Goal: Task Accomplishment & Management: Complete application form

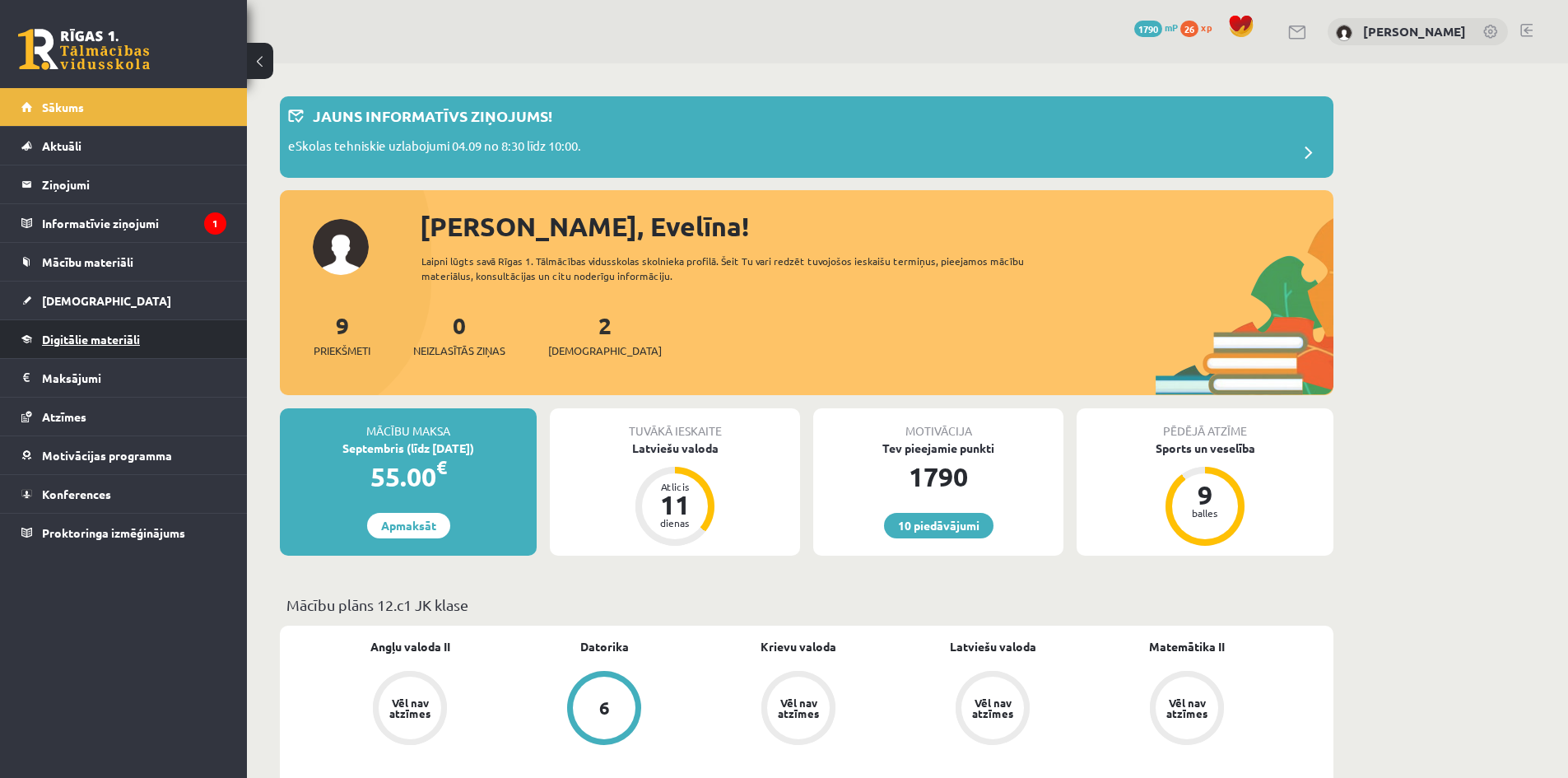
click at [94, 341] on span "Digitālie materiāli" at bounding box center [91, 339] width 98 height 15
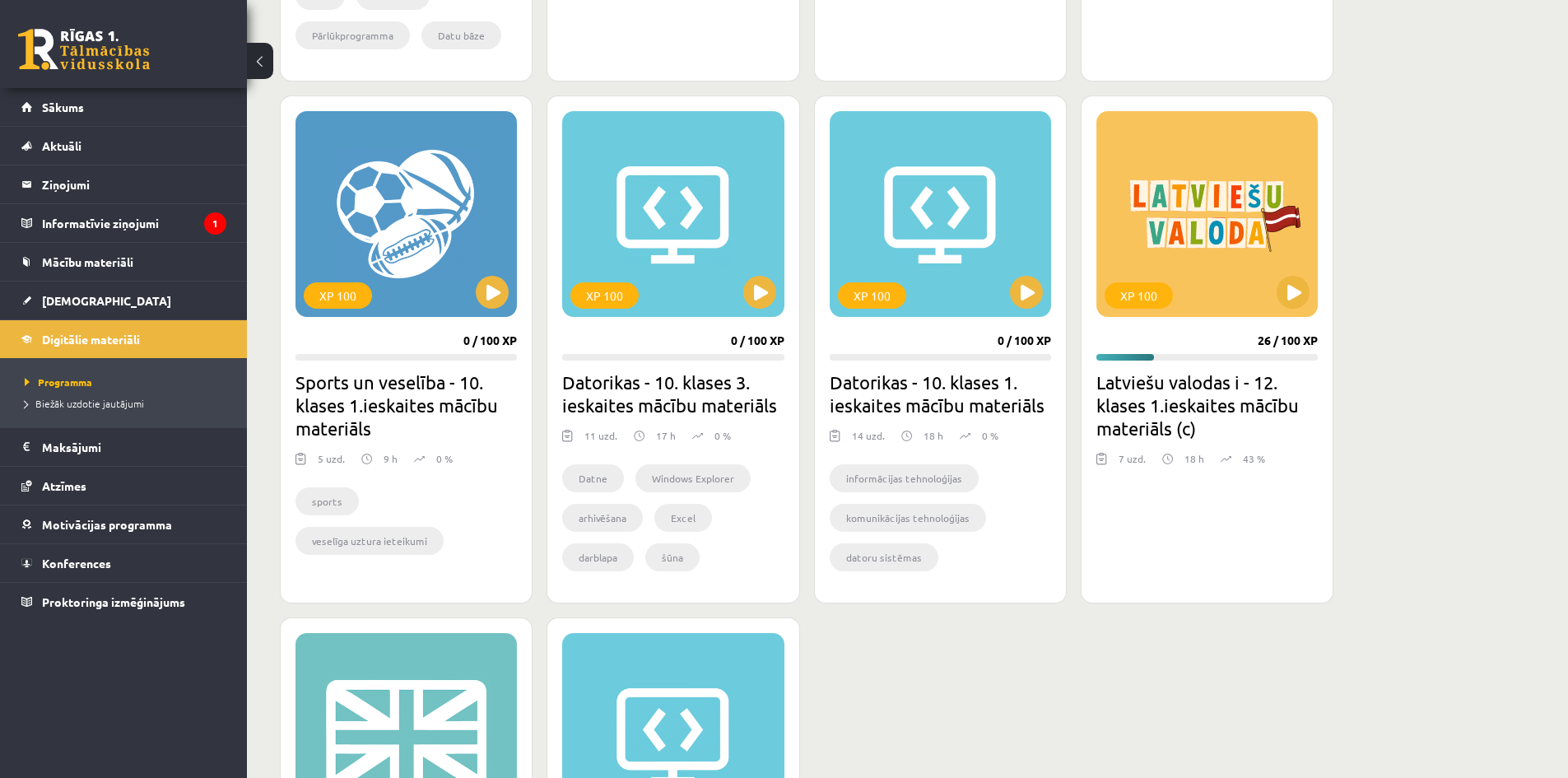
scroll to position [851, 0]
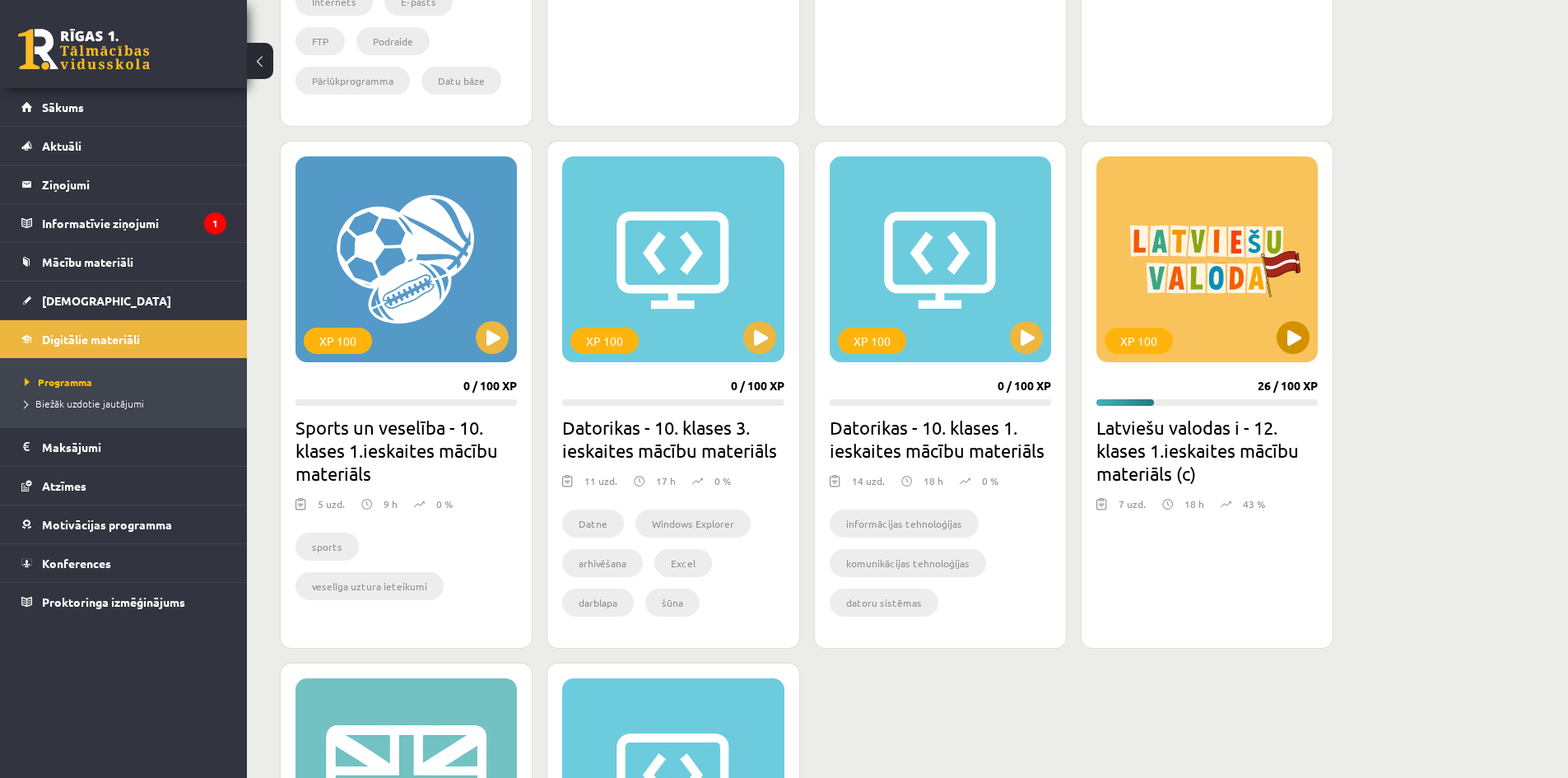
click at [1182, 257] on div "XP 100" at bounding box center [1207, 259] width 221 height 206
click at [1220, 283] on div "XP 100" at bounding box center [1207, 259] width 221 height 206
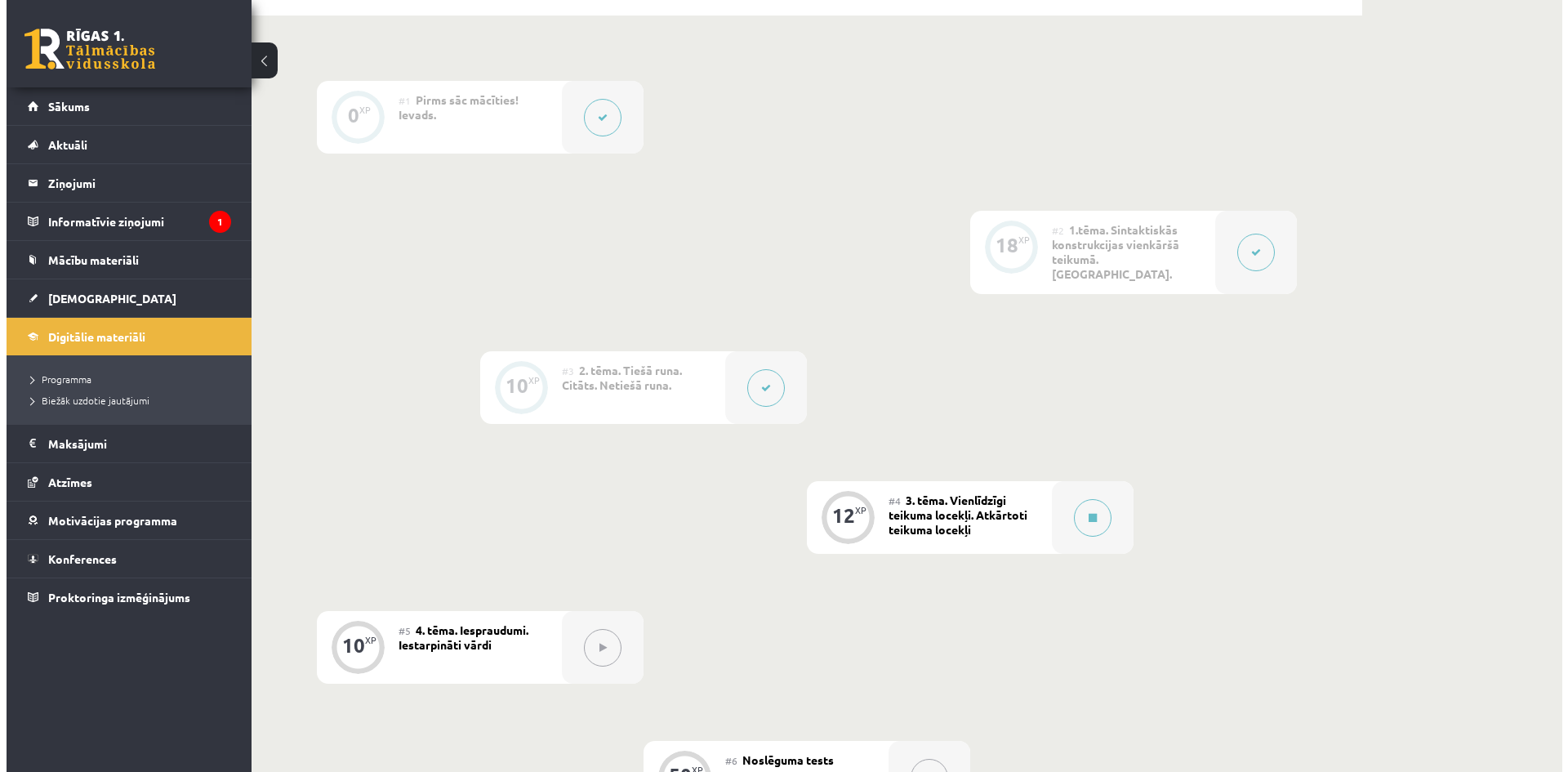
scroll to position [361, 0]
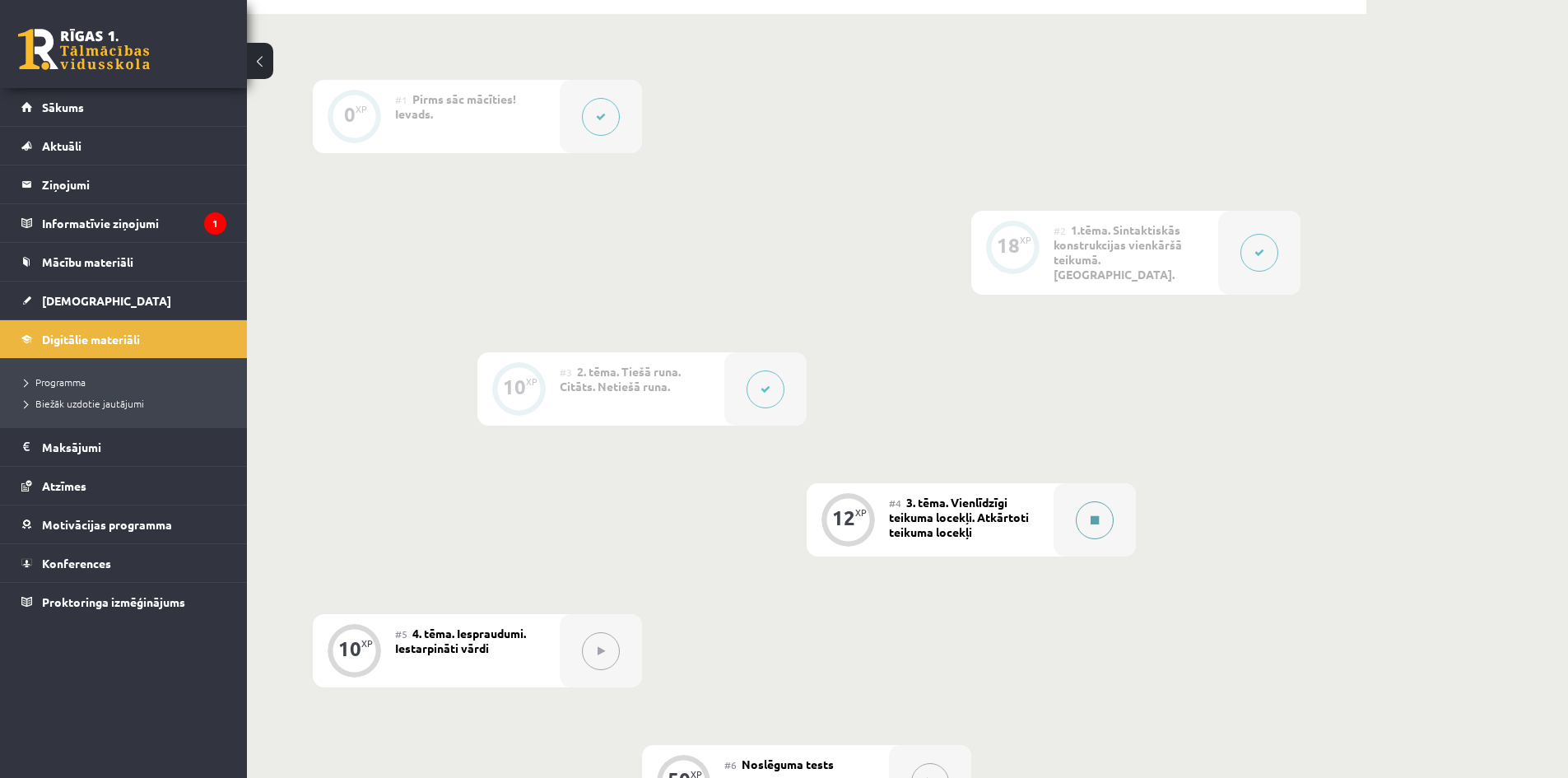
click at [1106, 508] on button at bounding box center [1095, 520] width 38 height 38
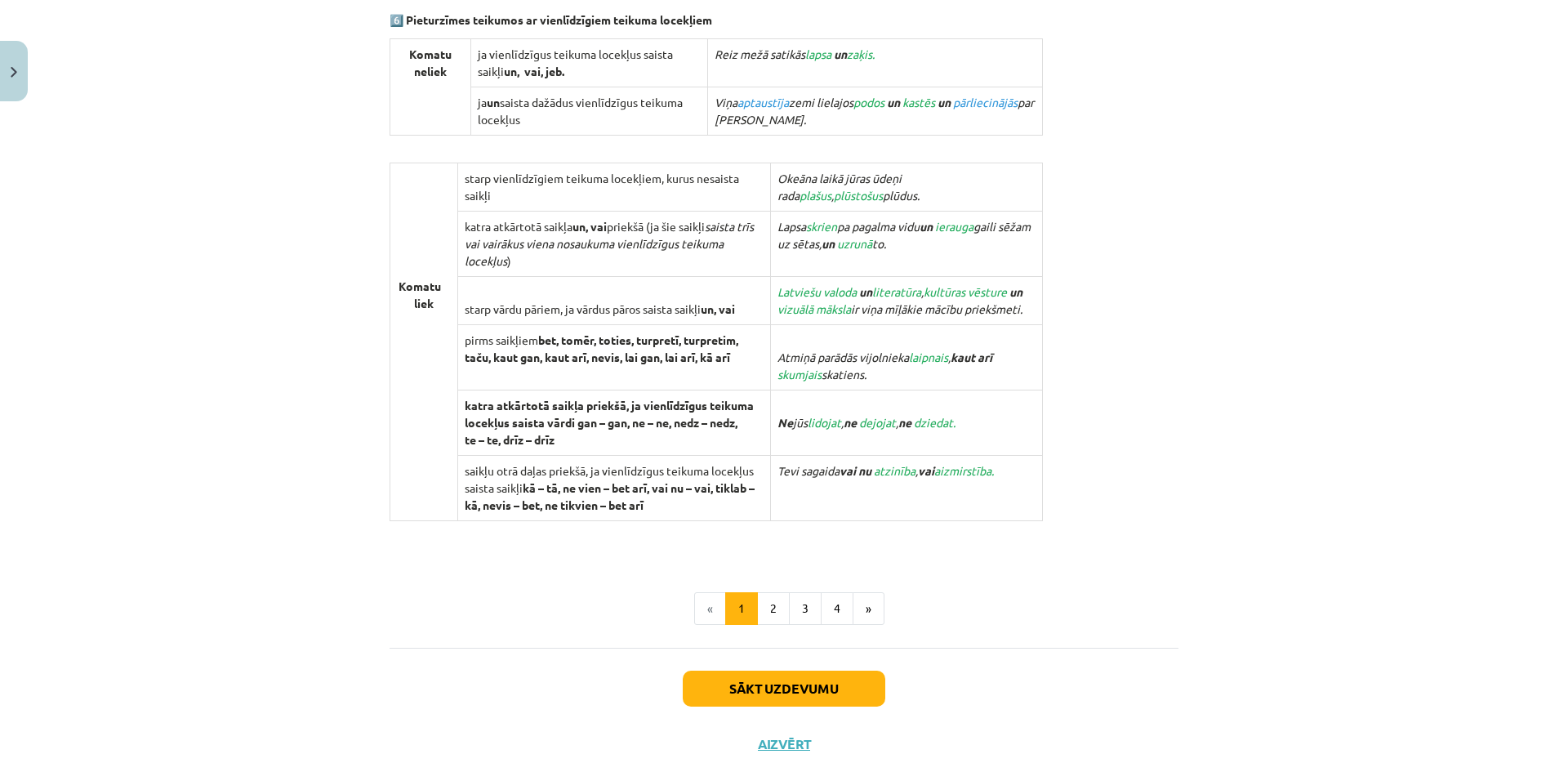
scroll to position [1485, 0]
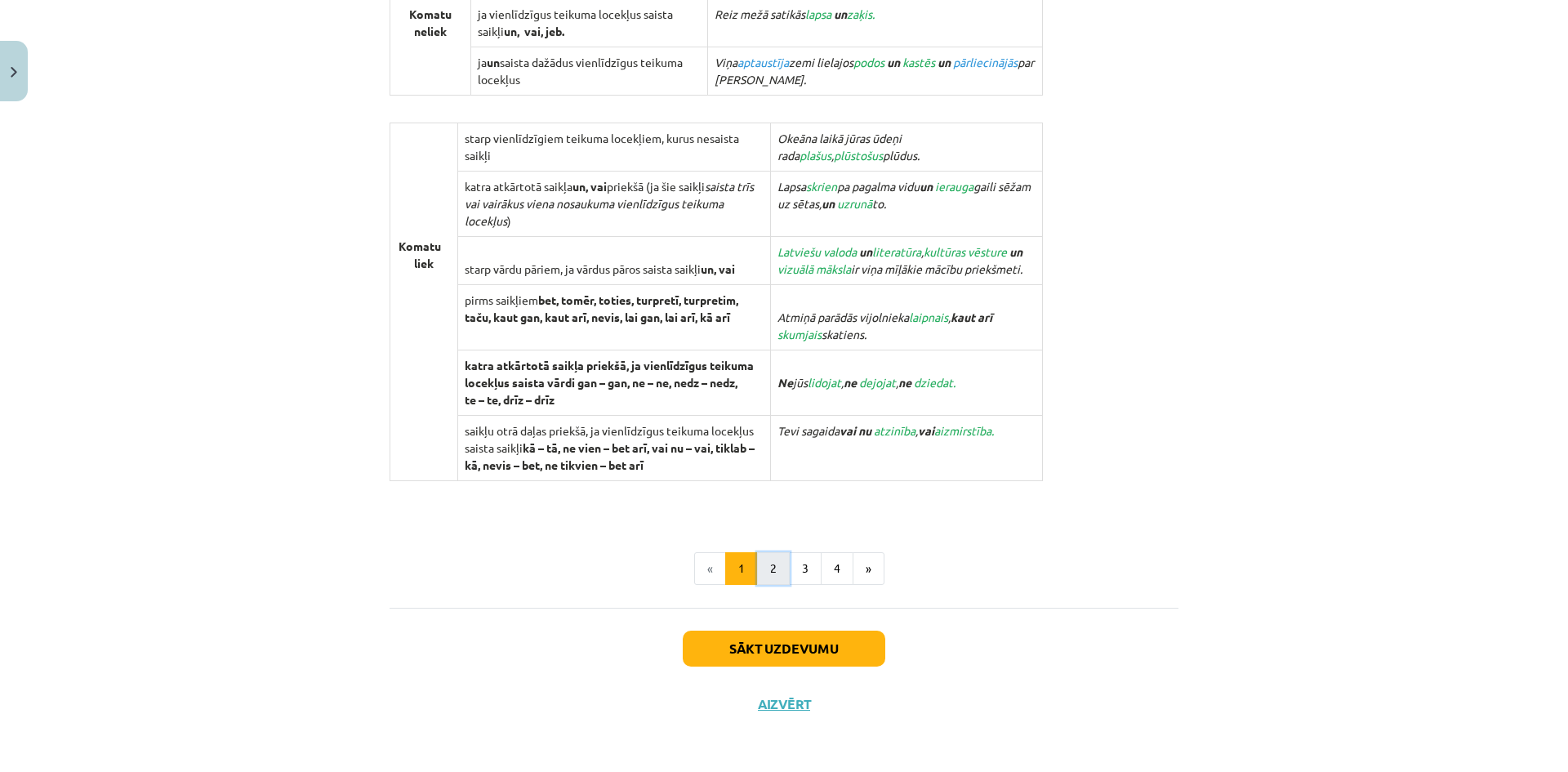
click at [773, 577] on button "2" at bounding box center [773, 569] width 33 height 33
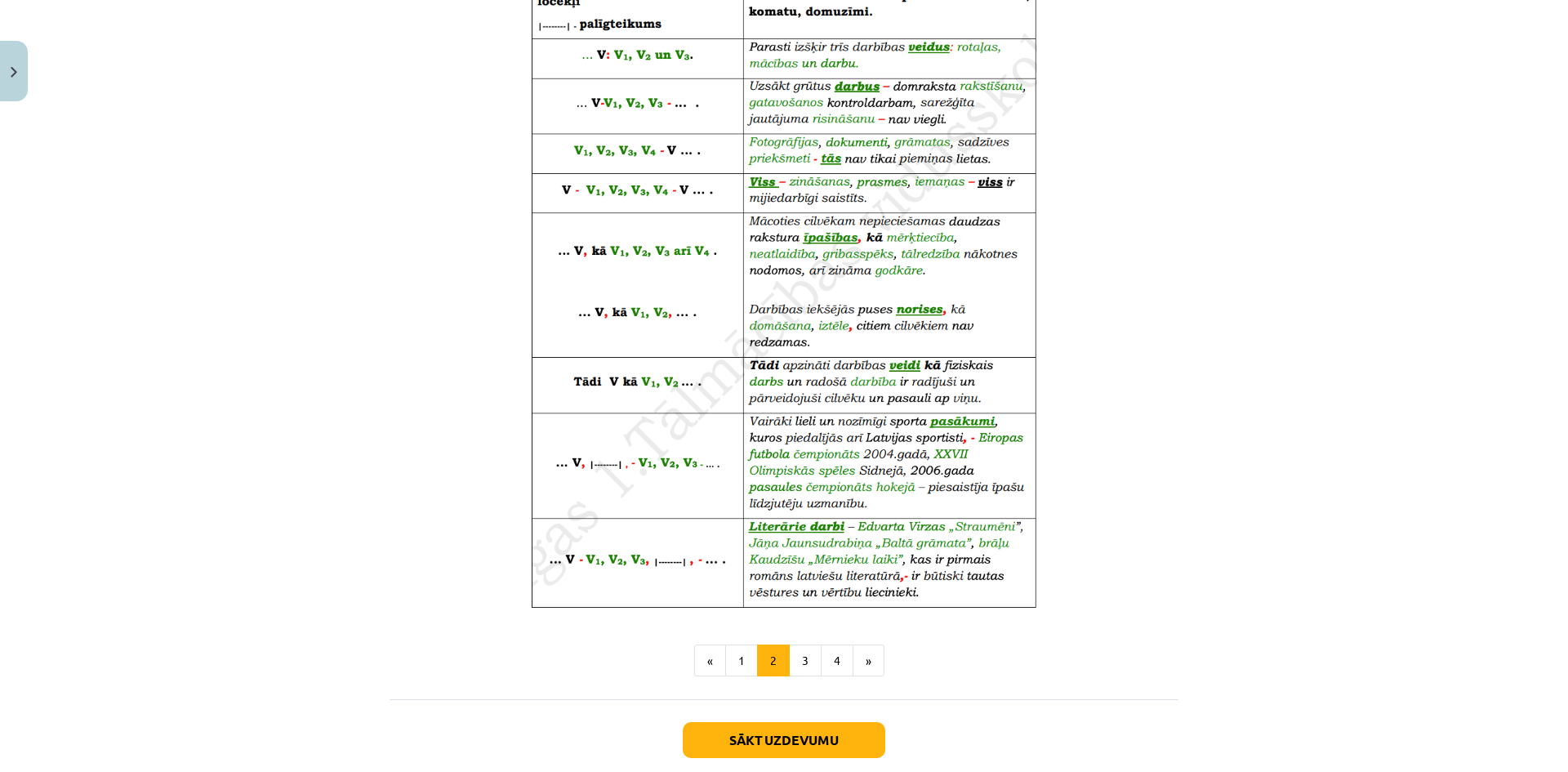
scroll to position [792, 0]
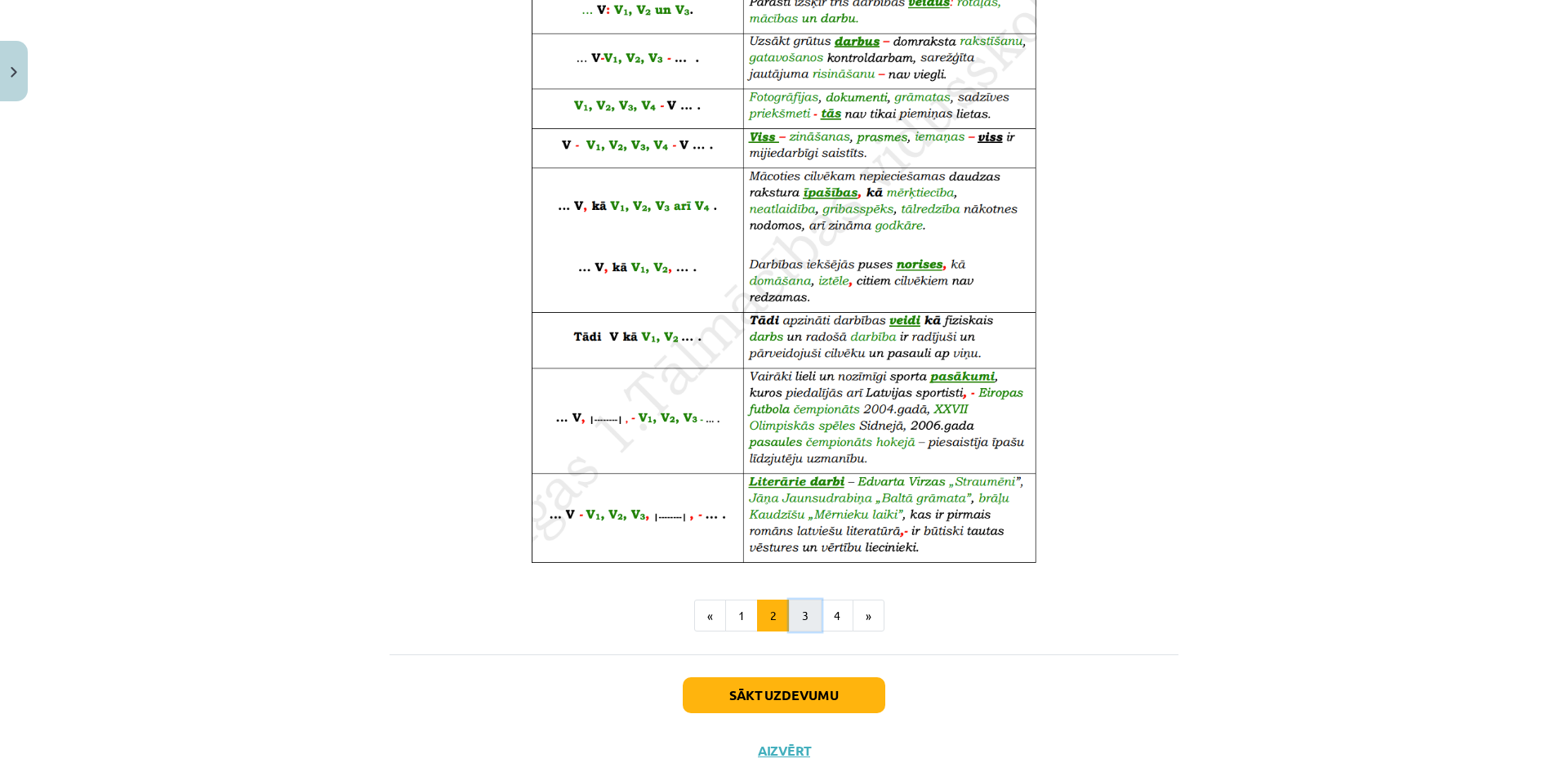
click at [801, 614] on button "3" at bounding box center [805, 616] width 33 height 33
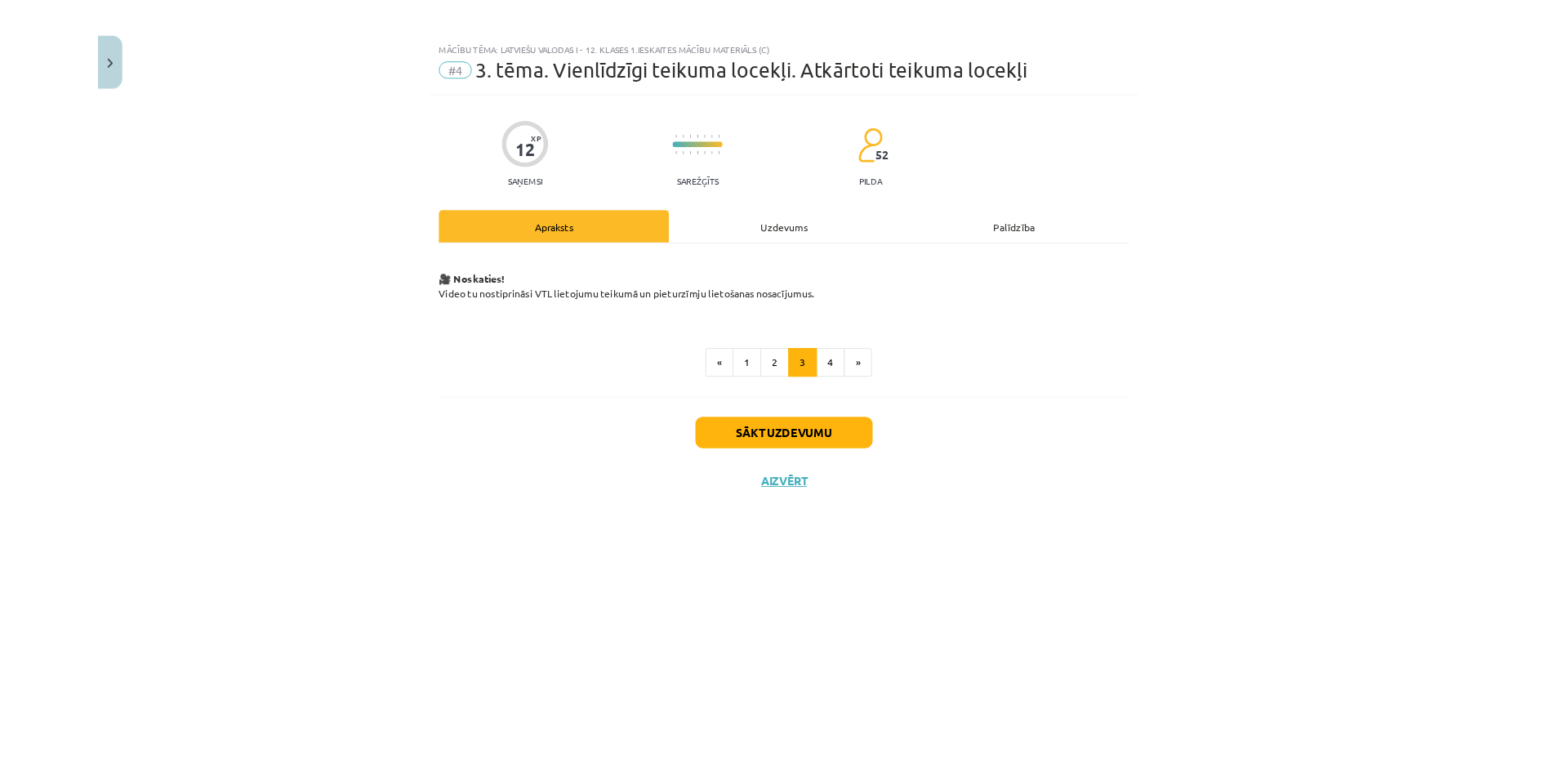
scroll to position [0, 0]
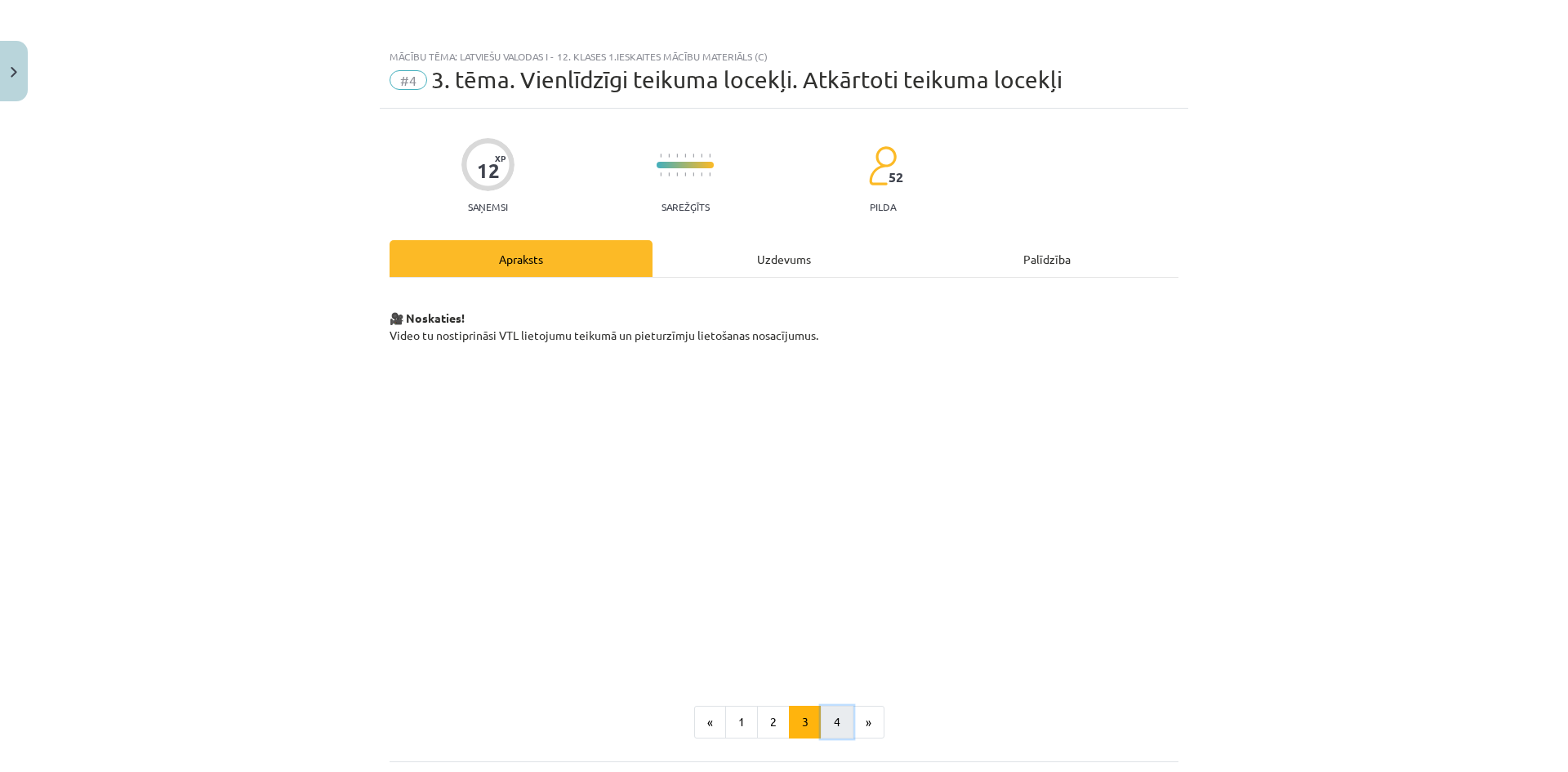
click at [836, 735] on button "4" at bounding box center [837, 722] width 33 height 33
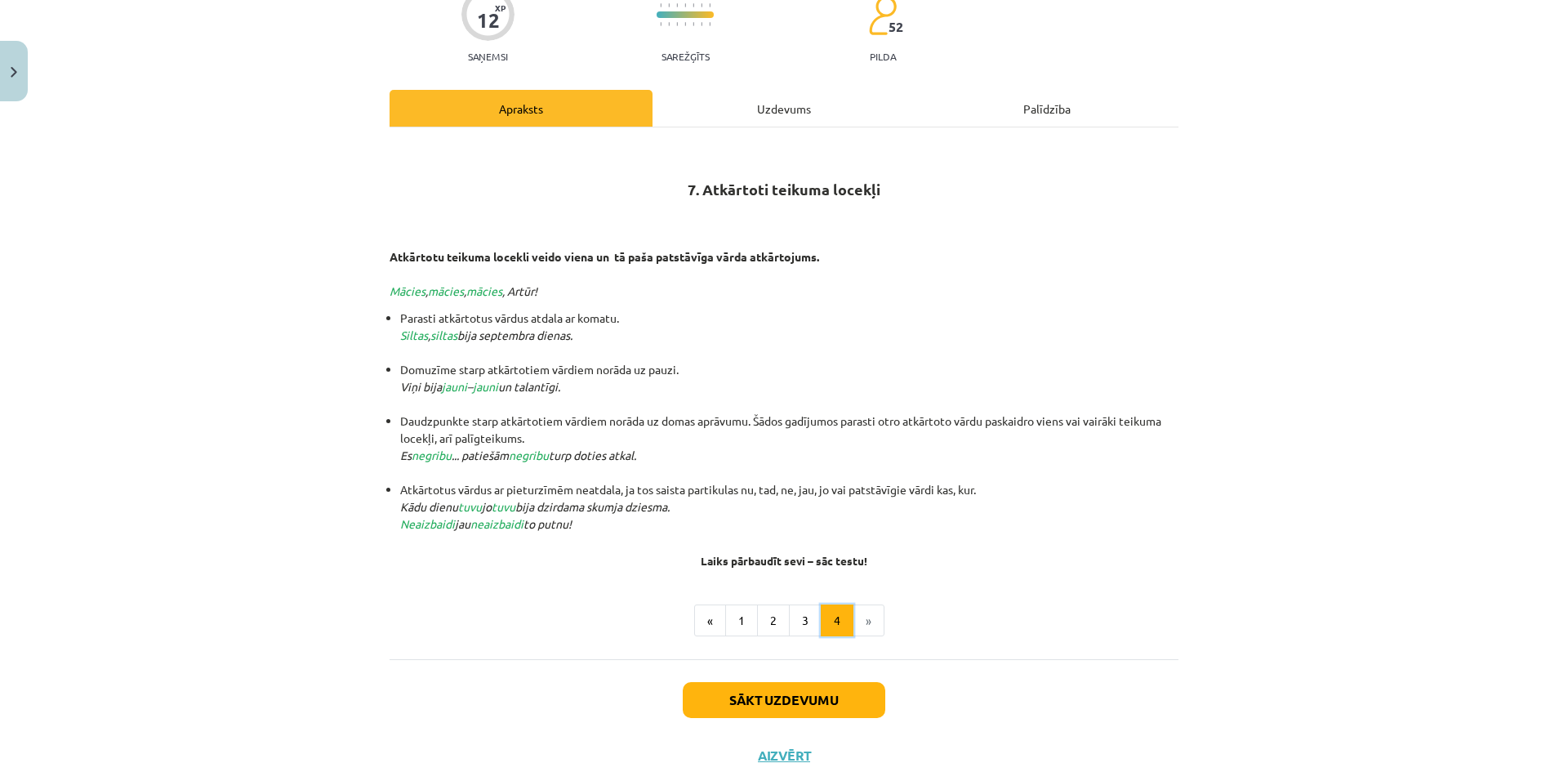
scroll to position [155, 0]
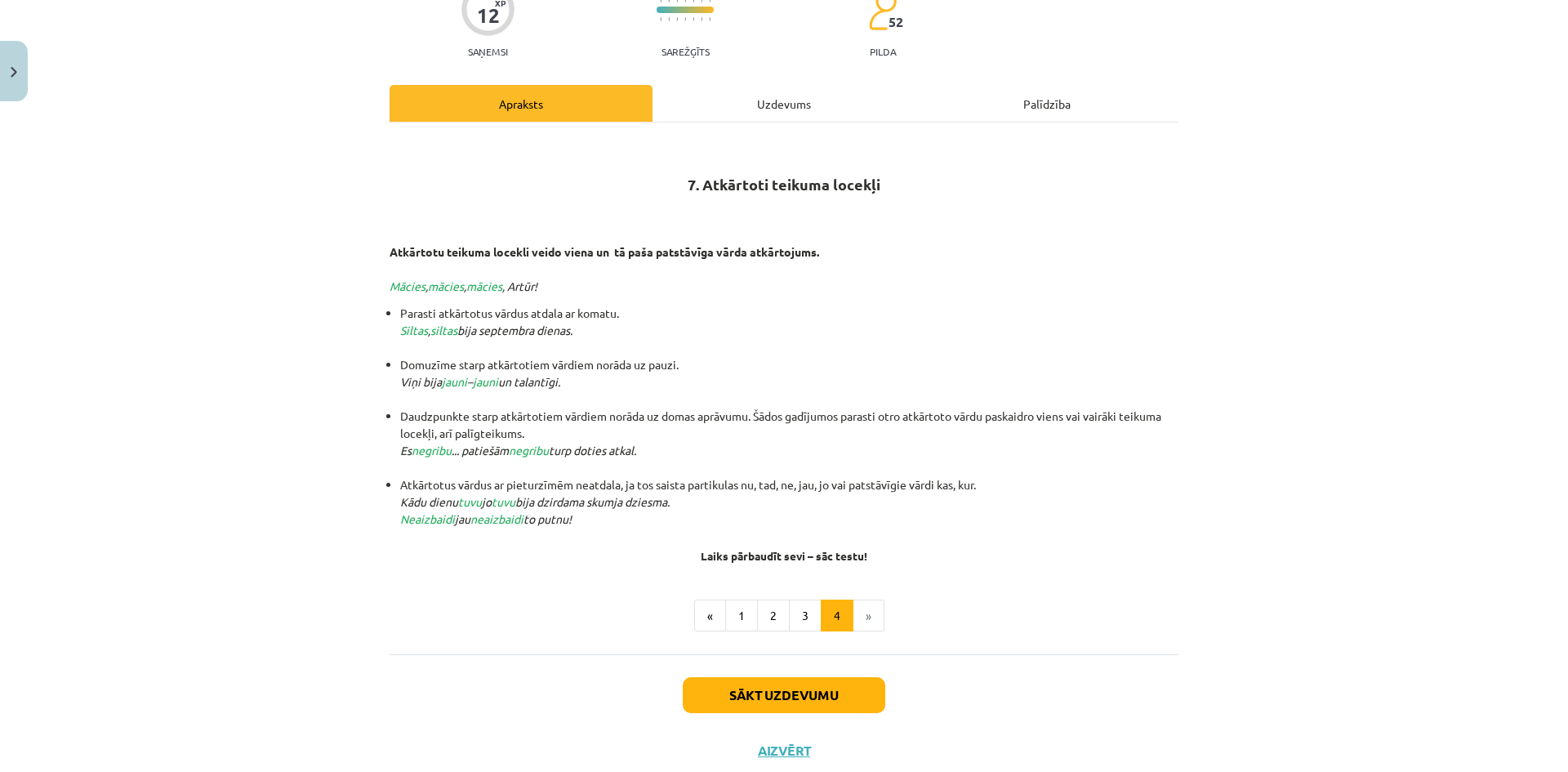
click at [1113, 542] on h4 "Laiks pārbaudīt sevi – sāc testu!" at bounding box center [784, 549] width 789 height 26
click at [783, 705] on button "Sākt uzdevumu" at bounding box center [784, 696] width 202 height 36
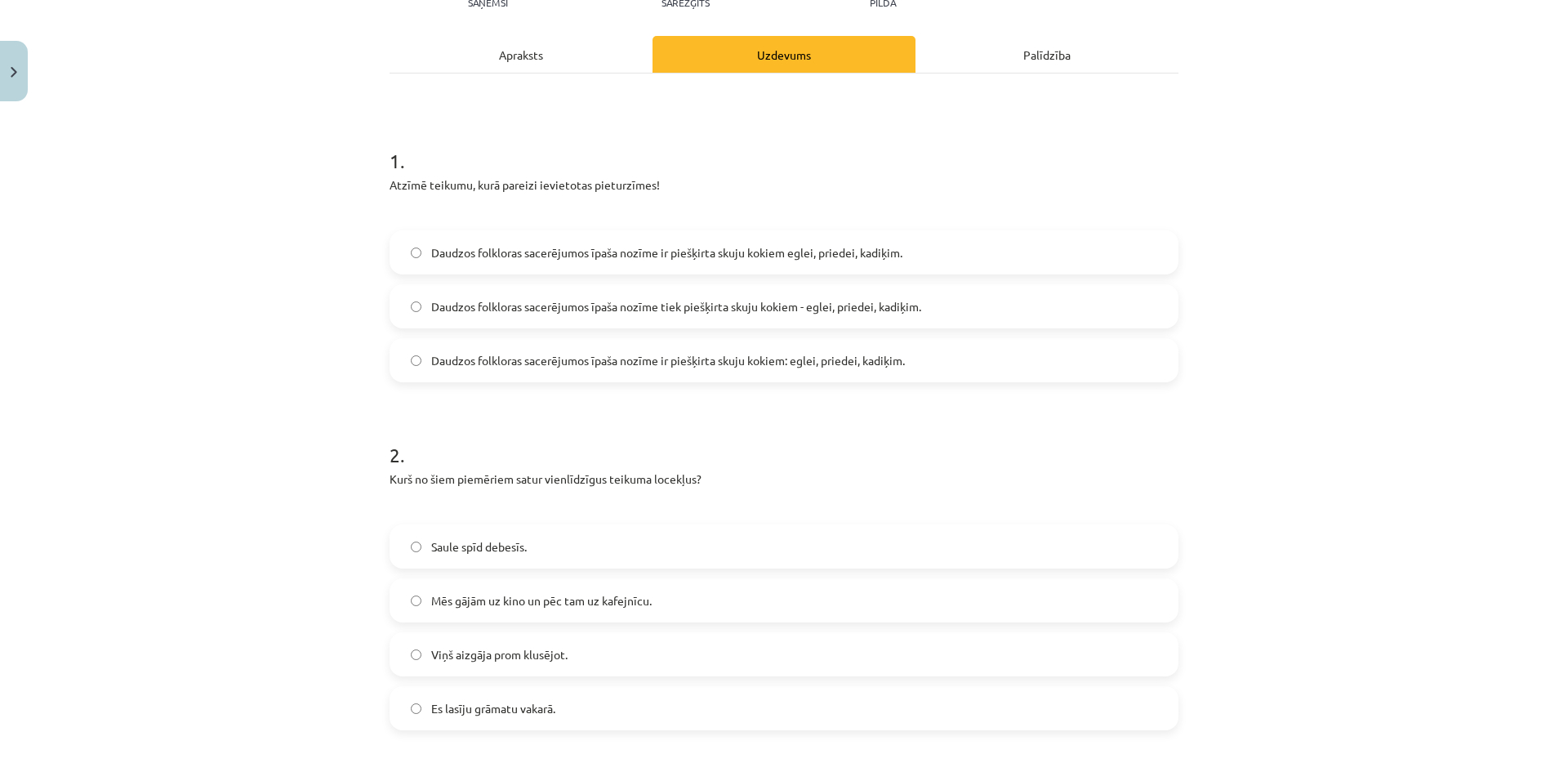
scroll to position [207, 0]
click at [900, 304] on span "Daudzos folkloras sacerējumos īpaša nozīme tiek piešķirta skuju kokiem - eglei,…" at bounding box center [676, 304] width 490 height 17
click at [528, 68] on div "Apraksts" at bounding box center [521, 52] width 263 height 37
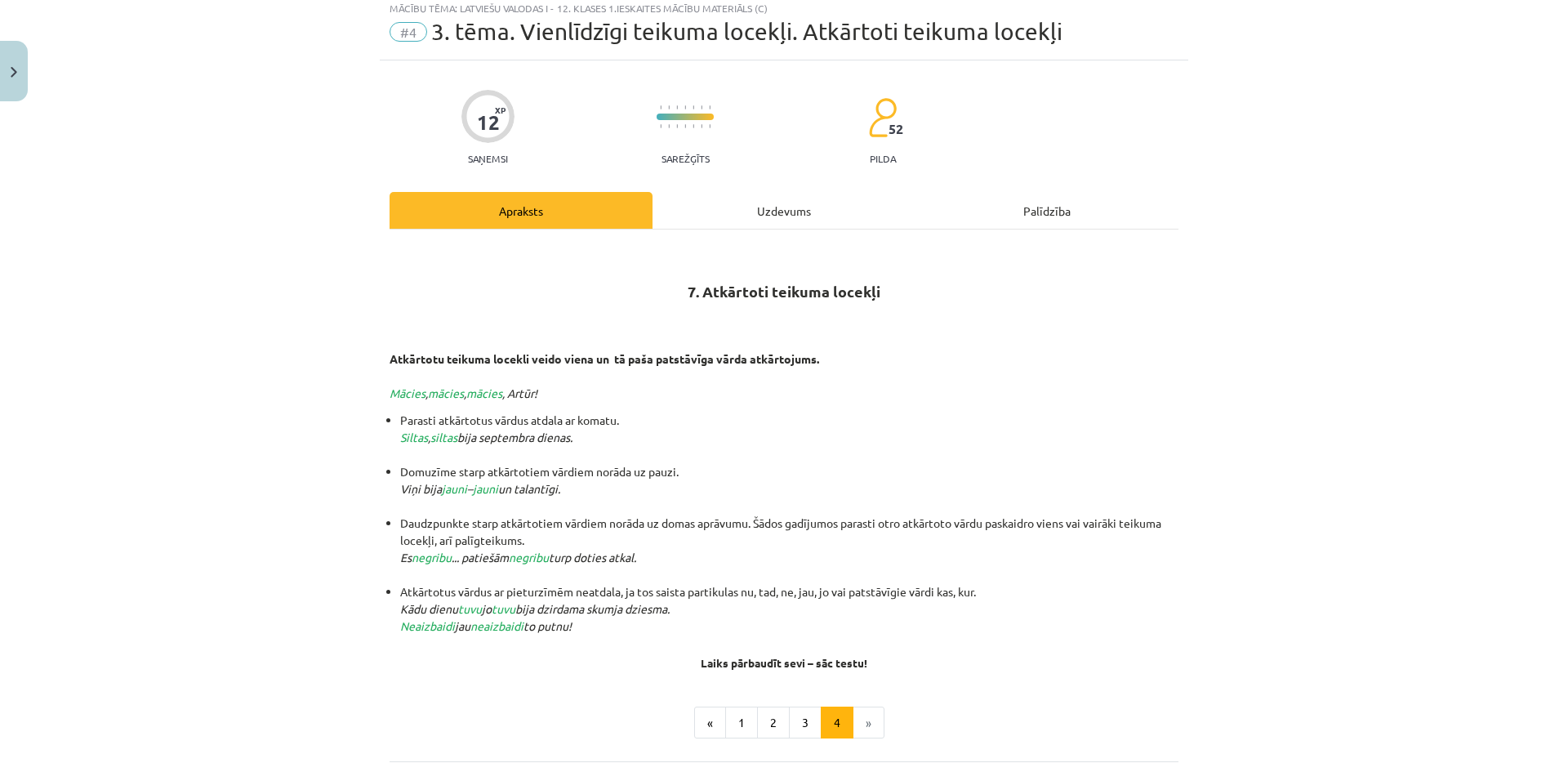
scroll to position [41, 0]
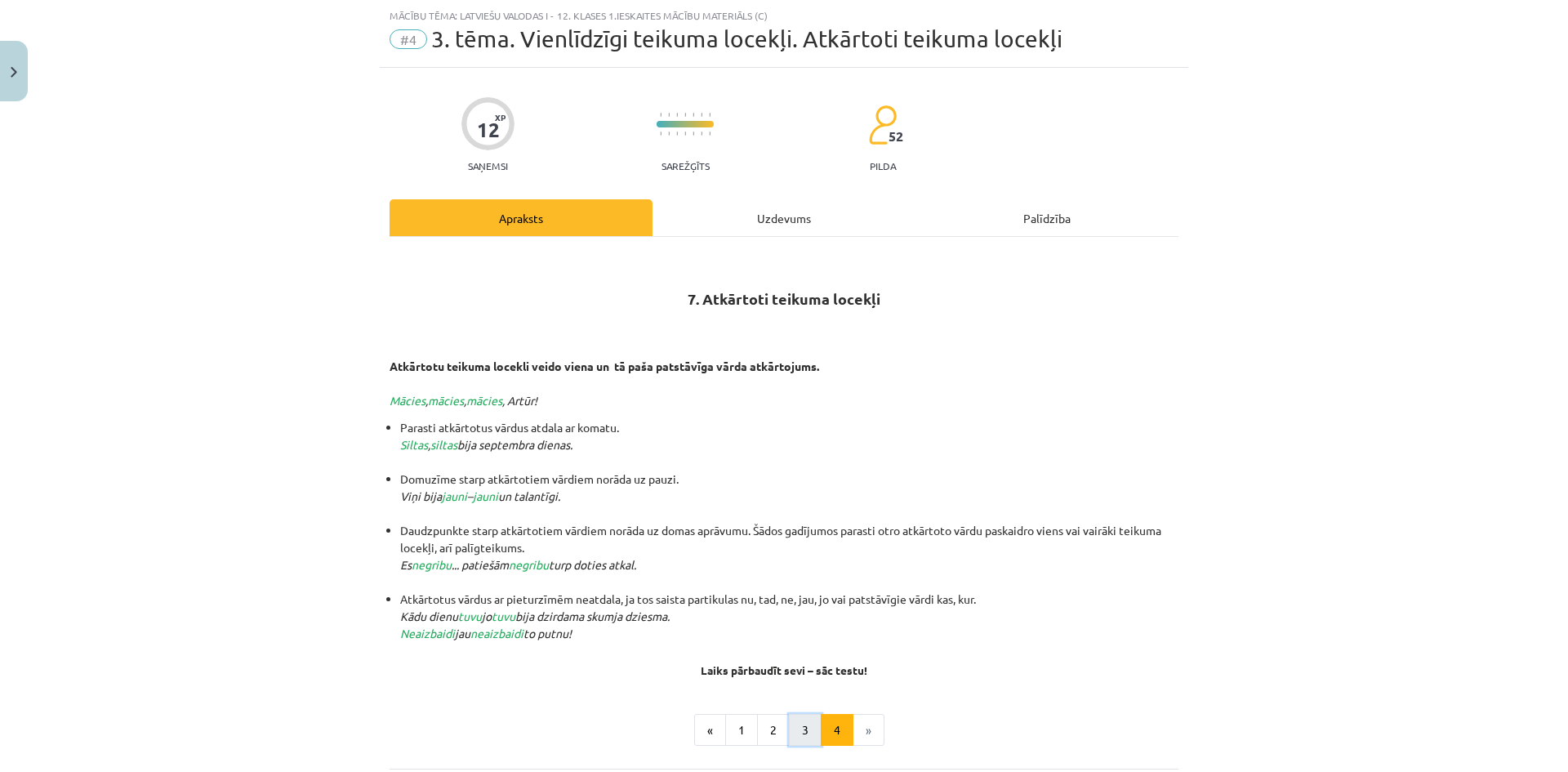
click at [805, 733] on button "3" at bounding box center [805, 730] width 33 height 33
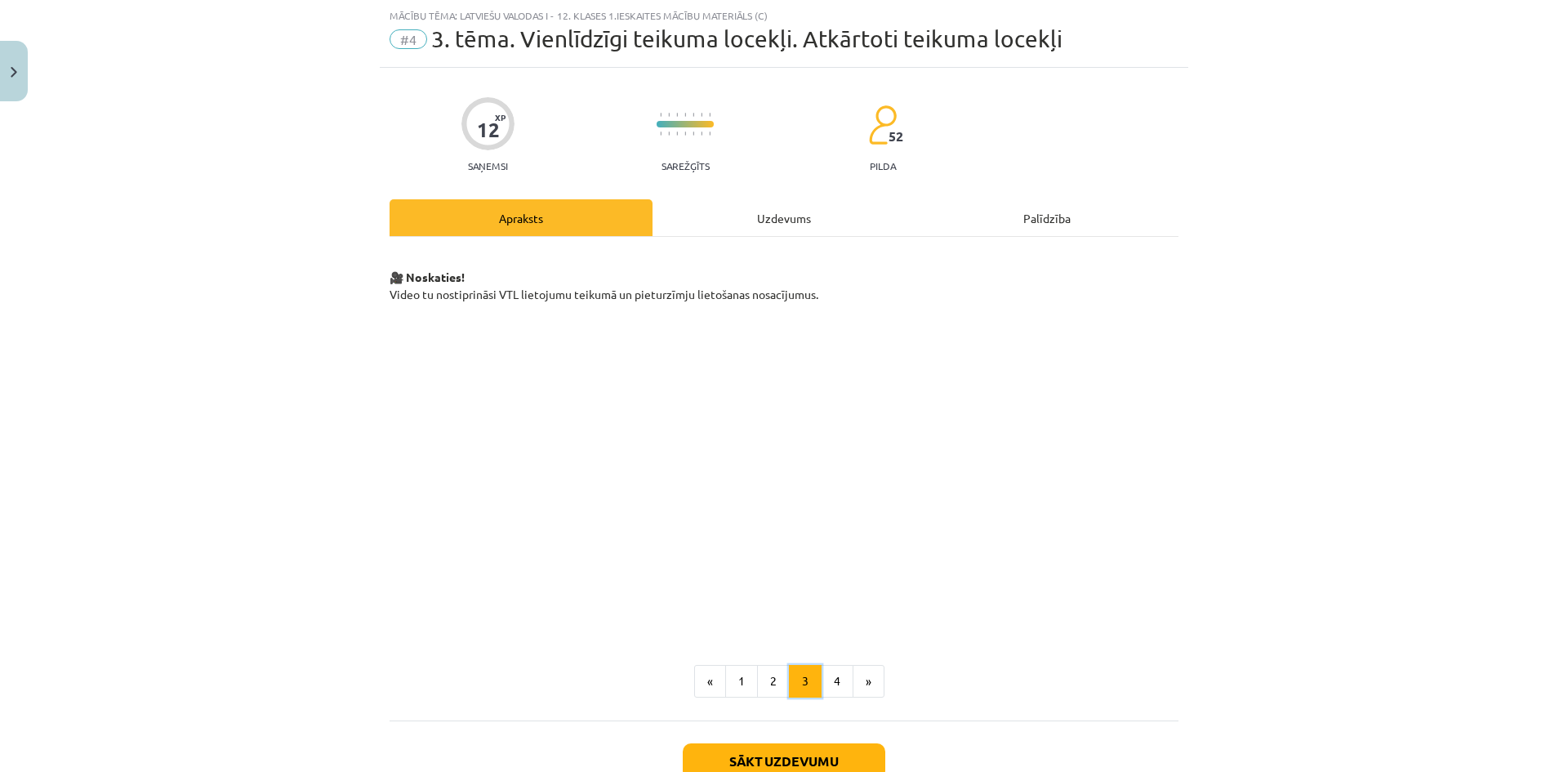
scroll to position [155, 0]
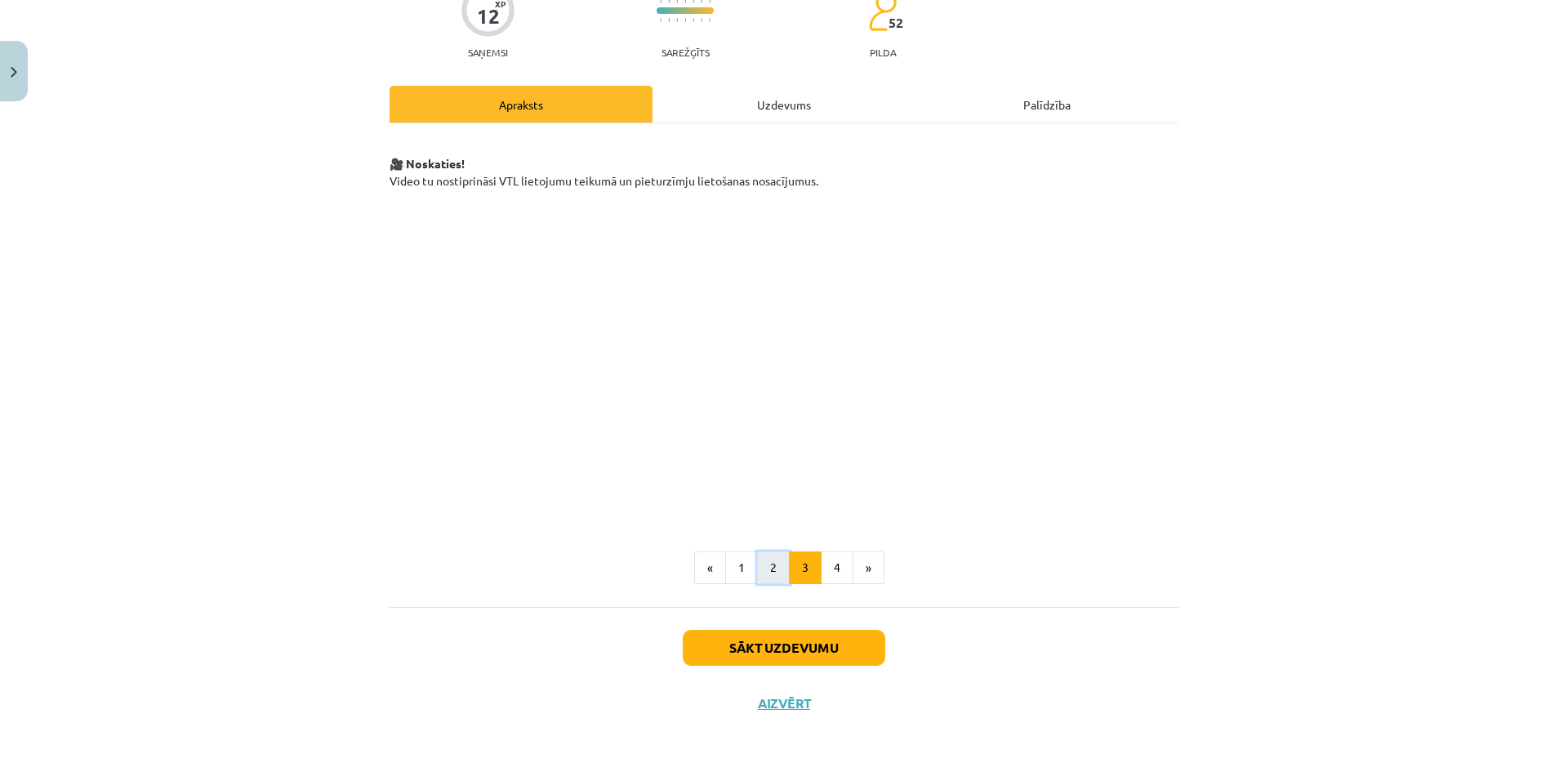
click at [760, 579] on button "2" at bounding box center [773, 568] width 33 height 33
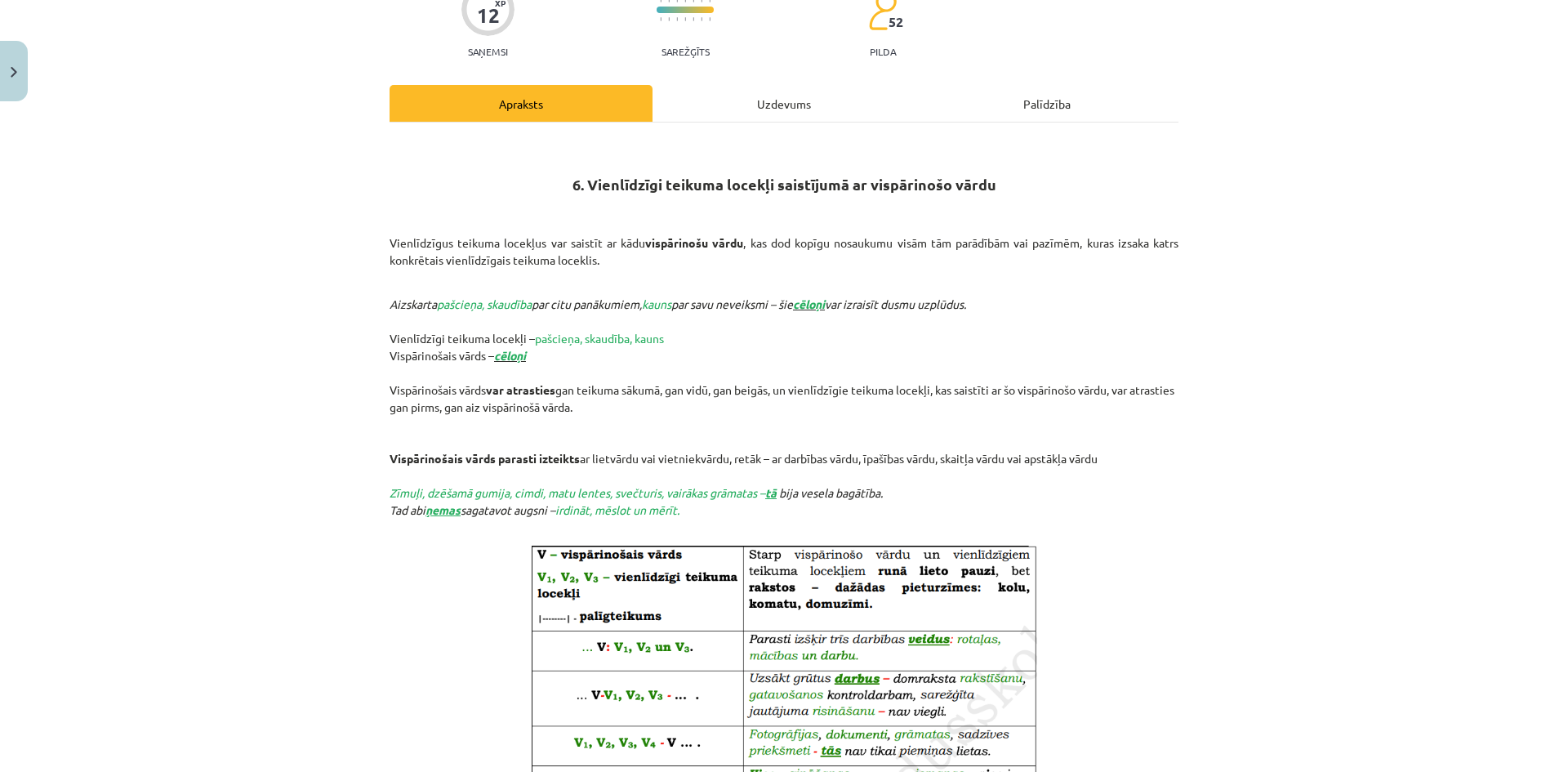
click at [725, 120] on div "Uzdevums" at bounding box center [784, 103] width 263 height 37
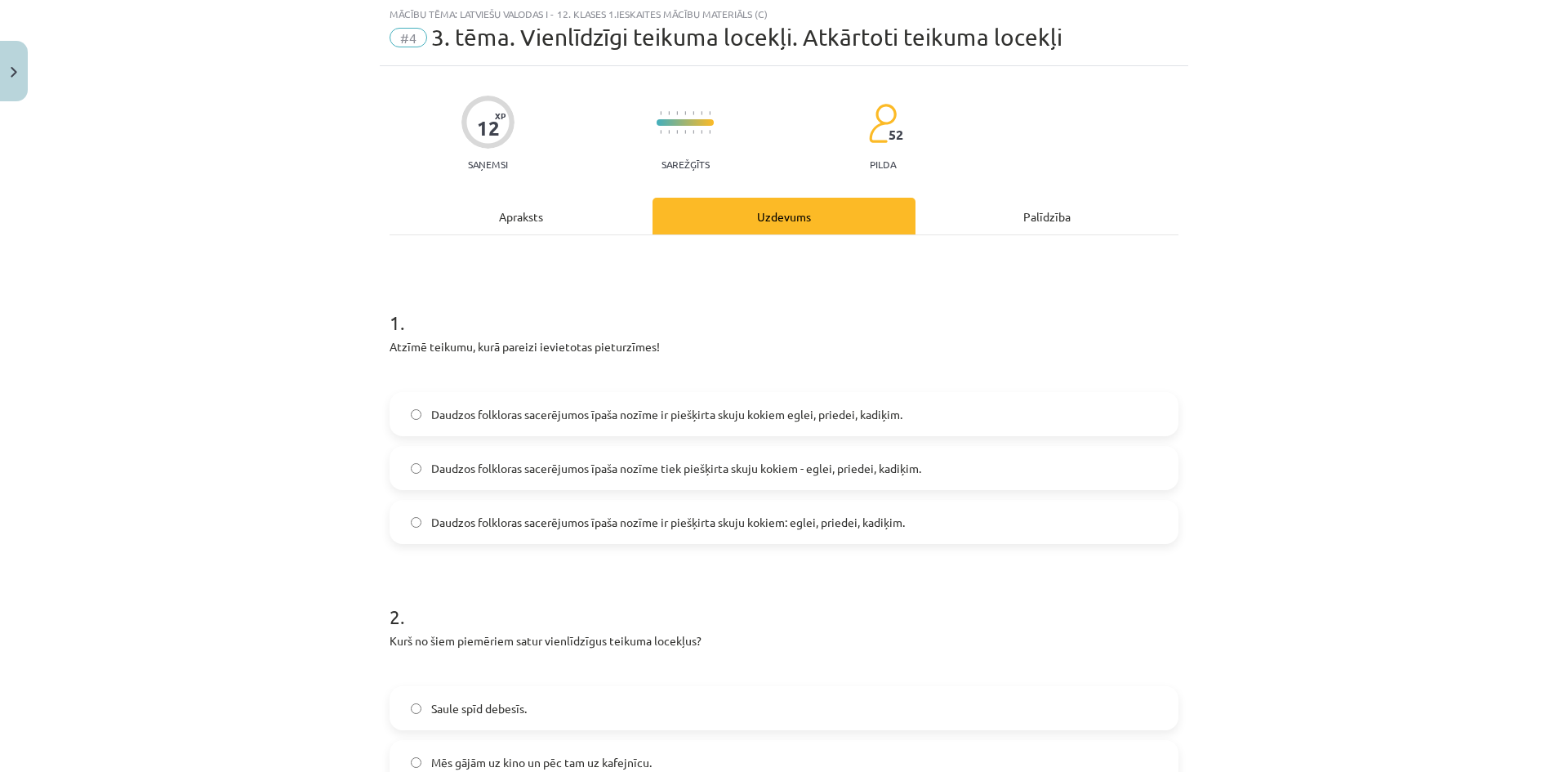
scroll to position [41, 0]
click at [943, 516] on label "Daudzos folkloras sacerējumos īpaša nozīme ir piešķirta skuju kokiem: eglei, pr…" at bounding box center [784, 524] width 786 height 41
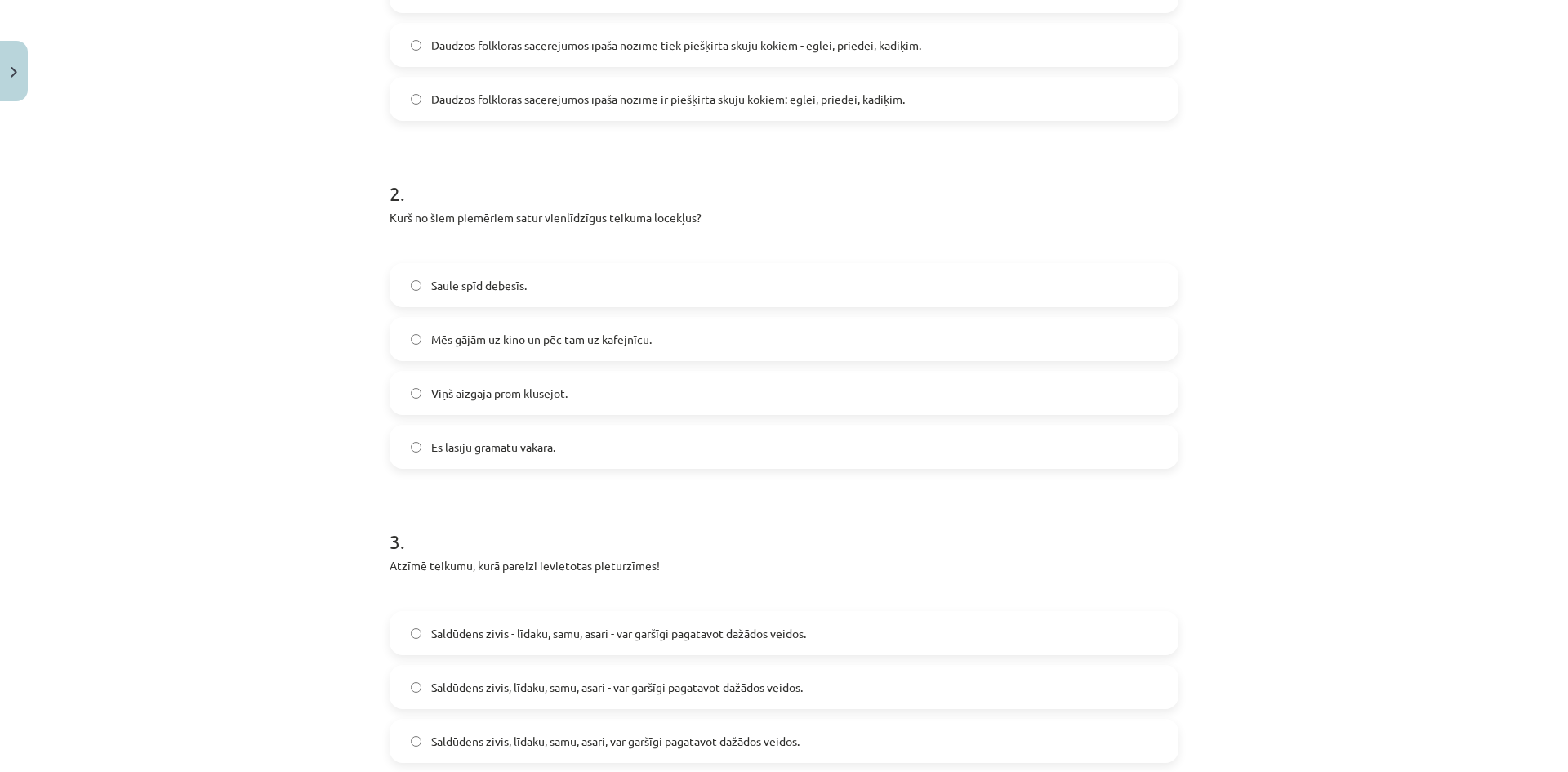
scroll to position [494, 0]
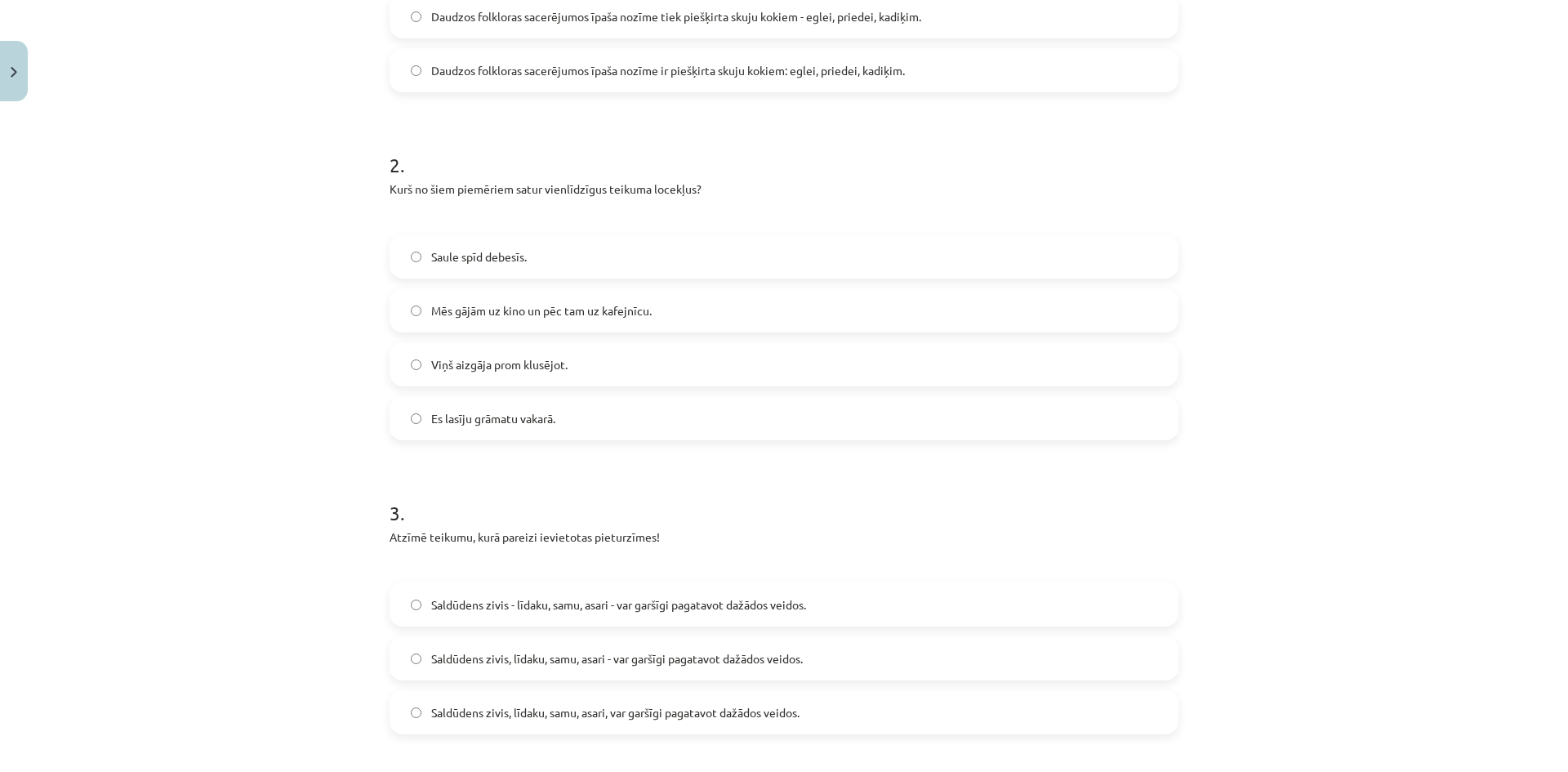
click at [1450, 324] on div "Mācību tēma: Latviešu valodas i - 12. klases 1.ieskaites mācību materiāls (c) #…" at bounding box center [784, 386] width 1568 height 772
click at [709, 297] on label "Mēs gājām uz kino un pēc tam uz kafejnīcu." at bounding box center [784, 311] width 786 height 41
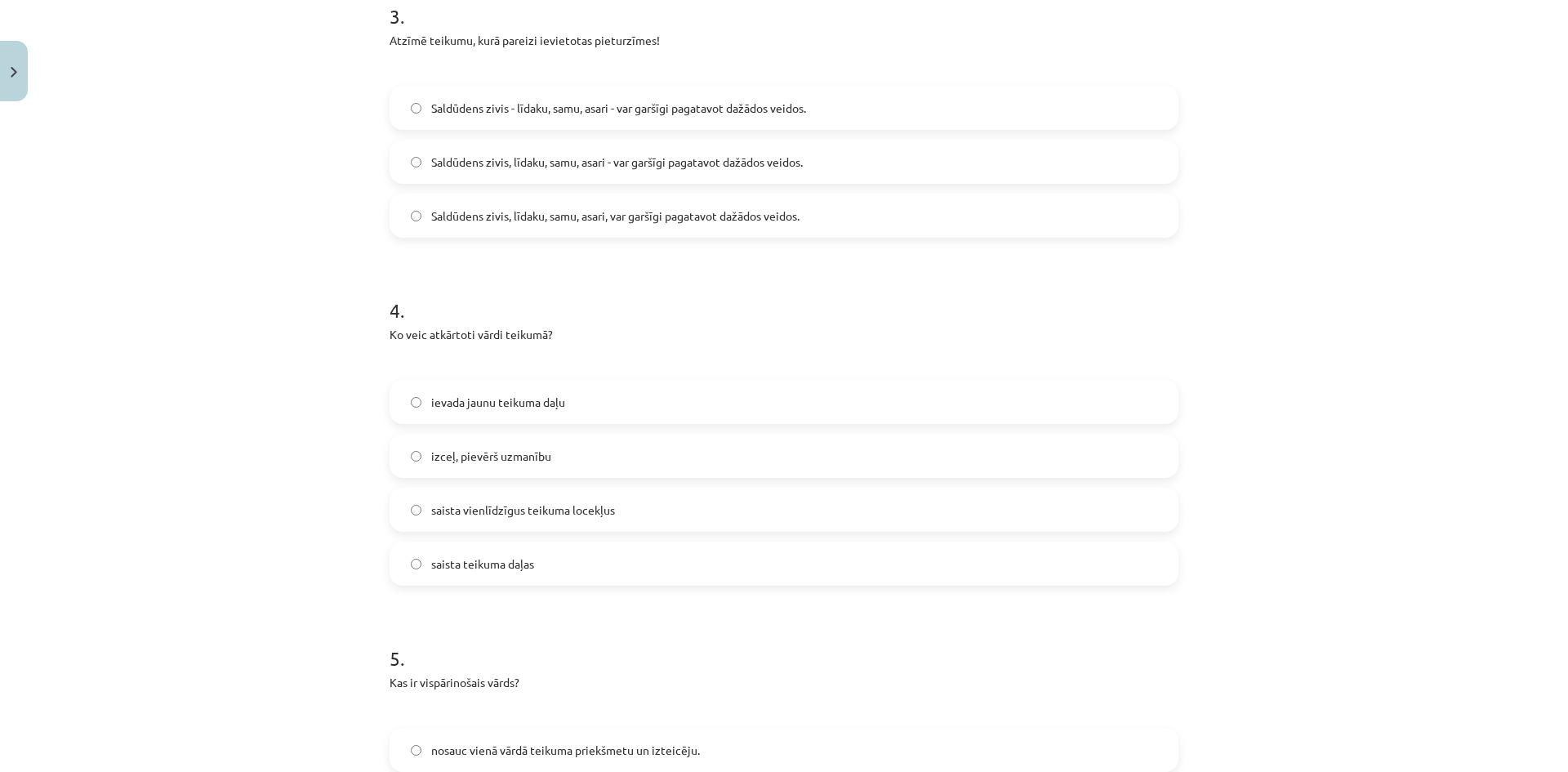
scroll to position [979, 0]
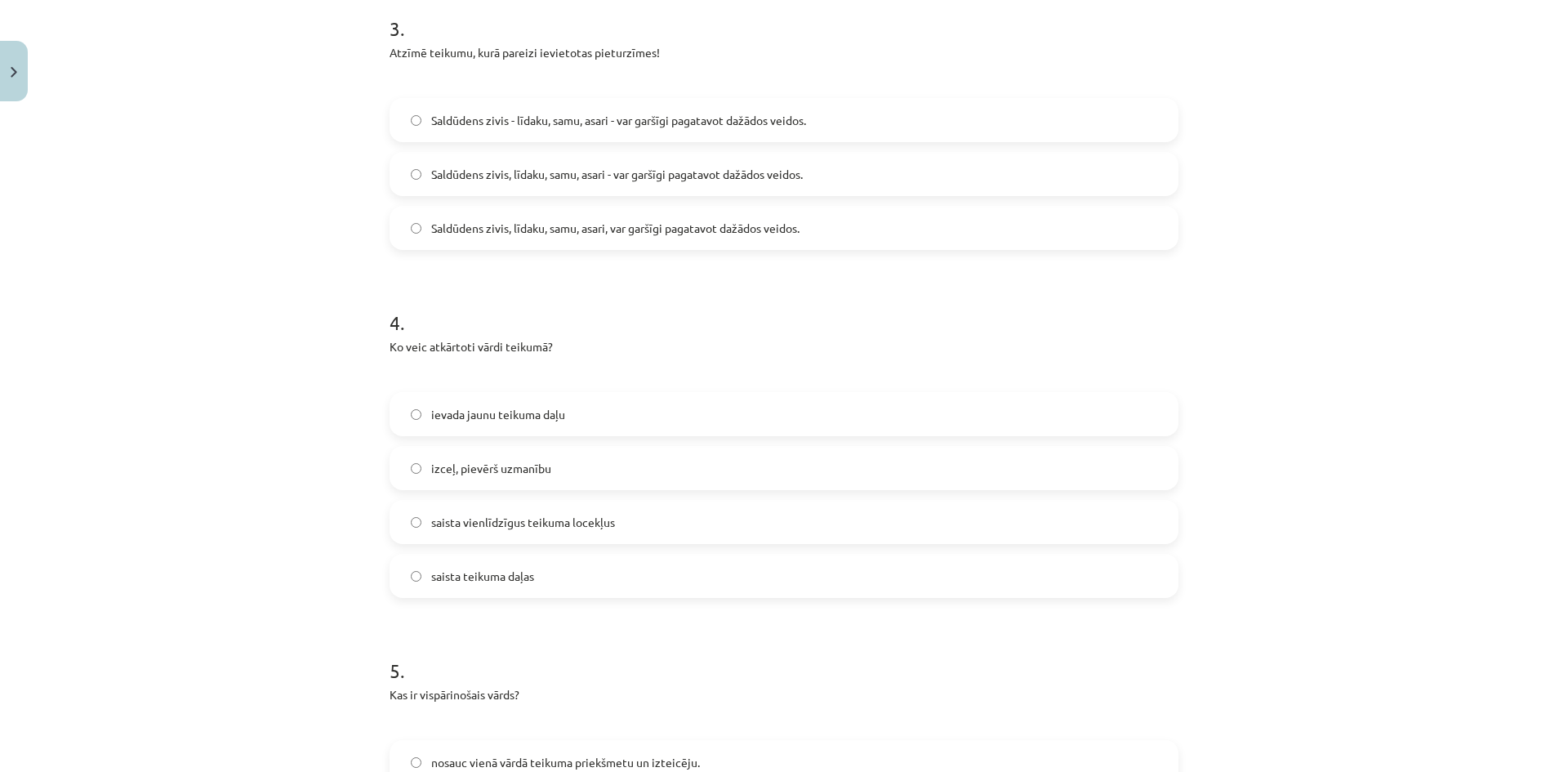
click at [879, 125] on label "Saldūdens zivis - līdaku, samu, asari - var garšīgi pagatavot dažādos veidos." at bounding box center [784, 120] width 786 height 41
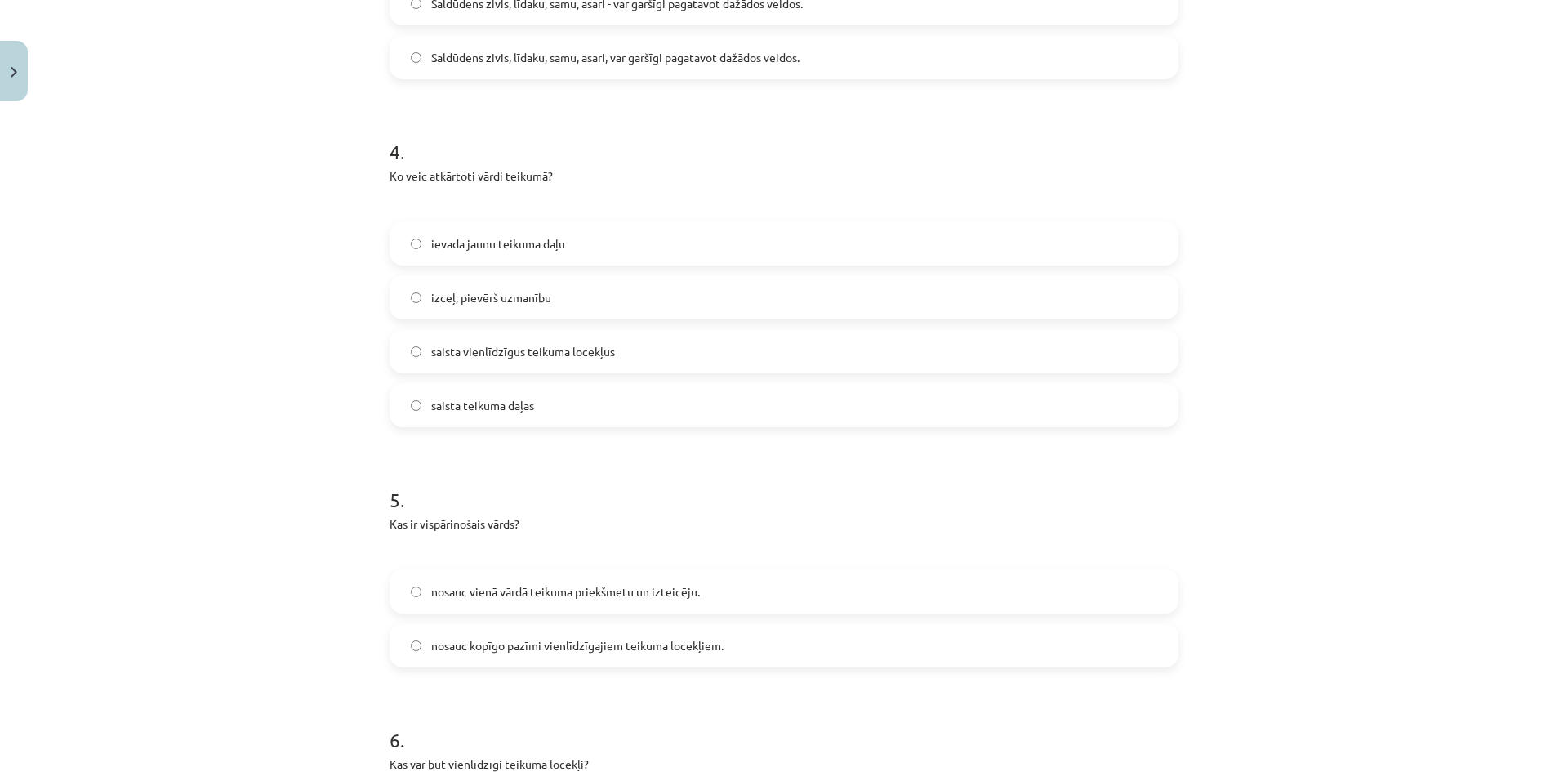
scroll to position [1165, 0]
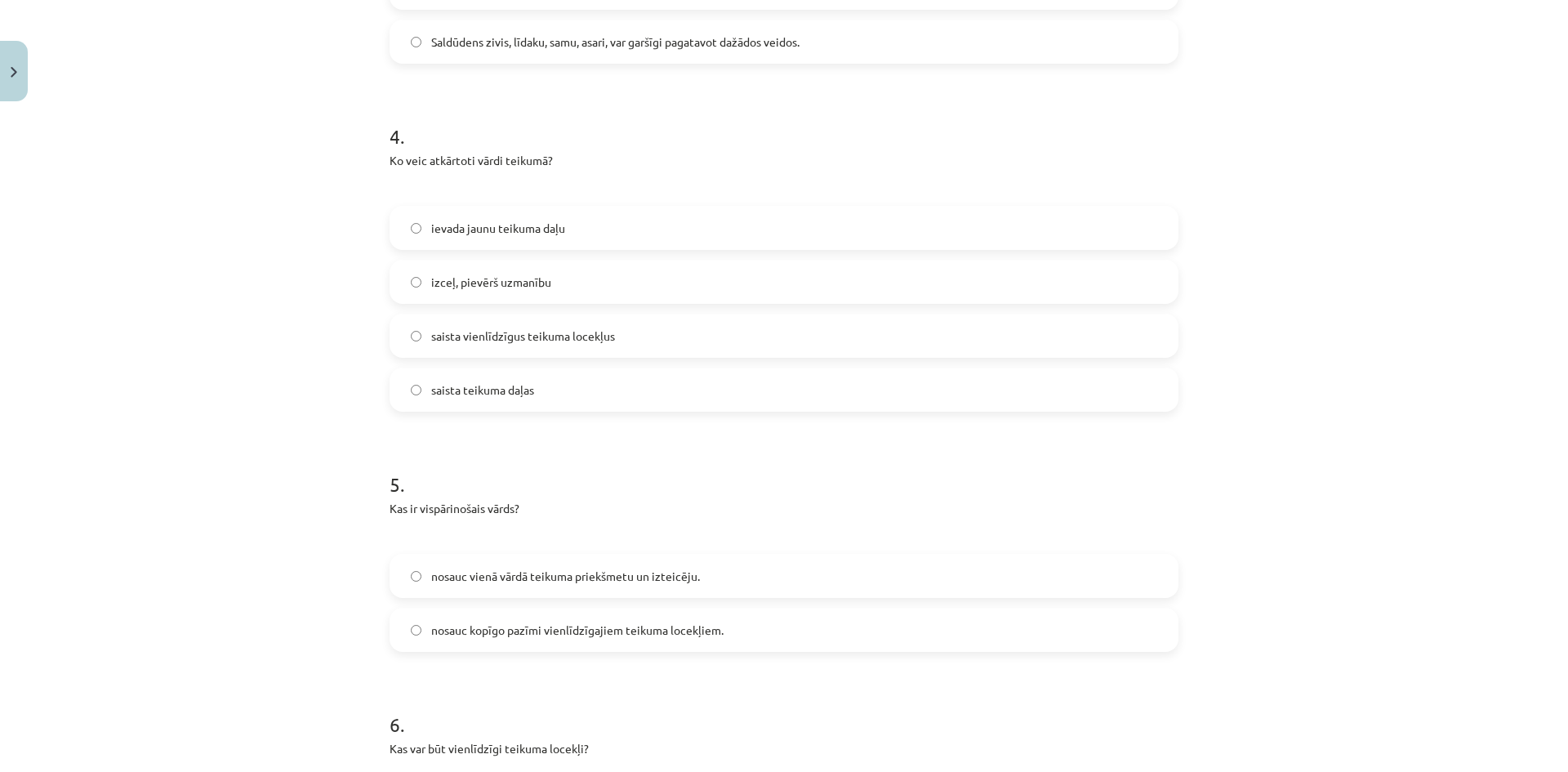
click at [647, 279] on label "izceļ, pievērš uzmanību" at bounding box center [784, 282] width 786 height 41
click at [601, 452] on h1 "5 ." at bounding box center [784, 470] width 789 height 51
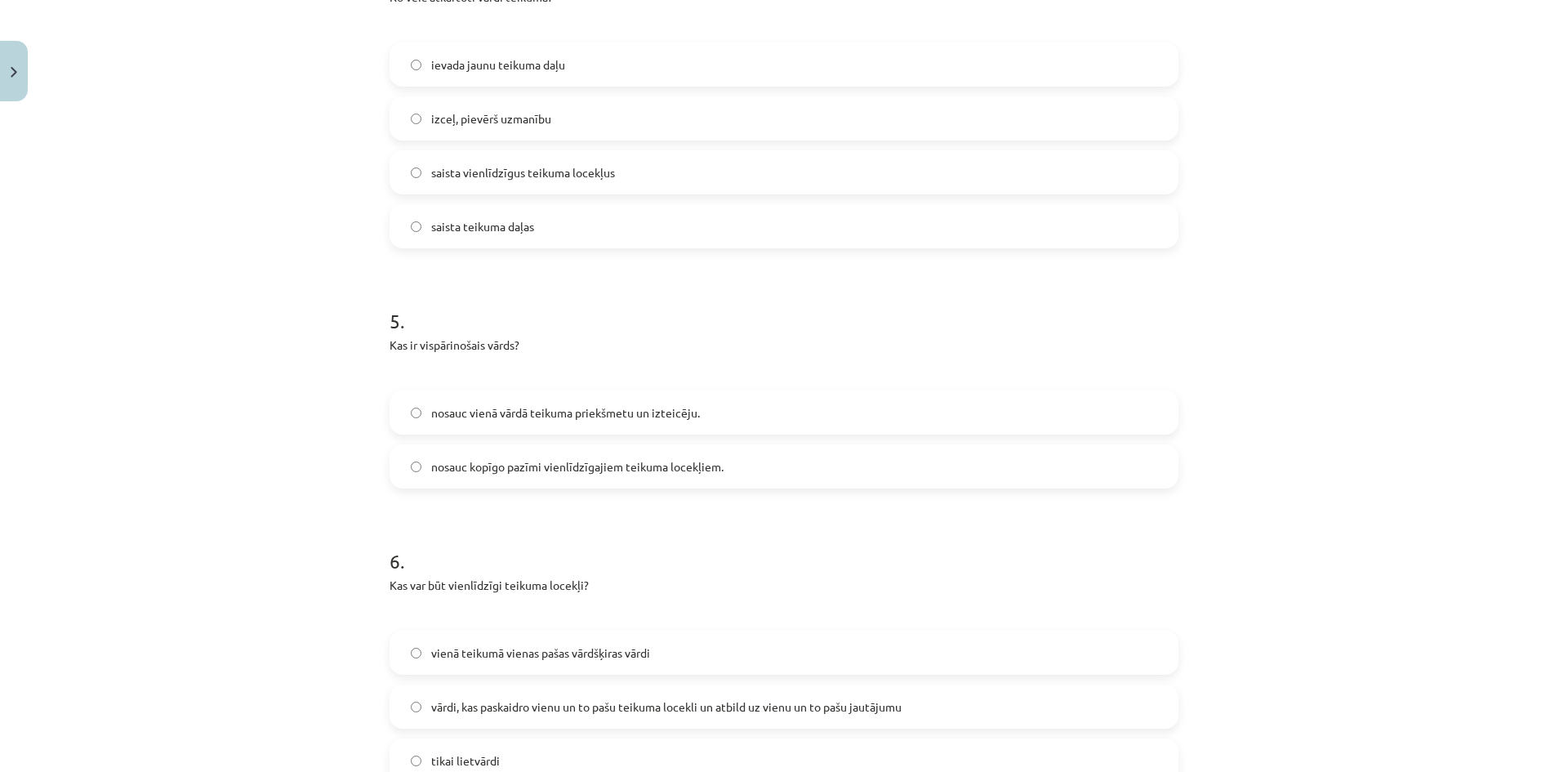
scroll to position [1369, 0]
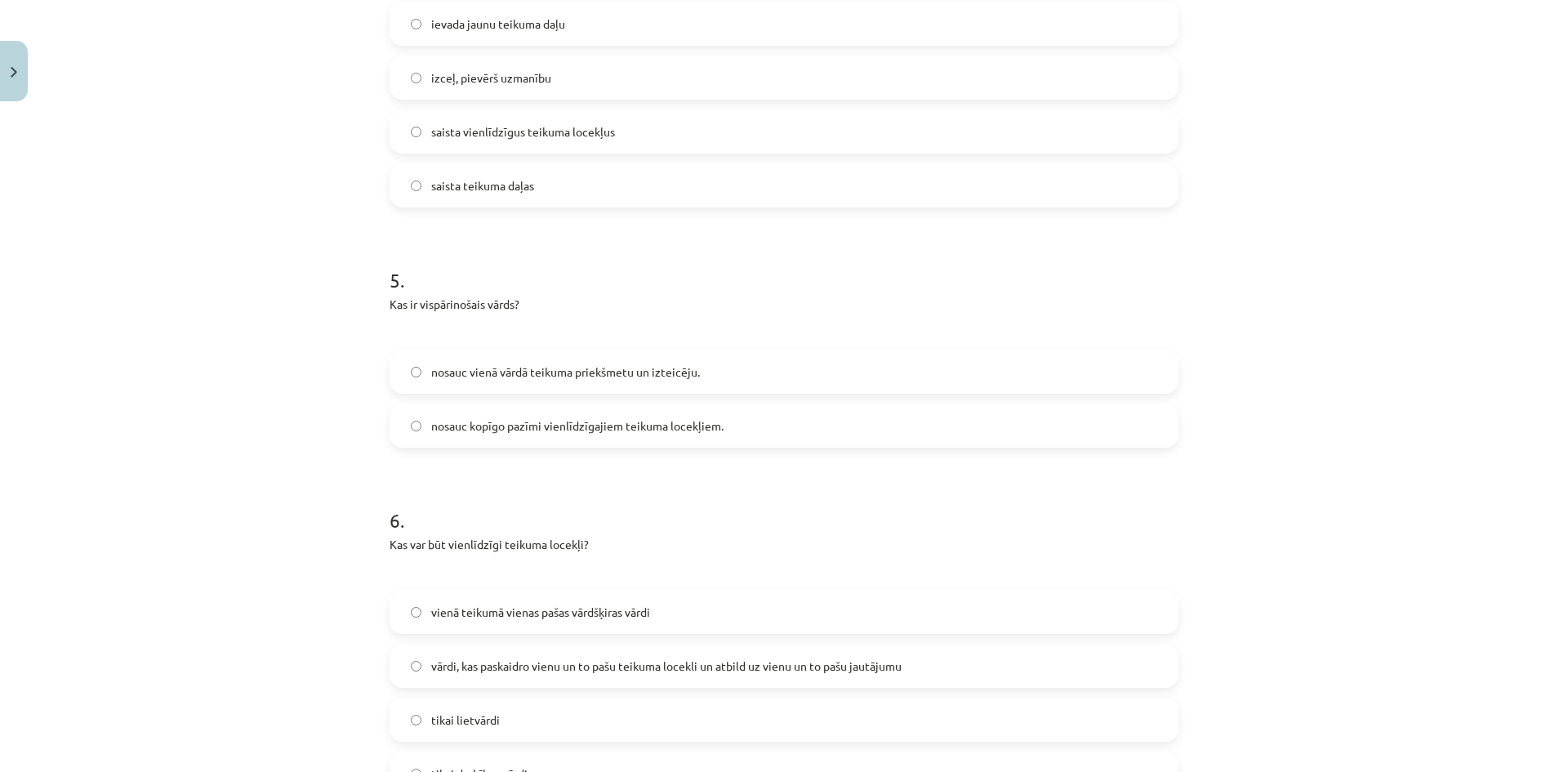
click at [757, 436] on label "nosauc kopīgo pazīmi vienlīdzīgajiem teikuma locekļiem." at bounding box center [784, 426] width 786 height 41
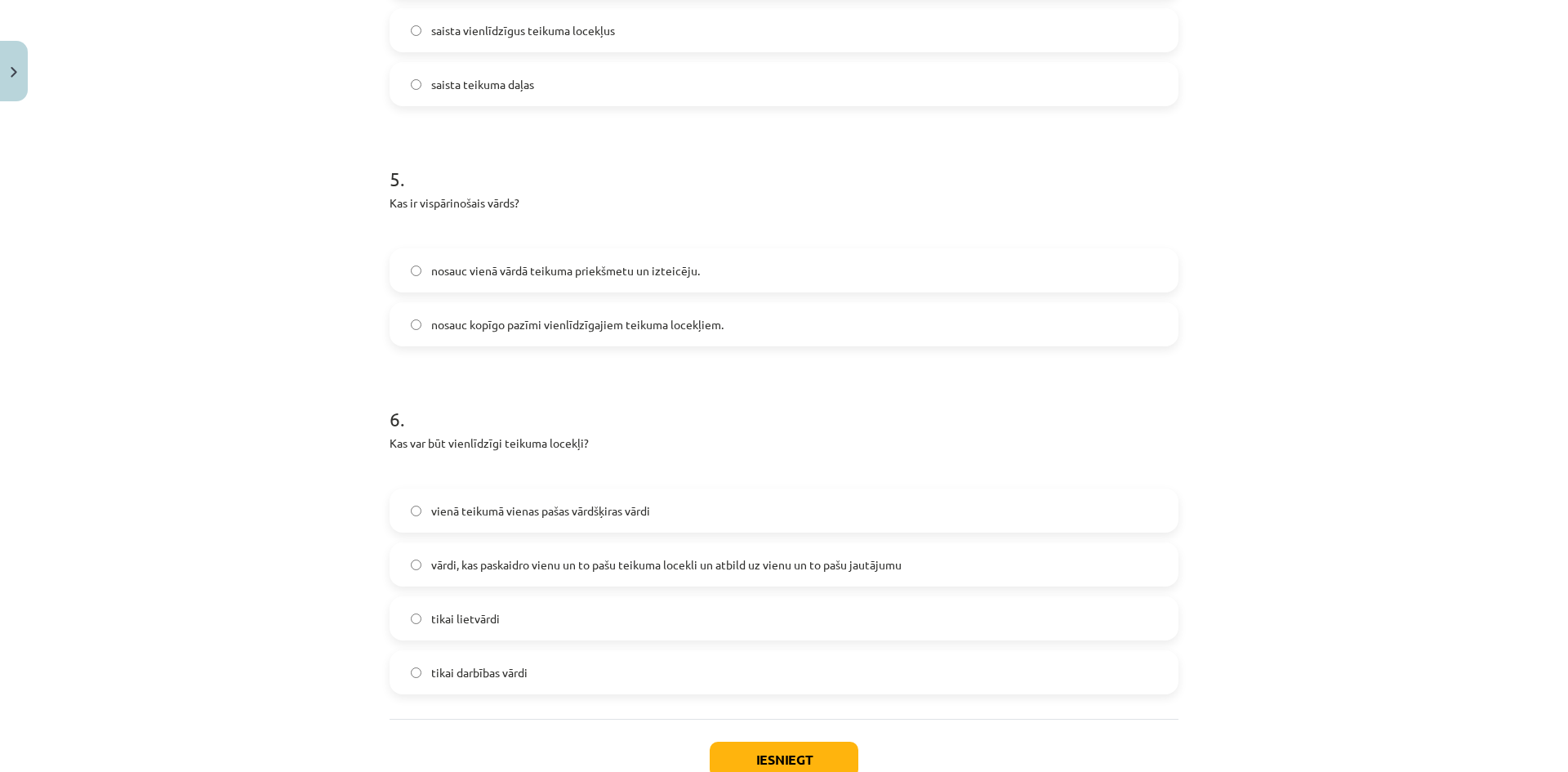
scroll to position [1583, 0]
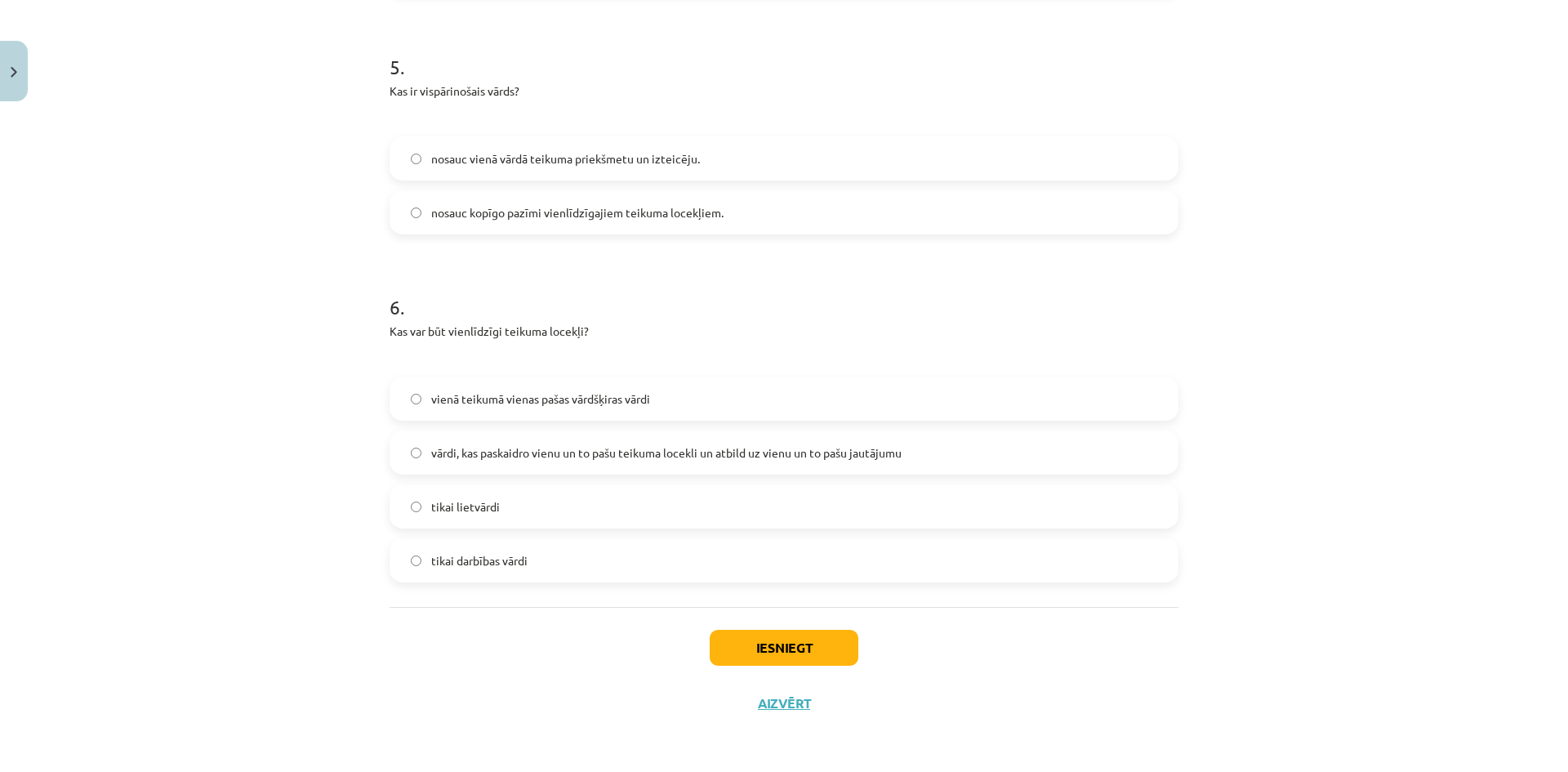
click at [953, 451] on label "vārdi, kas paskaidro vienu un to pašu teikuma locekli un atbild uz vienu un to …" at bounding box center [784, 452] width 786 height 41
click at [768, 638] on button "Iesniegt" at bounding box center [783, 648] width 148 height 36
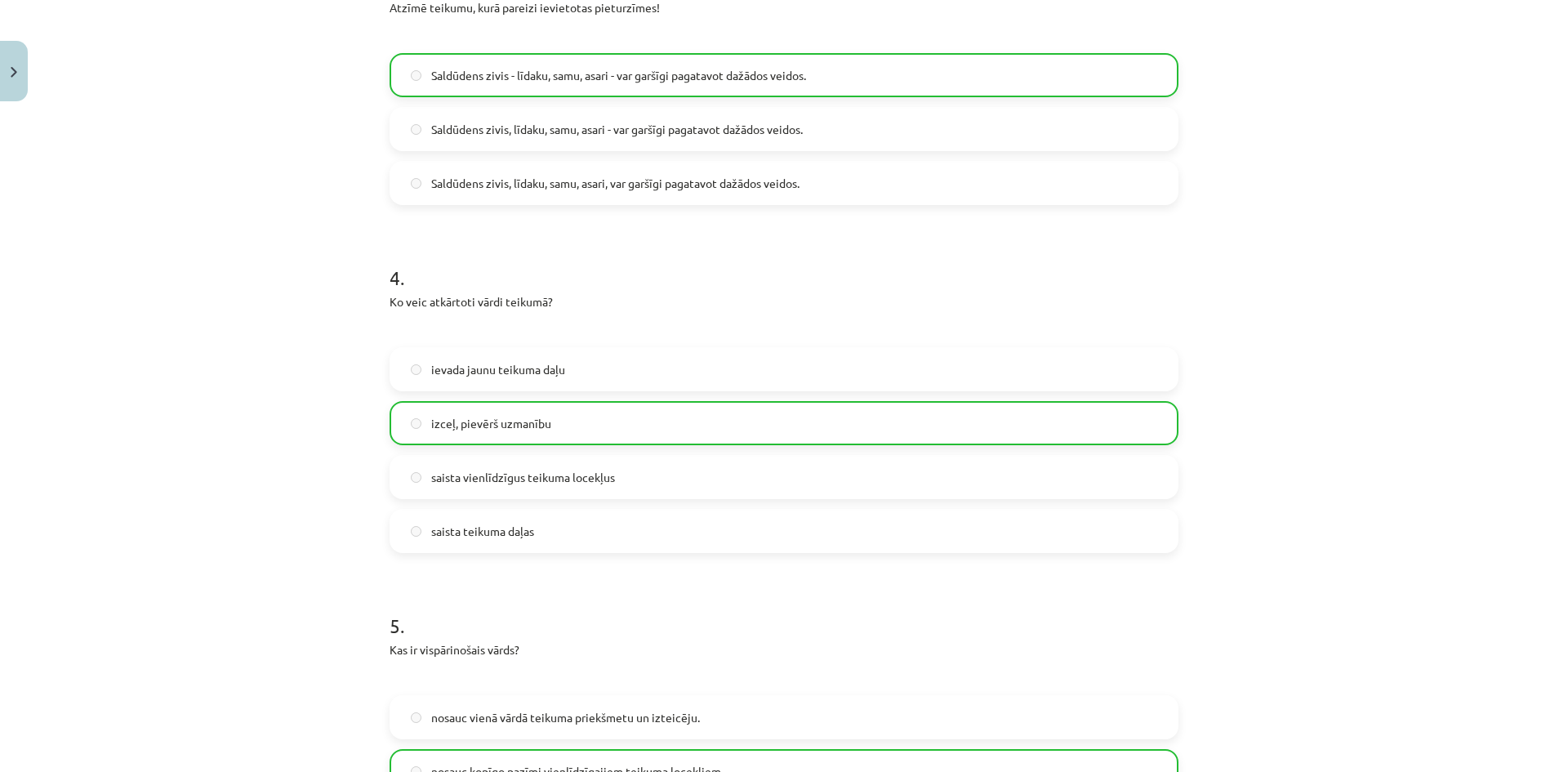
scroll to position [1635, 0]
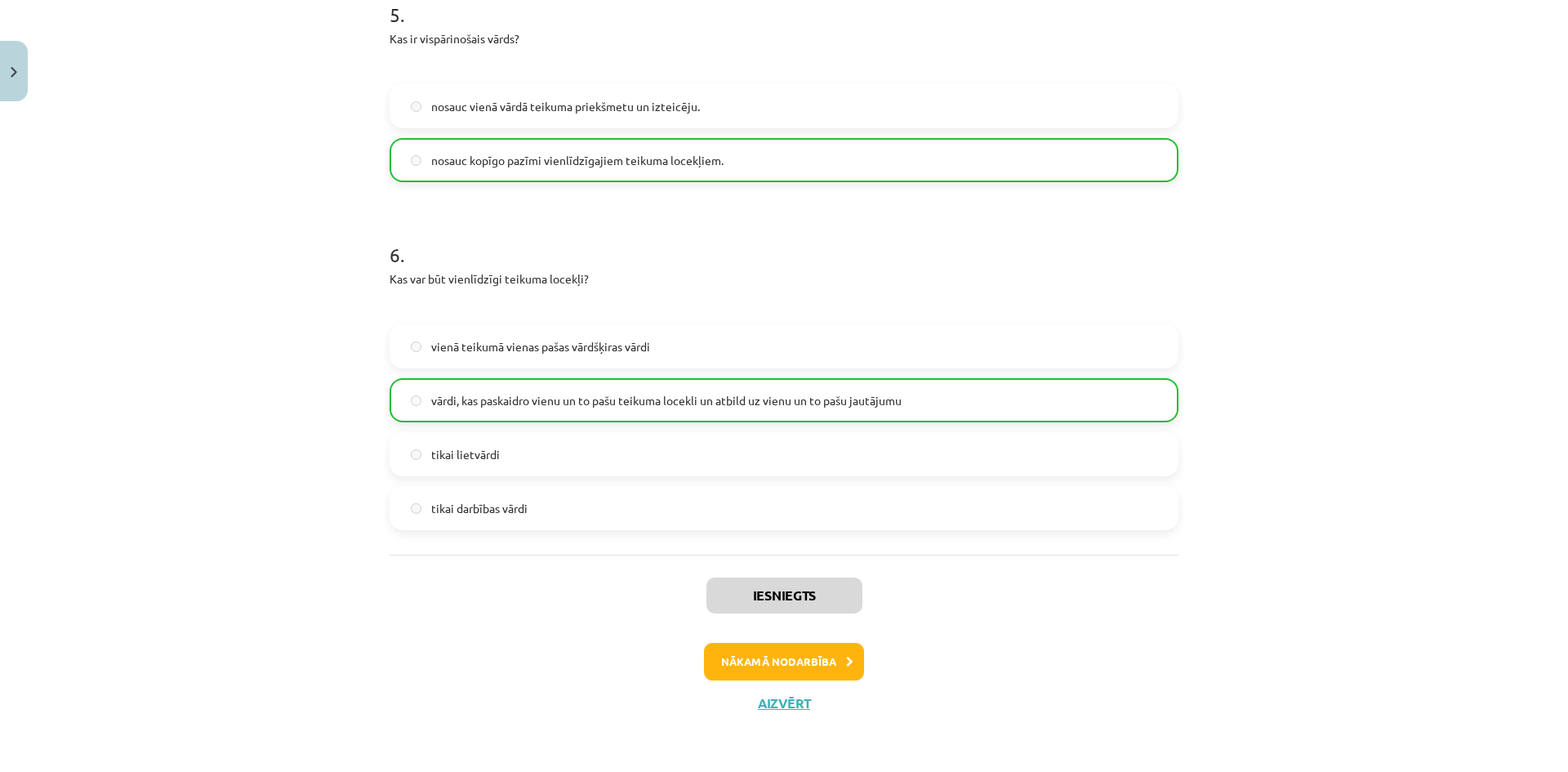
click at [757, 671] on button "Nākamā nodarbība" at bounding box center [783, 662] width 160 height 38
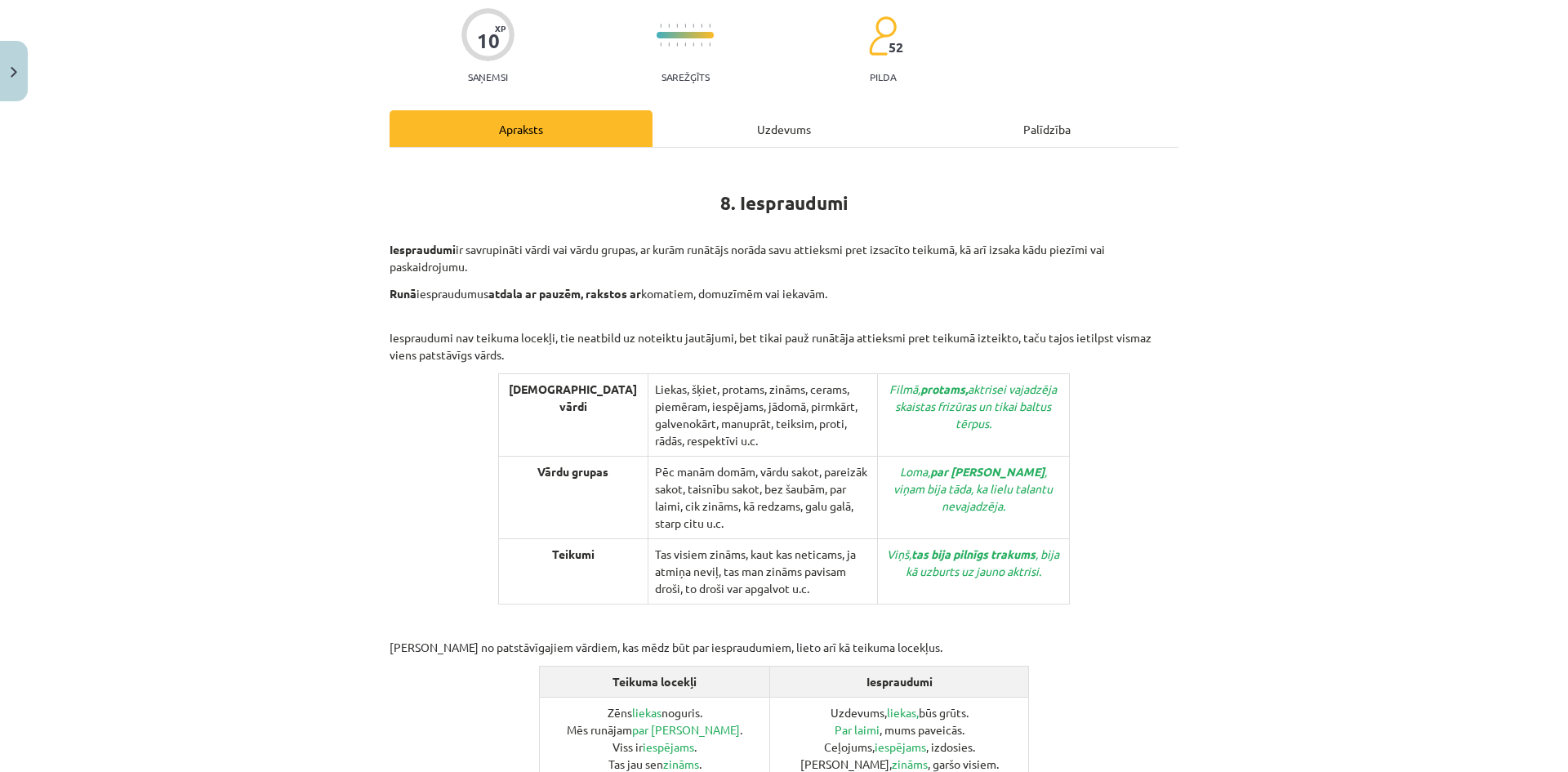
scroll to position [179, 0]
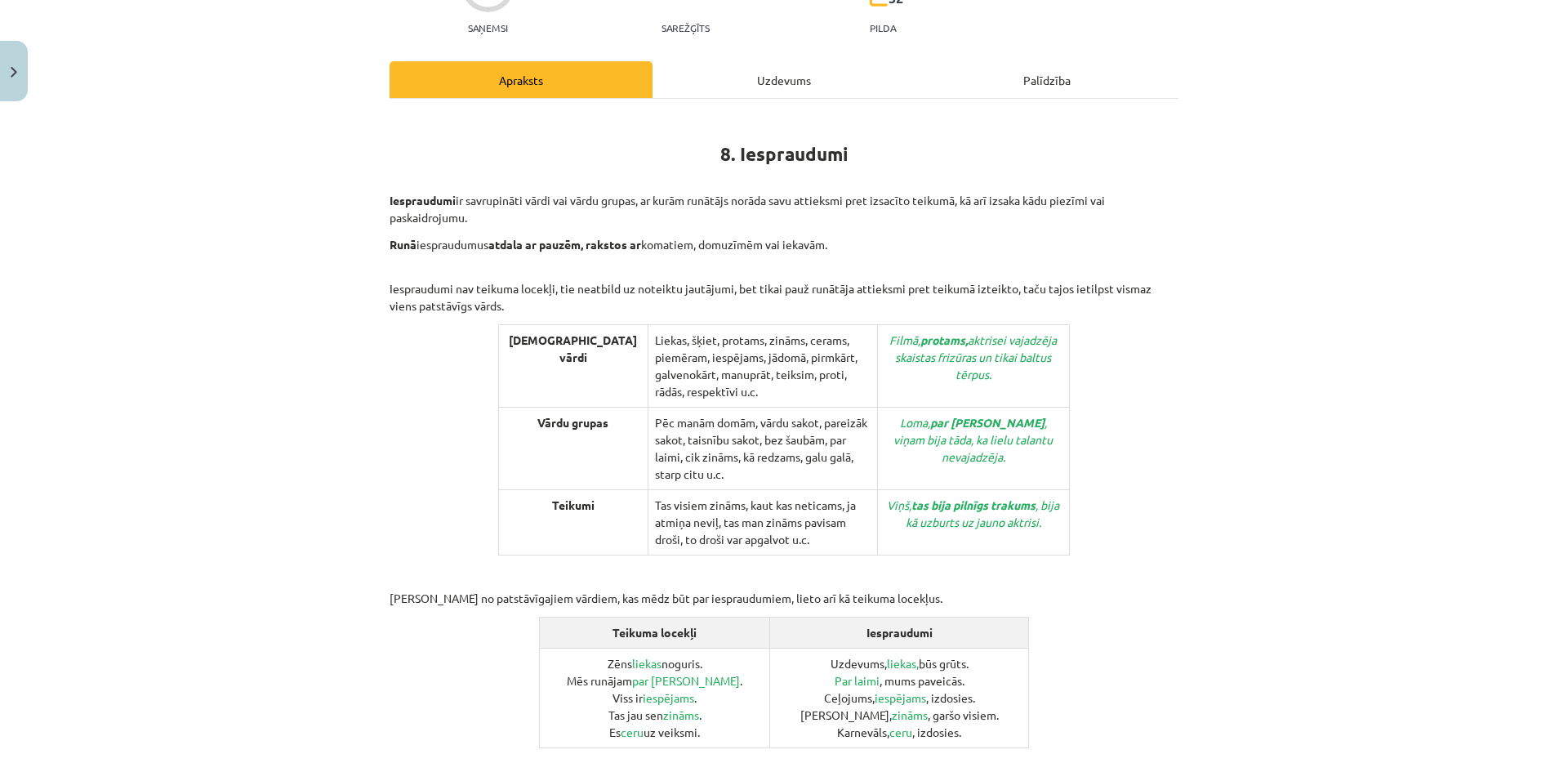
click at [1255, 464] on div "Mācību tēma: Latviešu valodas i - 12. klases 1.ieskaites mācību materiāls (c) #…" at bounding box center [784, 386] width 1568 height 772
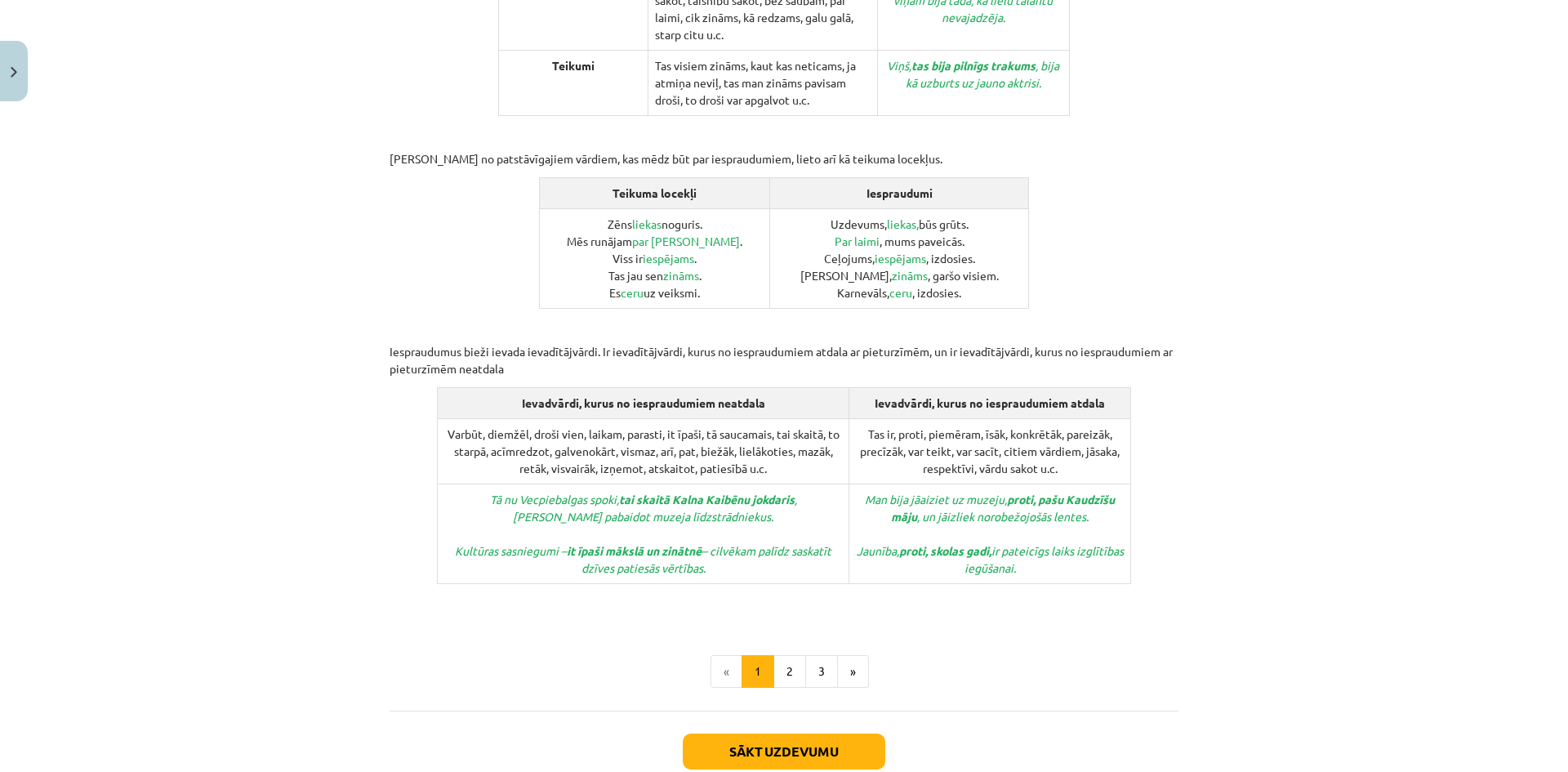
scroll to position [624, 0]
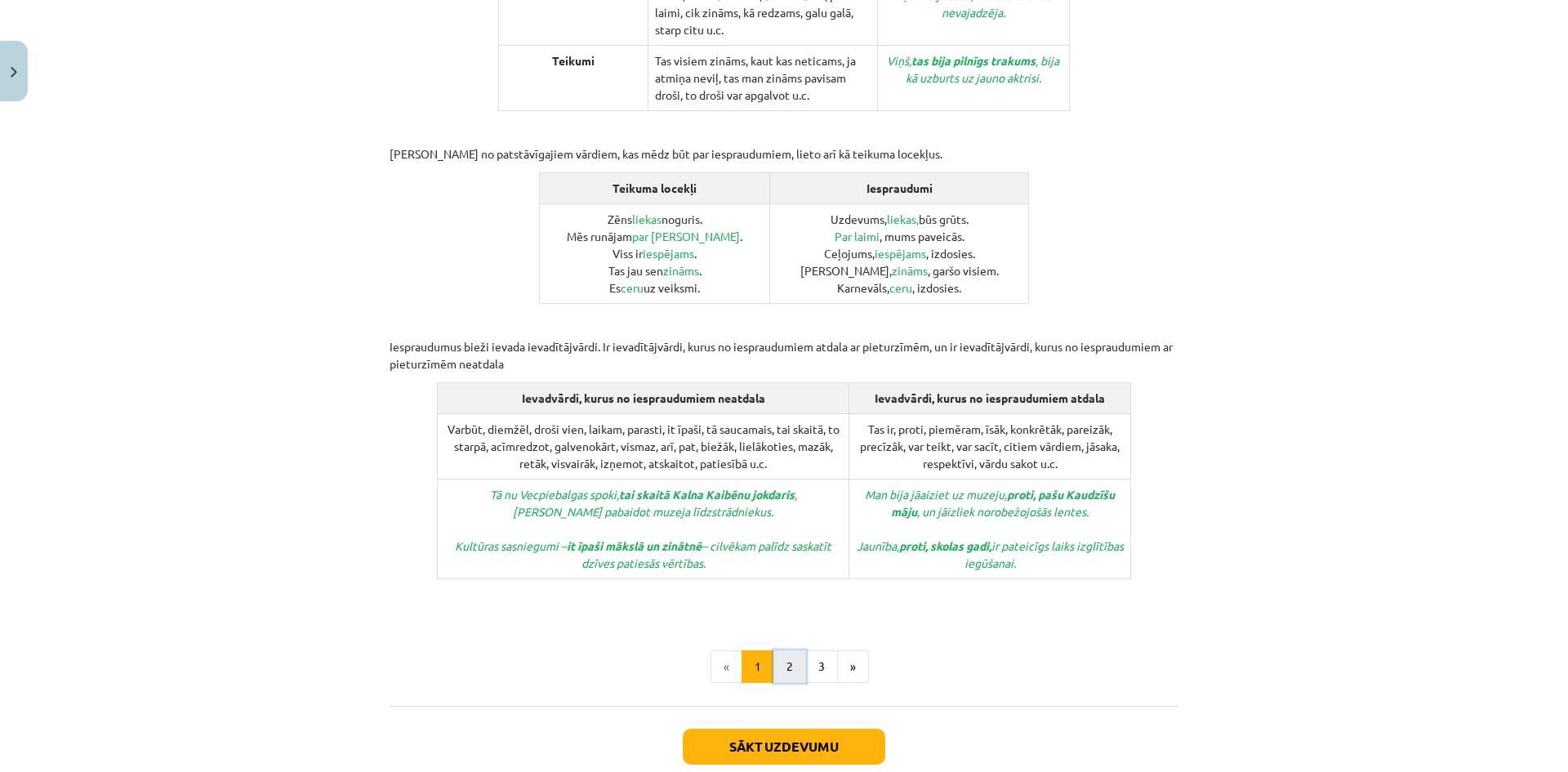
click at [784, 651] on button "2" at bounding box center [790, 667] width 33 height 33
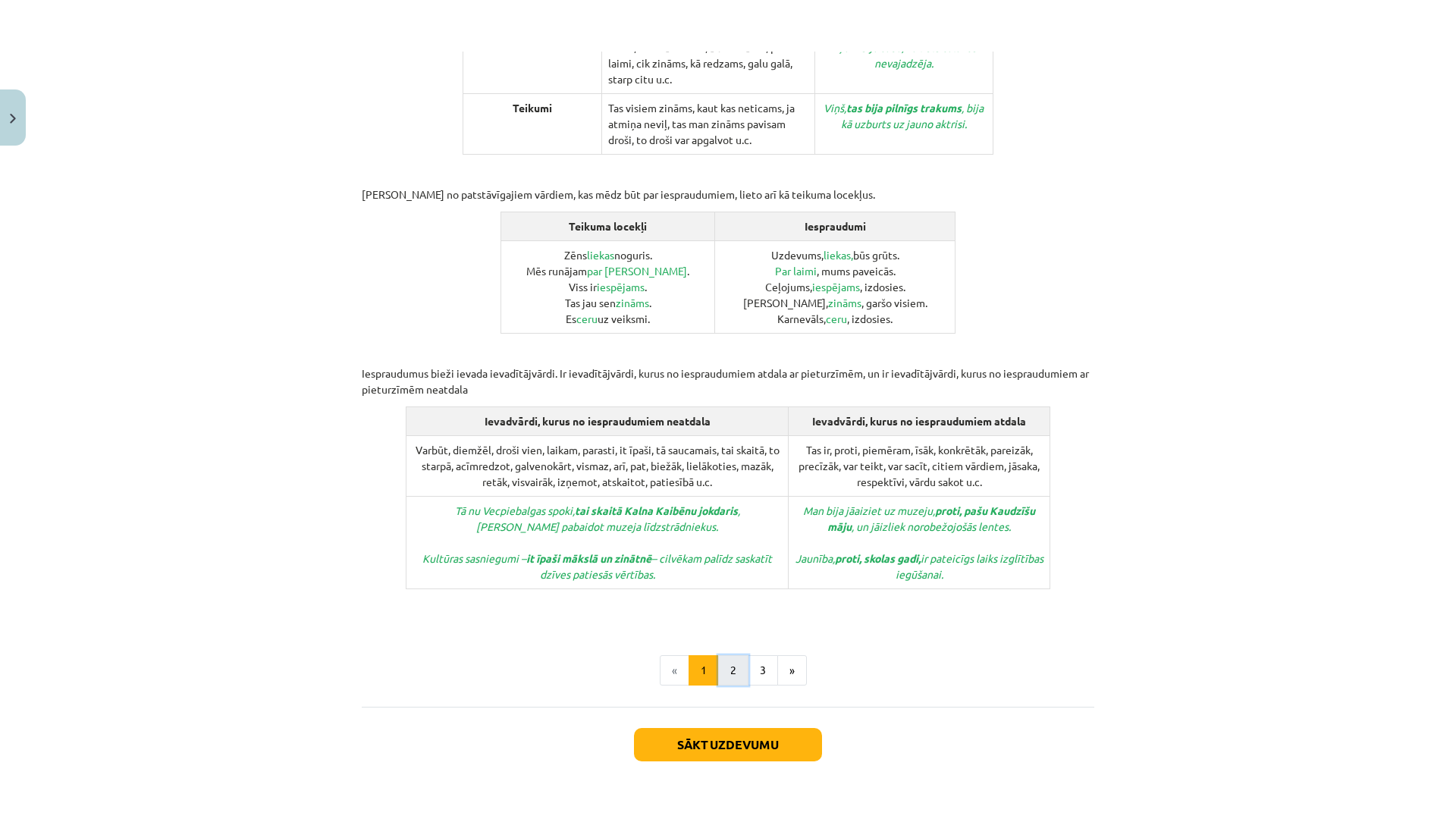
scroll to position [145, 0]
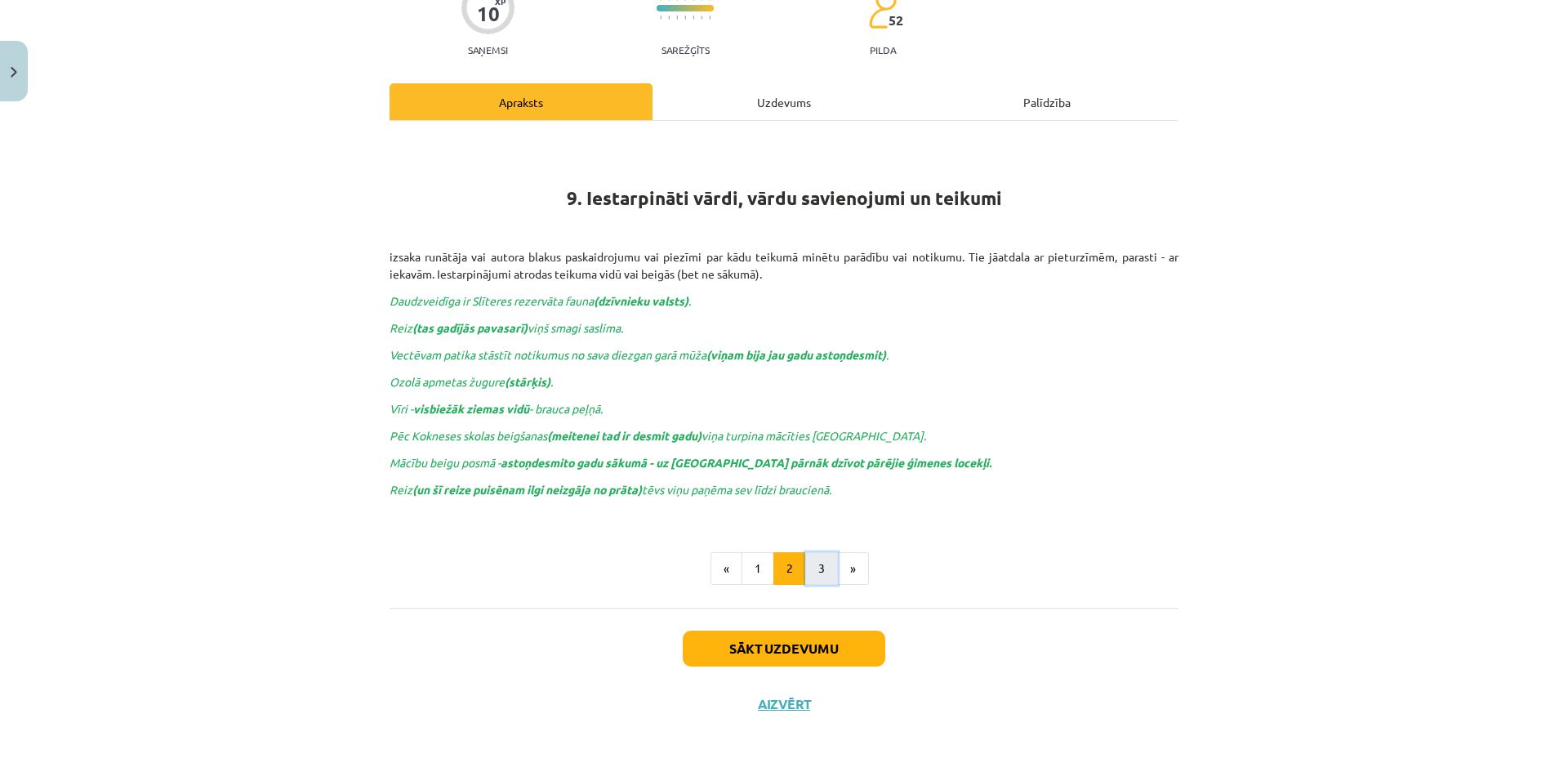
click at [823, 556] on button "3" at bounding box center [822, 569] width 33 height 33
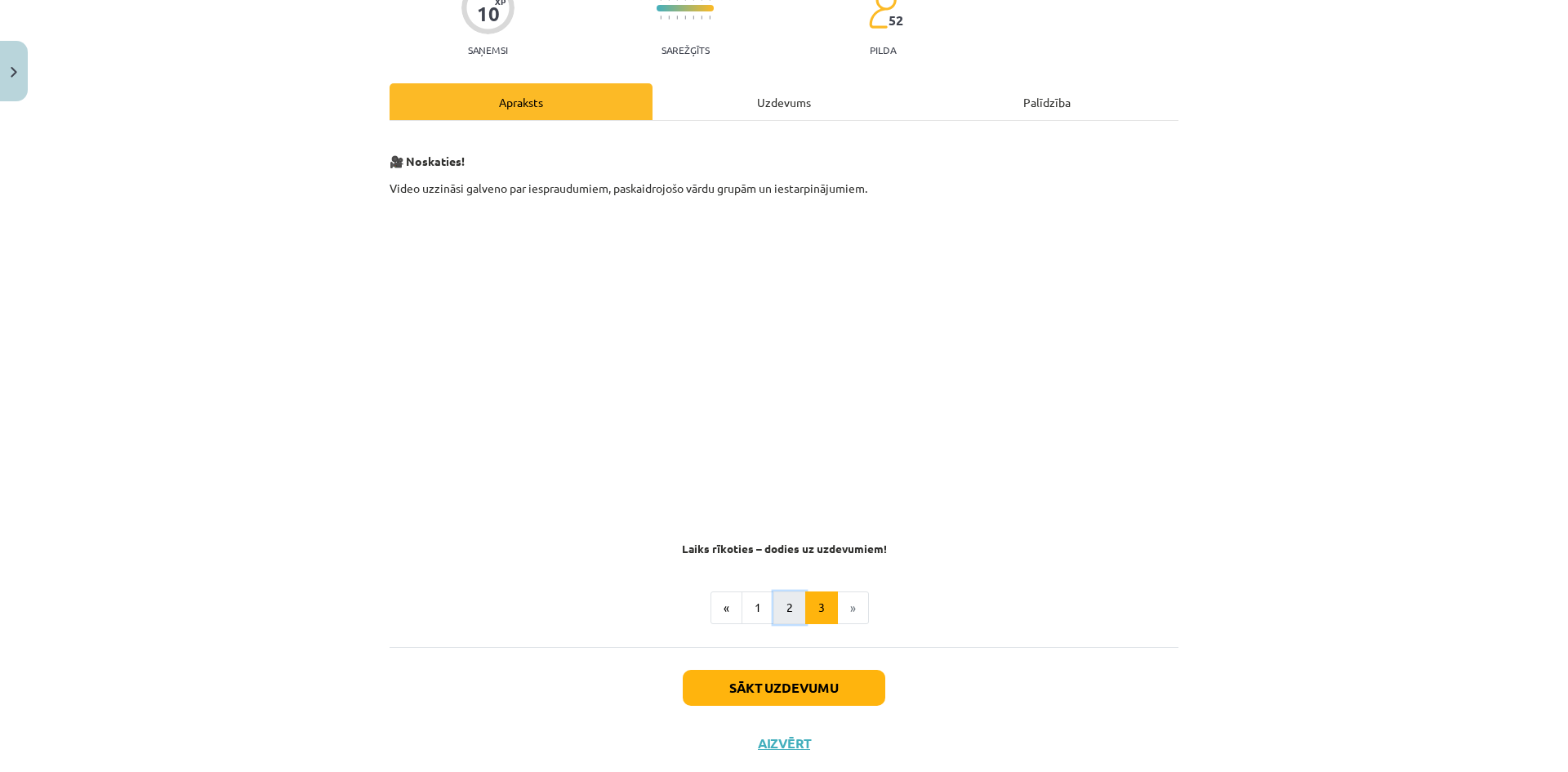
click at [795, 615] on button "2" at bounding box center [790, 608] width 33 height 33
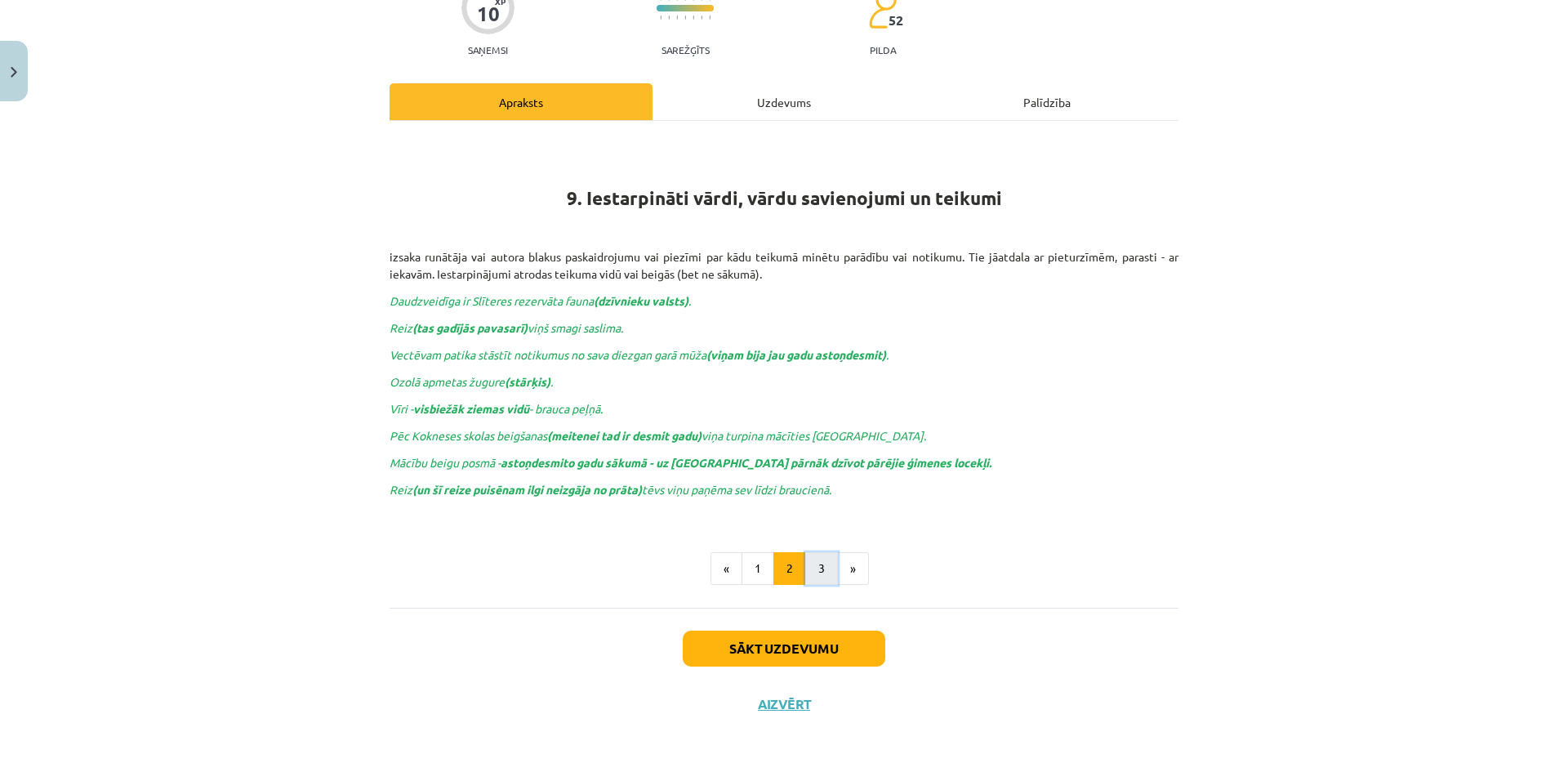
click at [805, 571] on button "3" at bounding box center [822, 569] width 33 height 33
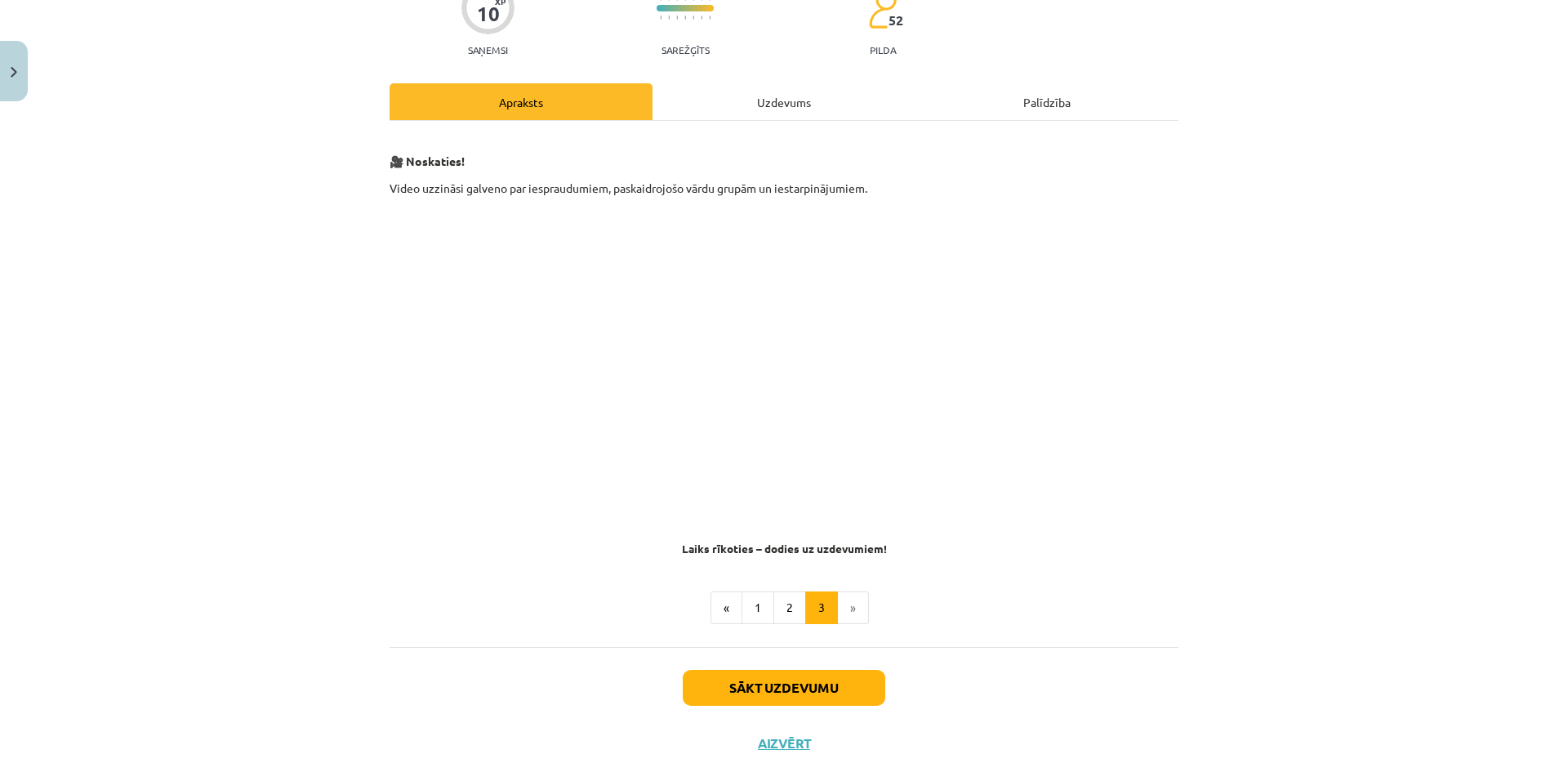
scroll to position [0, 0]
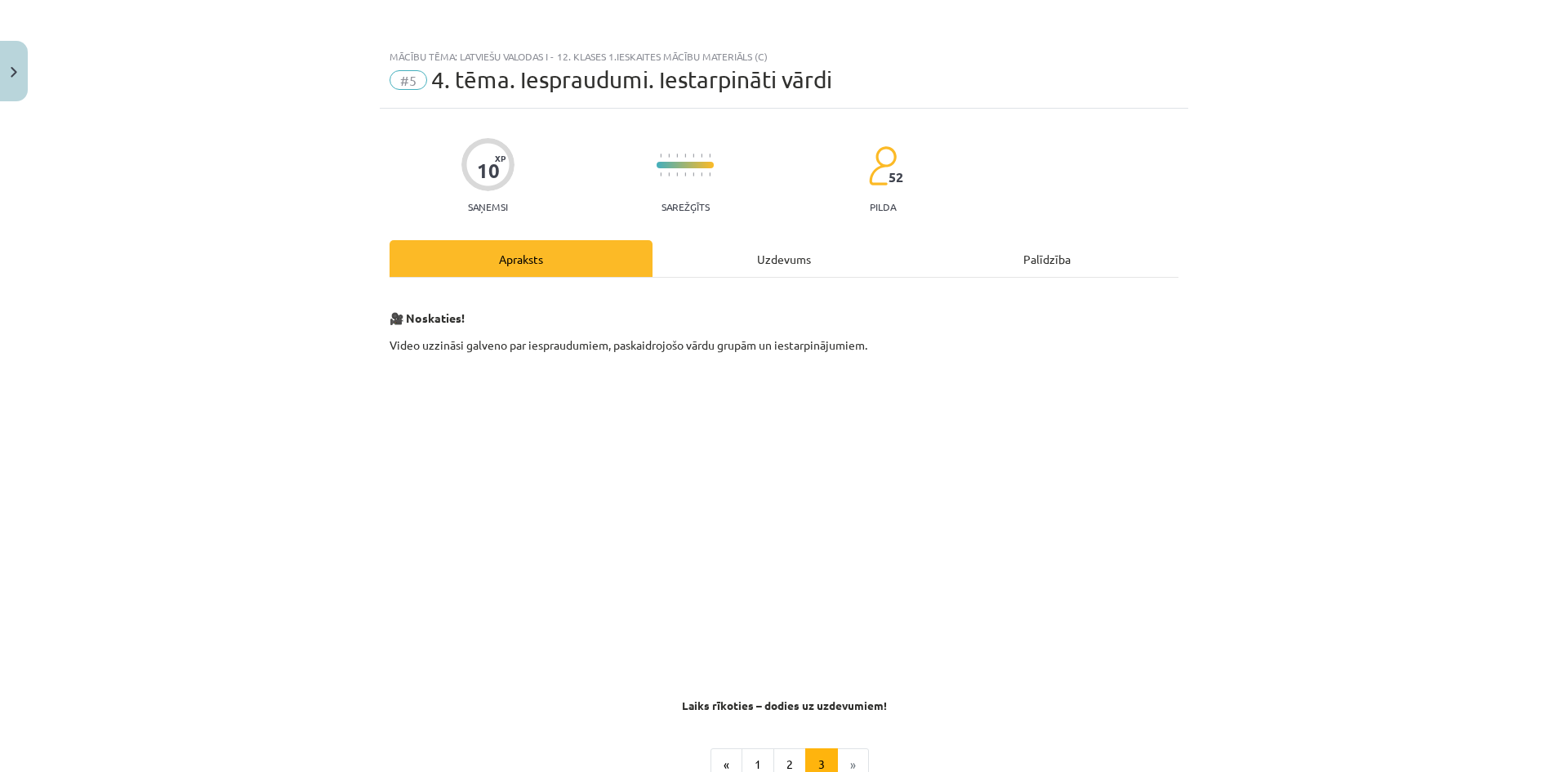
click at [1163, 564] on p at bounding box center [784, 513] width 789 height 298
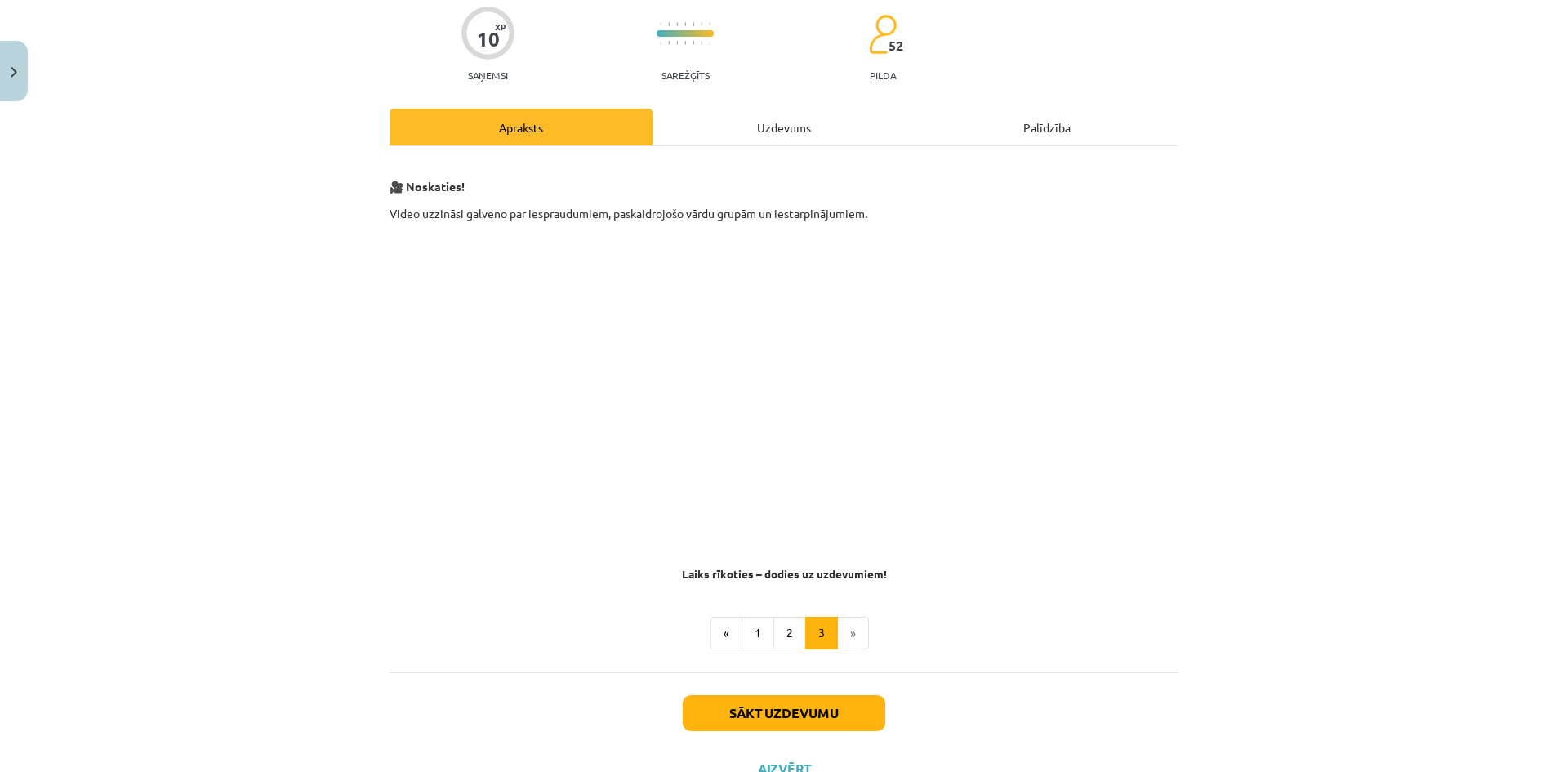
scroll to position [194, 0]
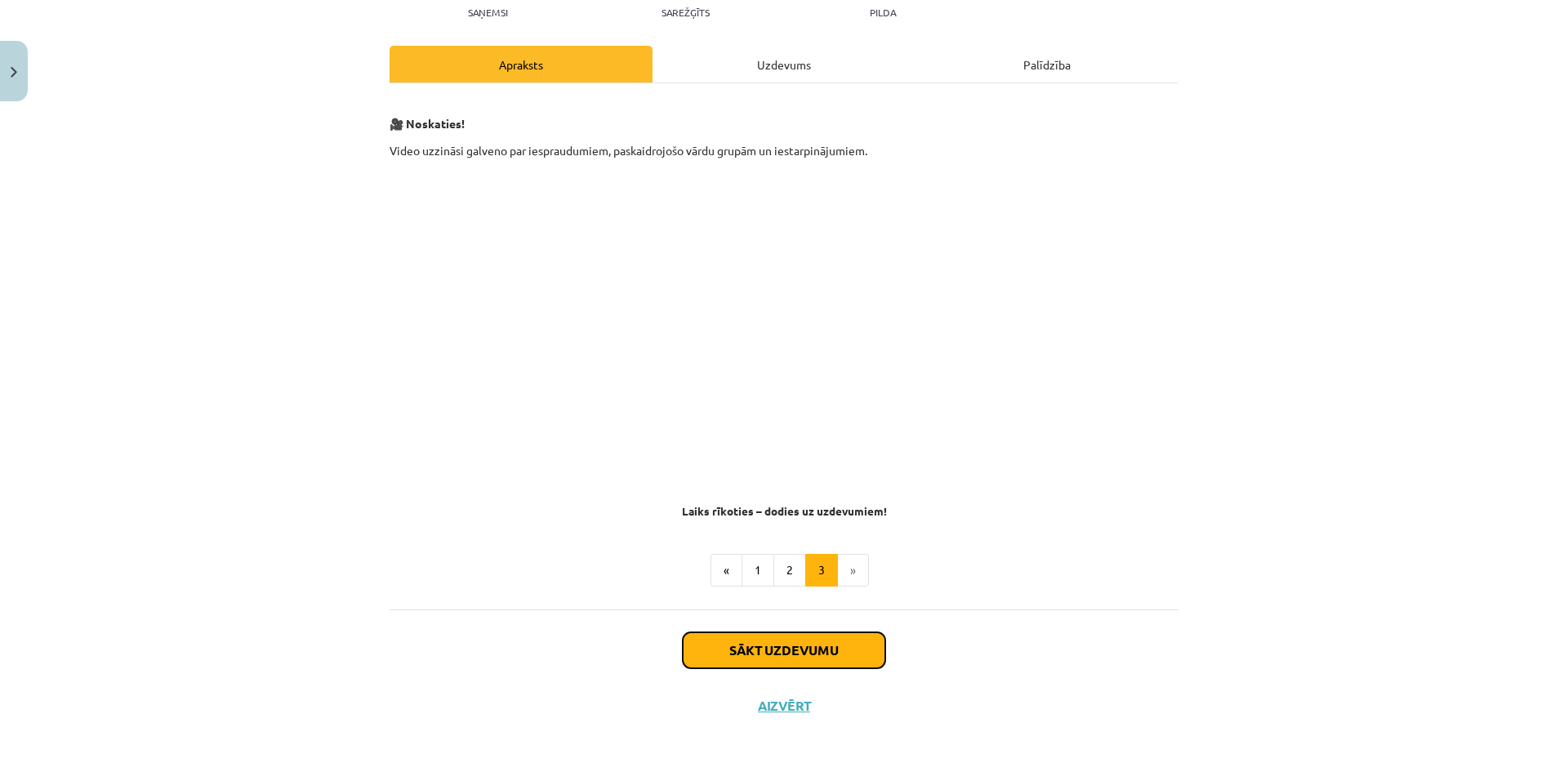
click at [711, 646] on button "Sākt uzdevumu" at bounding box center [784, 651] width 202 height 36
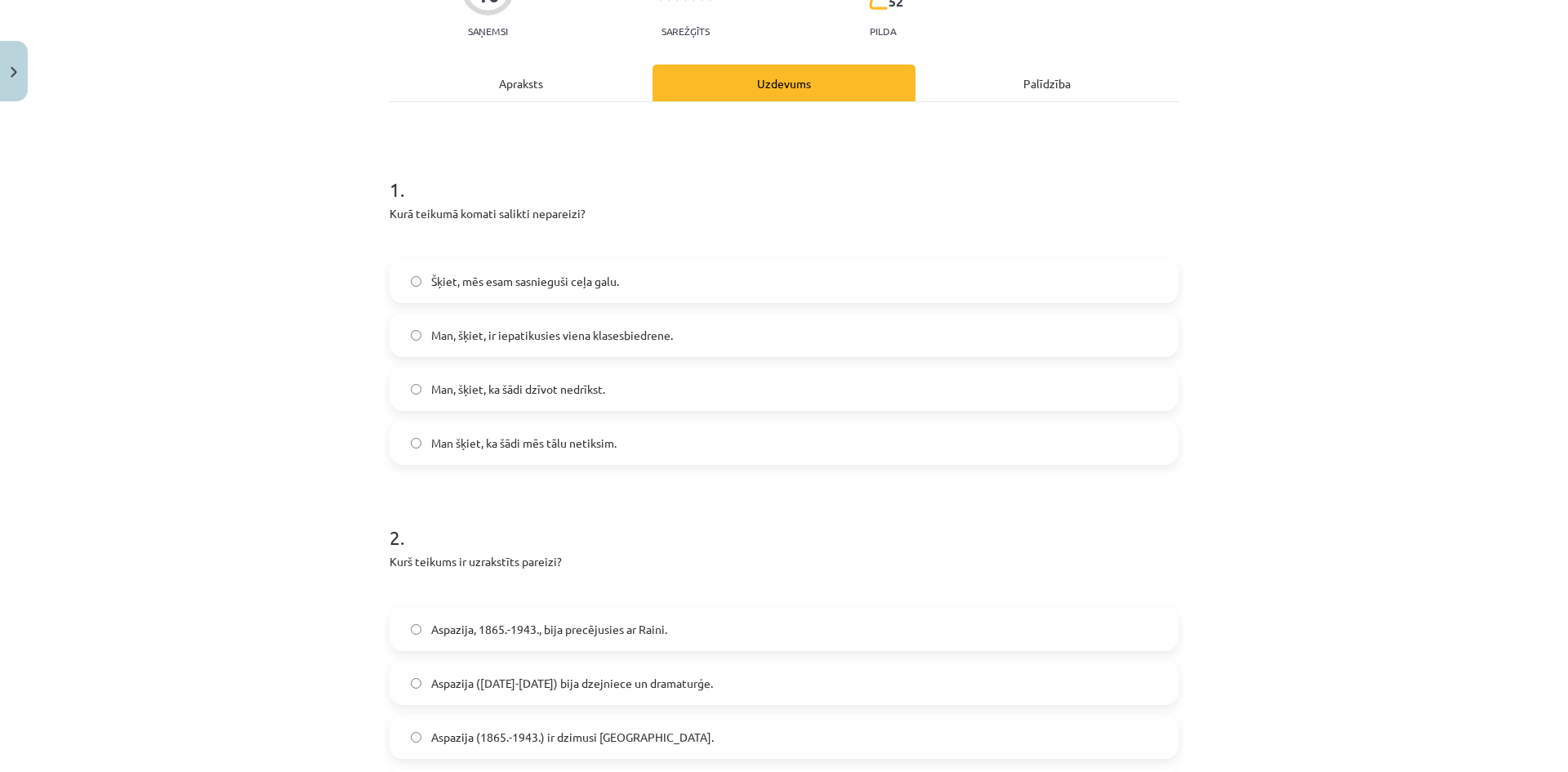
scroll to position [188, 0]
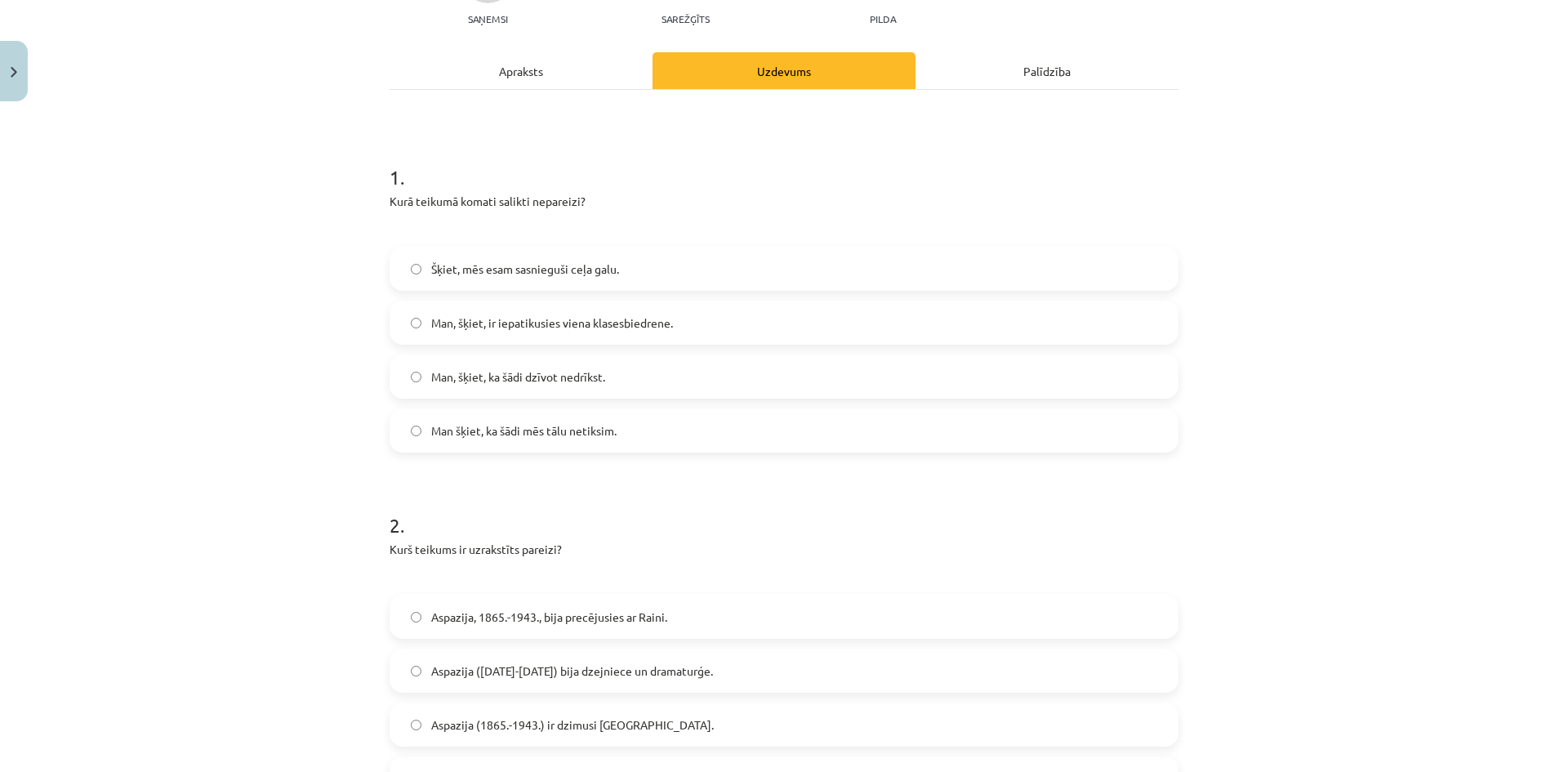
click at [646, 380] on label "Man, šķiet, ka šādi dzīvot nedrīkst." at bounding box center [784, 377] width 786 height 41
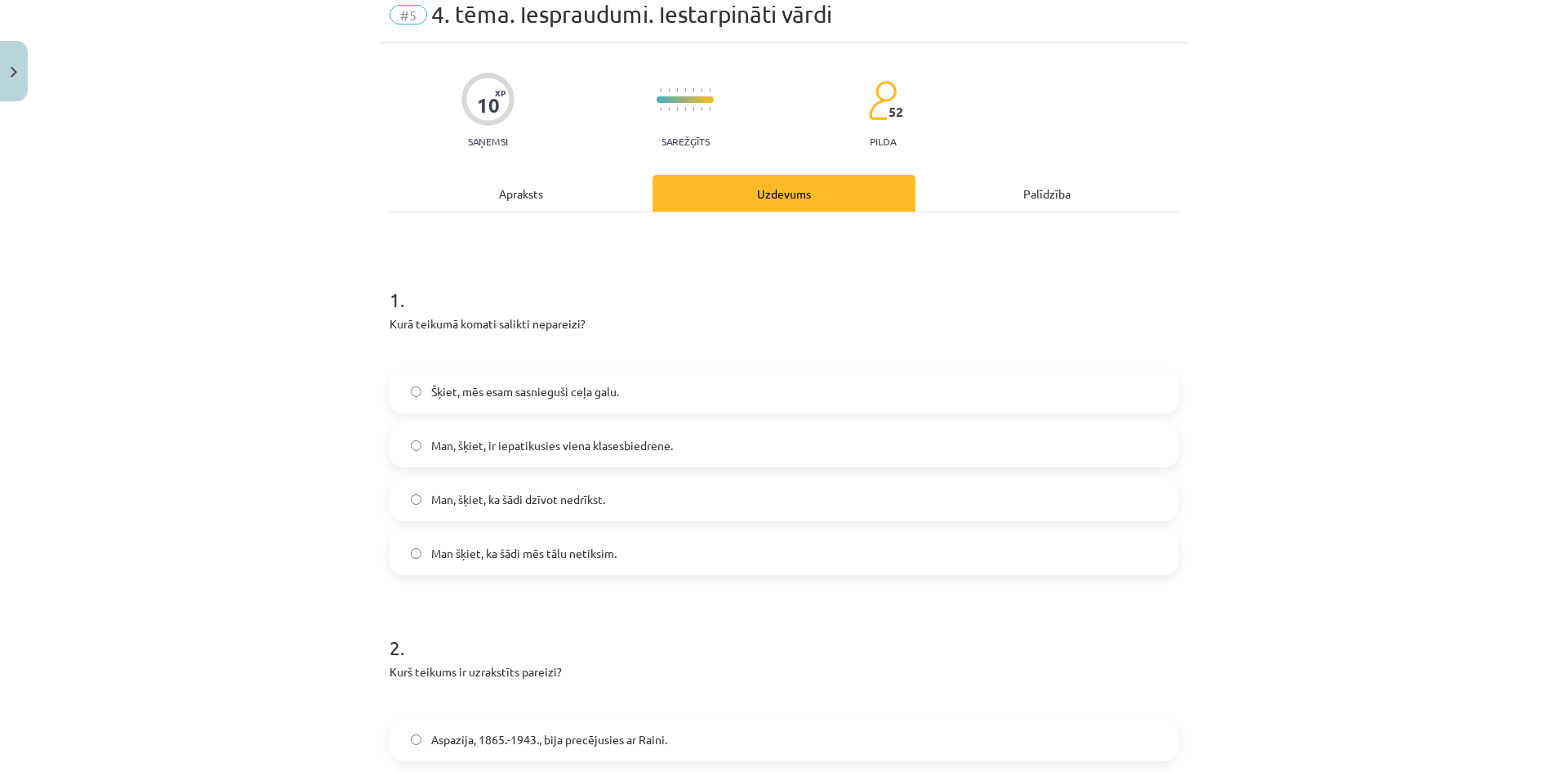
scroll to position [0, 0]
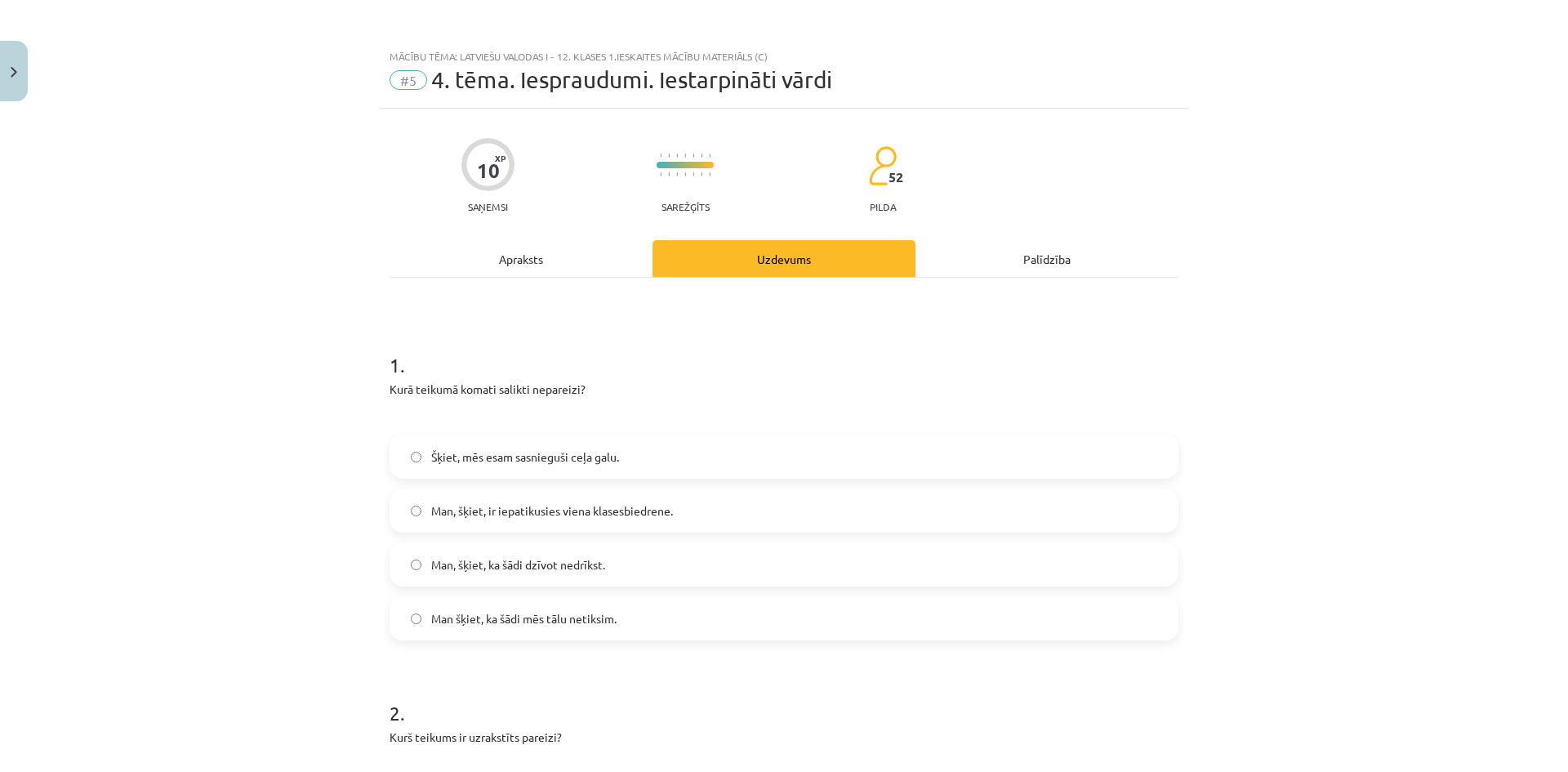
click at [515, 246] on div "Apraksts" at bounding box center [521, 258] width 263 height 37
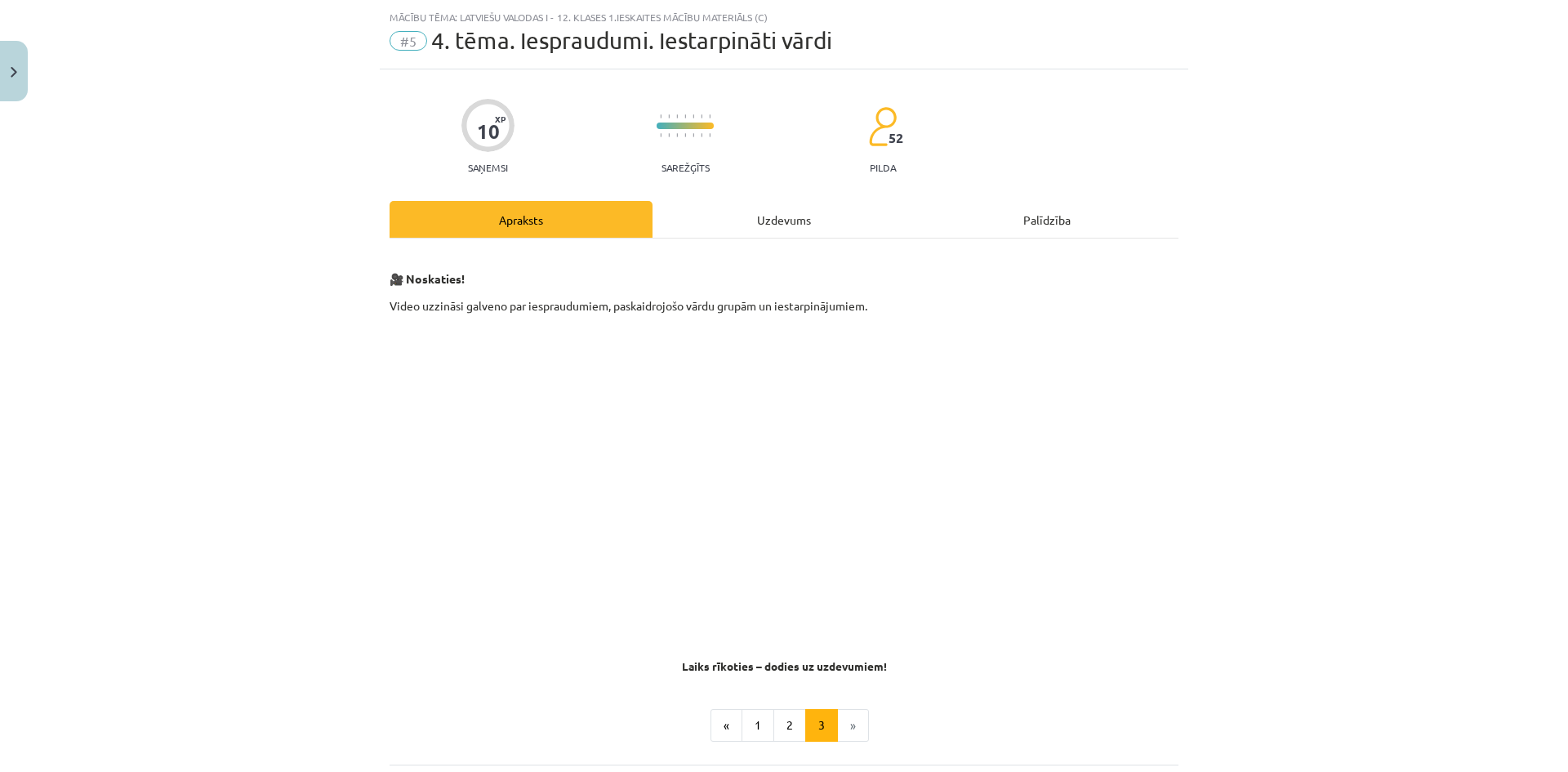
scroll to position [41, 0]
click at [786, 732] on button "2" at bounding box center [790, 724] width 33 height 33
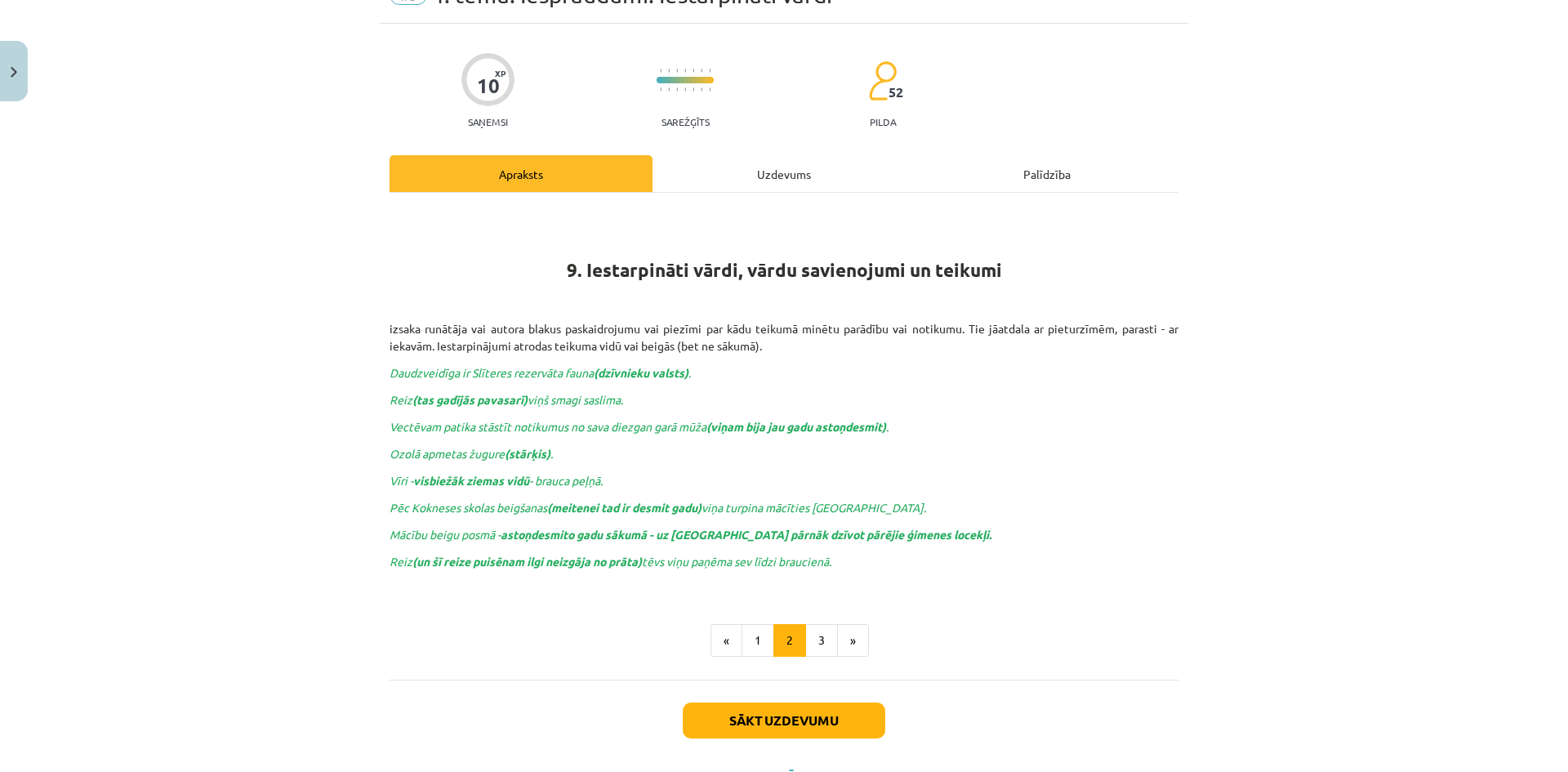
scroll to position [86, 0]
click at [729, 180] on div "Uzdevums" at bounding box center [784, 172] width 263 height 37
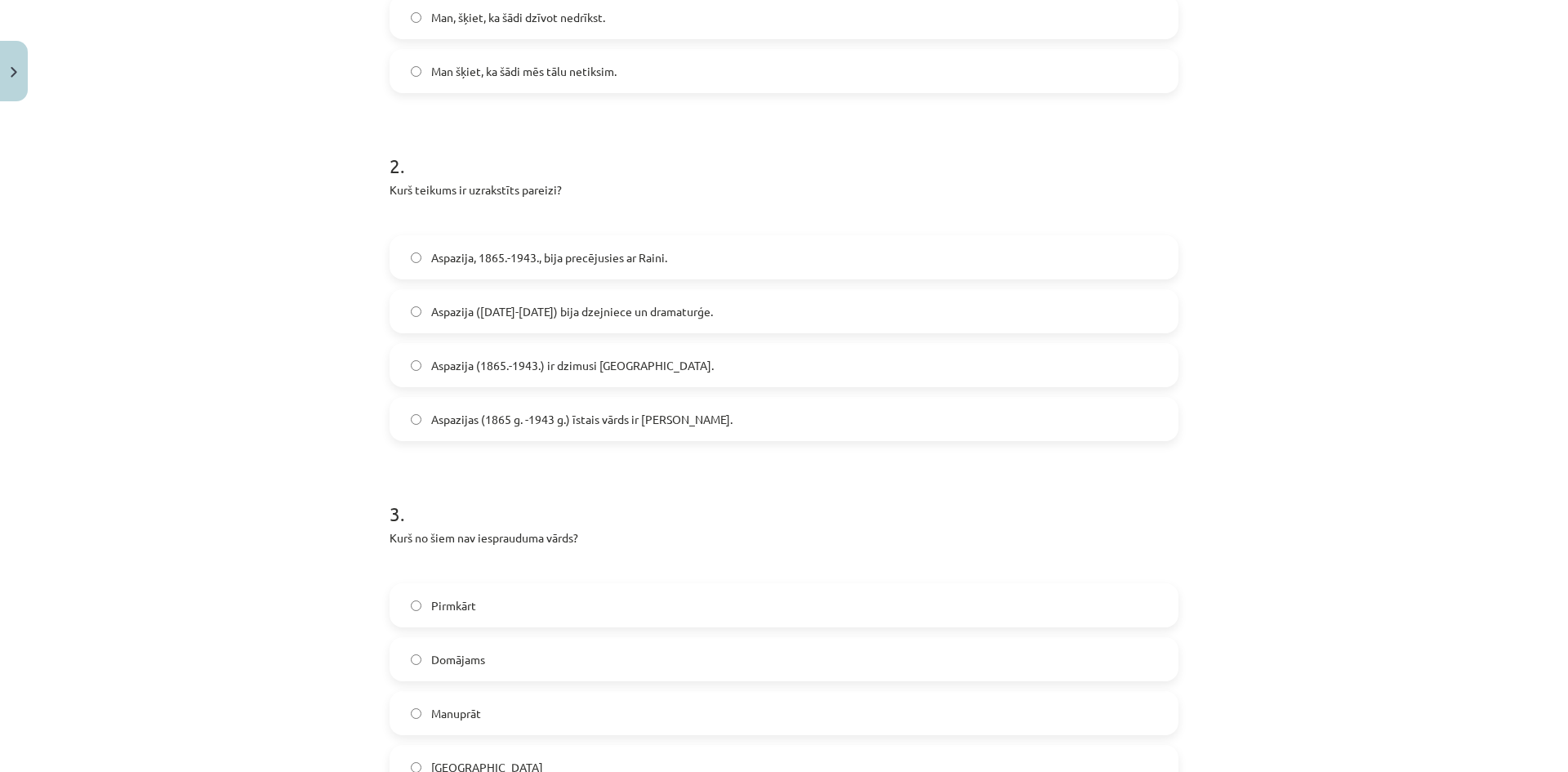
scroll to position [515, 0]
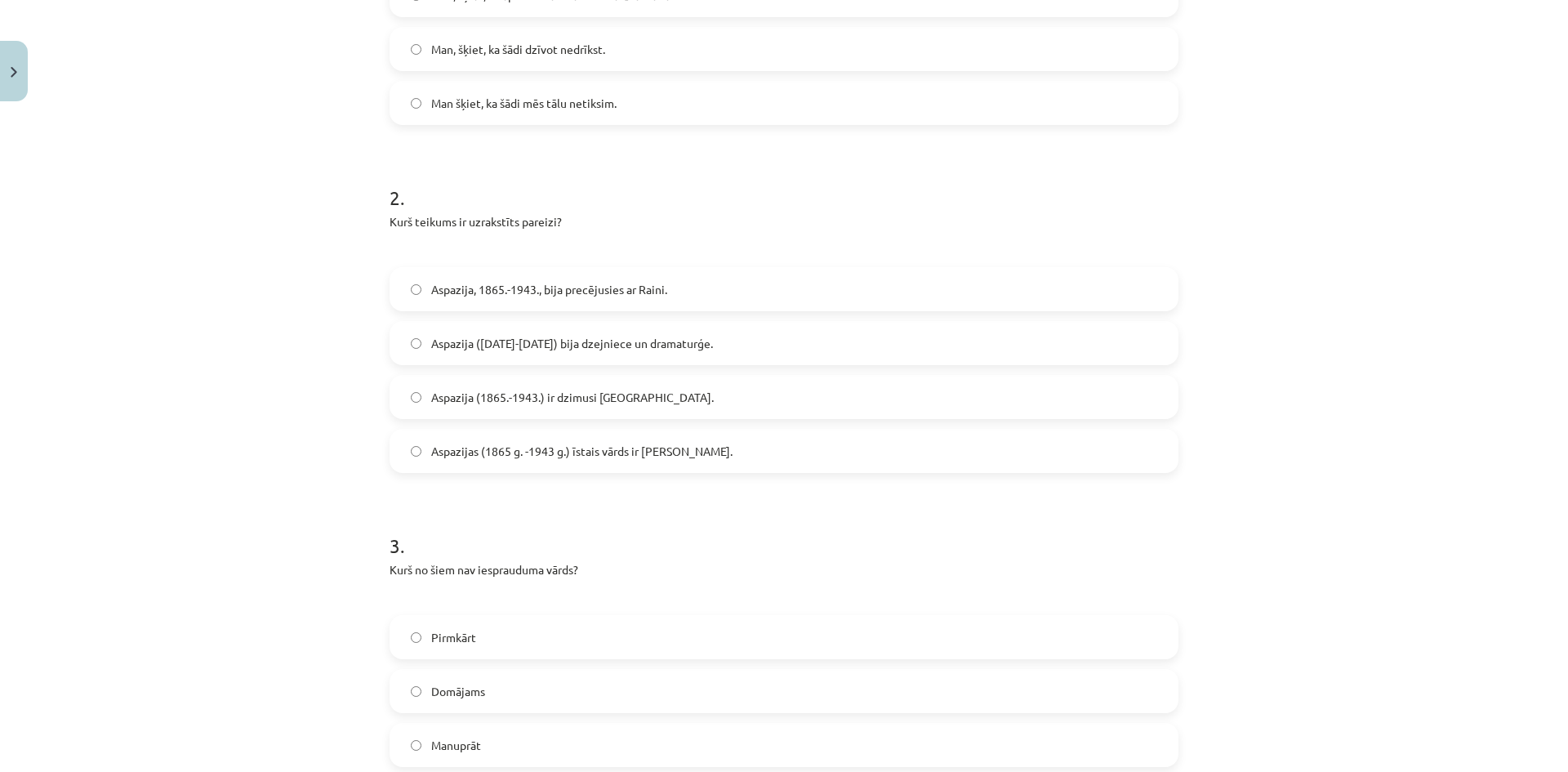
click at [712, 348] on label "Aspazija (1865-1943) bija dzejniece un dramaturģe." at bounding box center [784, 343] width 786 height 41
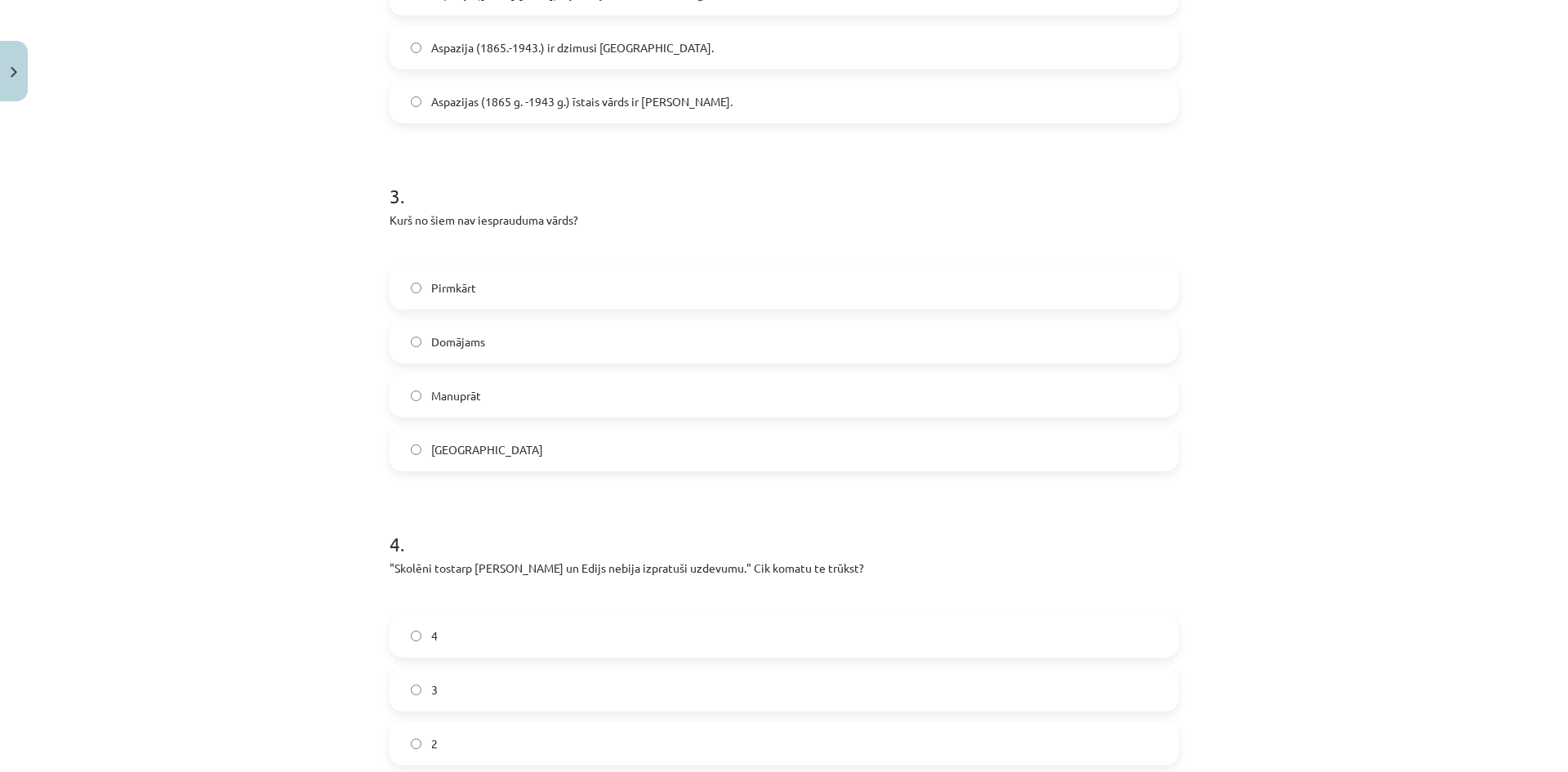
scroll to position [861, 0]
click at [531, 352] on label "Domājams" at bounding box center [784, 347] width 786 height 41
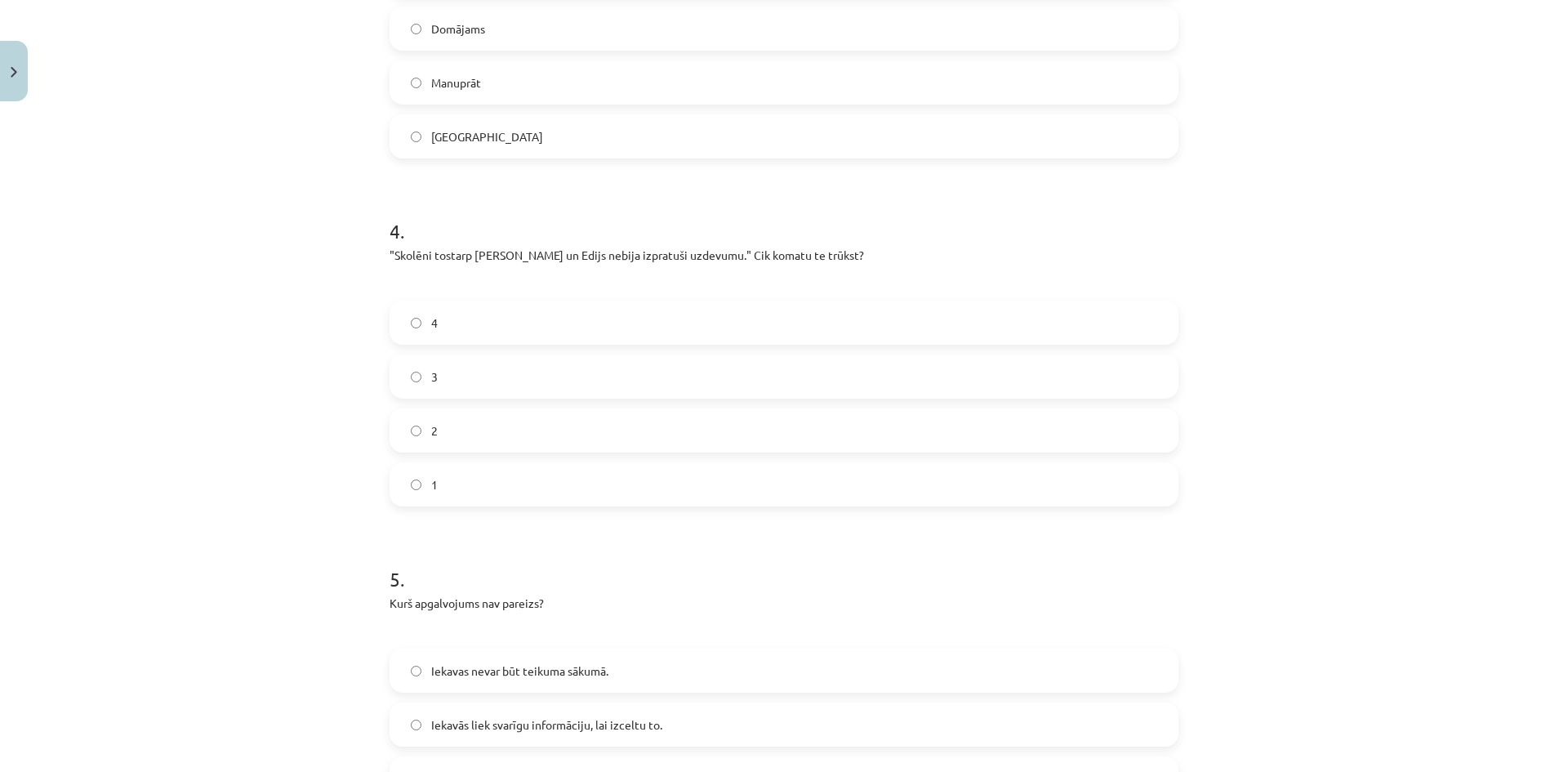
scroll to position [1181, 0]
click at [460, 421] on label "2" at bounding box center [784, 429] width 786 height 41
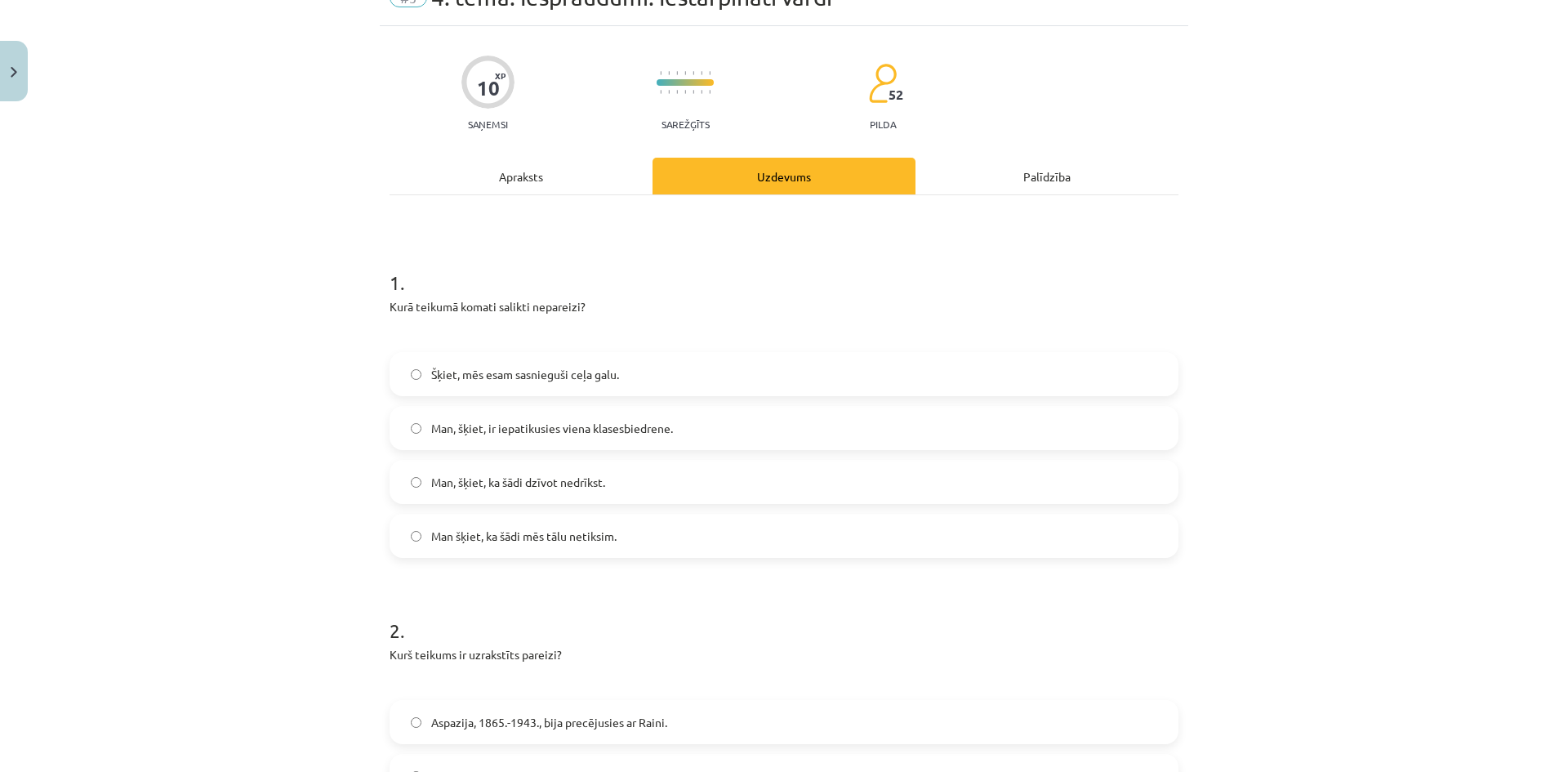
scroll to position [58, 0]
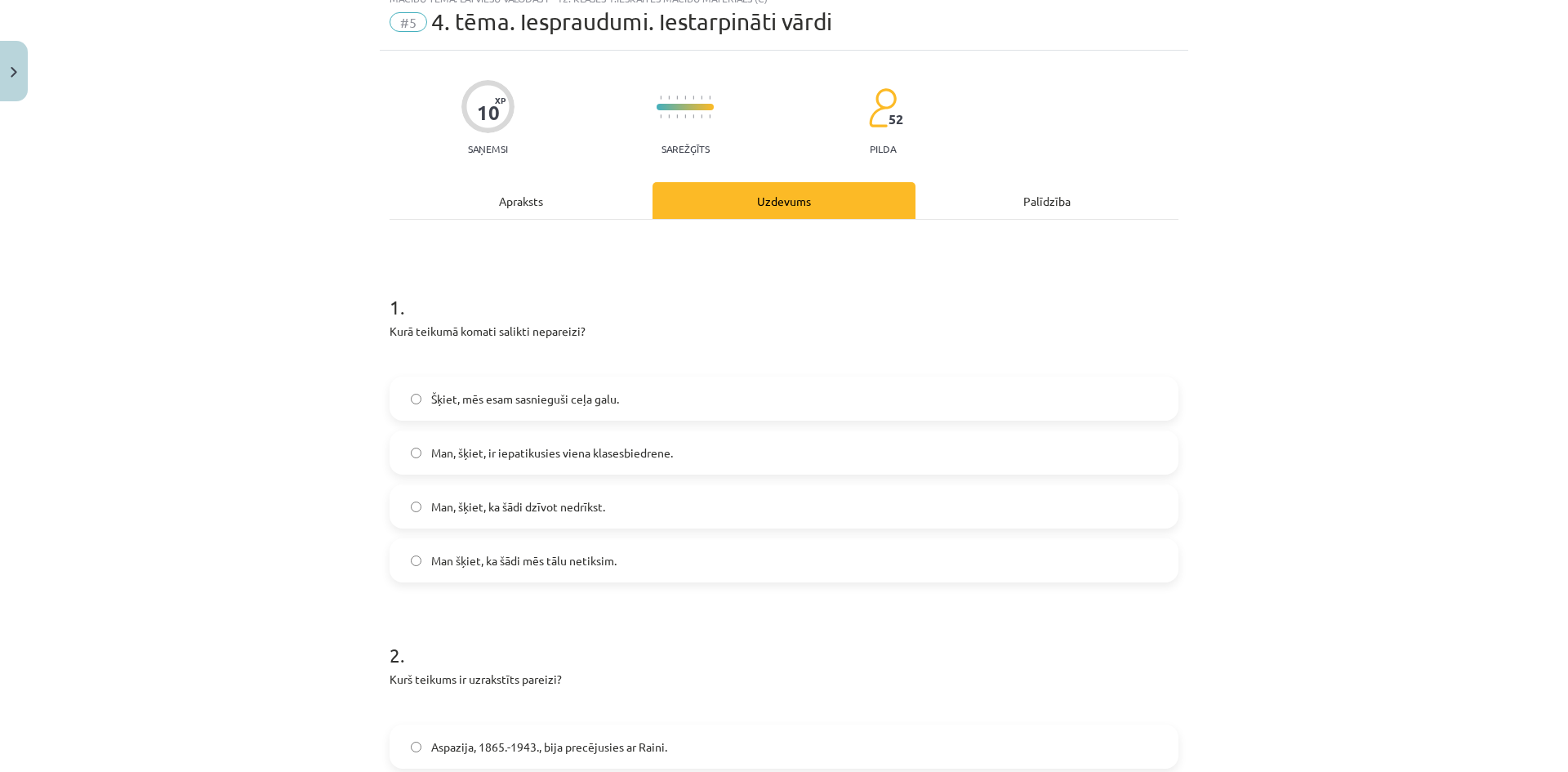
click at [563, 198] on div "Apraksts" at bounding box center [521, 200] width 263 height 37
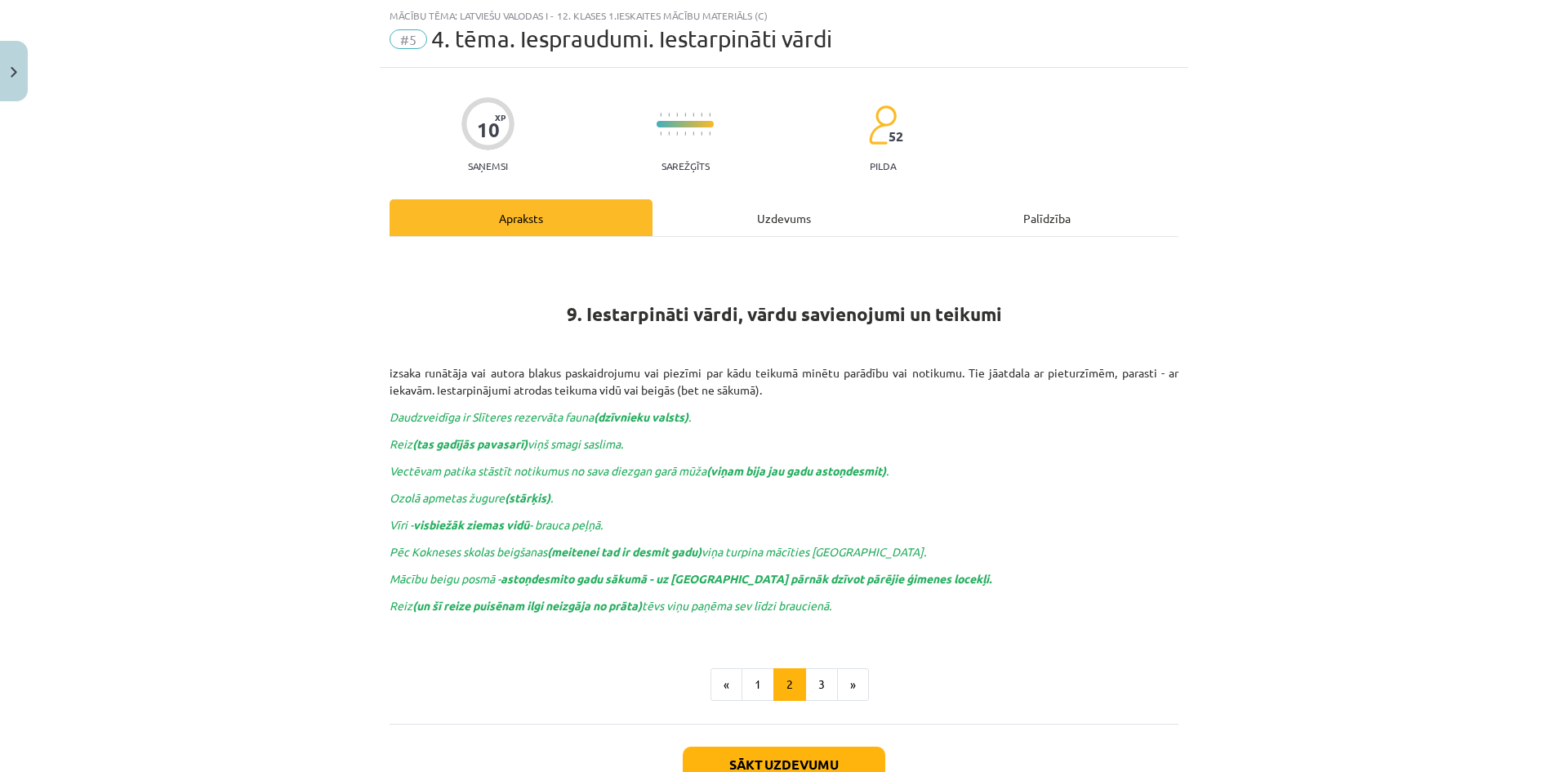
click at [765, 234] on div "Uzdevums" at bounding box center [784, 217] width 263 height 37
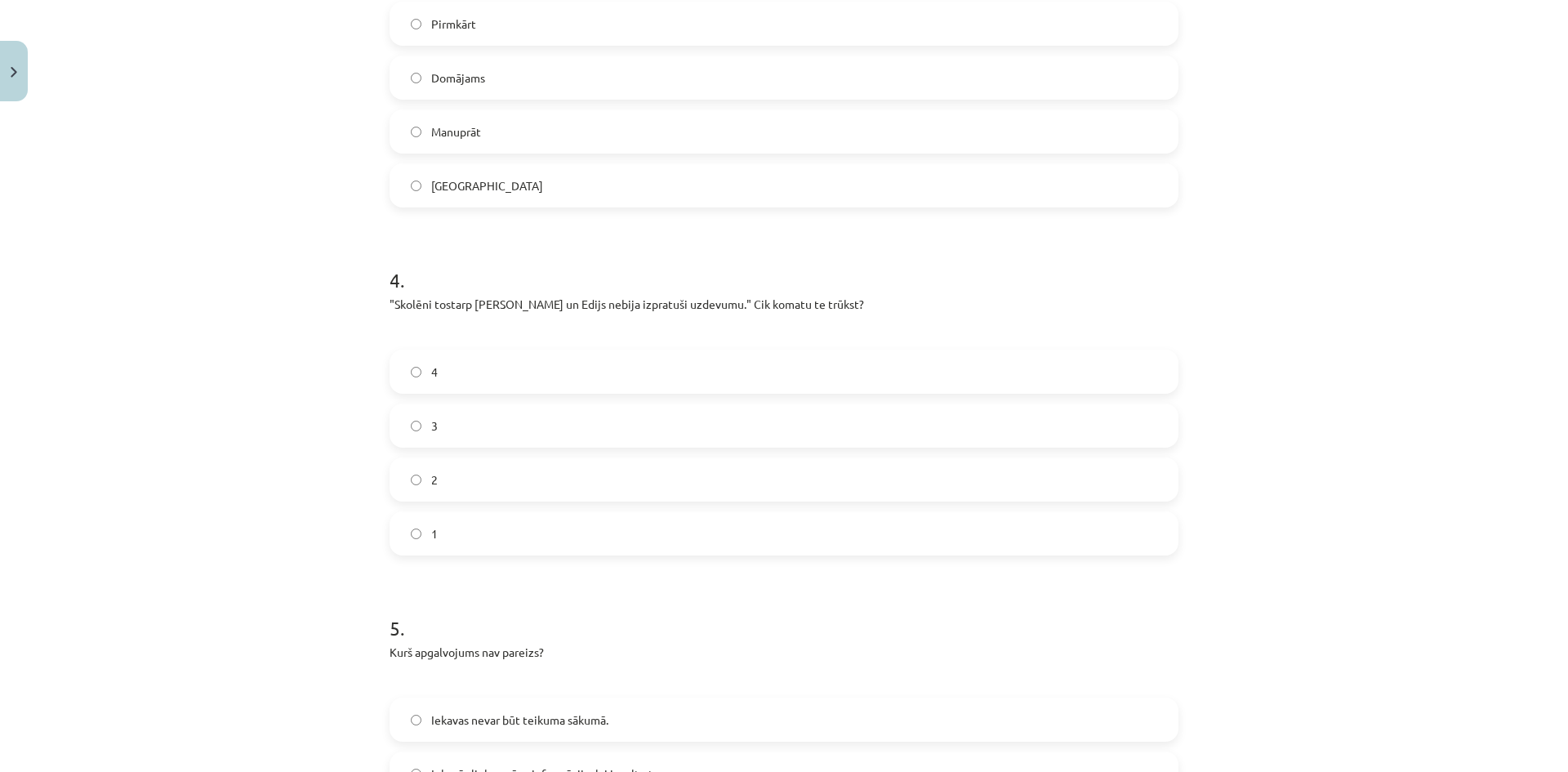
scroll to position [1451, 0]
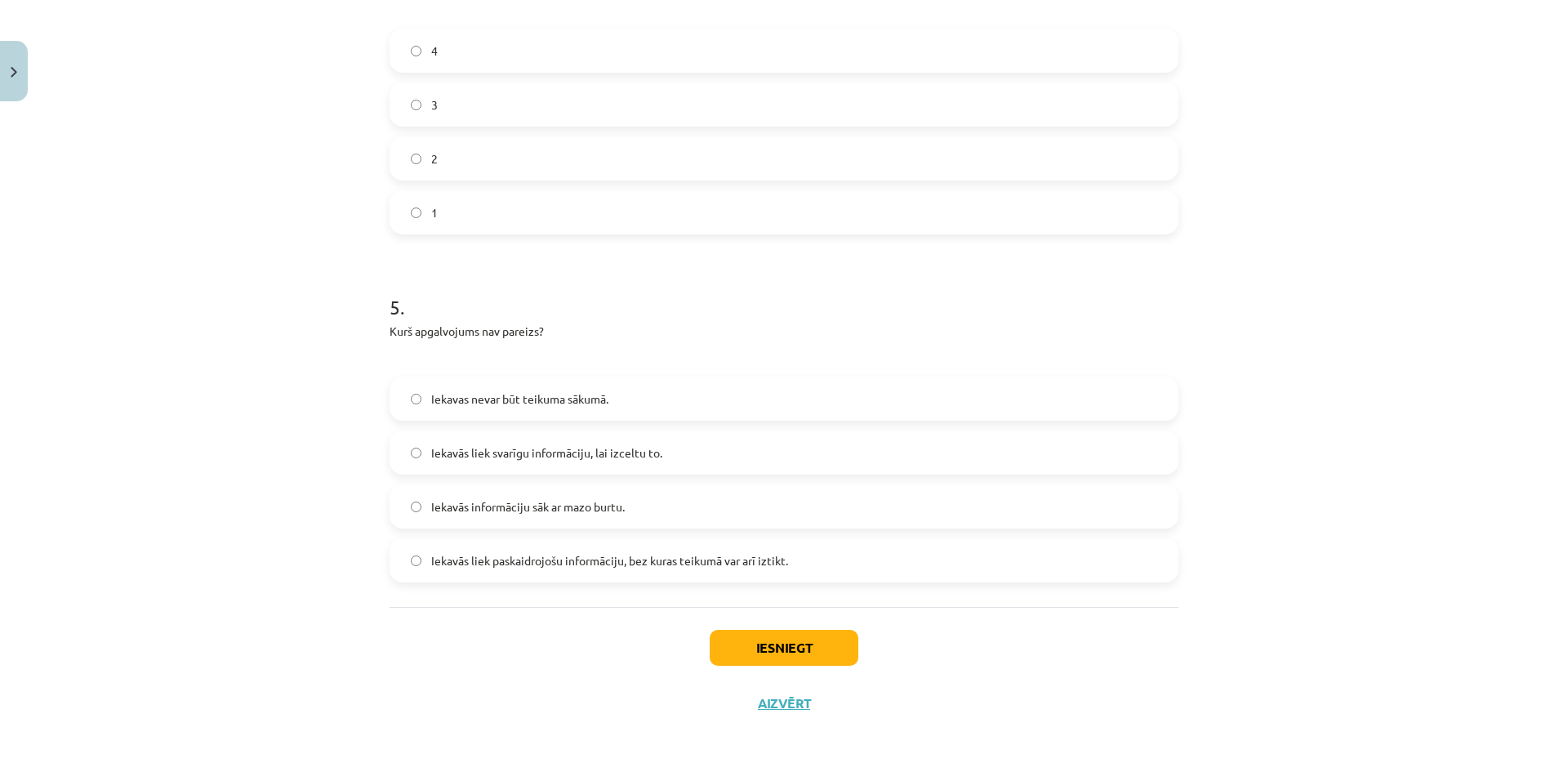
click at [773, 396] on label "Iekavas nevar būt teikuma sākumā." at bounding box center [784, 399] width 786 height 41
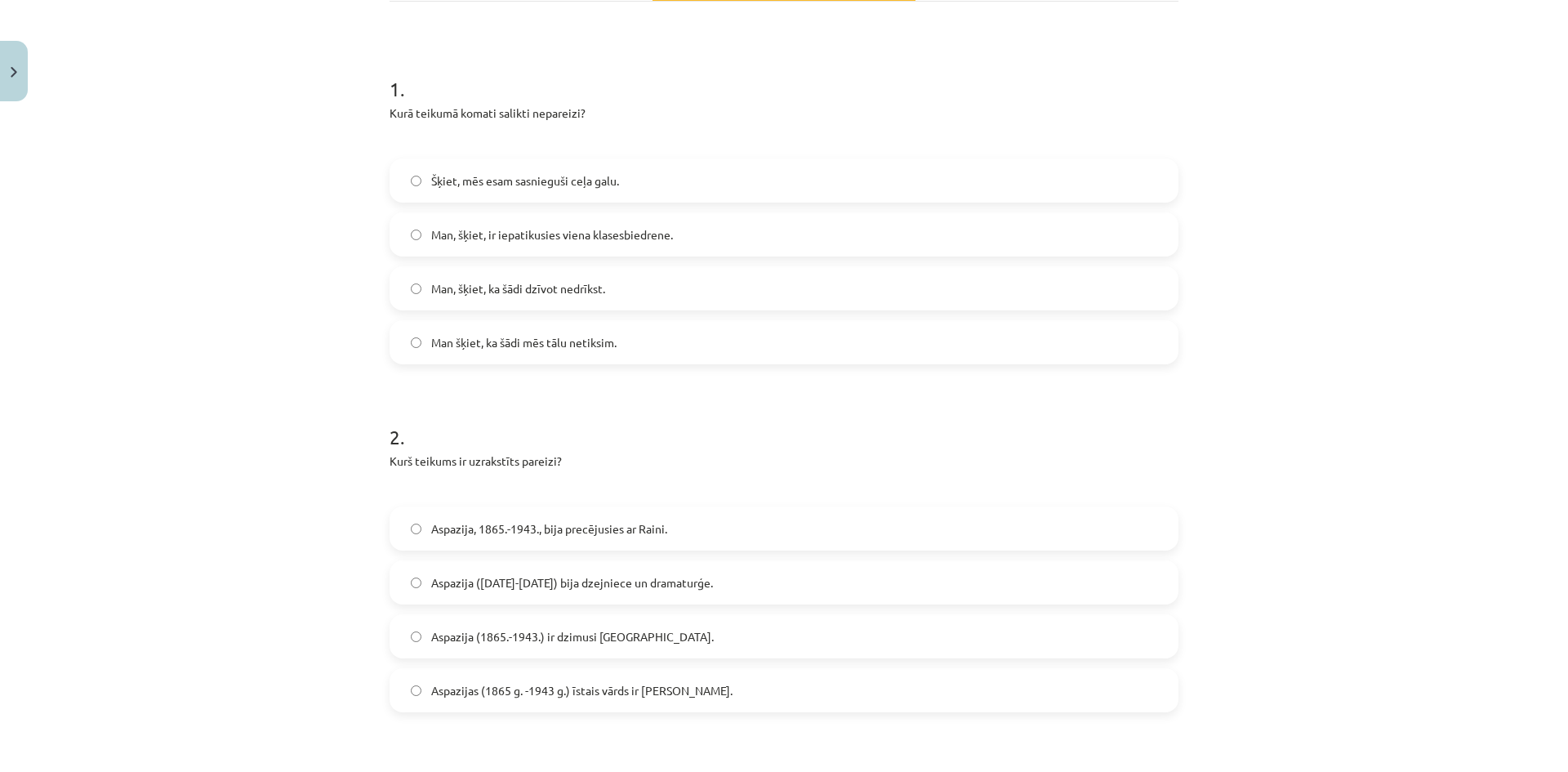
scroll to position [61, 0]
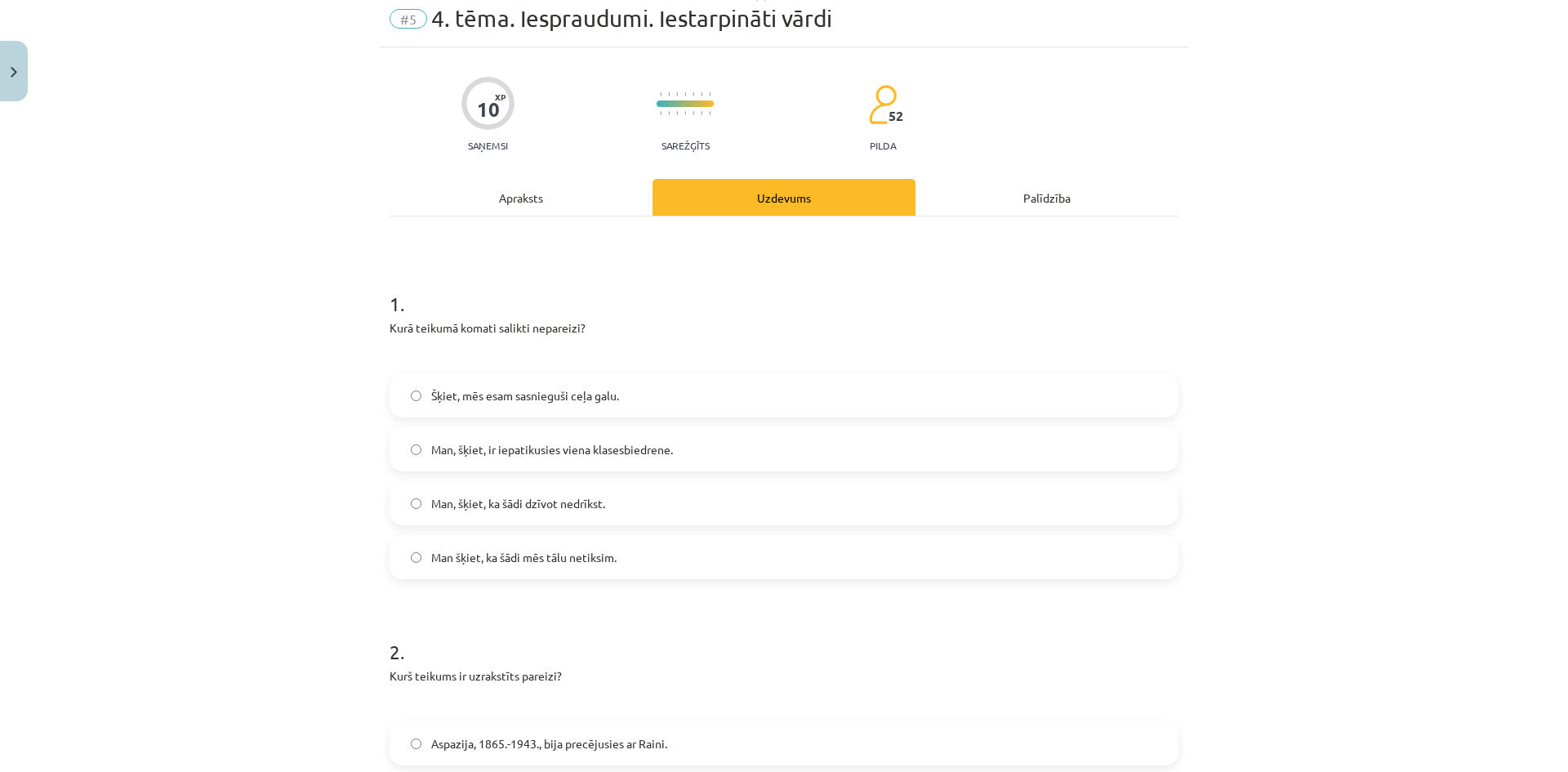
click at [530, 203] on div "Apraksts" at bounding box center [521, 197] width 263 height 37
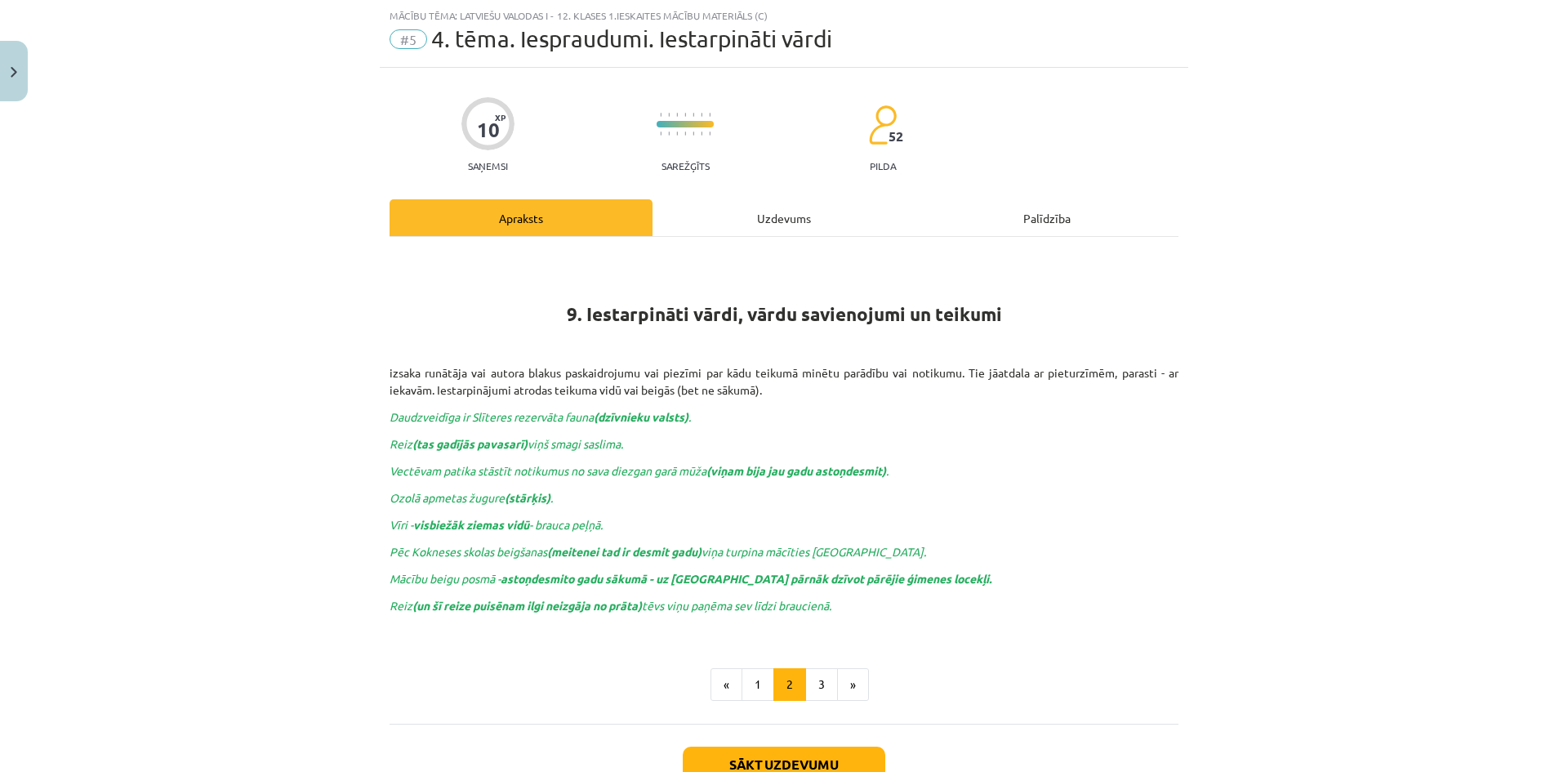
click at [761, 203] on div "Uzdevums" at bounding box center [784, 217] width 263 height 37
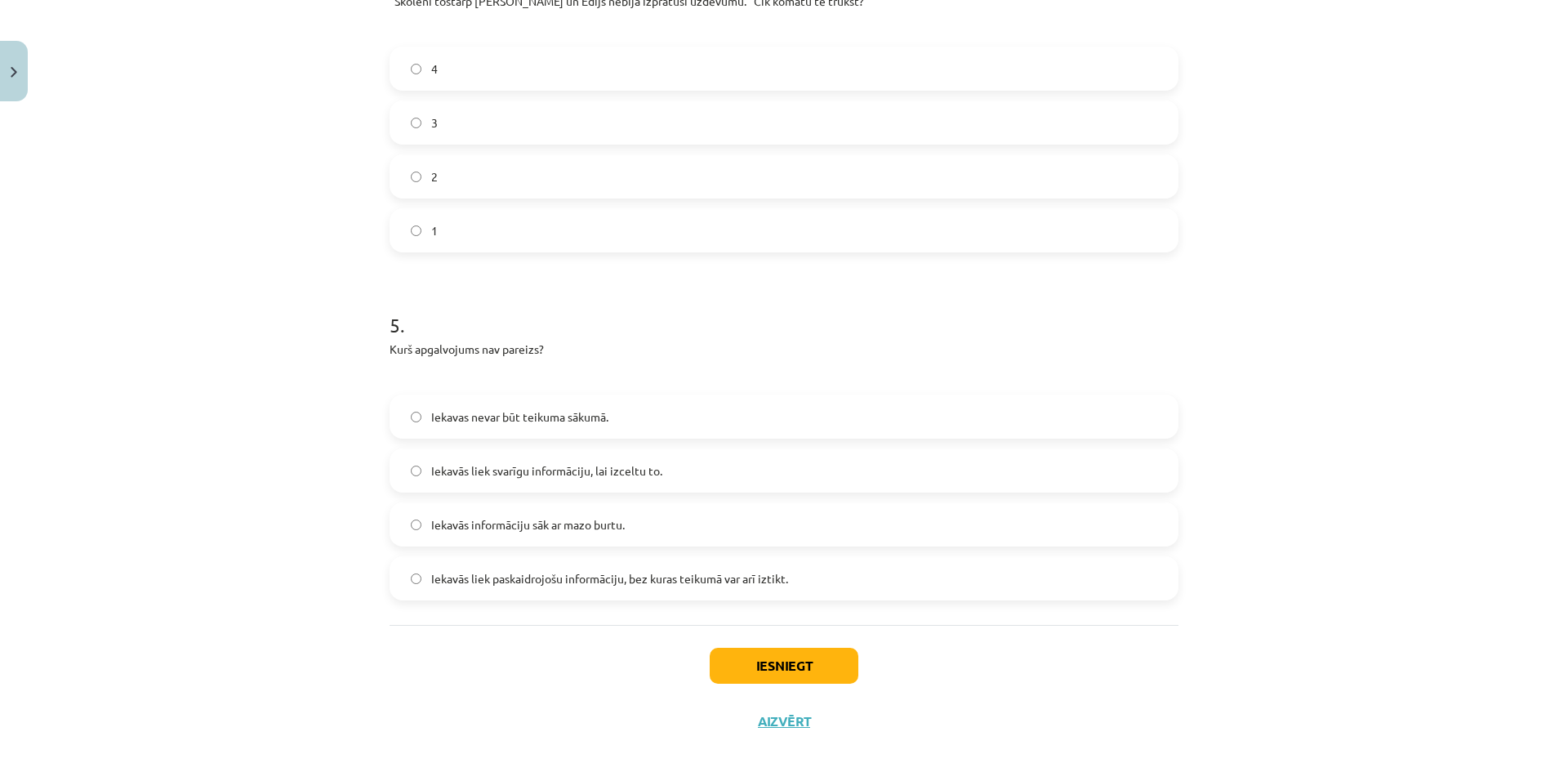
scroll to position [1451, 0]
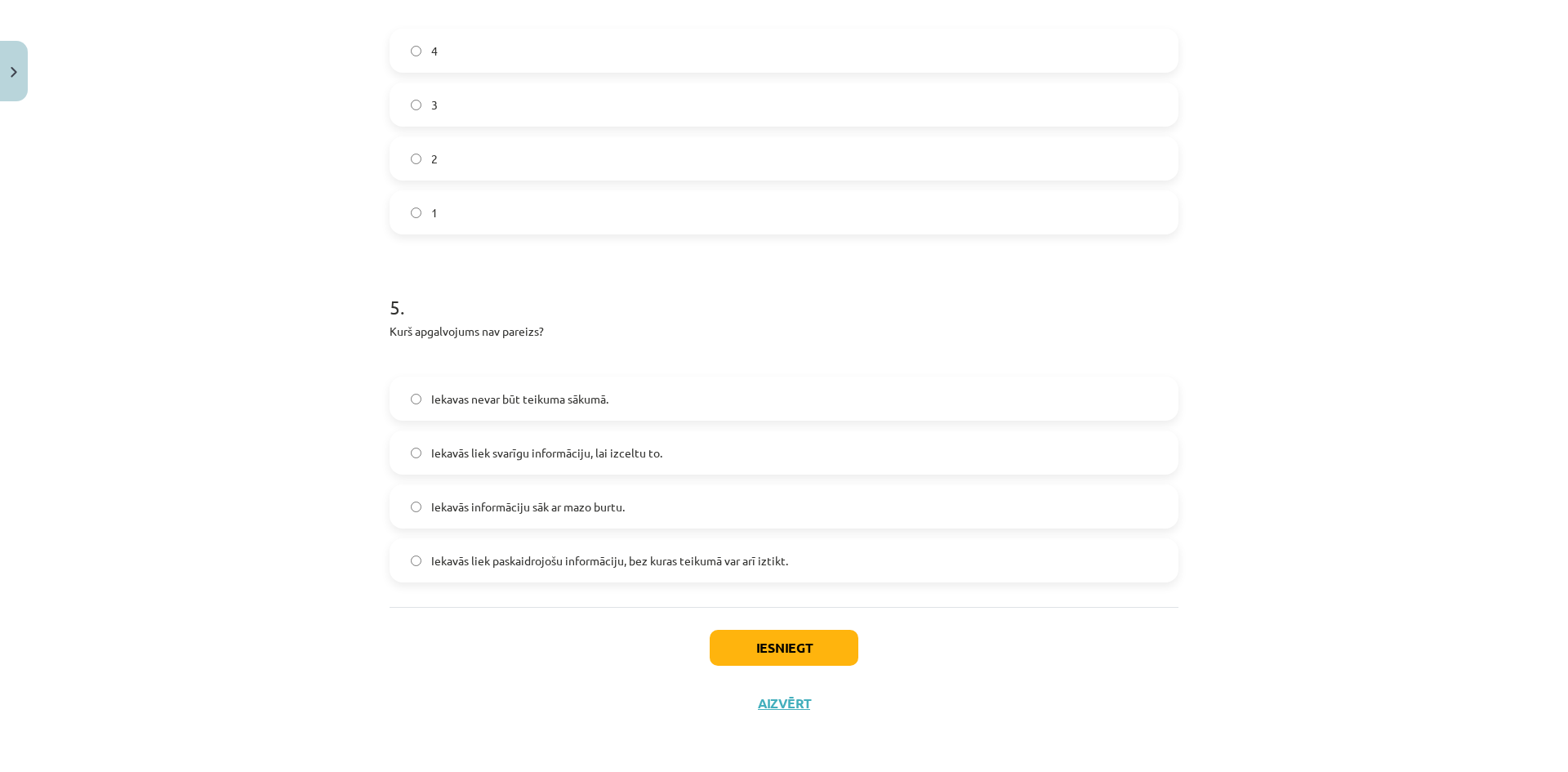
click at [713, 449] on label "Iekavās liek svarīgu informāciju, lai izceltu to." at bounding box center [784, 452] width 786 height 41
click at [727, 650] on button "Iesniegt" at bounding box center [783, 648] width 148 height 36
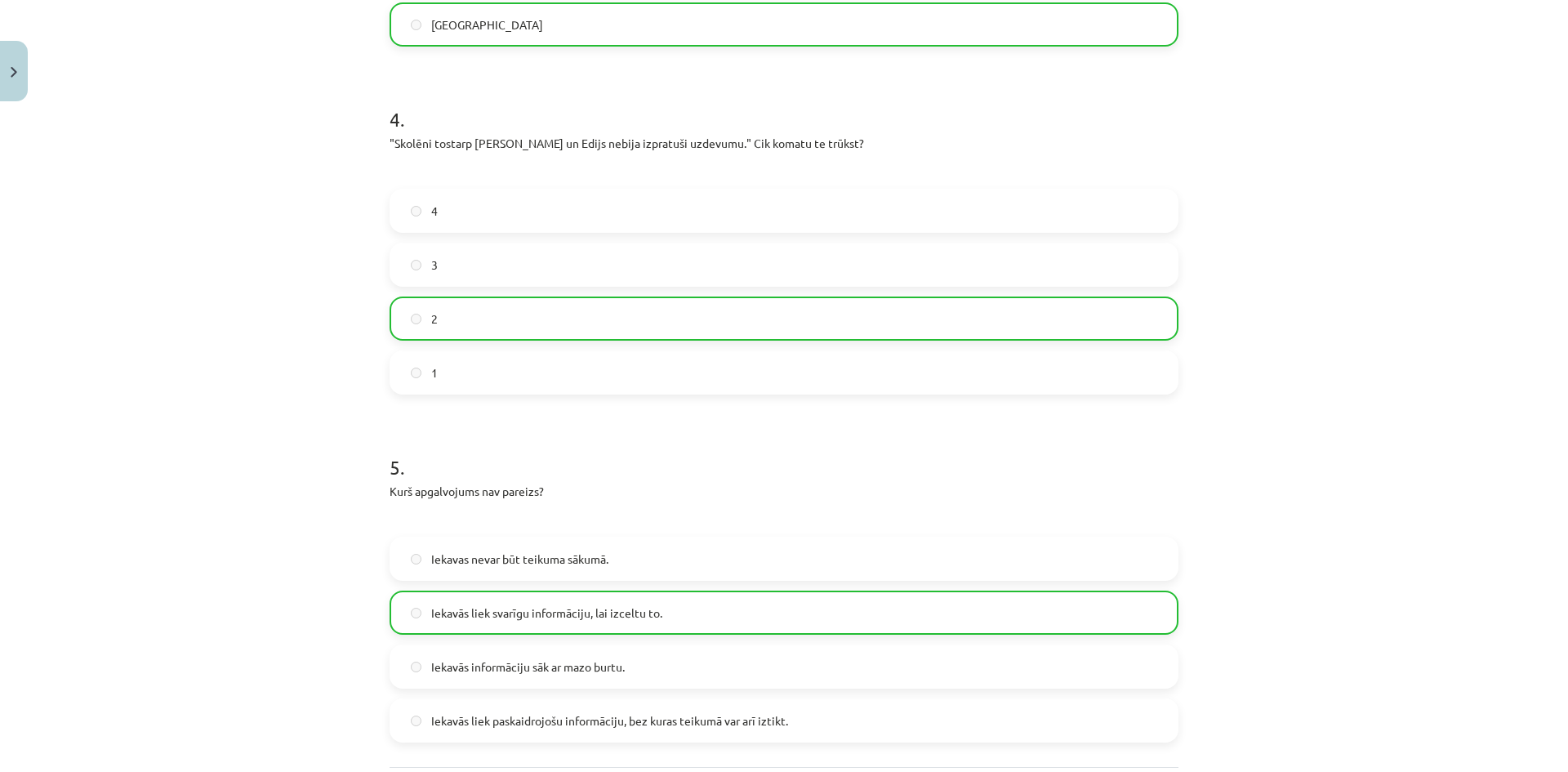
scroll to position [1503, 0]
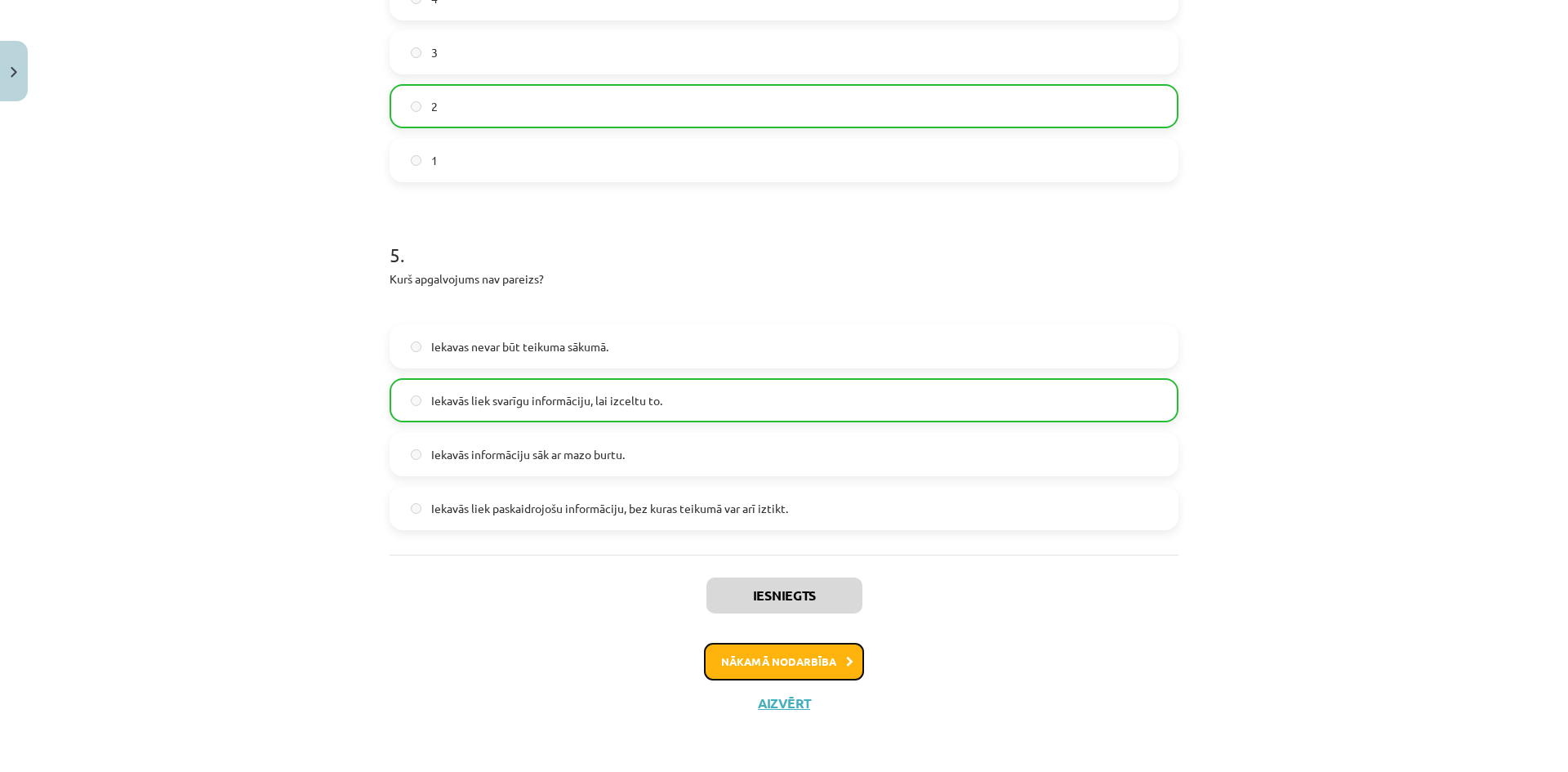
click at [821, 656] on button "Nākamā nodarbība" at bounding box center [783, 662] width 160 height 38
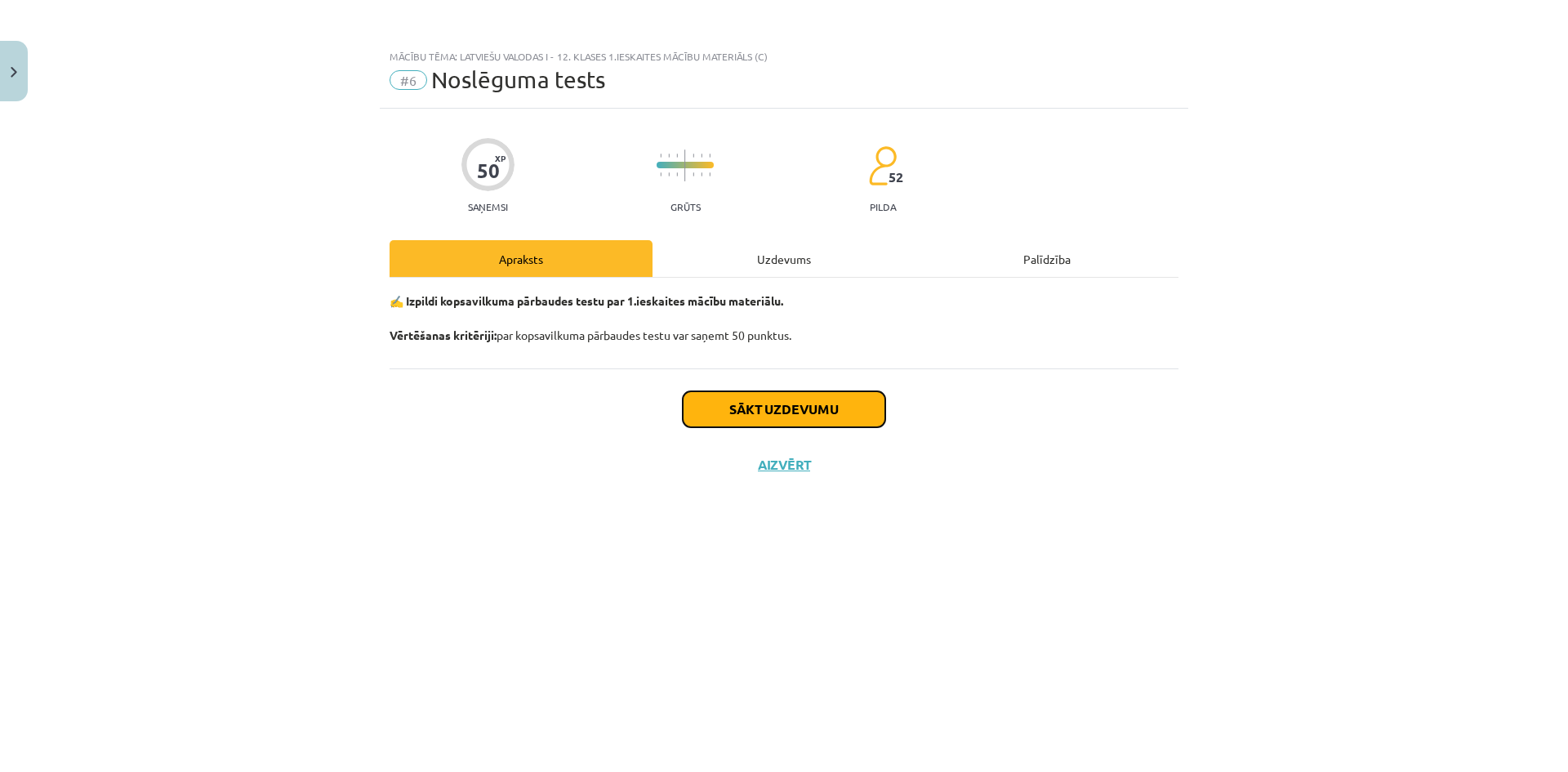
click at [804, 409] on button "Sākt uzdevumu" at bounding box center [784, 410] width 202 height 36
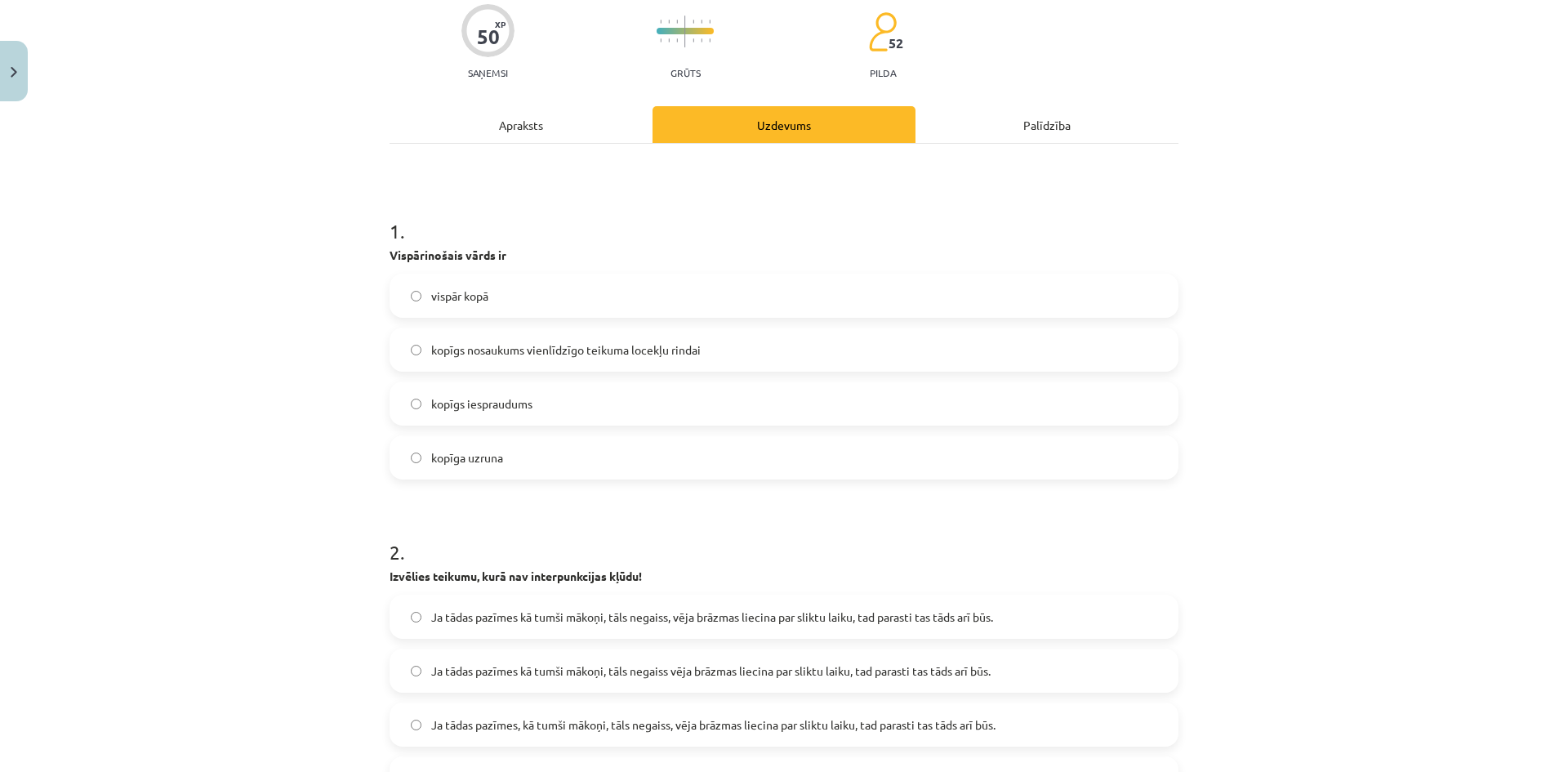
scroll to position [199, 0]
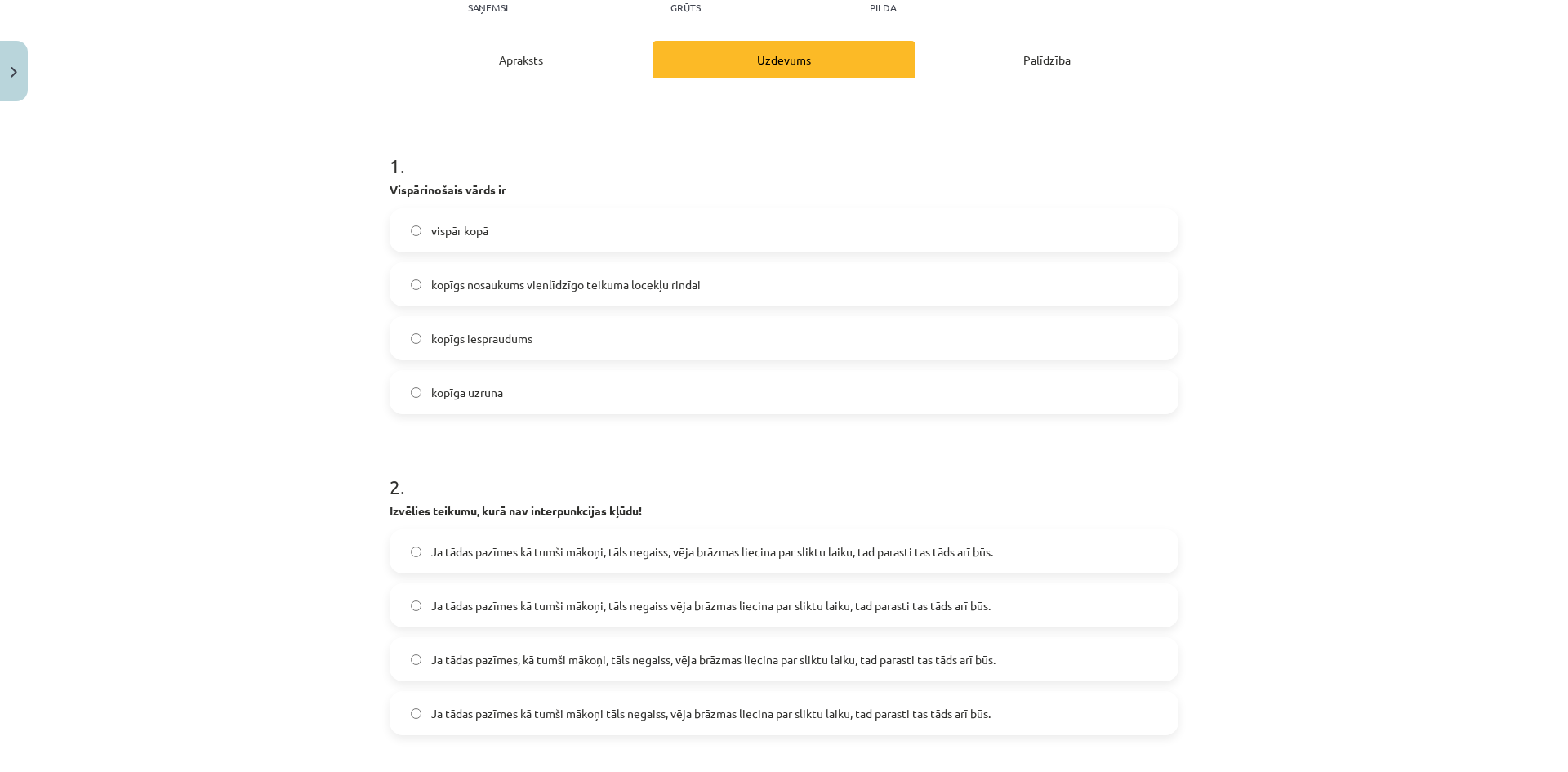
click at [727, 284] on label "kopīgs nosaukums vienlīdzīgo teikuma locekļu rindai" at bounding box center [784, 284] width 786 height 41
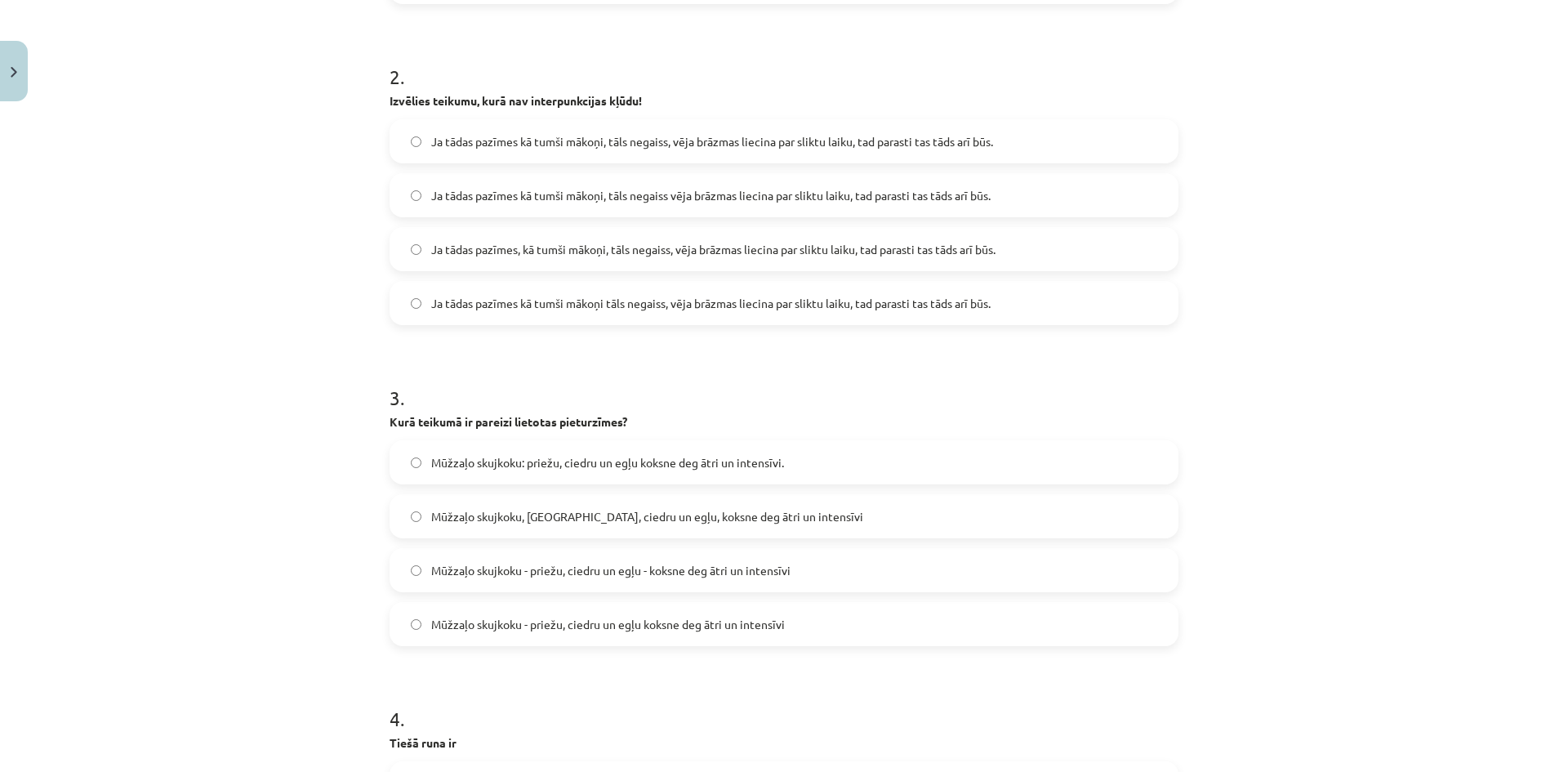
scroll to position [643, 0]
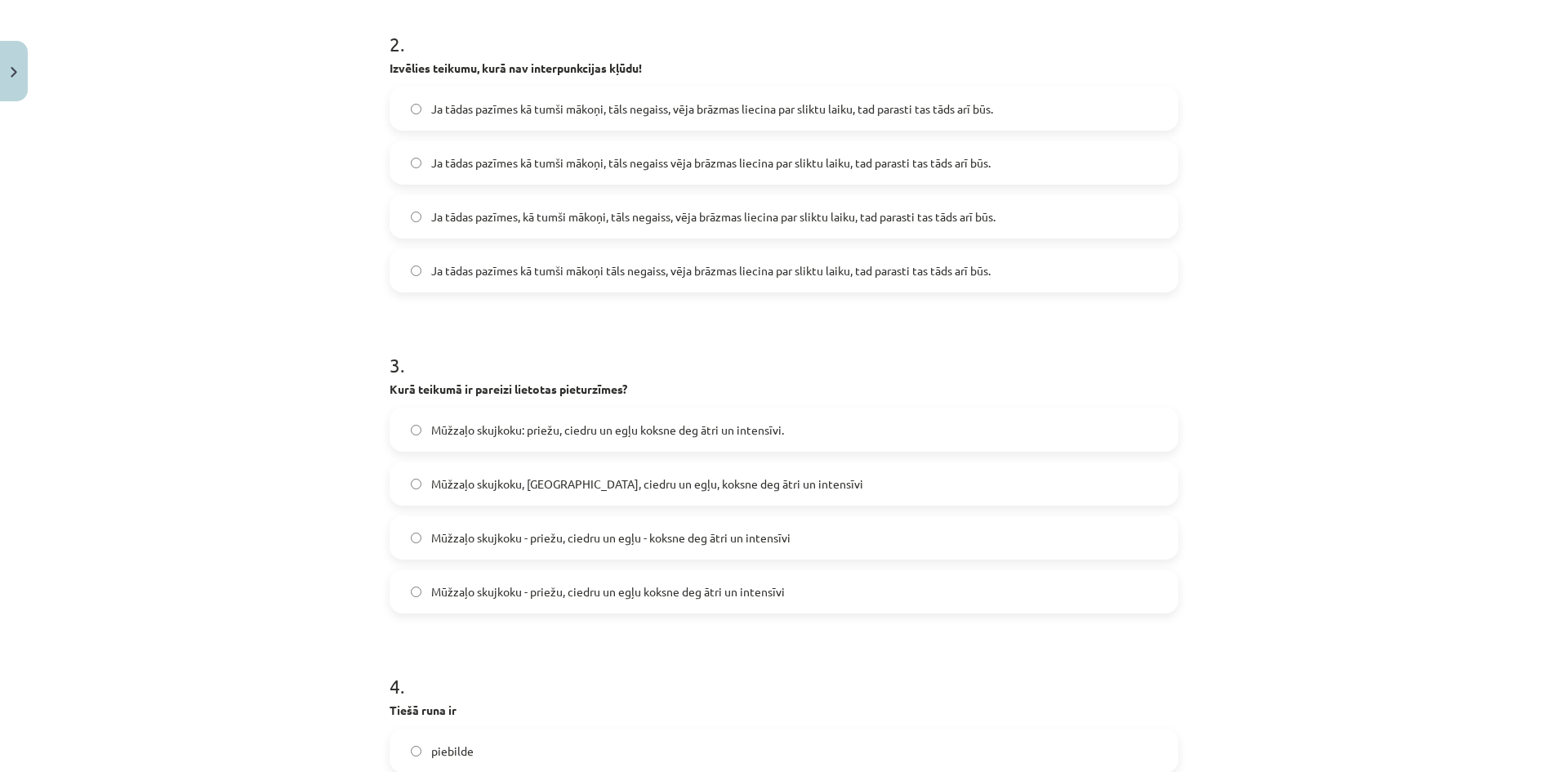
click at [743, 216] on span "Ja tādas pazīmes, kā tumši mākoņi, tāls negaiss, vēja brāzmas liecina par slikt…" at bounding box center [713, 216] width 564 height 17
click at [1349, 222] on div "Mācību tēma: Latviešu valodas i - 12. klases 1.ieskaites mācību materiāls (c) #…" at bounding box center [784, 386] width 1568 height 772
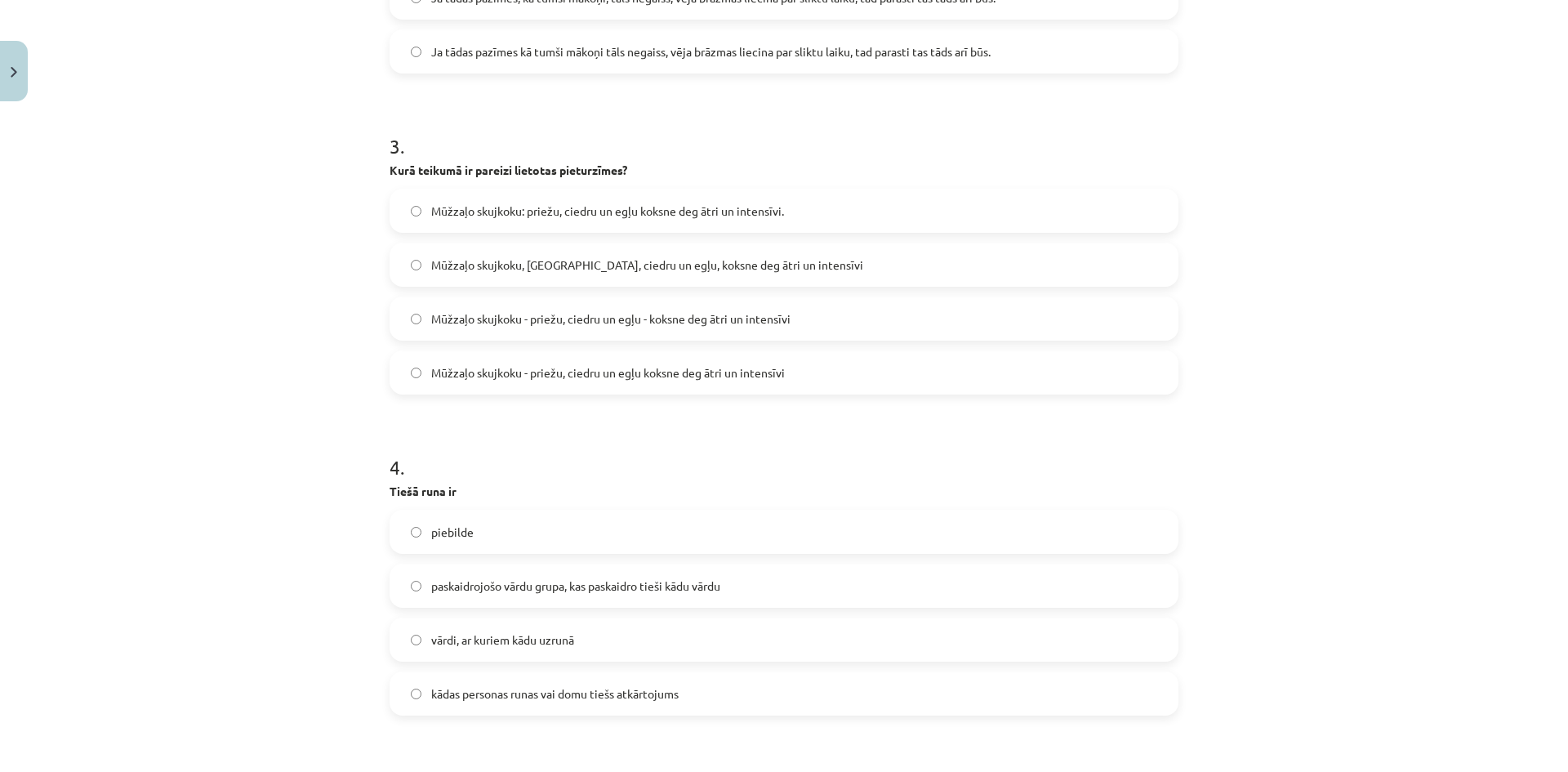
scroll to position [894, 0]
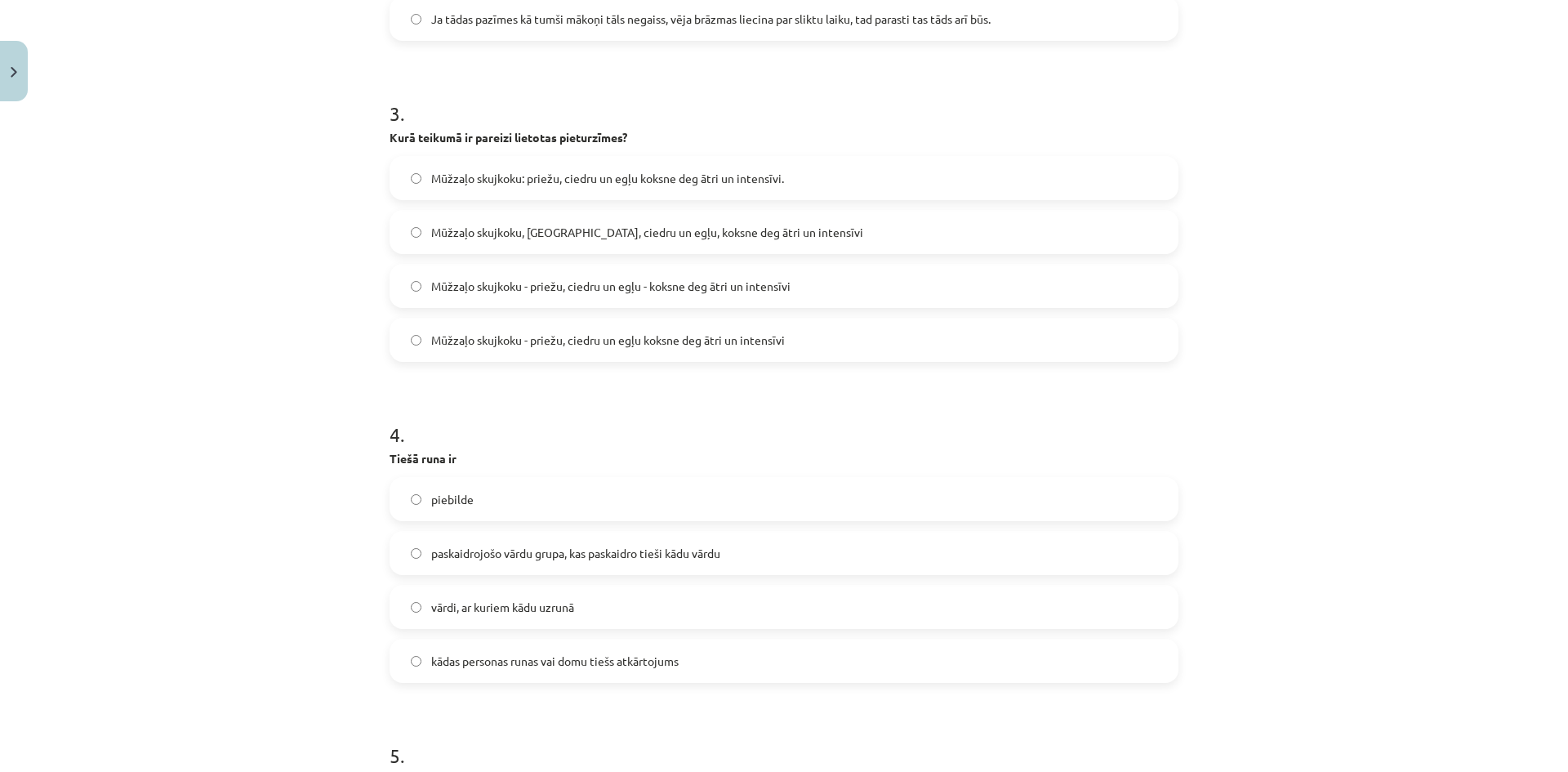
click at [738, 285] on span "Mūžzaļo skujkoku - priežu, ciedru un egļu - koksne deg ātri un intensīvi" at bounding box center [610, 286] width 360 height 17
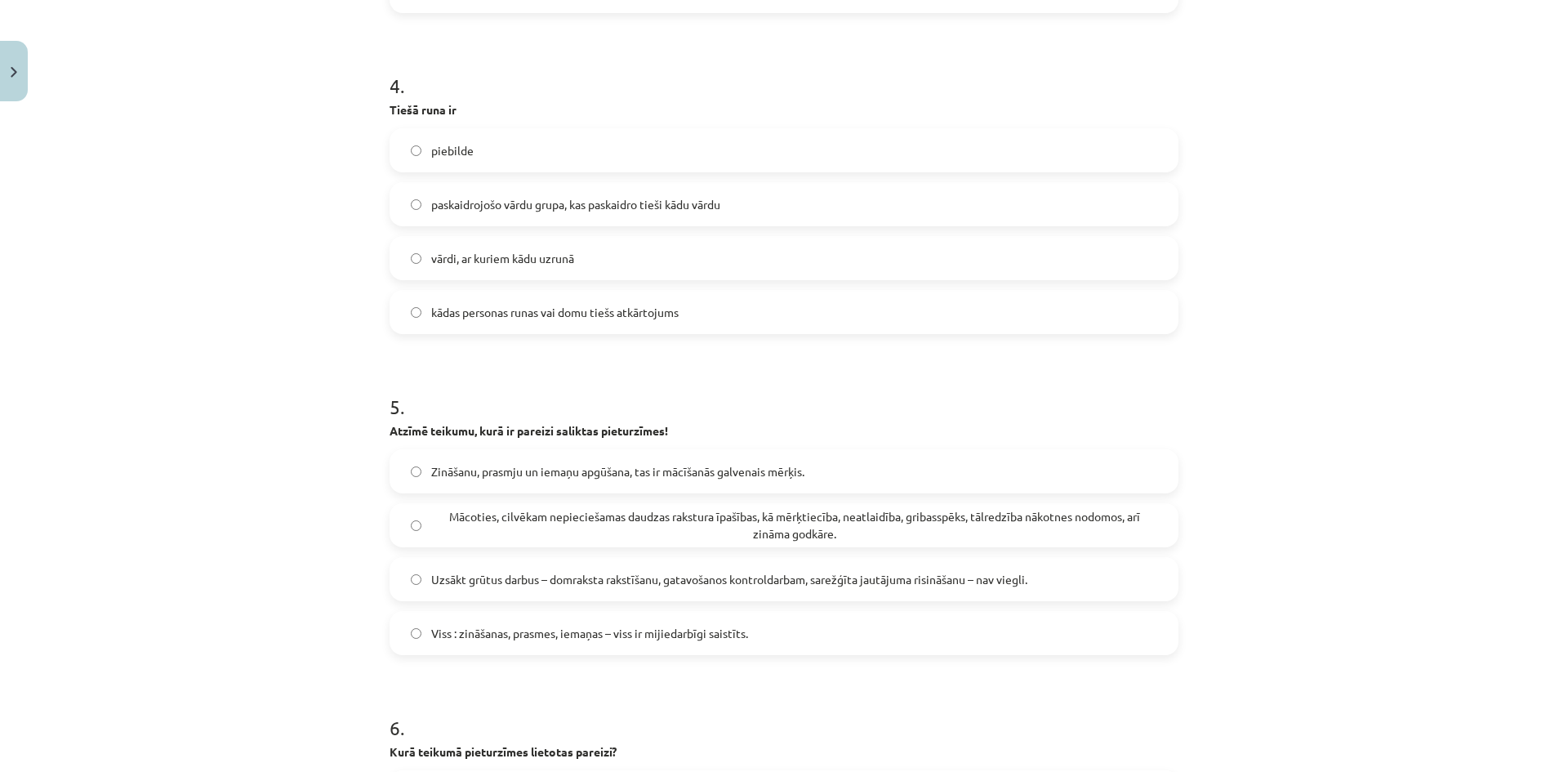
scroll to position [1247, 0]
click at [715, 309] on label "kādas personas runas vai domu tiešs atkārtojums" at bounding box center [784, 308] width 786 height 41
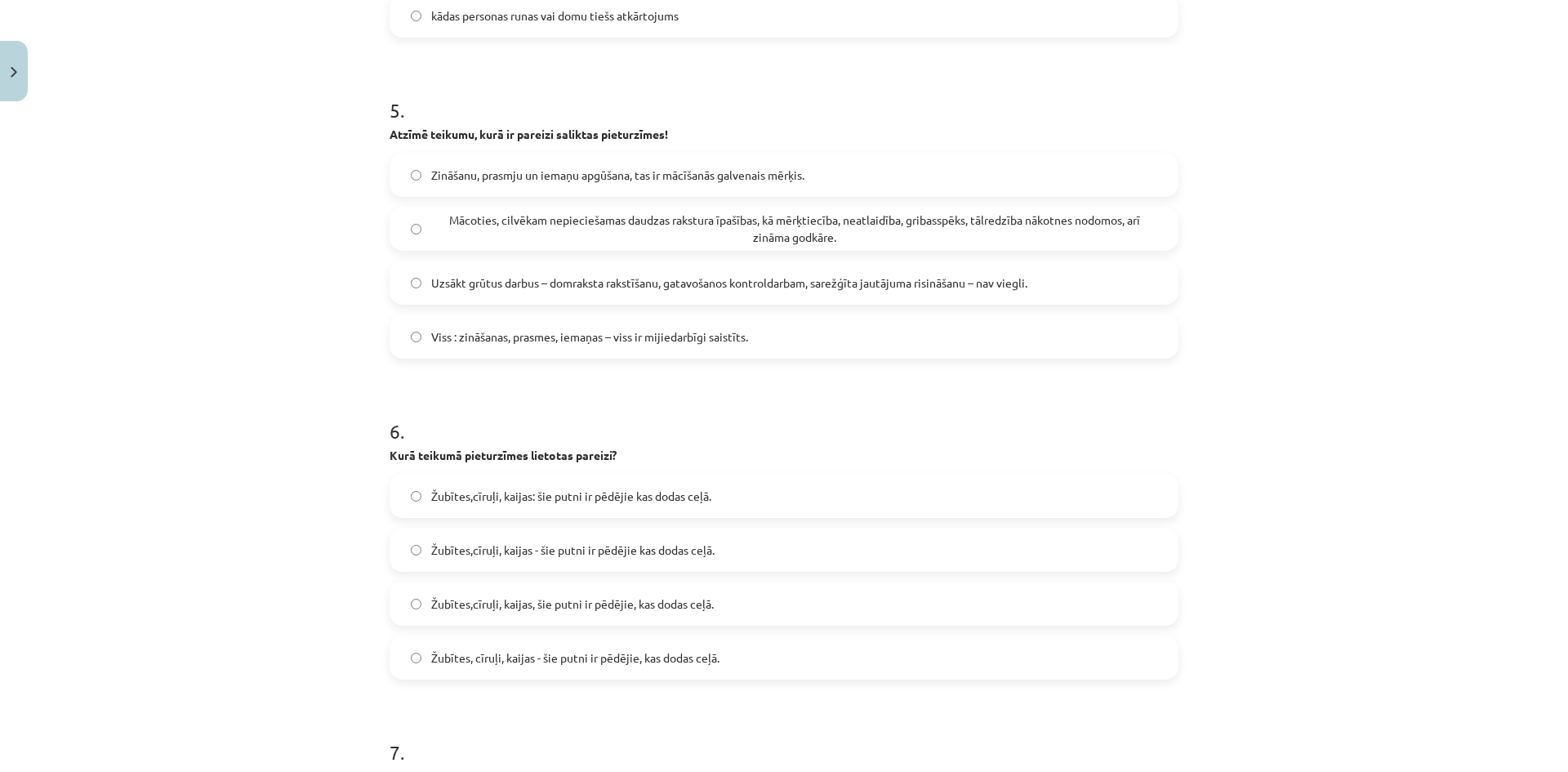
scroll to position [1547, 0]
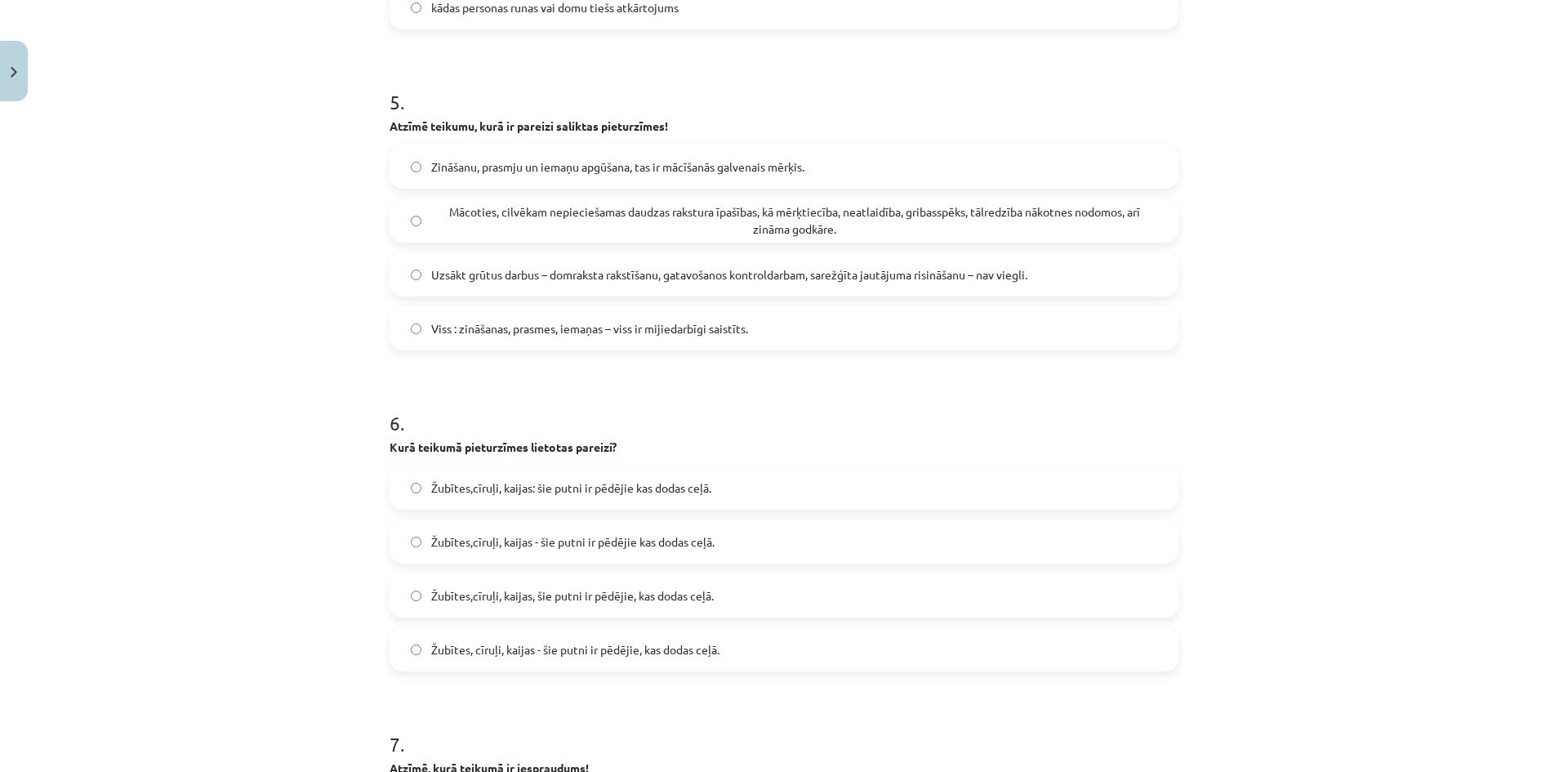
click at [1058, 281] on label "Uzsākt grūtus darbus – domraksta rakstīšanu, gatavošanos kontroldarbam, sarežģī…" at bounding box center [784, 275] width 786 height 41
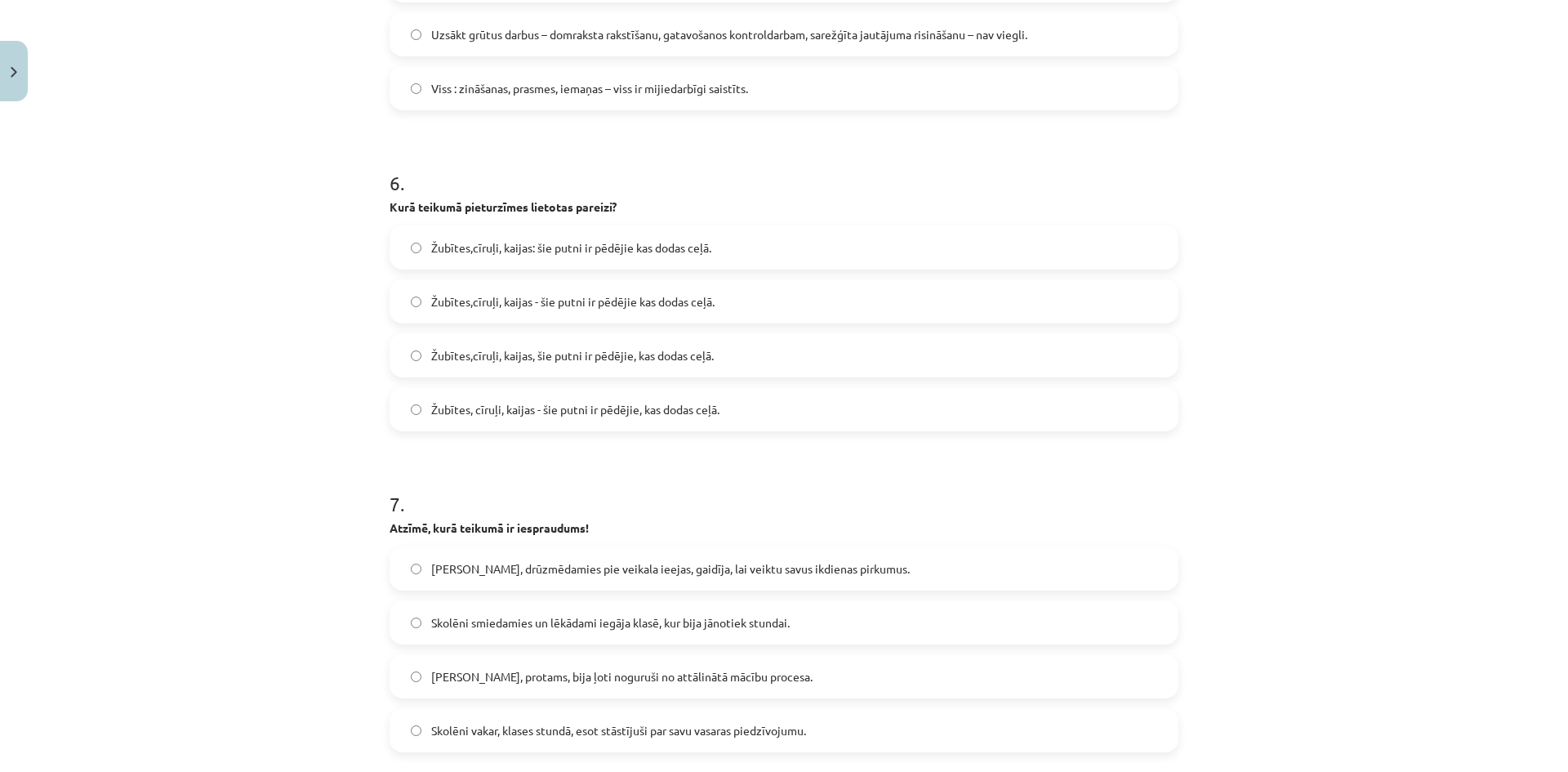
scroll to position [1801, 0]
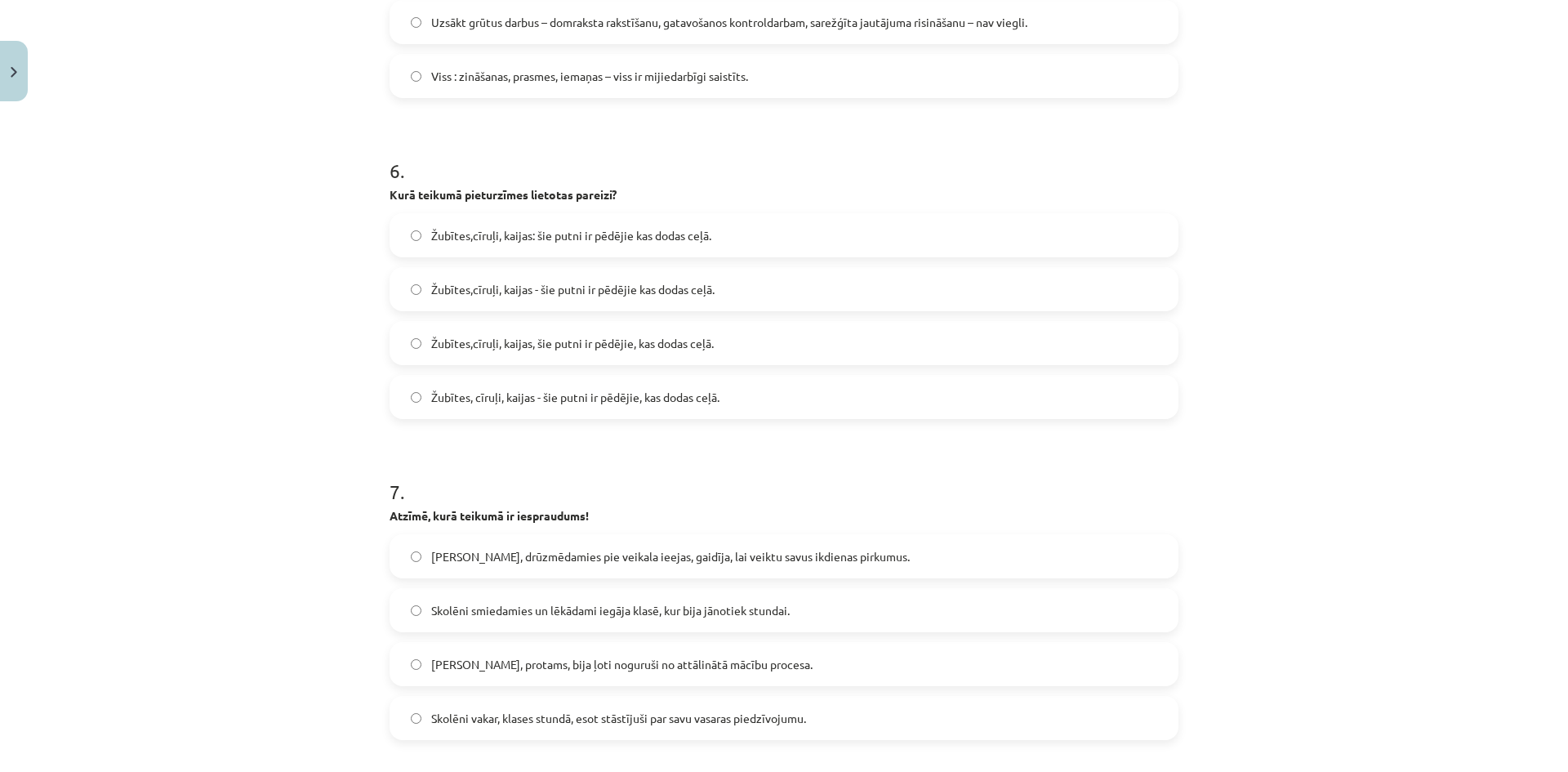
click at [731, 292] on label "Žubītes,cīruļi, kaijas - šie putni ir pēdējie kas dodas ceļā." at bounding box center [784, 289] width 786 height 41
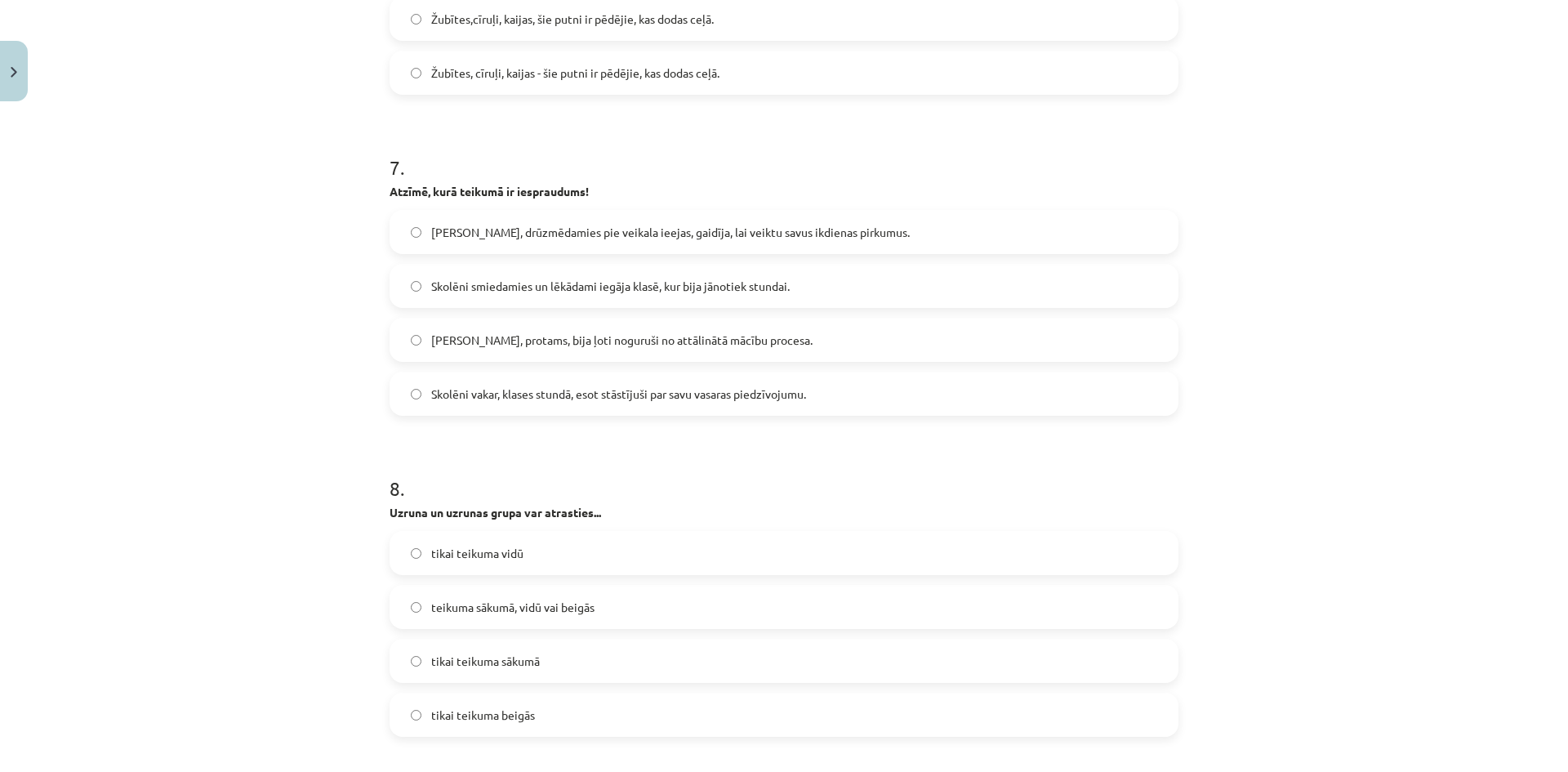
scroll to position [2145, 0]
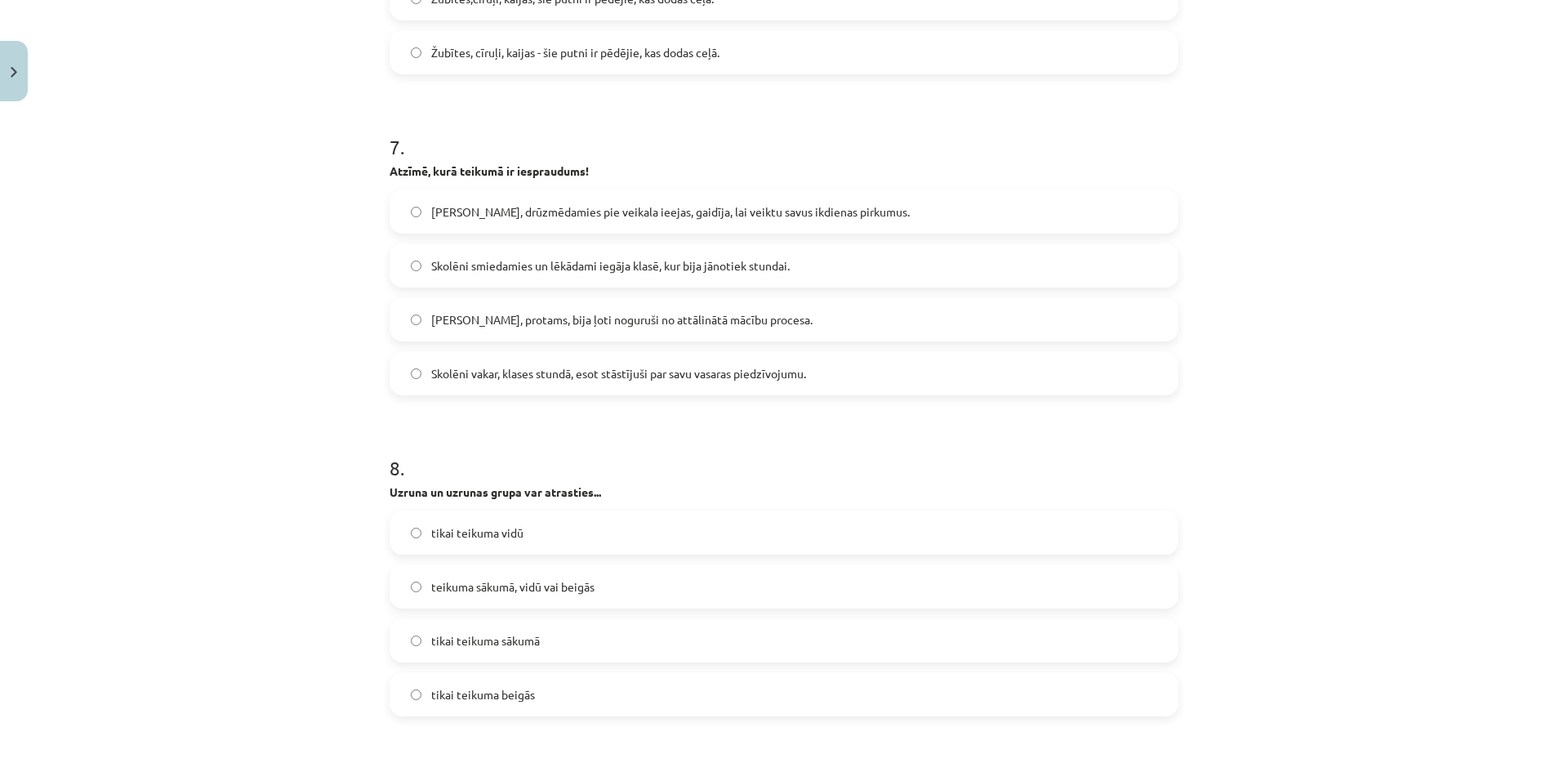
click at [572, 327] on span "Skolotāji, protams, bija ļoti noguruši no attālinātā mācību procesa." at bounding box center [622, 320] width 382 height 17
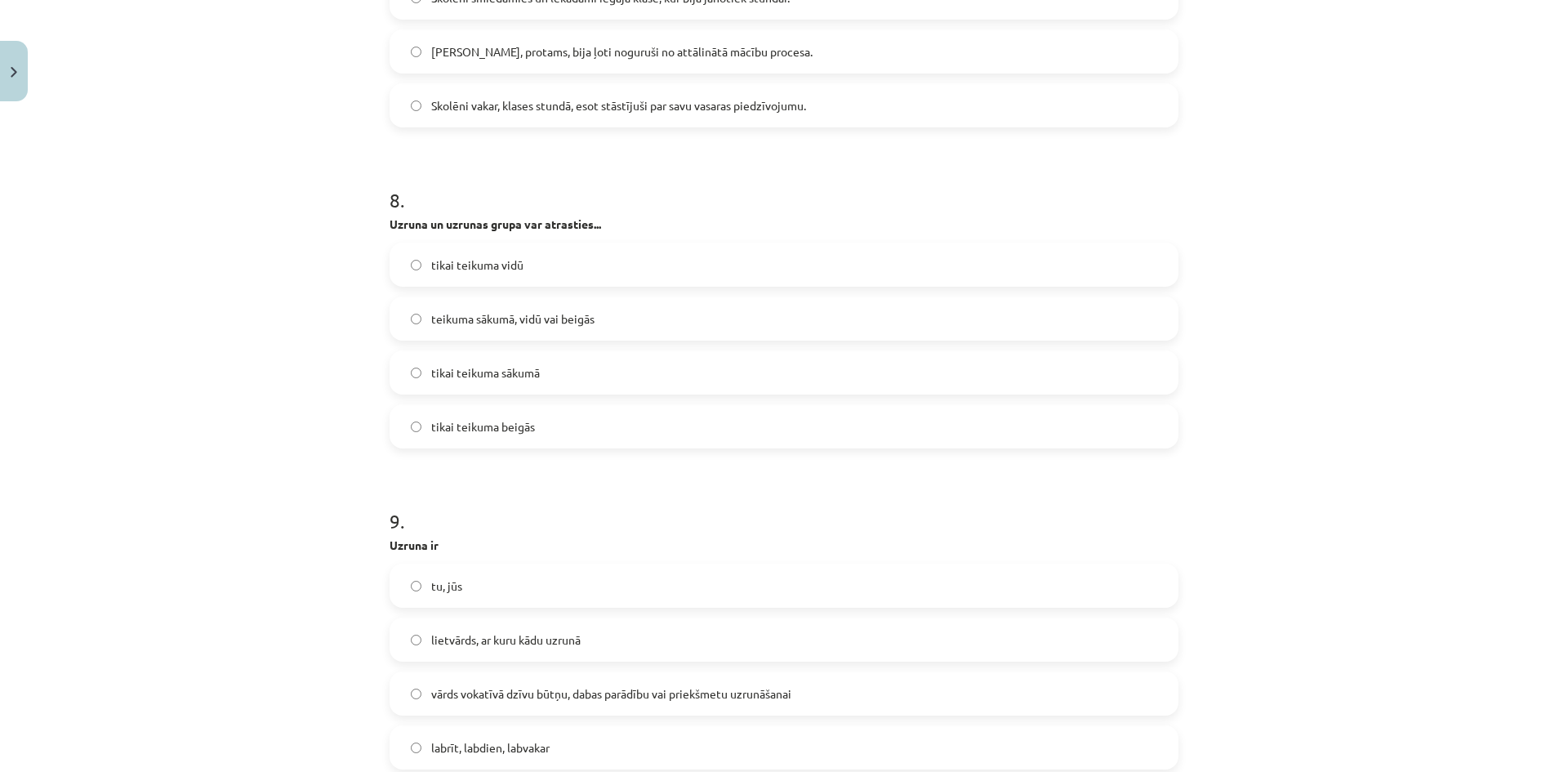
scroll to position [2450, 0]
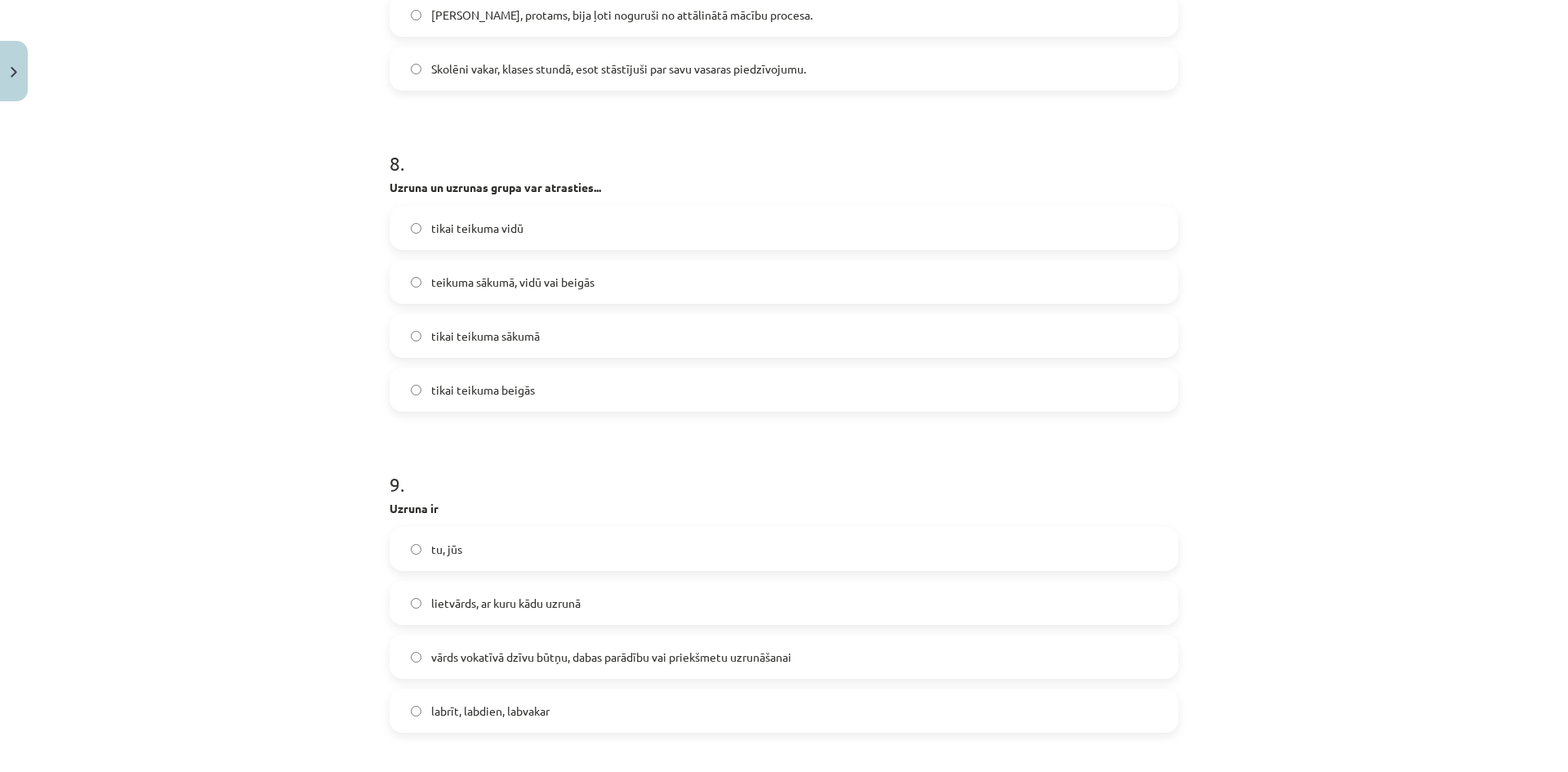
click at [600, 285] on label "teikuma sākumā, vidū vai beigās" at bounding box center [784, 282] width 786 height 41
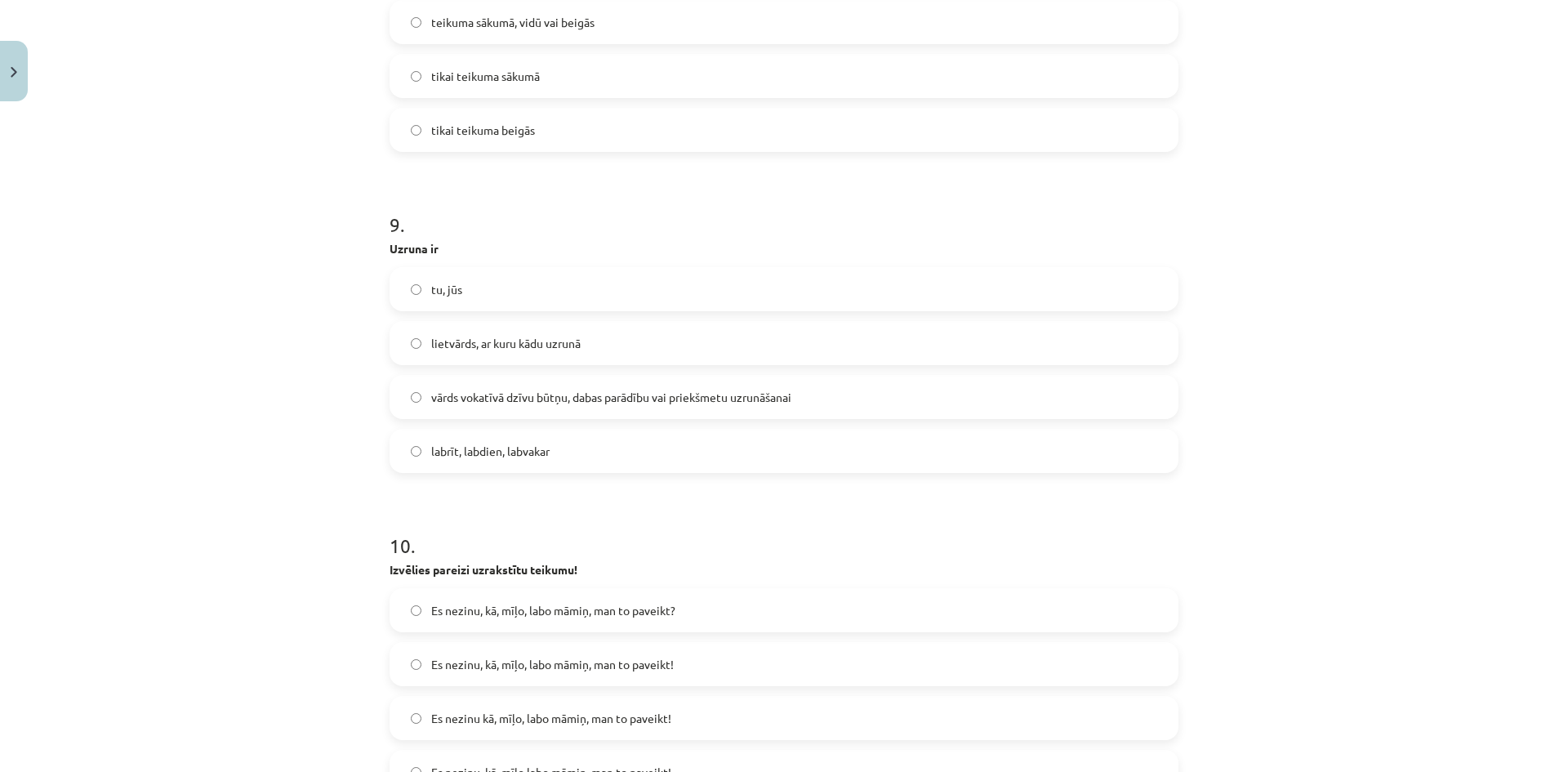
scroll to position [2722, 0]
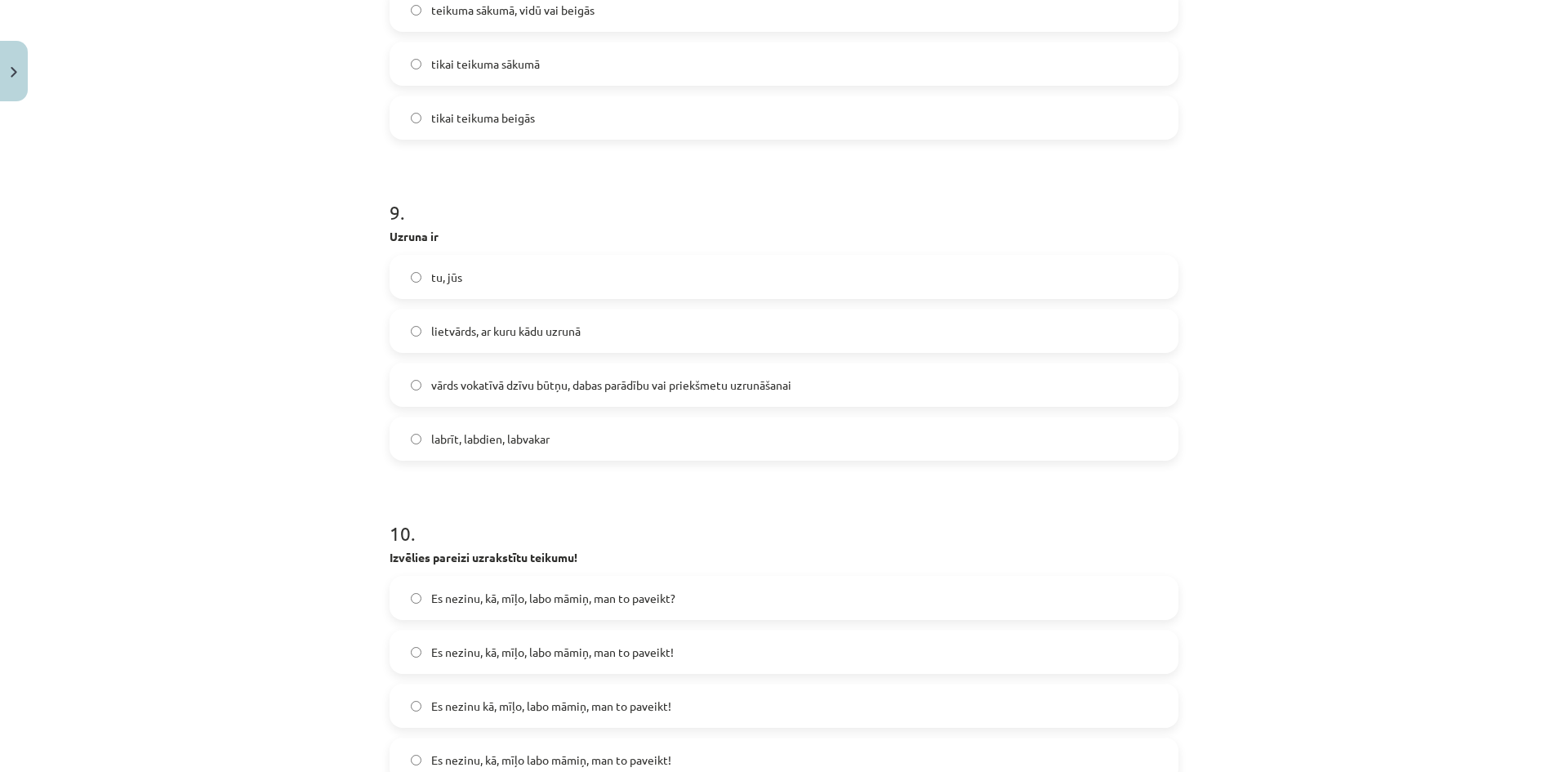
click at [814, 387] on label "vārds vokatīvā dzīvu būtņu, dabas parādību vai priekšmetu uzrunāšanai" at bounding box center [784, 385] width 786 height 41
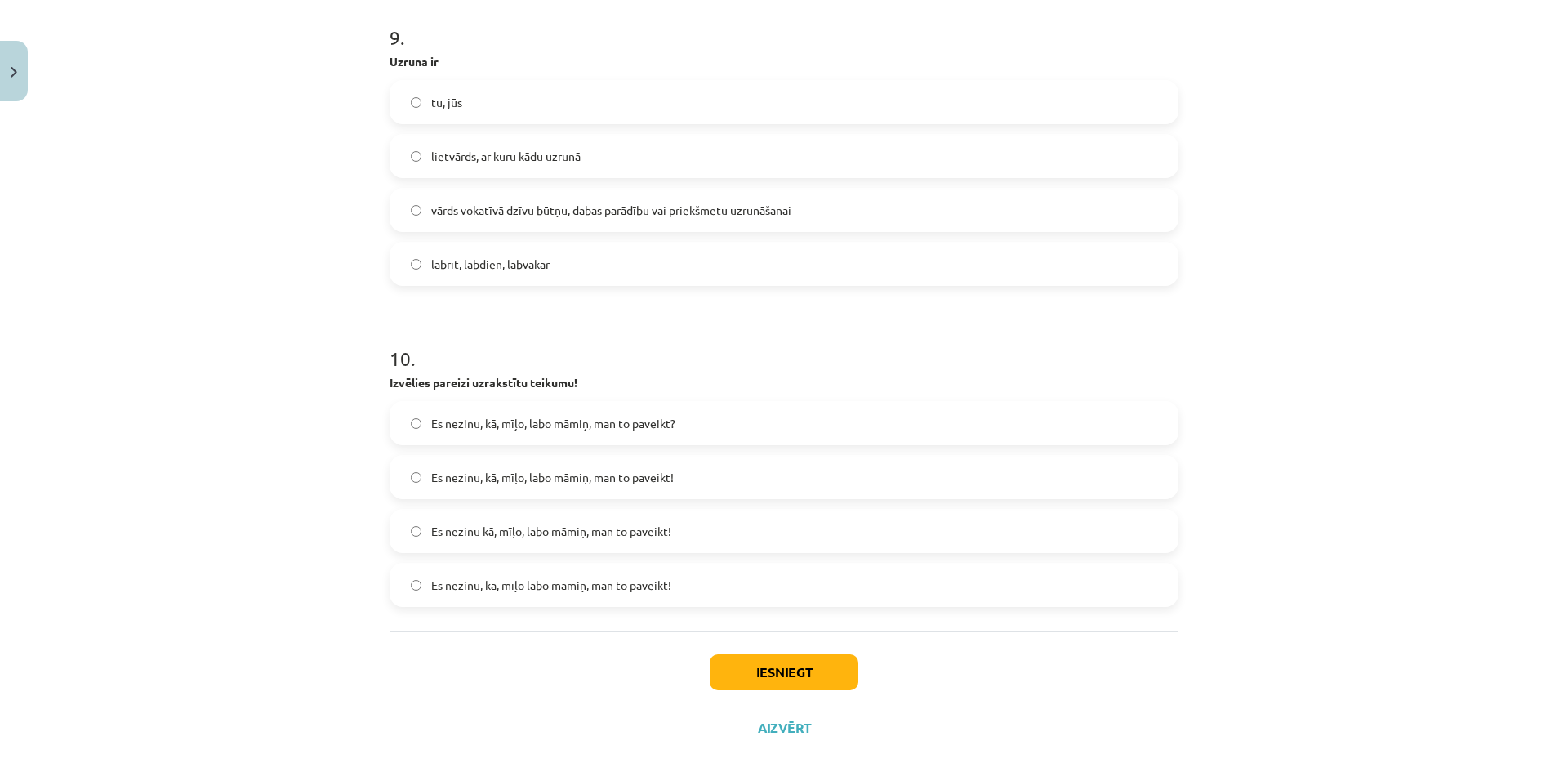
scroll to position [2922, 0]
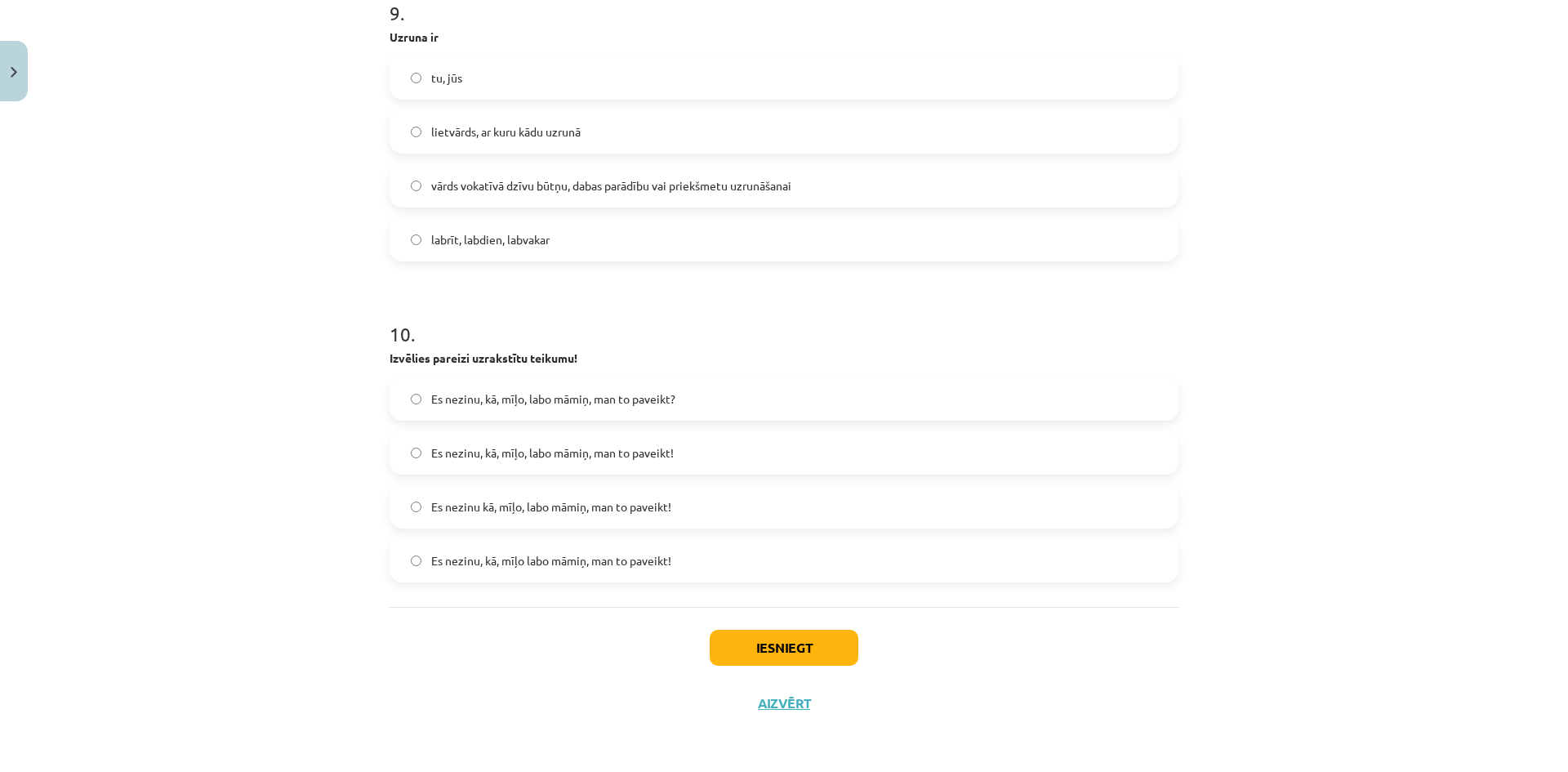
click at [700, 507] on label "Es nezinu kā, mīļo, labo māmiņ, man to paveikt!" at bounding box center [784, 506] width 786 height 41
click at [759, 652] on button "Iesniegt" at bounding box center [783, 648] width 148 height 36
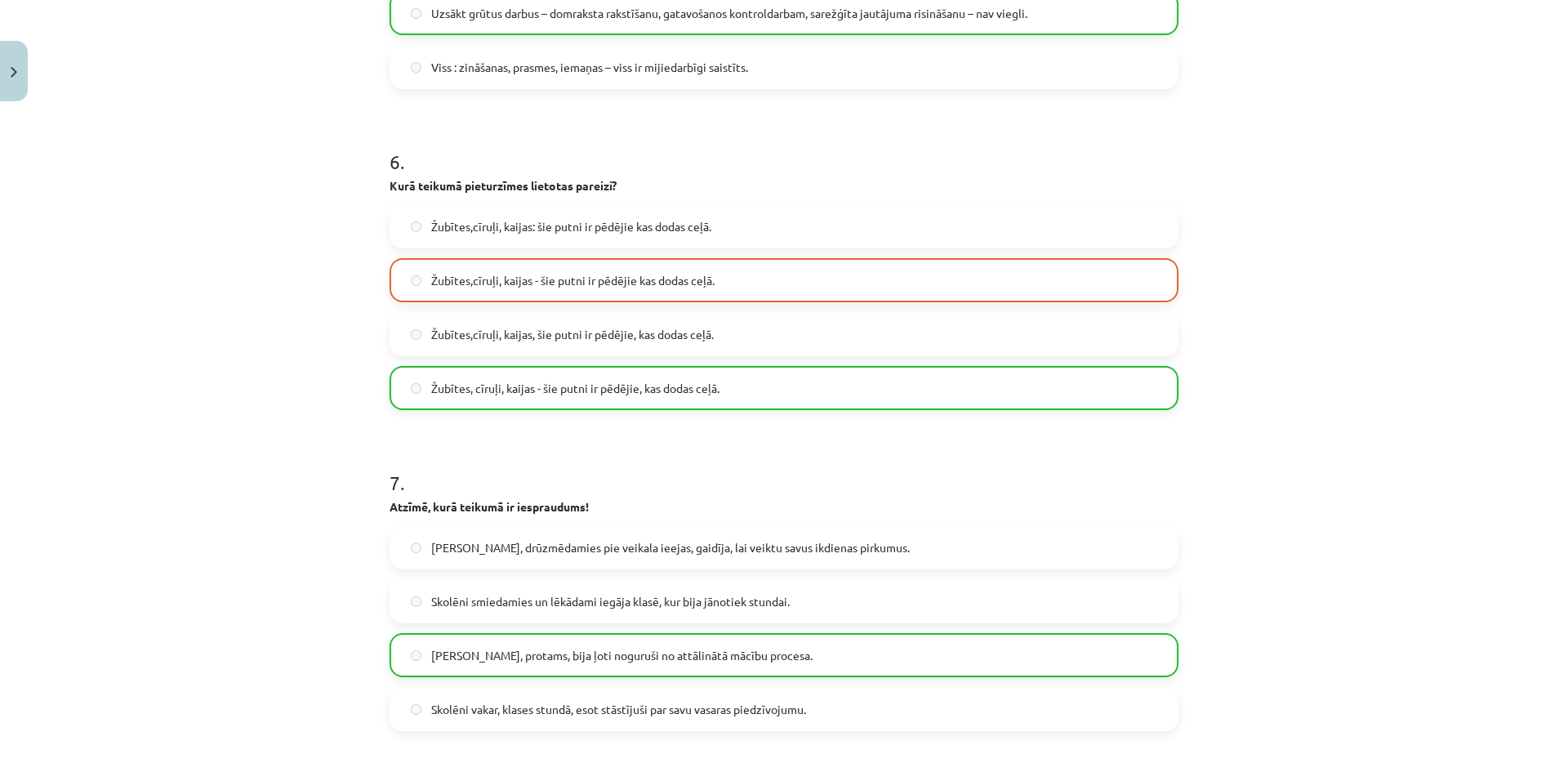
scroll to position [1801, 0]
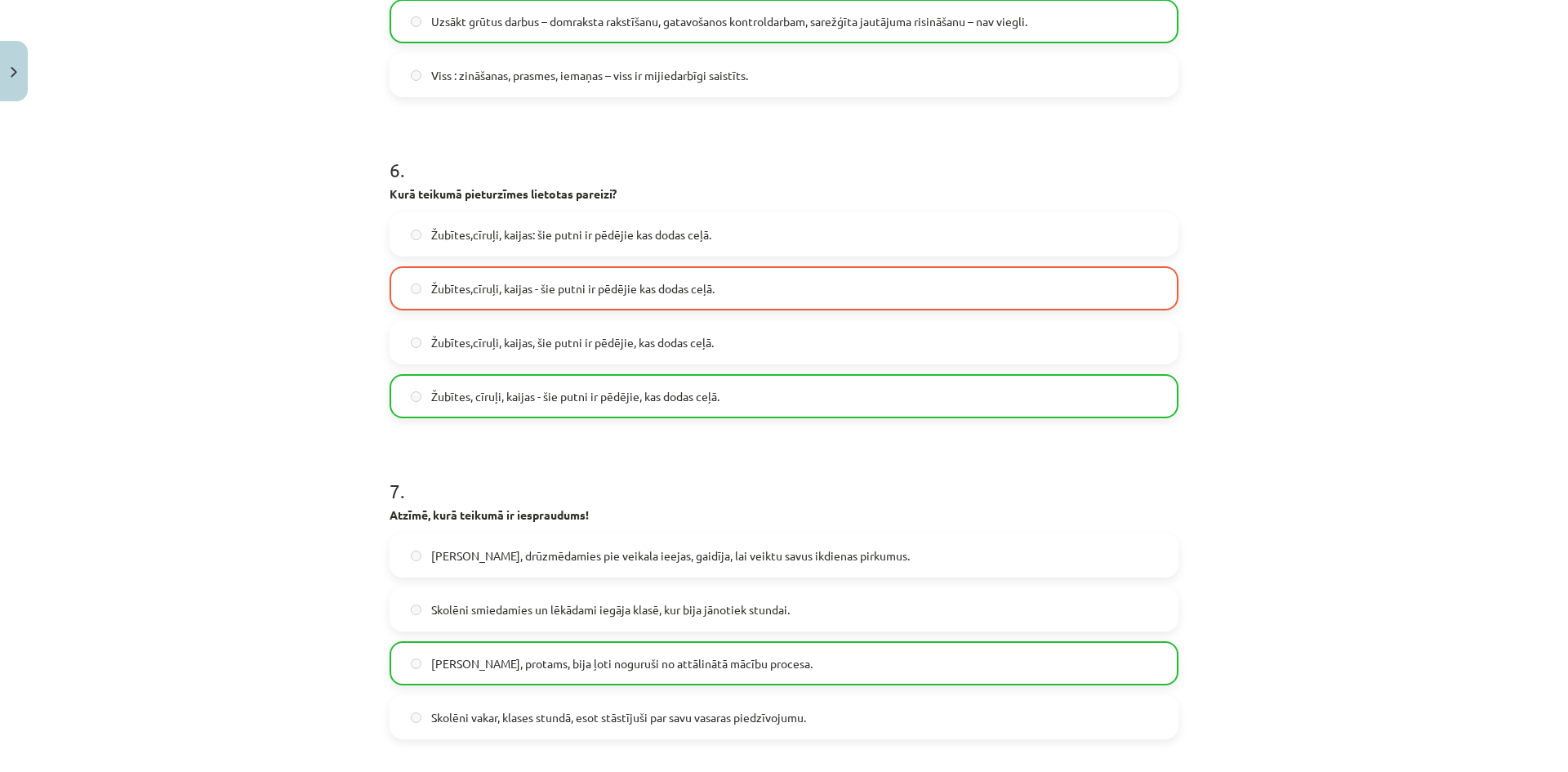
drag, startPoint x: 1541, startPoint y: 432, endPoint x: 1513, endPoint y: 434, distance: 28.1
click at [1513, 434] on div "Mācību tēma: Latviešu valodas i - 12. klases 1.ieskaites mācību materiāls (c) #…" at bounding box center [784, 386] width 1568 height 772
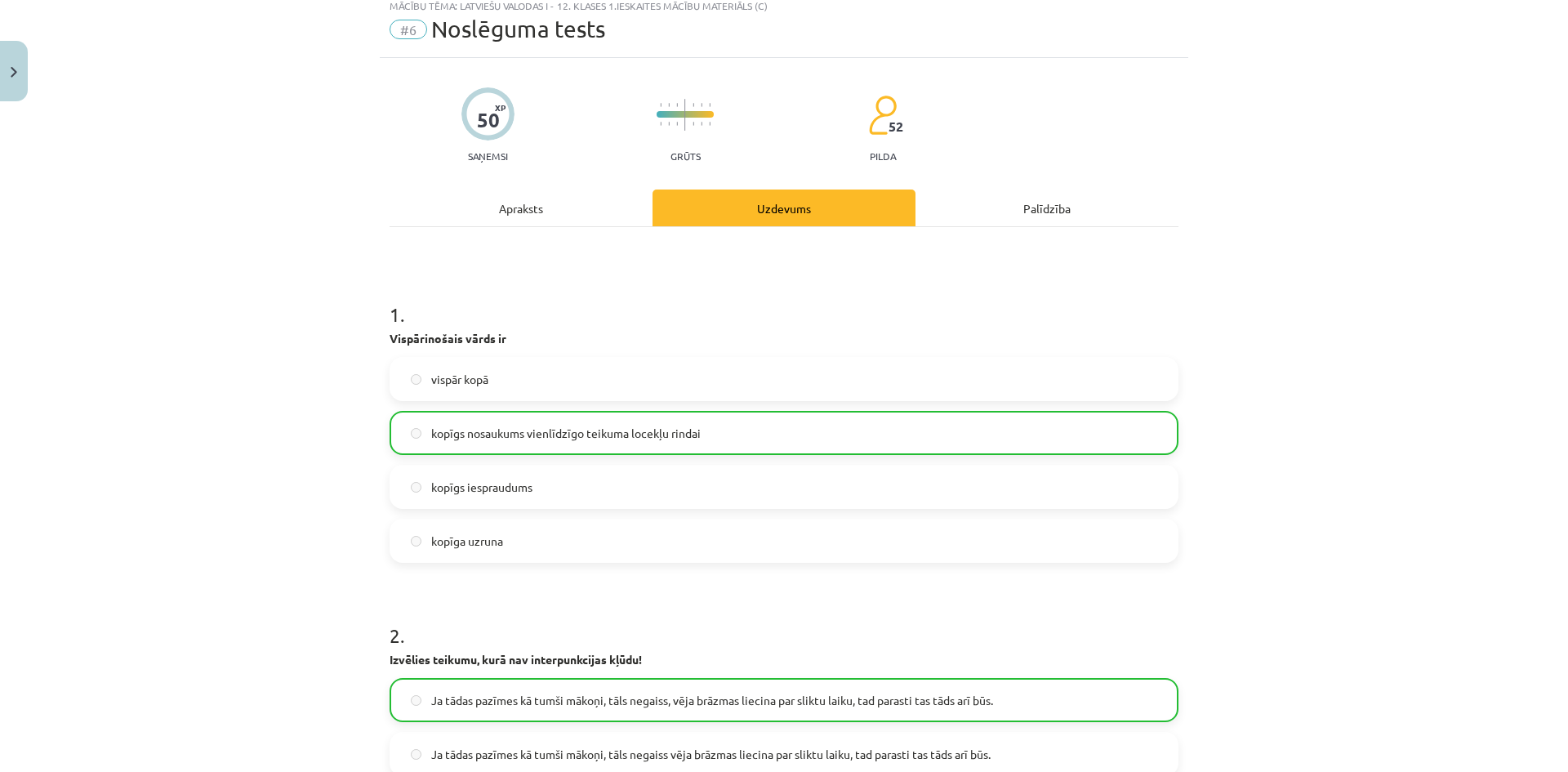
scroll to position [2973, 0]
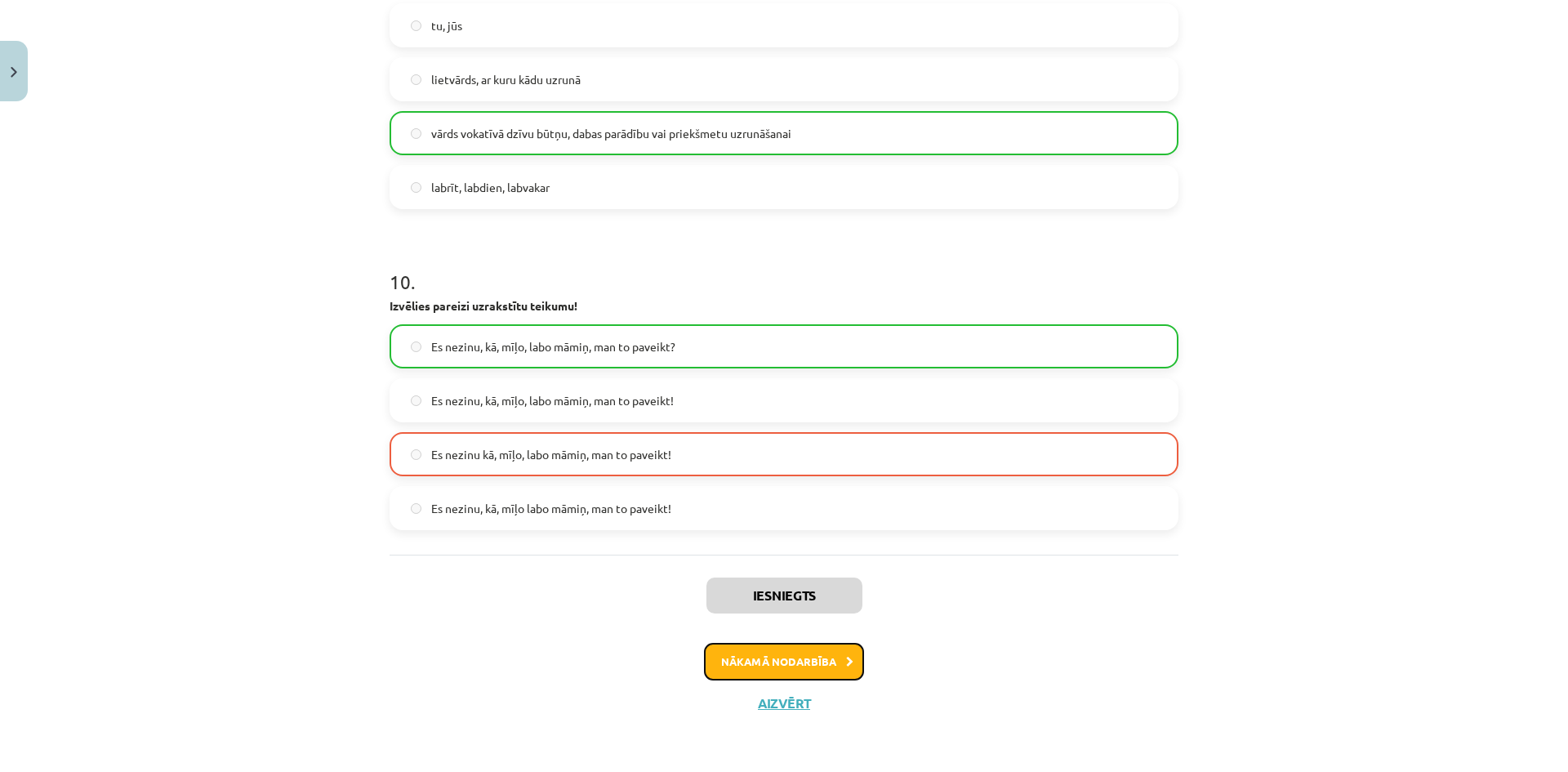
click at [768, 671] on button "Nākamā nodarbība" at bounding box center [783, 662] width 160 height 38
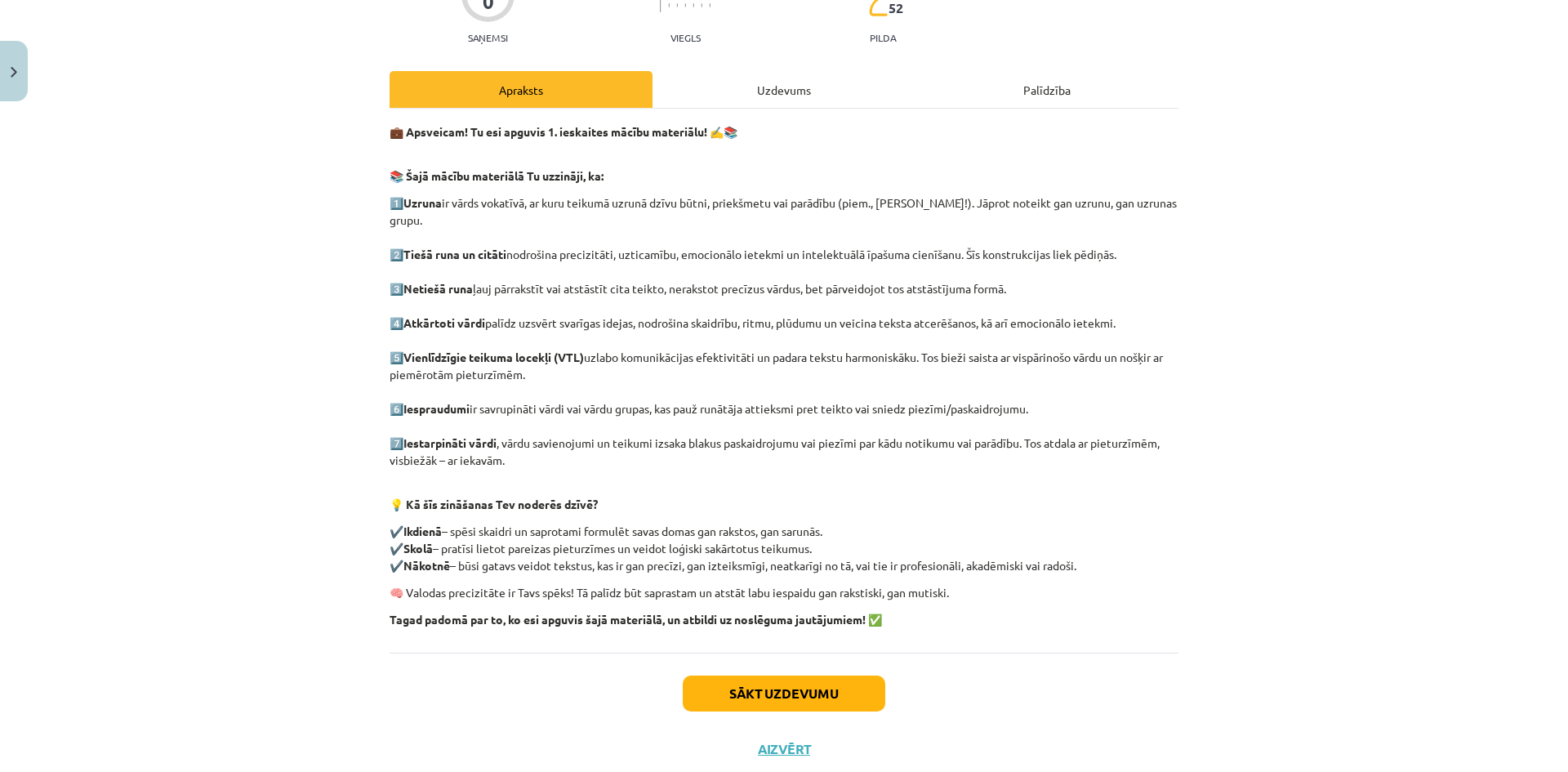
scroll to position [198, 0]
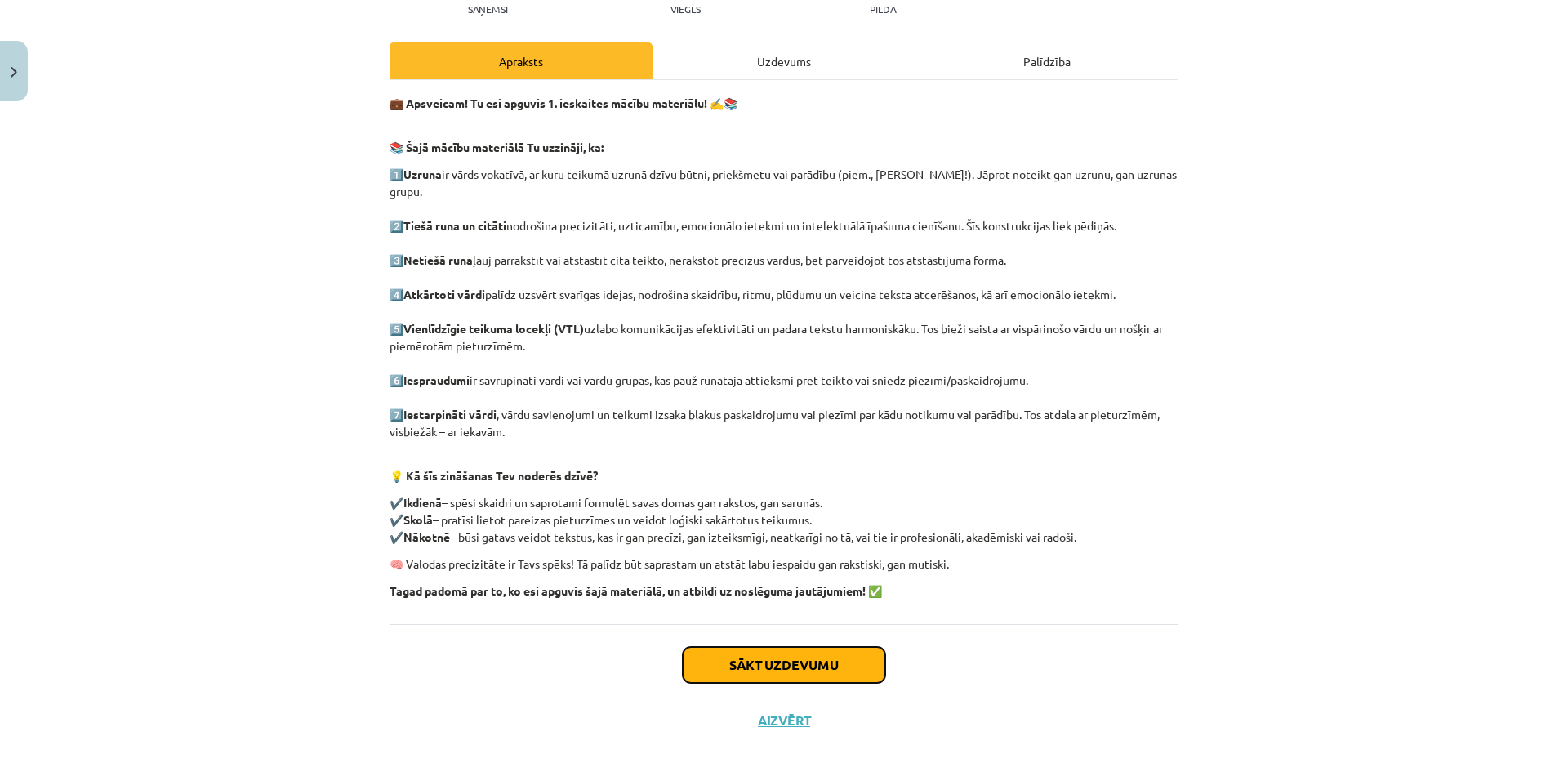
click at [716, 651] on button "Sākt uzdevumu" at bounding box center [784, 665] width 202 height 36
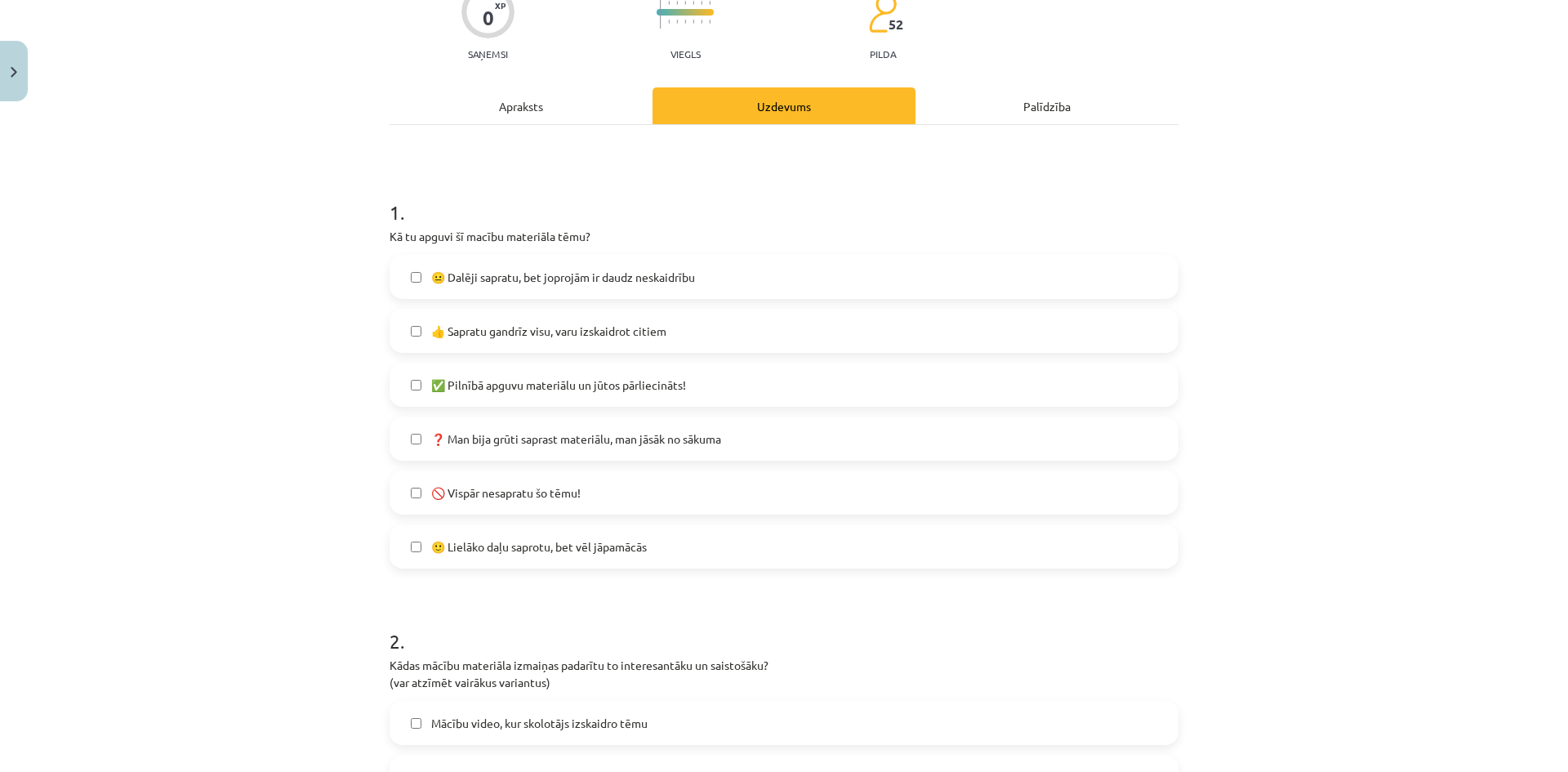
scroll to position [158, 0]
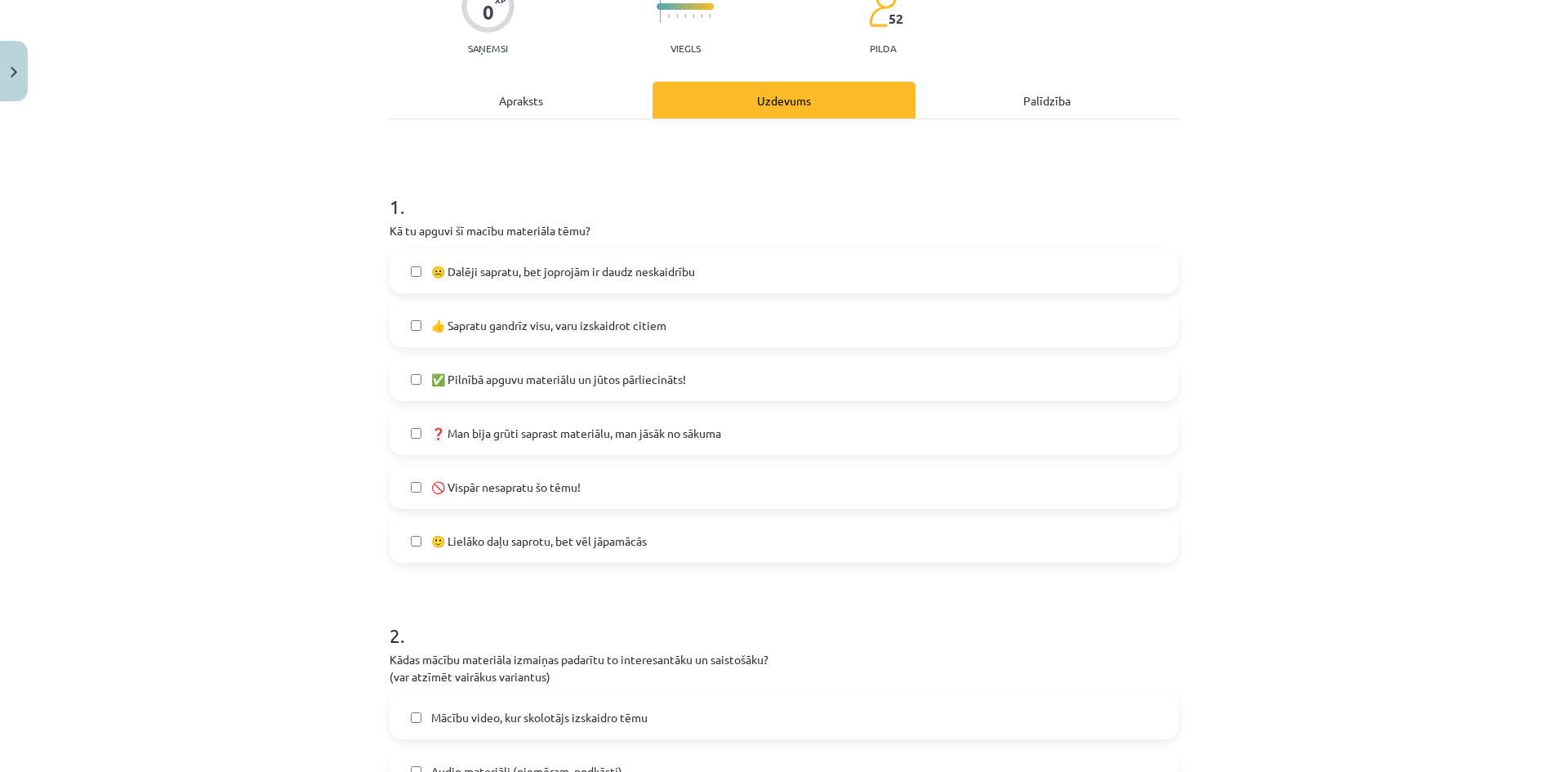
click at [732, 320] on label "👍 Sapratu gandrīz visu, varu izskaidrot citiem" at bounding box center [784, 325] width 786 height 41
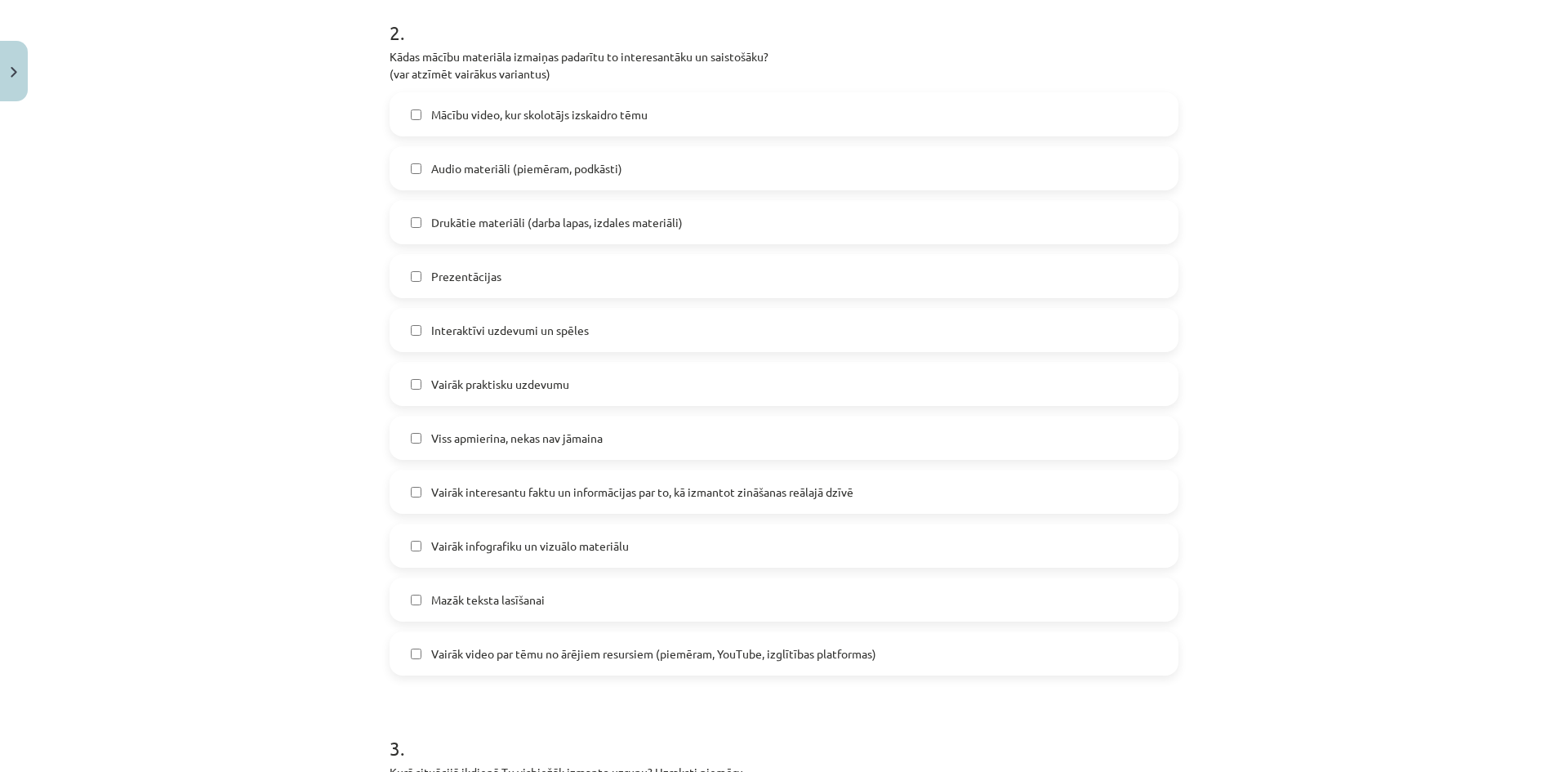
scroll to position [774, 0]
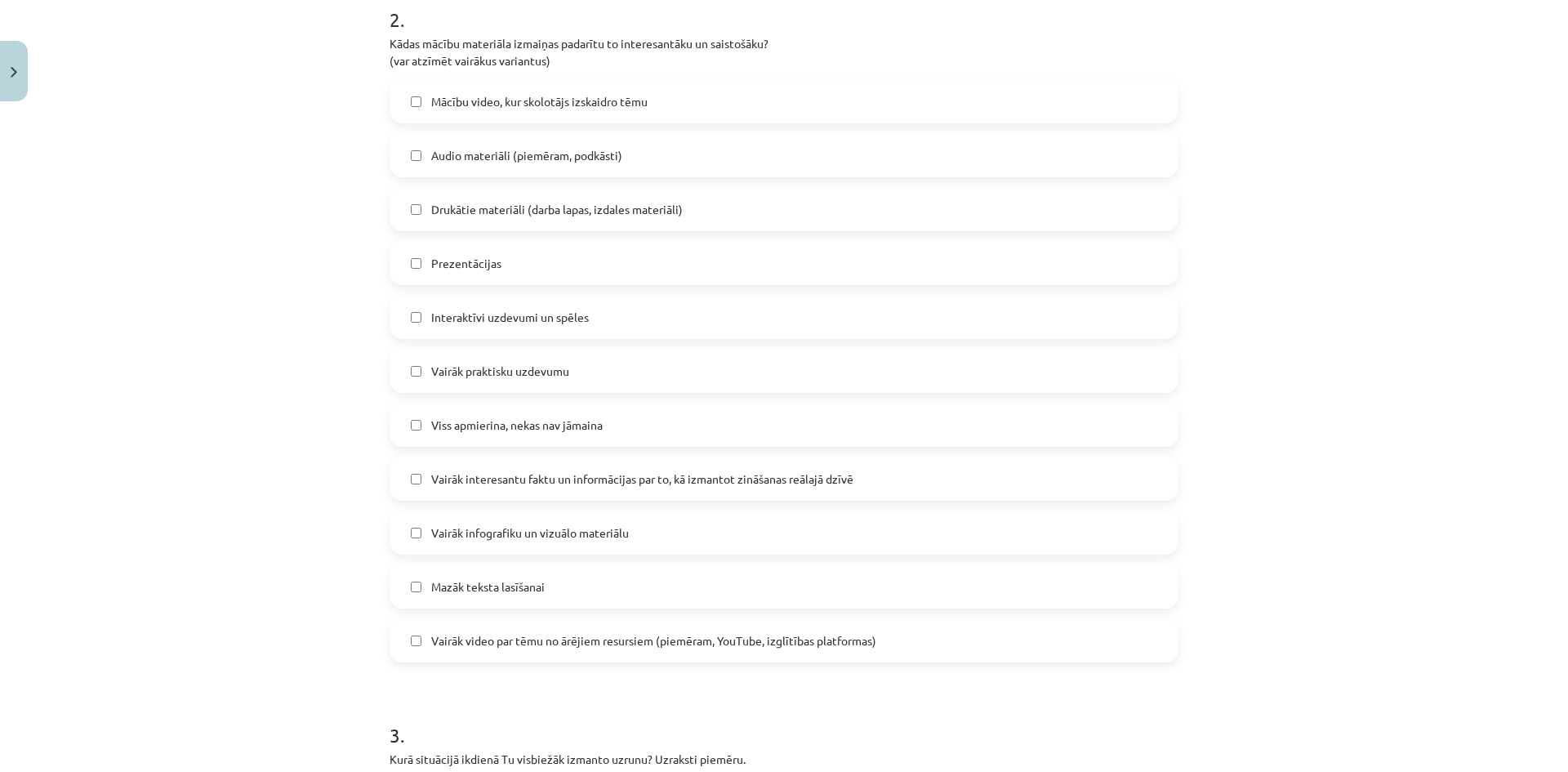
click at [753, 101] on label "Mācību video, kur skolotājs izskaidro tēmu" at bounding box center [784, 102] width 786 height 41
click at [657, 85] on label "Mācību video, kur skolotājs izskaidro tēmu" at bounding box center [784, 102] width 786 height 41
click at [557, 429] on span "Viss apmierina, nekas nav jāmaina" at bounding box center [516, 425] width 171 height 17
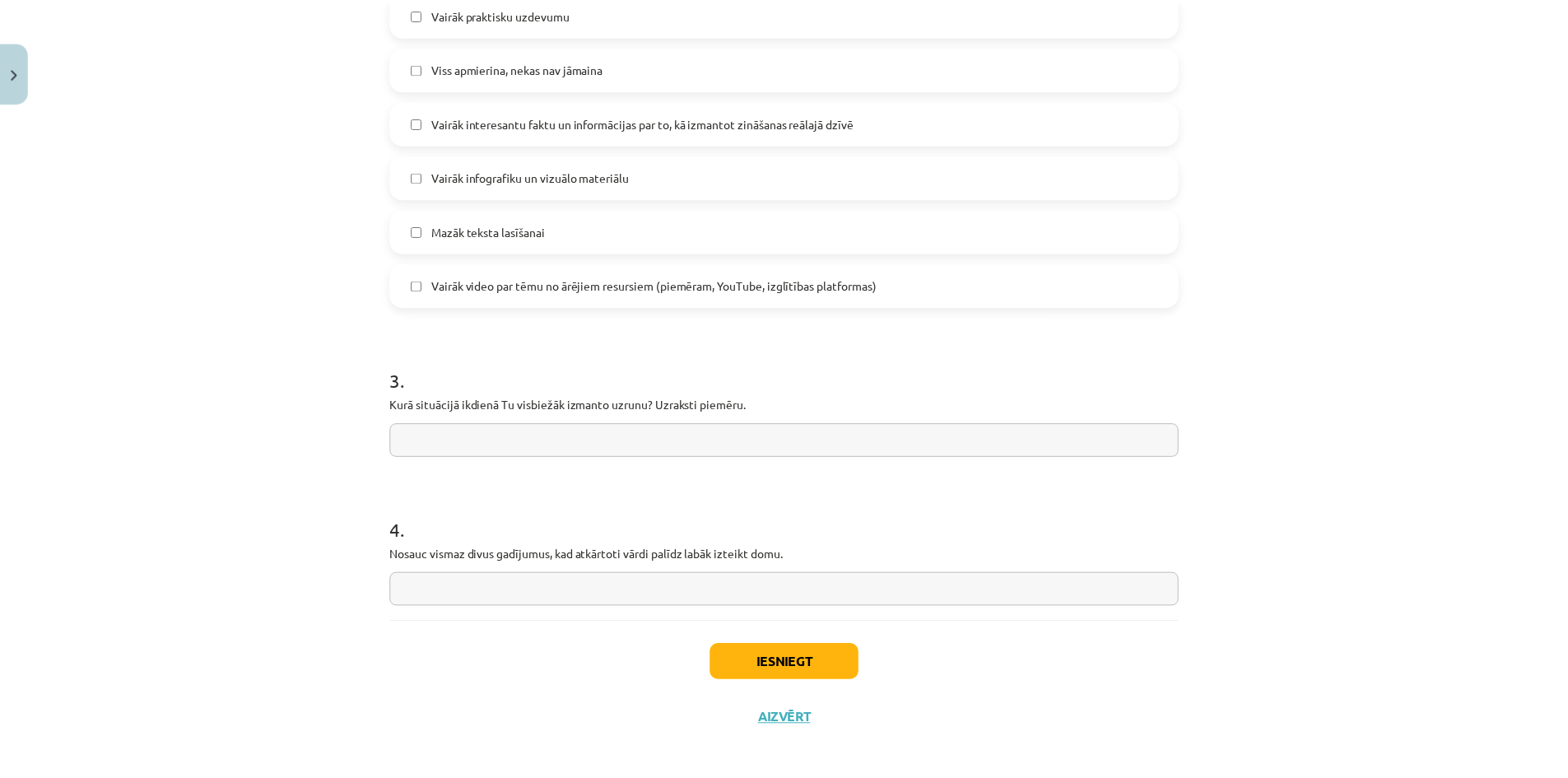
scroll to position [1151, 0]
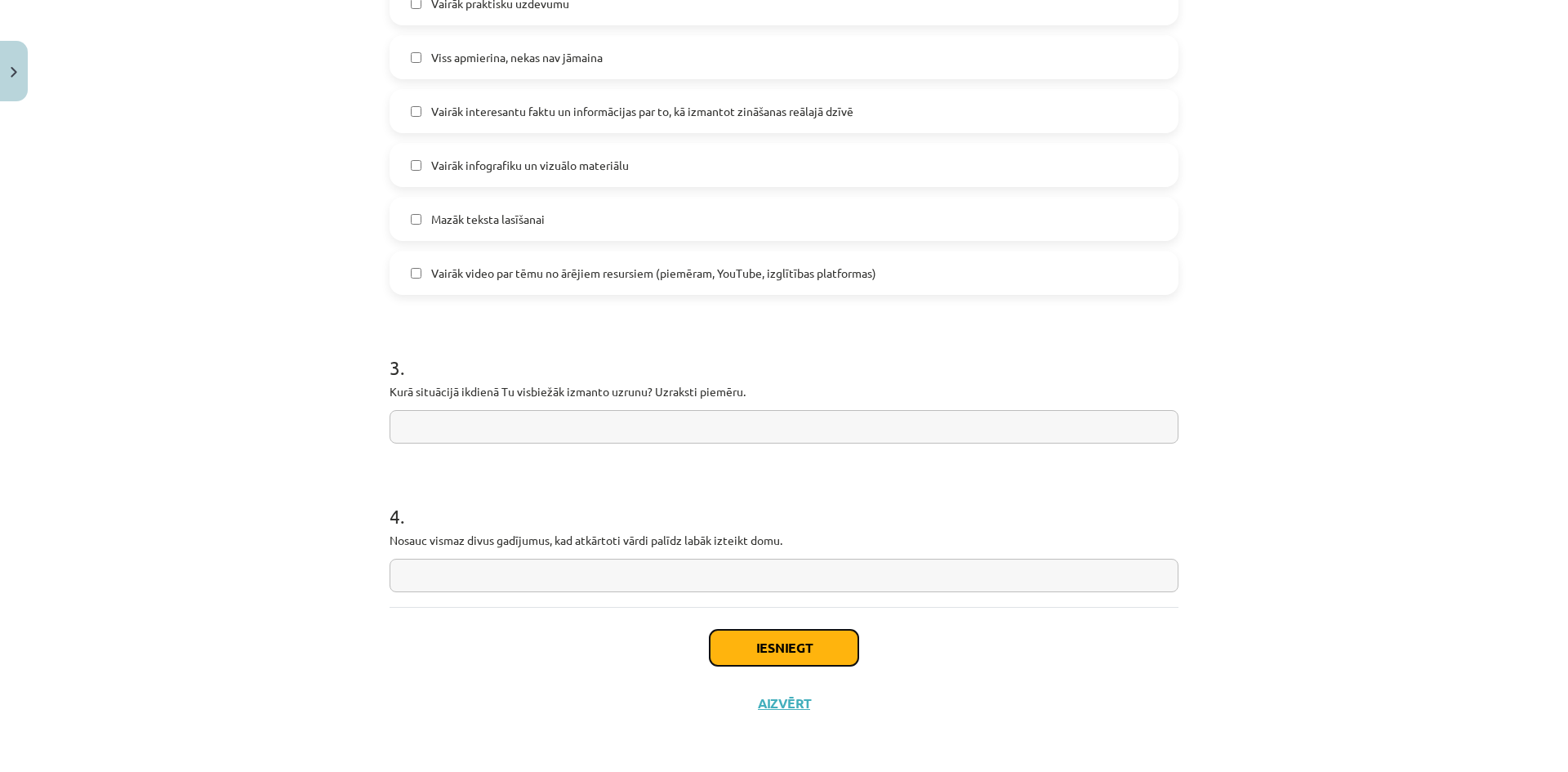
click at [741, 655] on button "Iesniegt" at bounding box center [783, 648] width 148 height 36
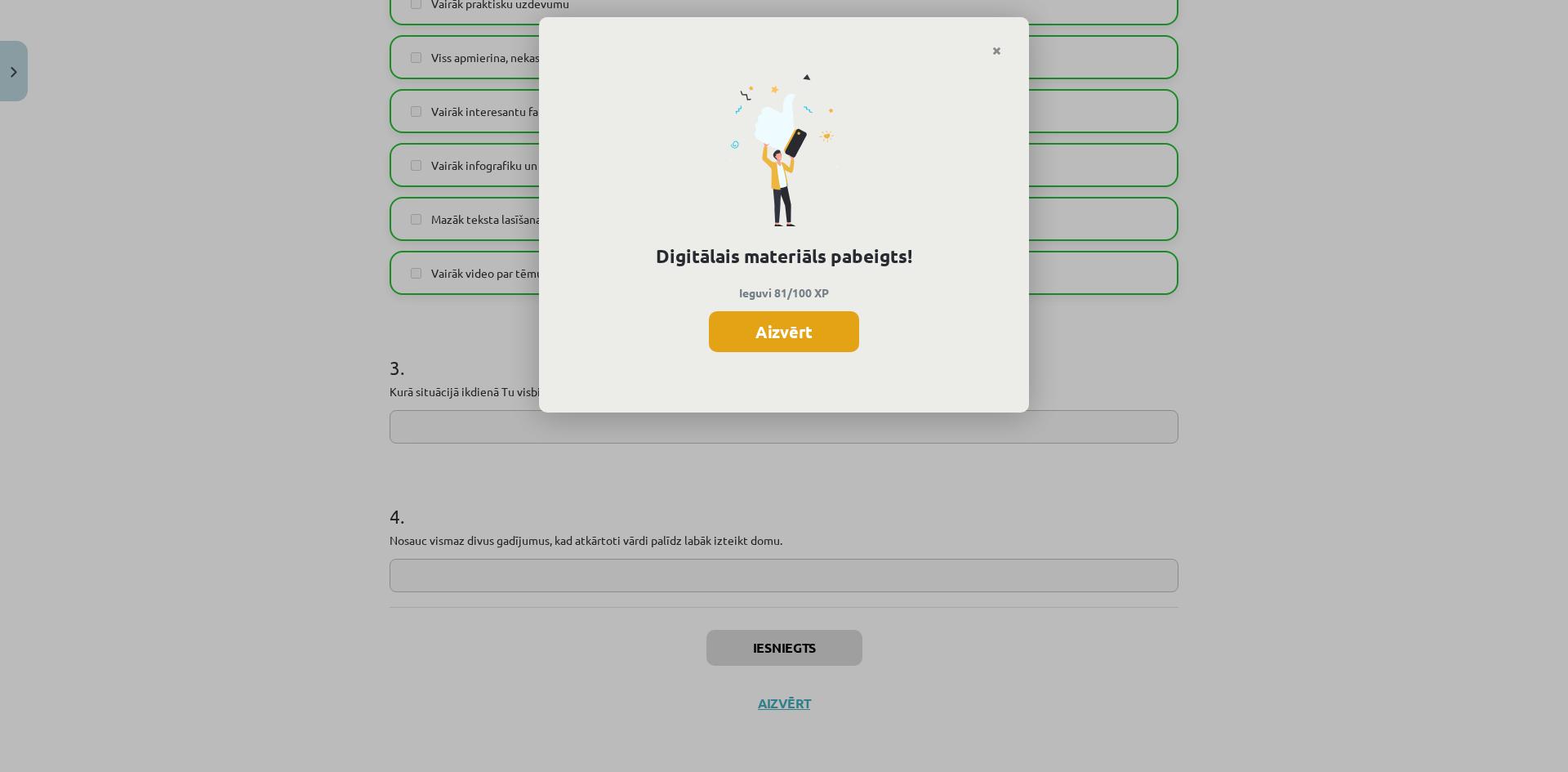
click at [791, 338] on button "Aizvērt" at bounding box center [783, 332] width 150 height 41
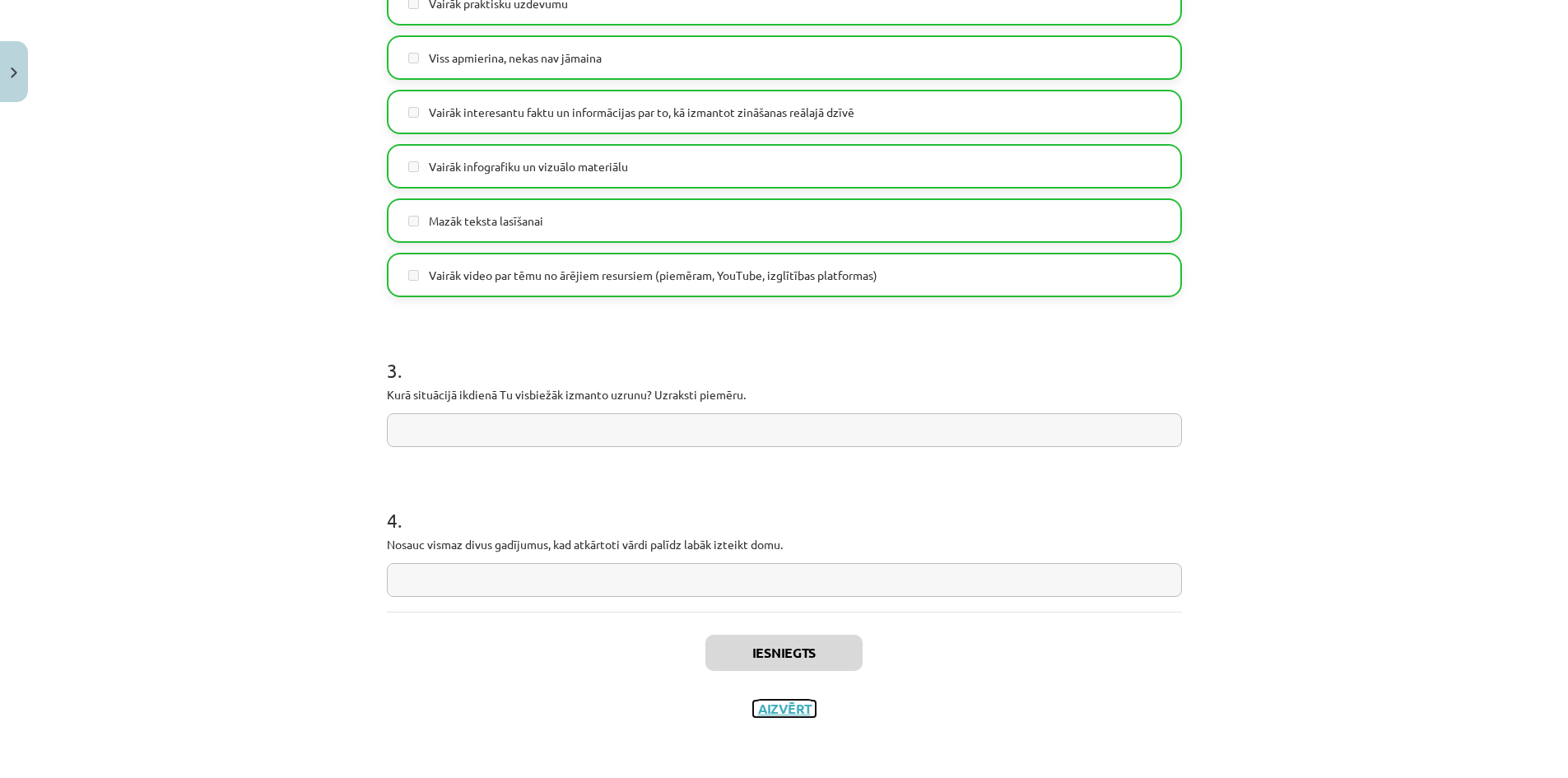
click at [760, 708] on button "Aizvērt" at bounding box center [784, 709] width 63 height 17
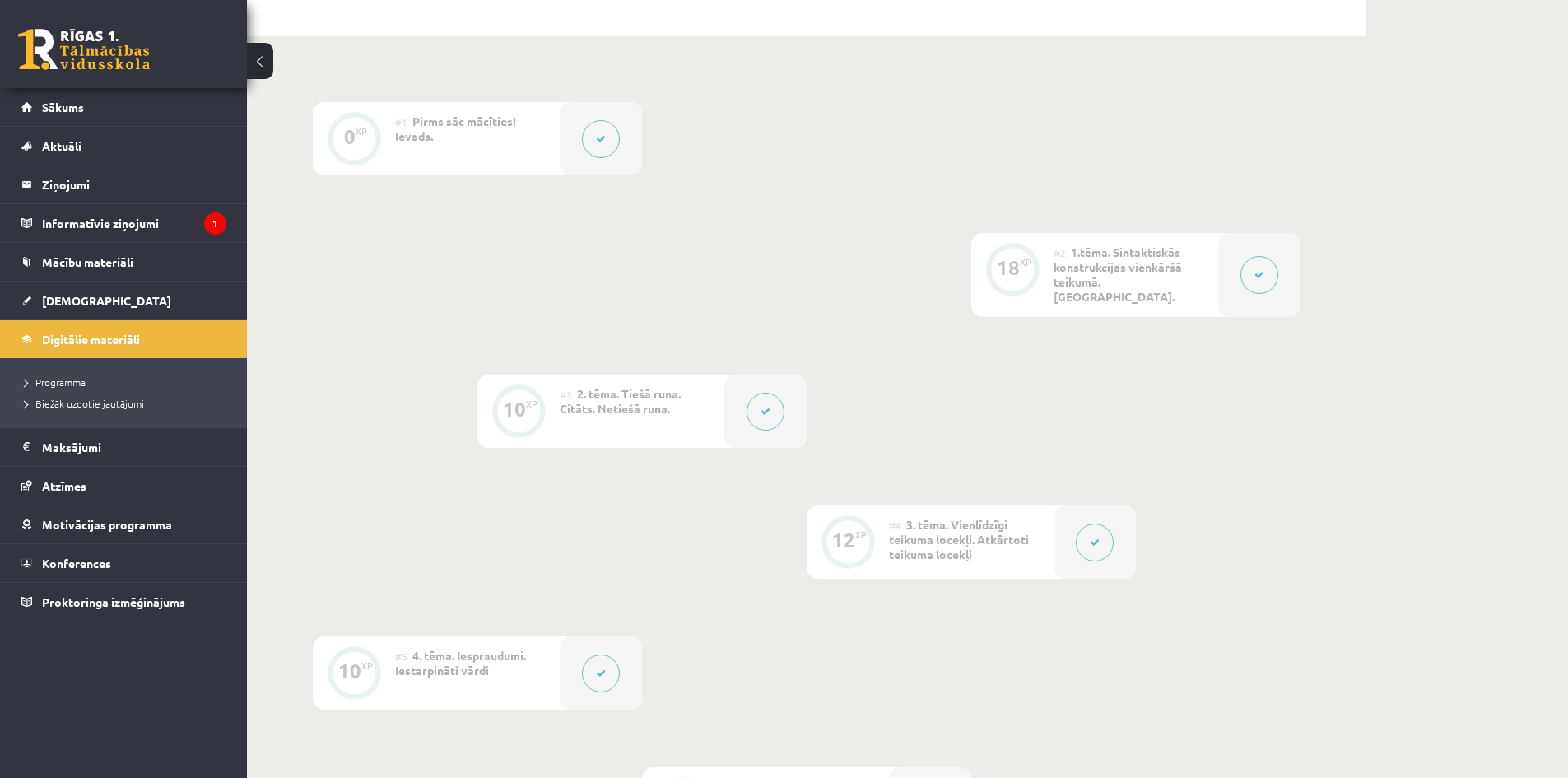
click at [766, 407] on icon at bounding box center [765, 412] width 10 height 10
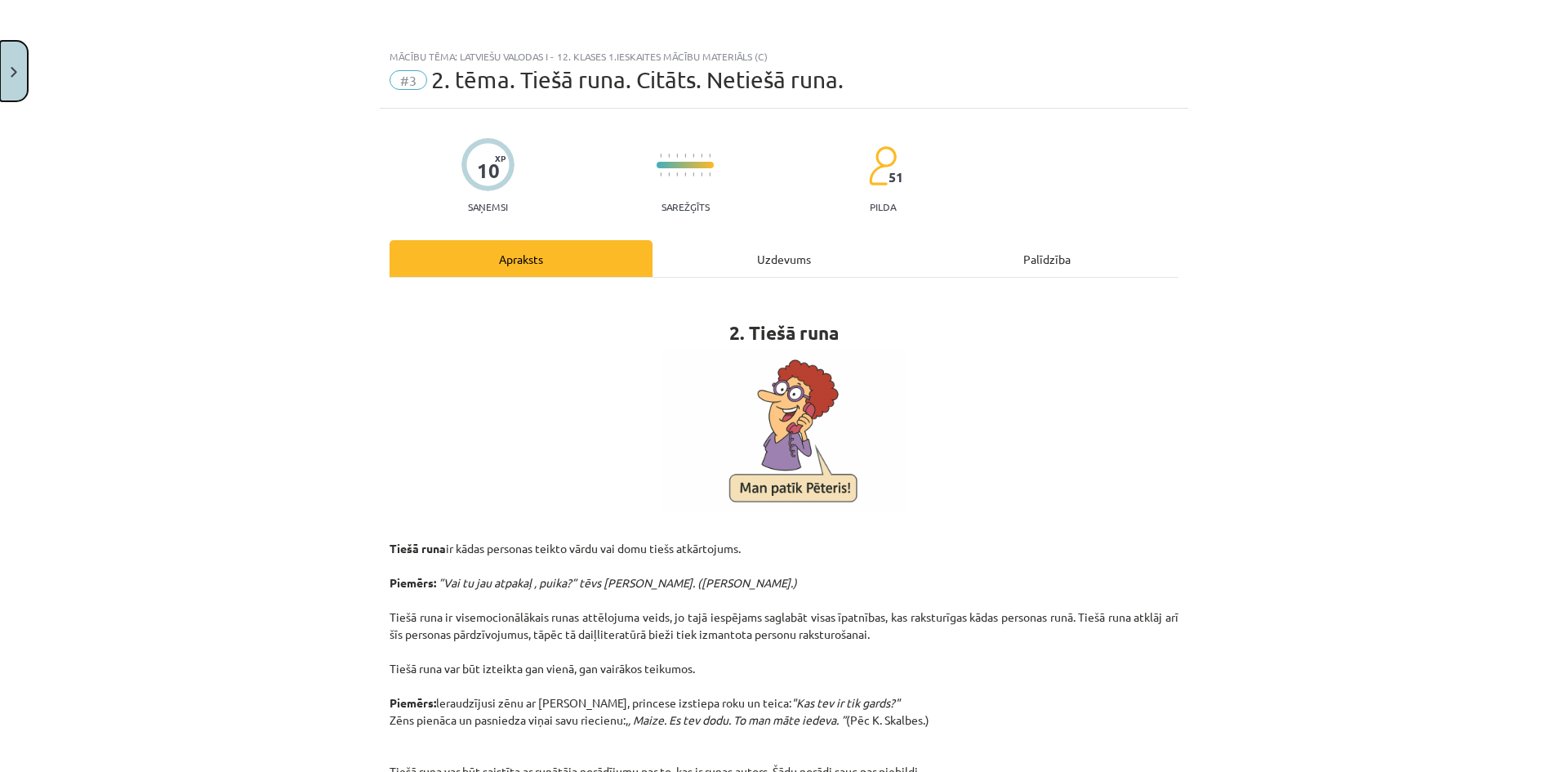
click at [15, 85] on button "Close" at bounding box center [14, 71] width 28 height 61
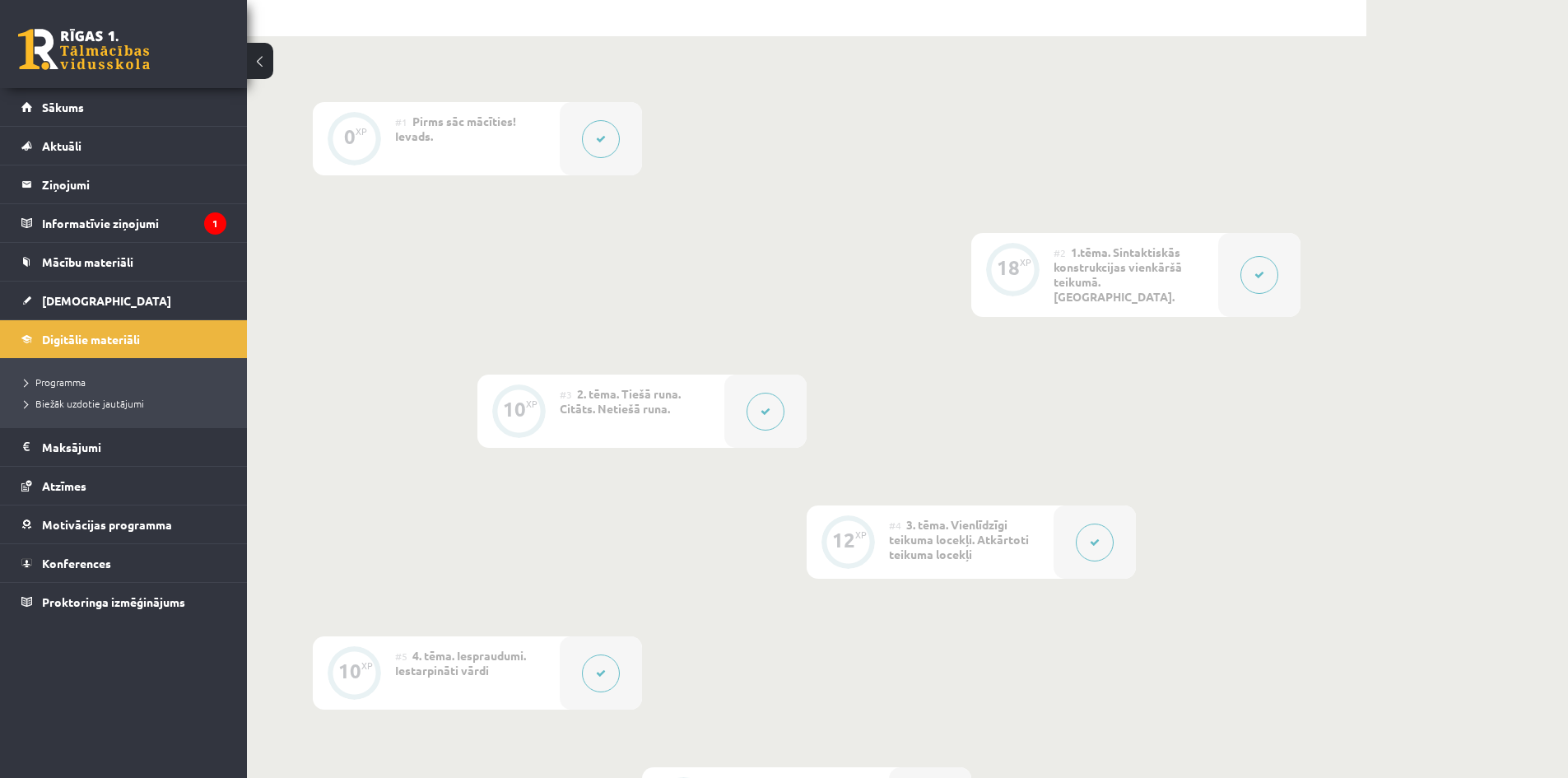
click at [965, 410] on div "0 XP #1 Pirms sāc mācīties! Ievads. 18 XP #2 1.tēma. Sintaktiskās konstrukcijas…" at bounding box center [807, 537] width 988 height 870
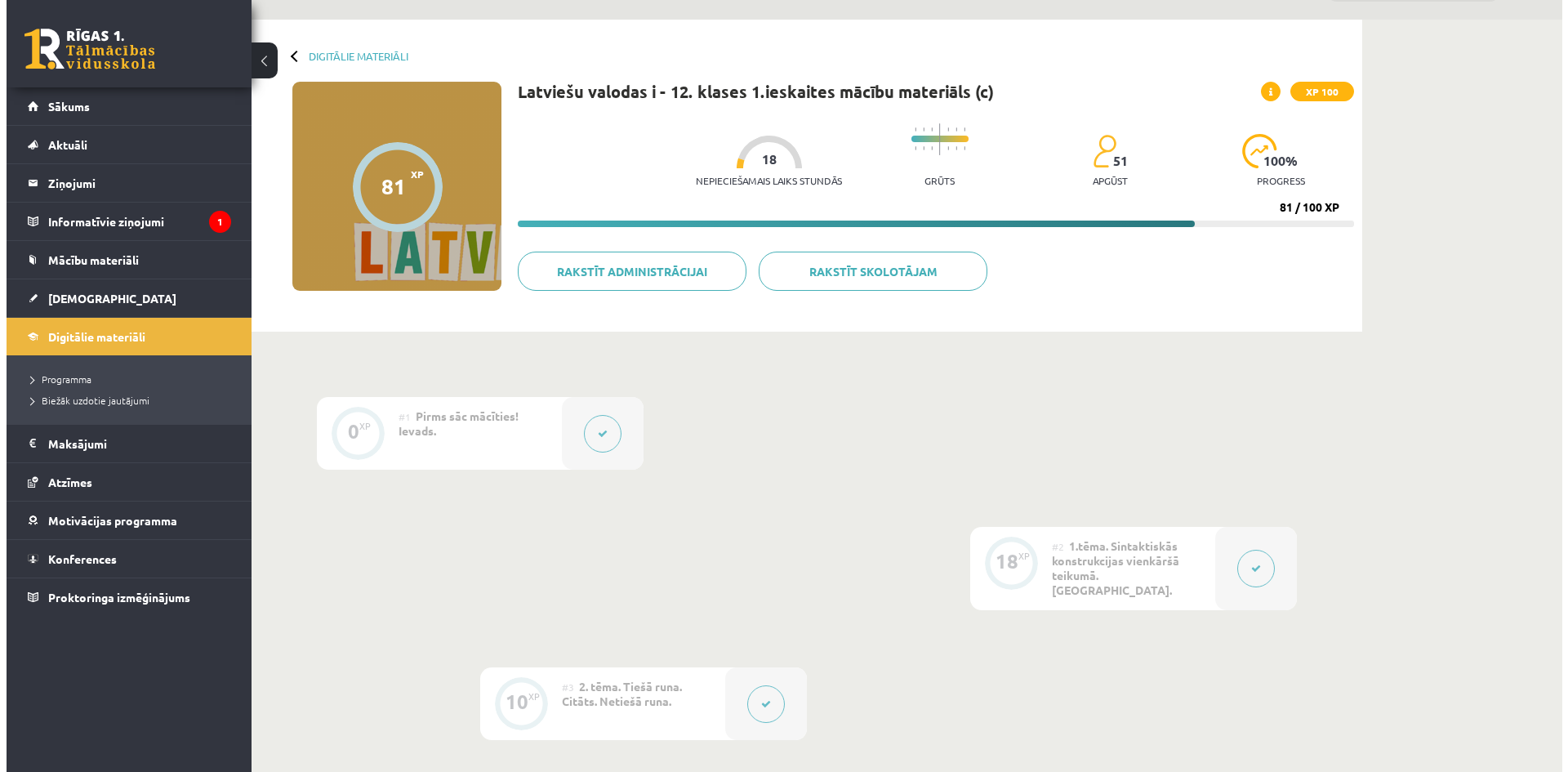
scroll to position [0, 0]
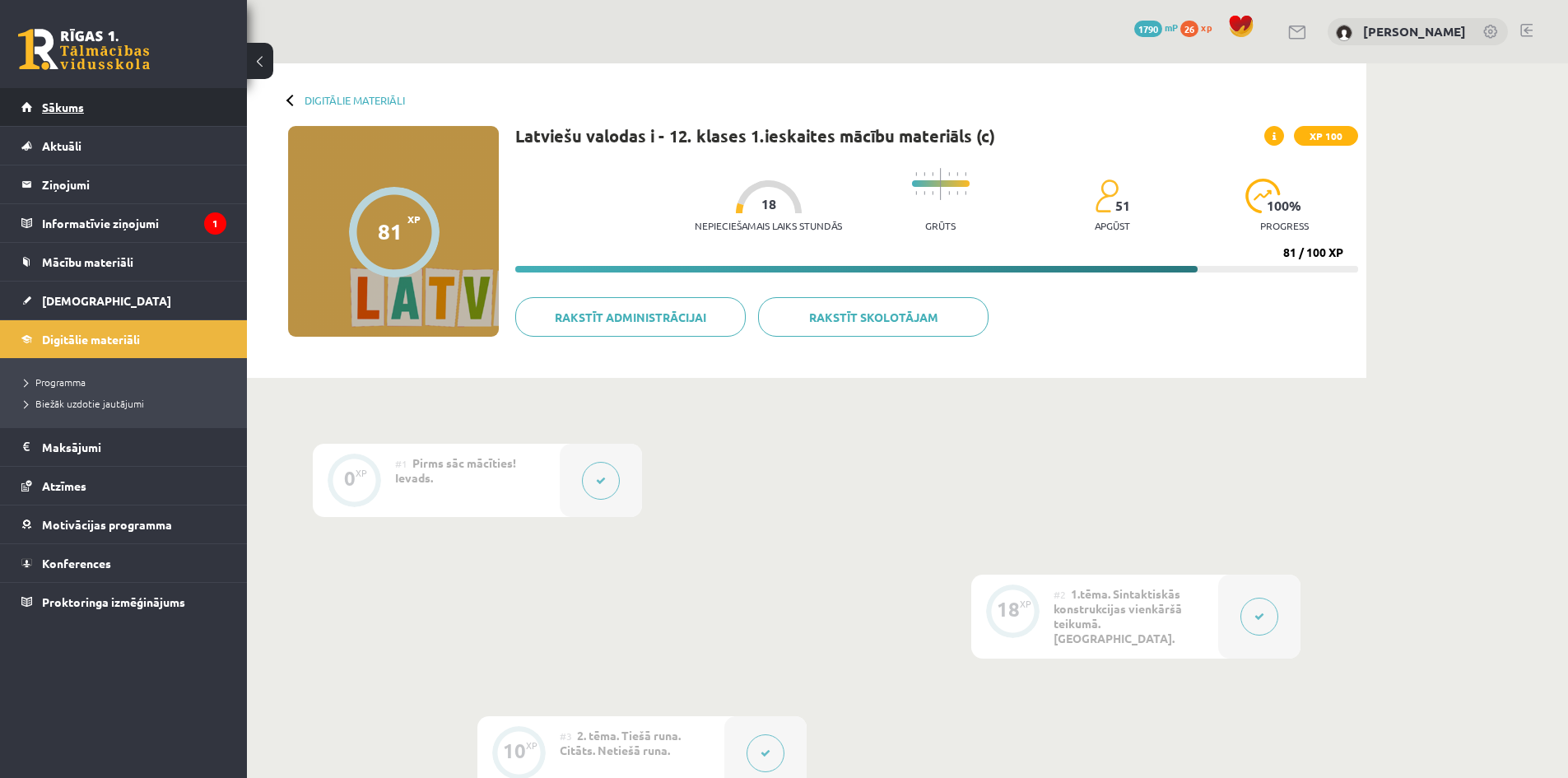
click at [107, 105] on link "Sākums" at bounding box center [124, 107] width 205 height 38
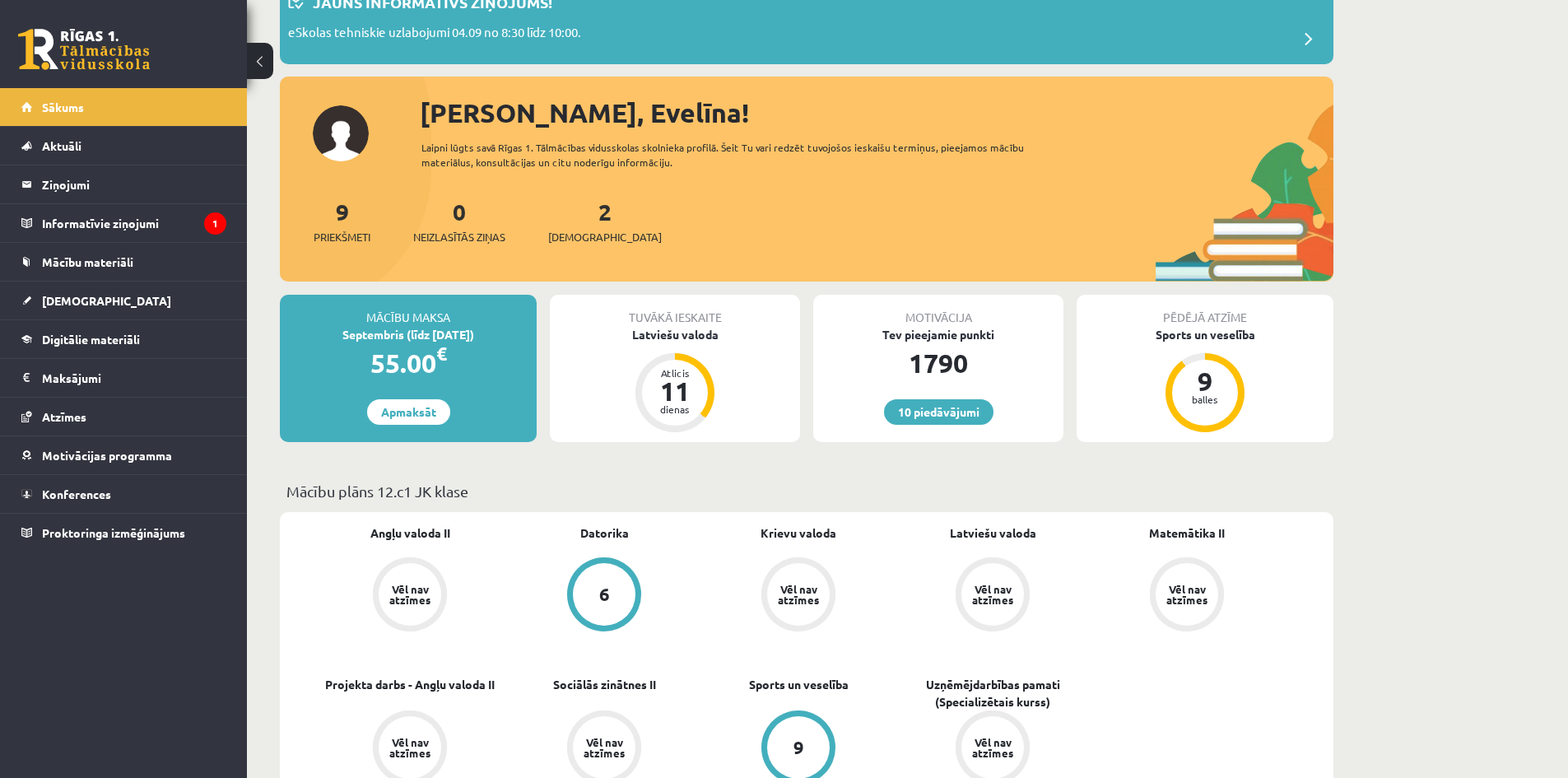
scroll to position [126, 0]
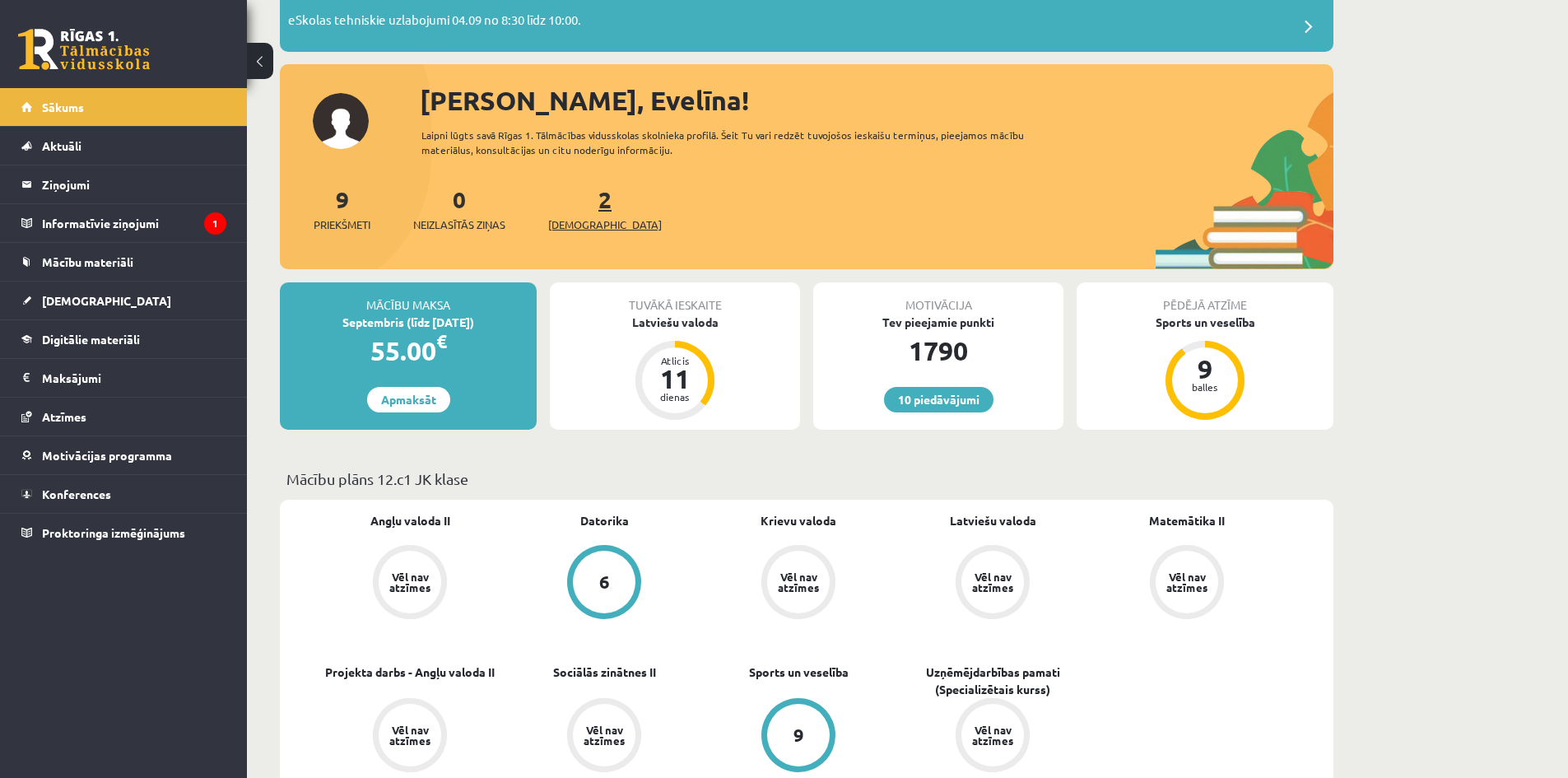
click at [578, 222] on span "[DEMOGRAPHIC_DATA]" at bounding box center [605, 225] width 114 height 17
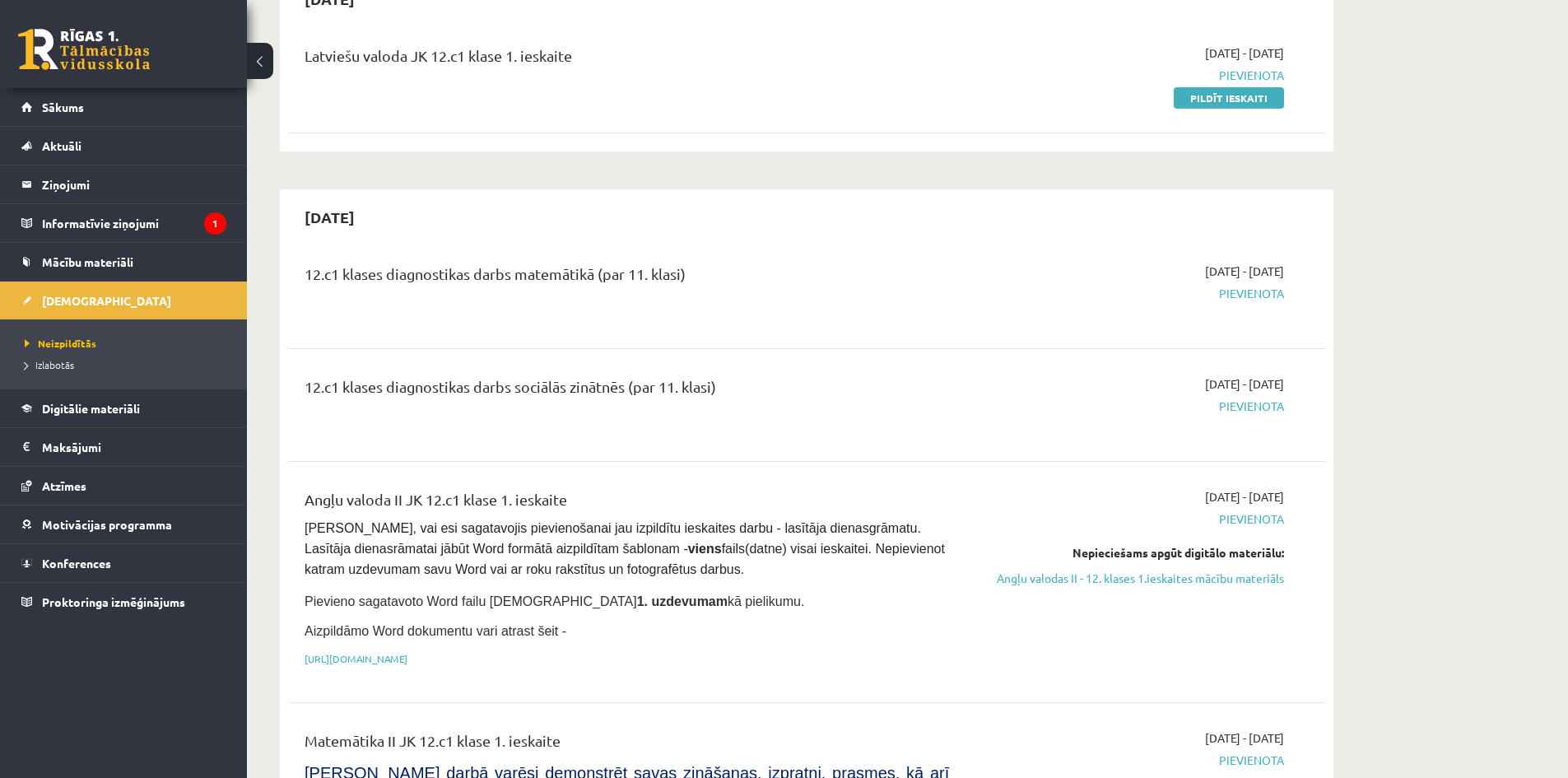
scroll to position [255, 0]
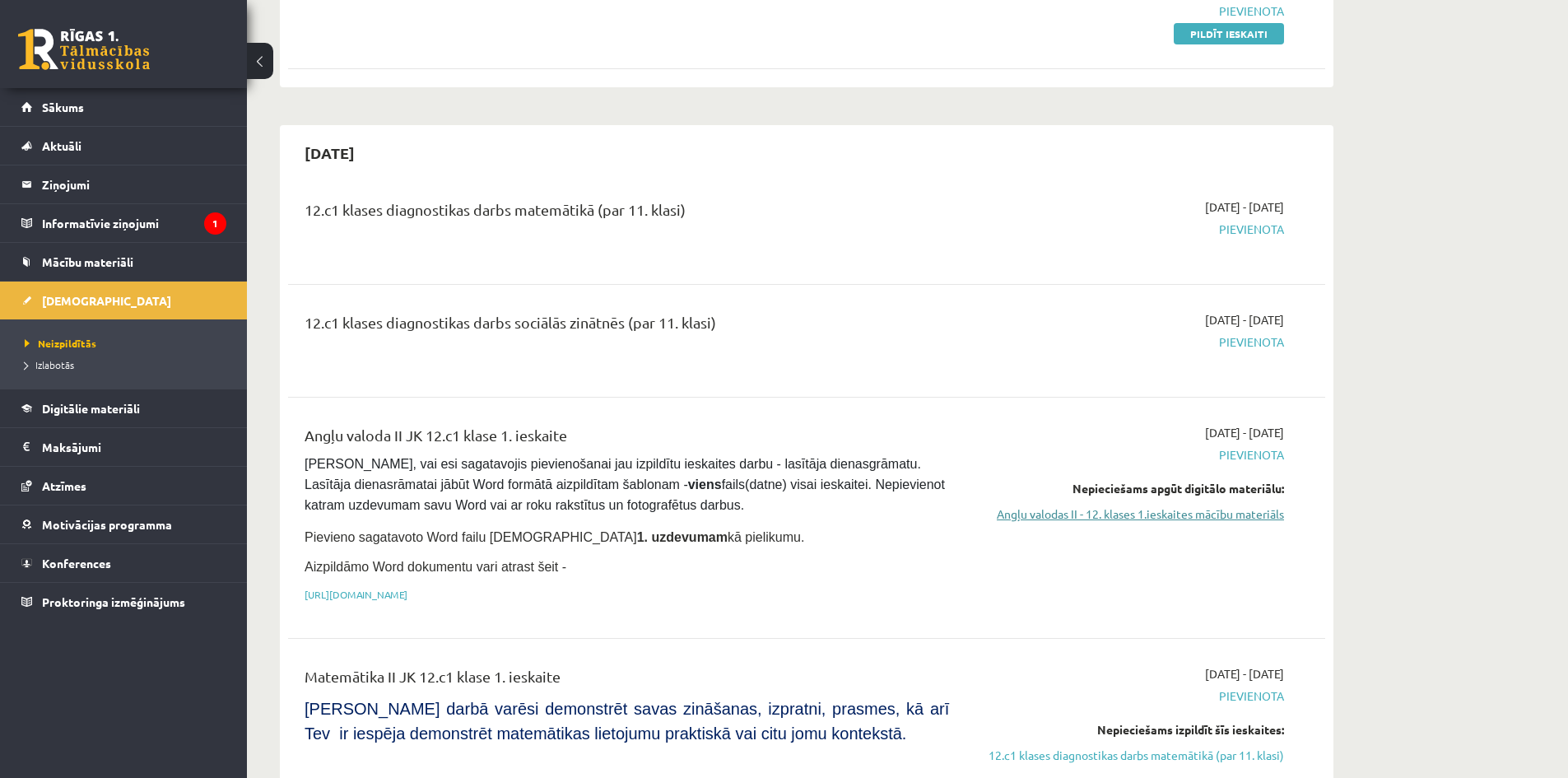
click at [1092, 515] on link "Angļu valodas II - 12. klases 1.ieskaites mācību materiāls" at bounding box center [1130, 514] width 310 height 17
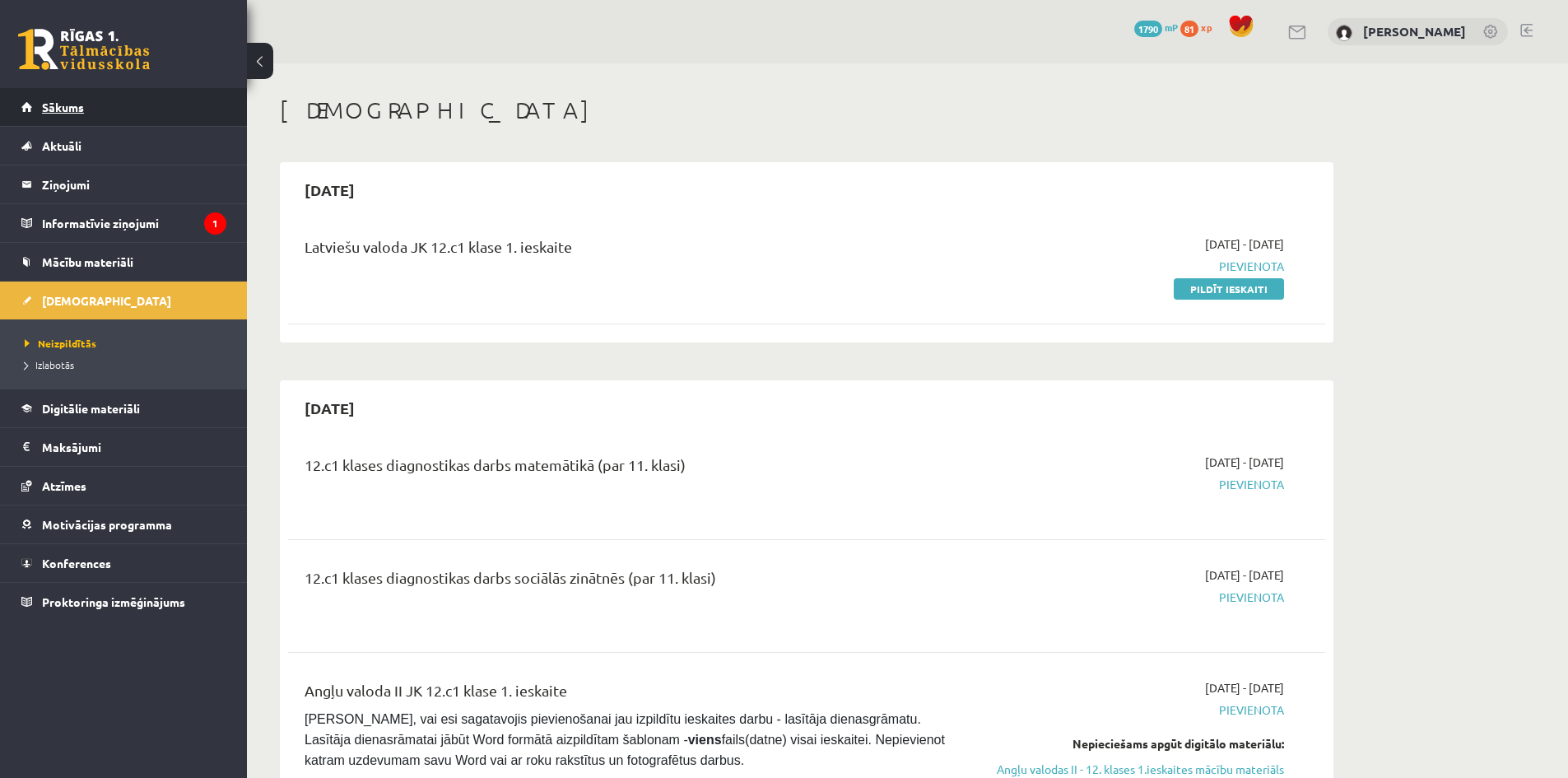
click at [103, 103] on link "Sākums" at bounding box center [124, 107] width 205 height 38
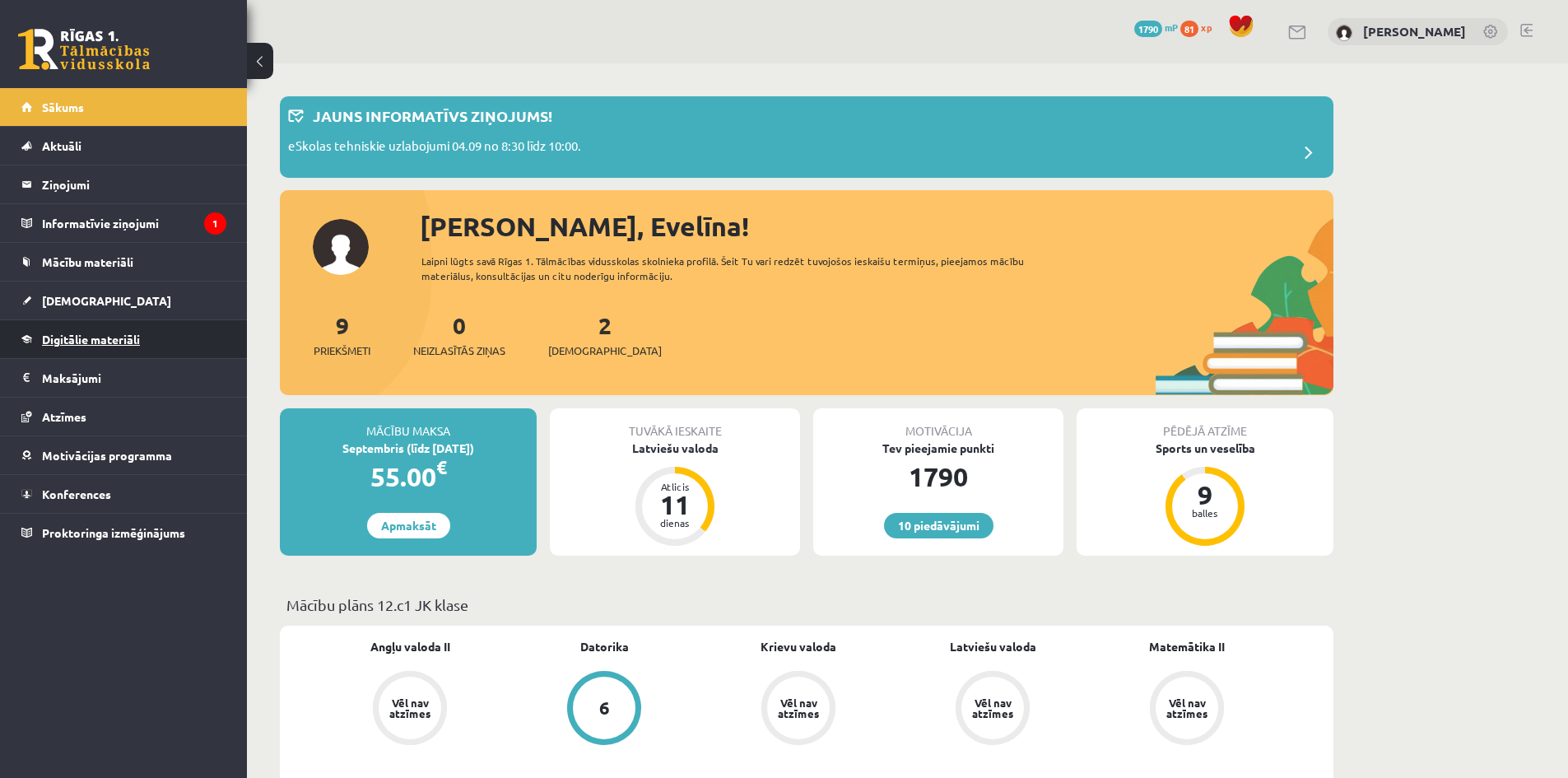
click at [144, 347] on link "Digitālie materiāli" at bounding box center [124, 339] width 205 height 38
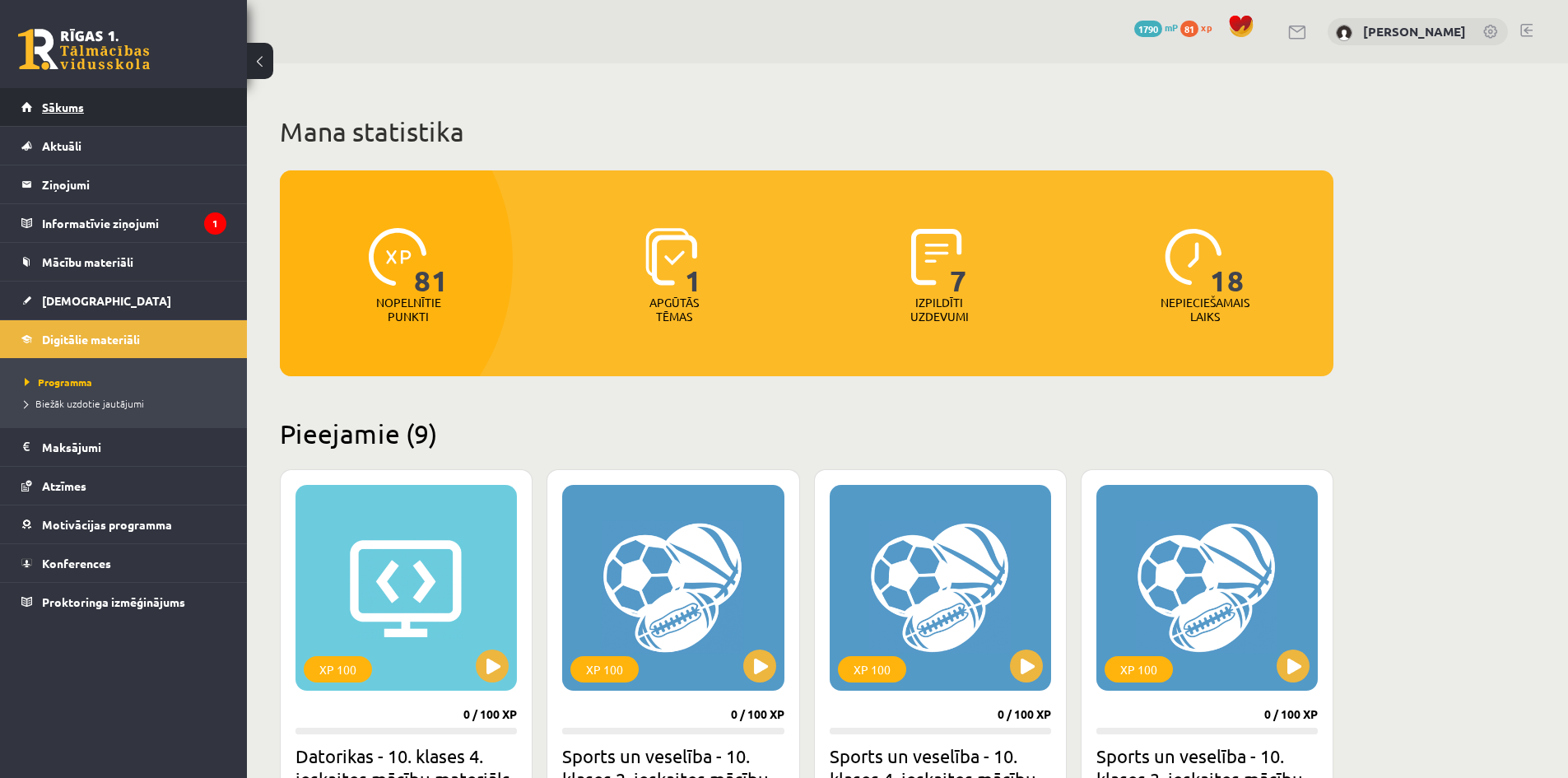
click at [115, 103] on link "Sākums" at bounding box center [124, 107] width 205 height 38
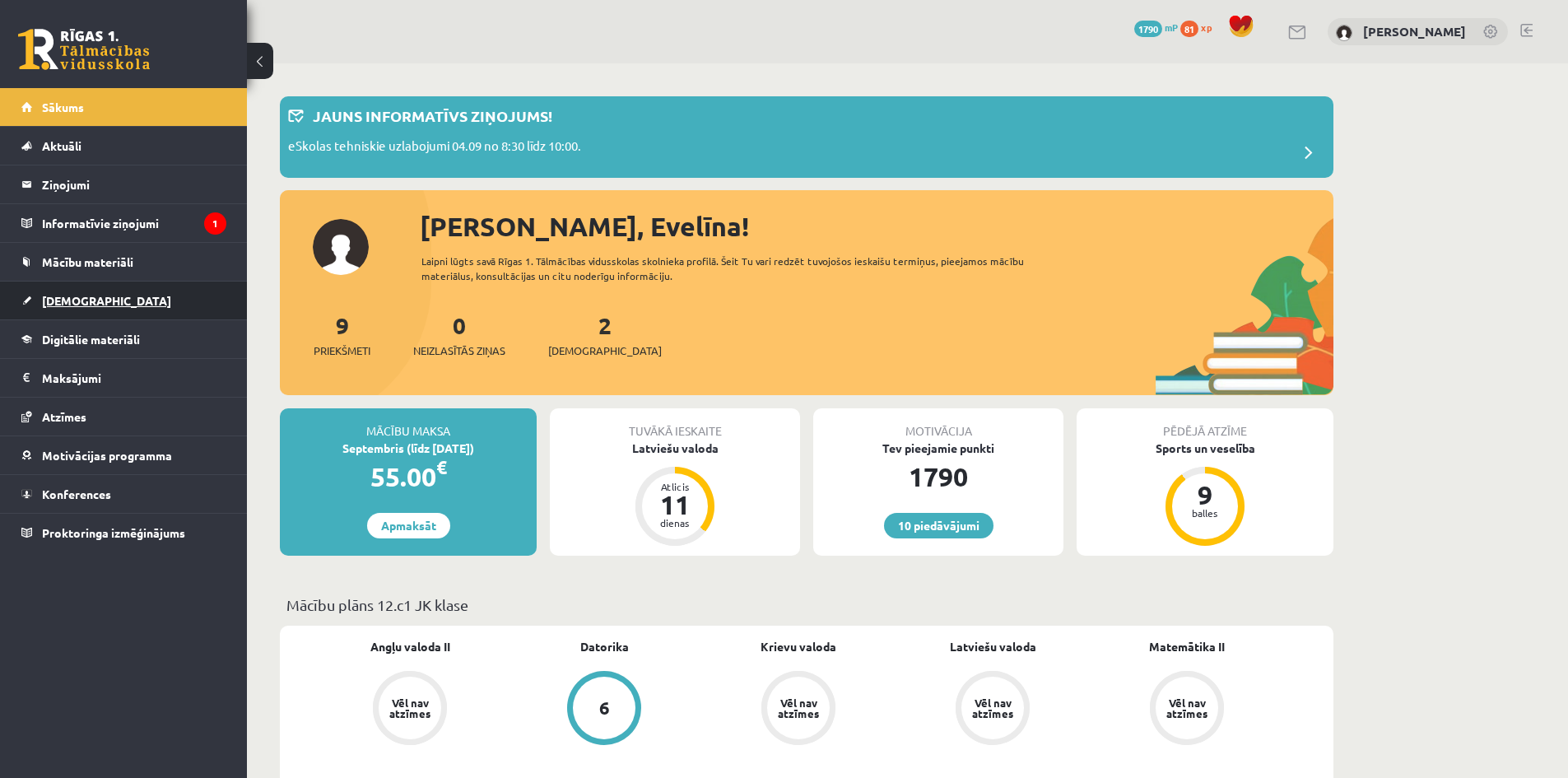
click at [96, 299] on link "[DEMOGRAPHIC_DATA]" at bounding box center [124, 301] width 205 height 38
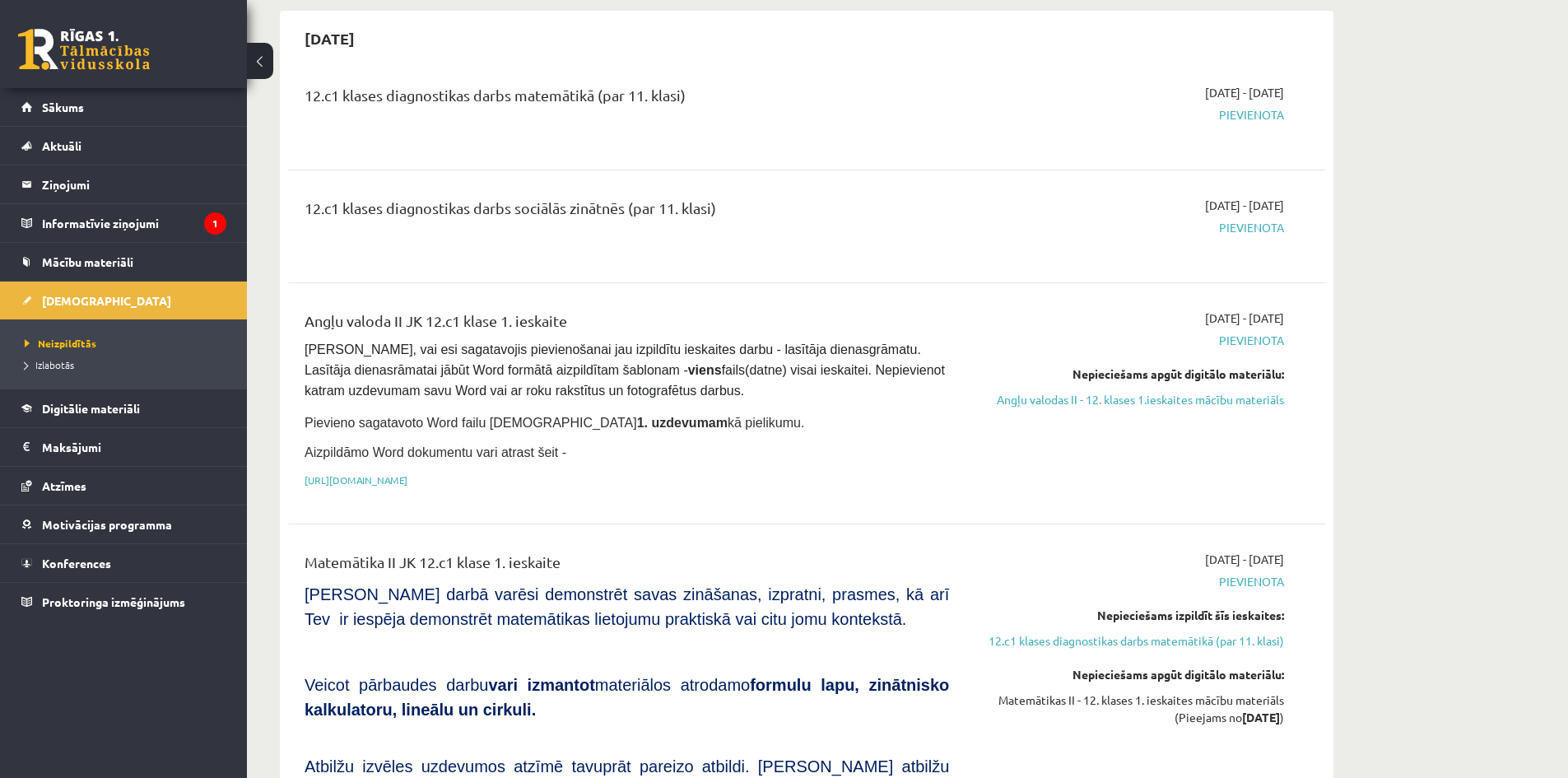
scroll to position [383, 0]
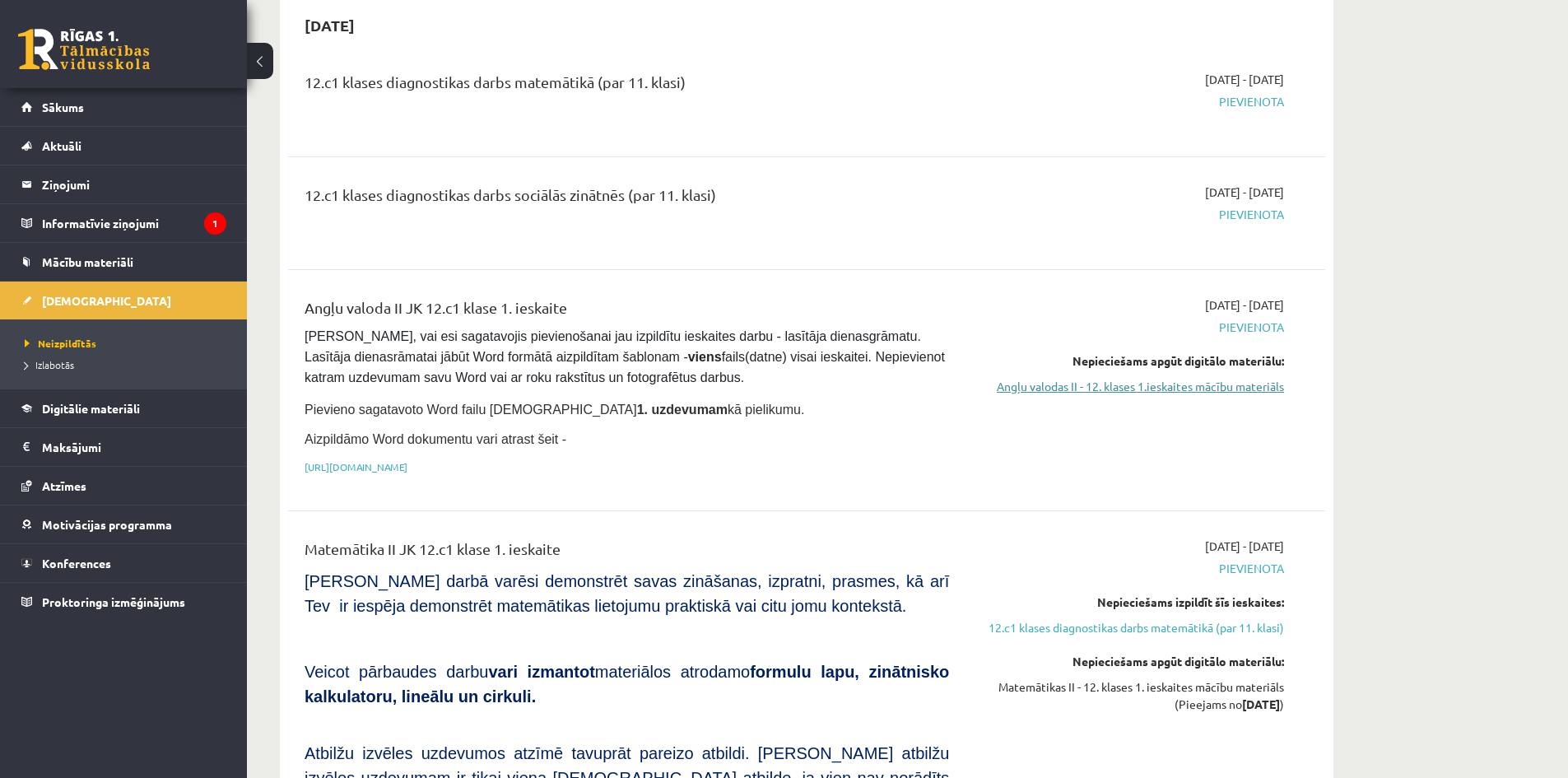
click at [1095, 387] on link "Angļu valodas II - 12. klases 1.ieskaites mācību materiāls" at bounding box center [1130, 387] width 310 height 17
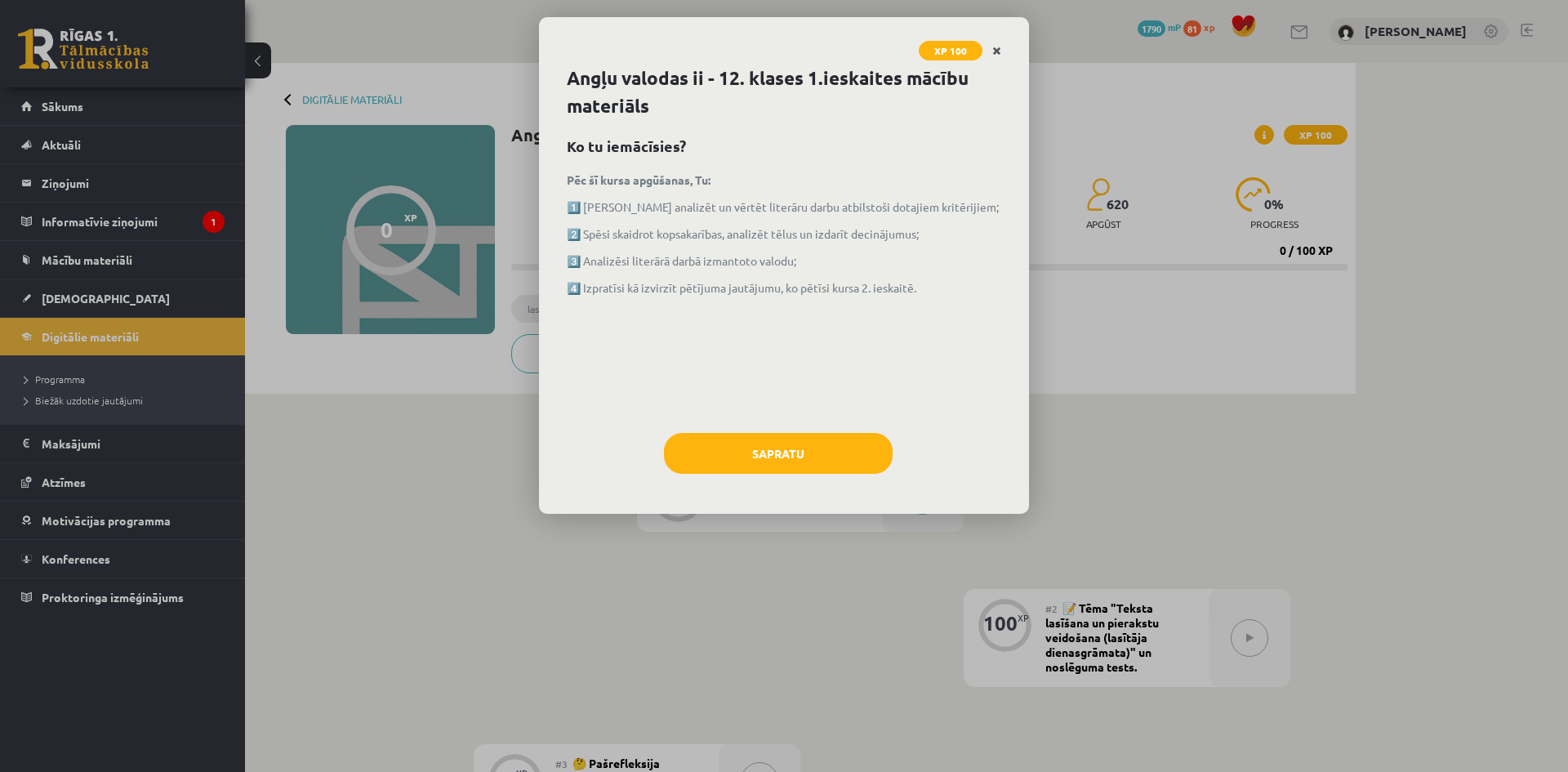
click at [998, 51] on icon "Close" at bounding box center [996, 52] width 9 height 11
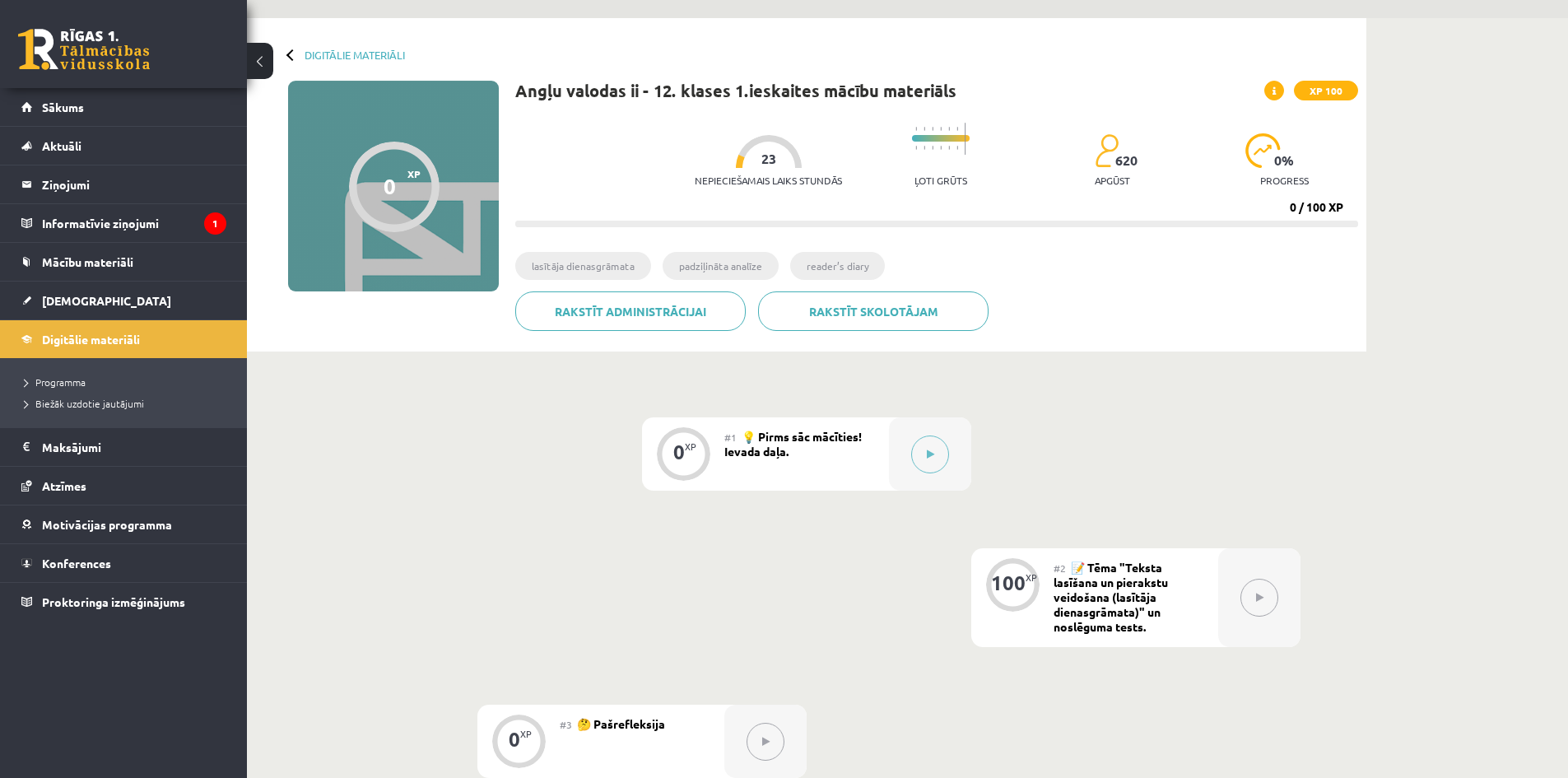
scroll to position [58, 0]
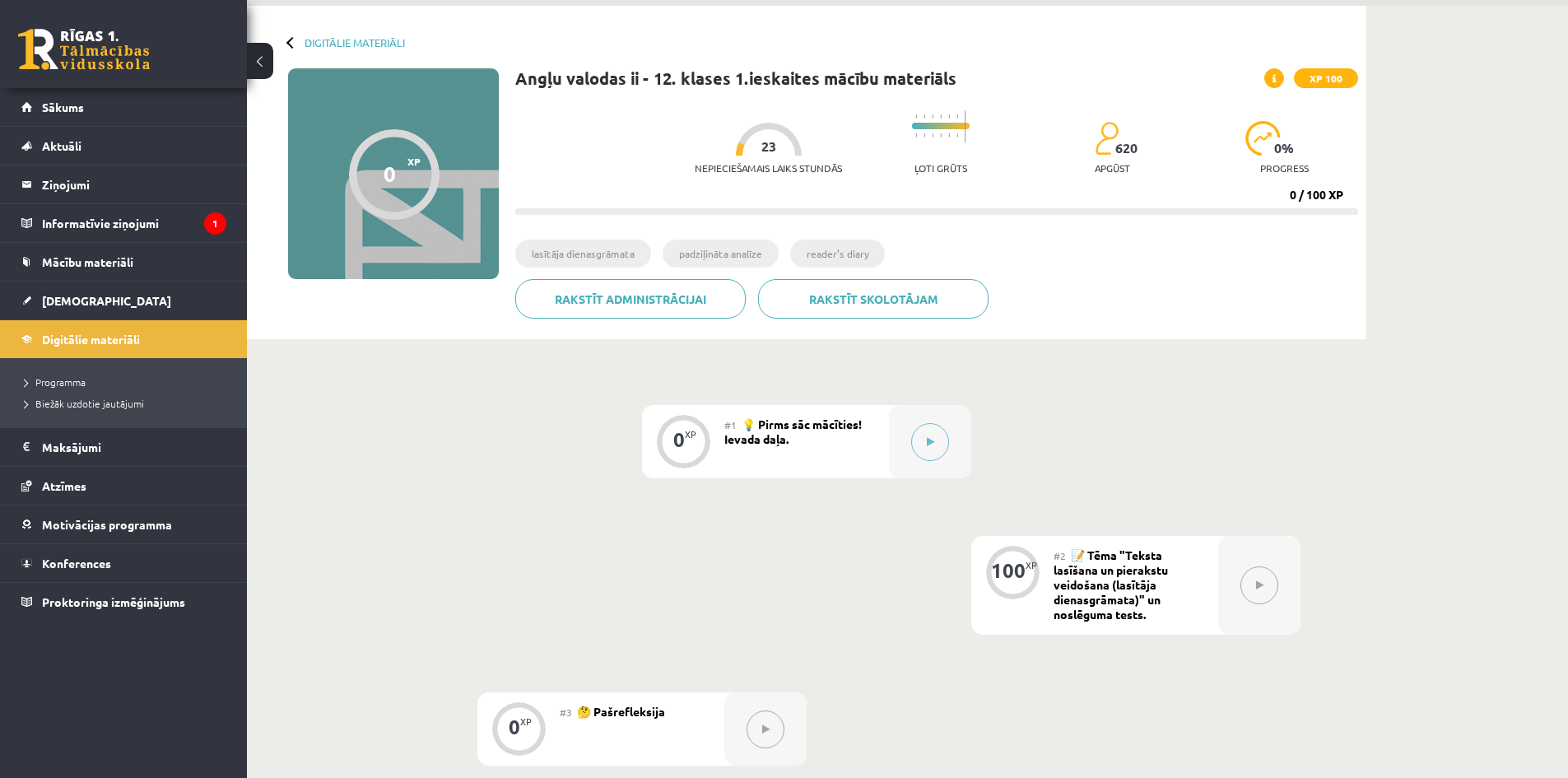
click at [1229, 421] on div "0 XP #1 💡 Pirms sāc mācīties! Ievada daļa. 100 XP #2 📝 Tēma "Teksta lasīšana un…" at bounding box center [807, 586] width 988 height 361
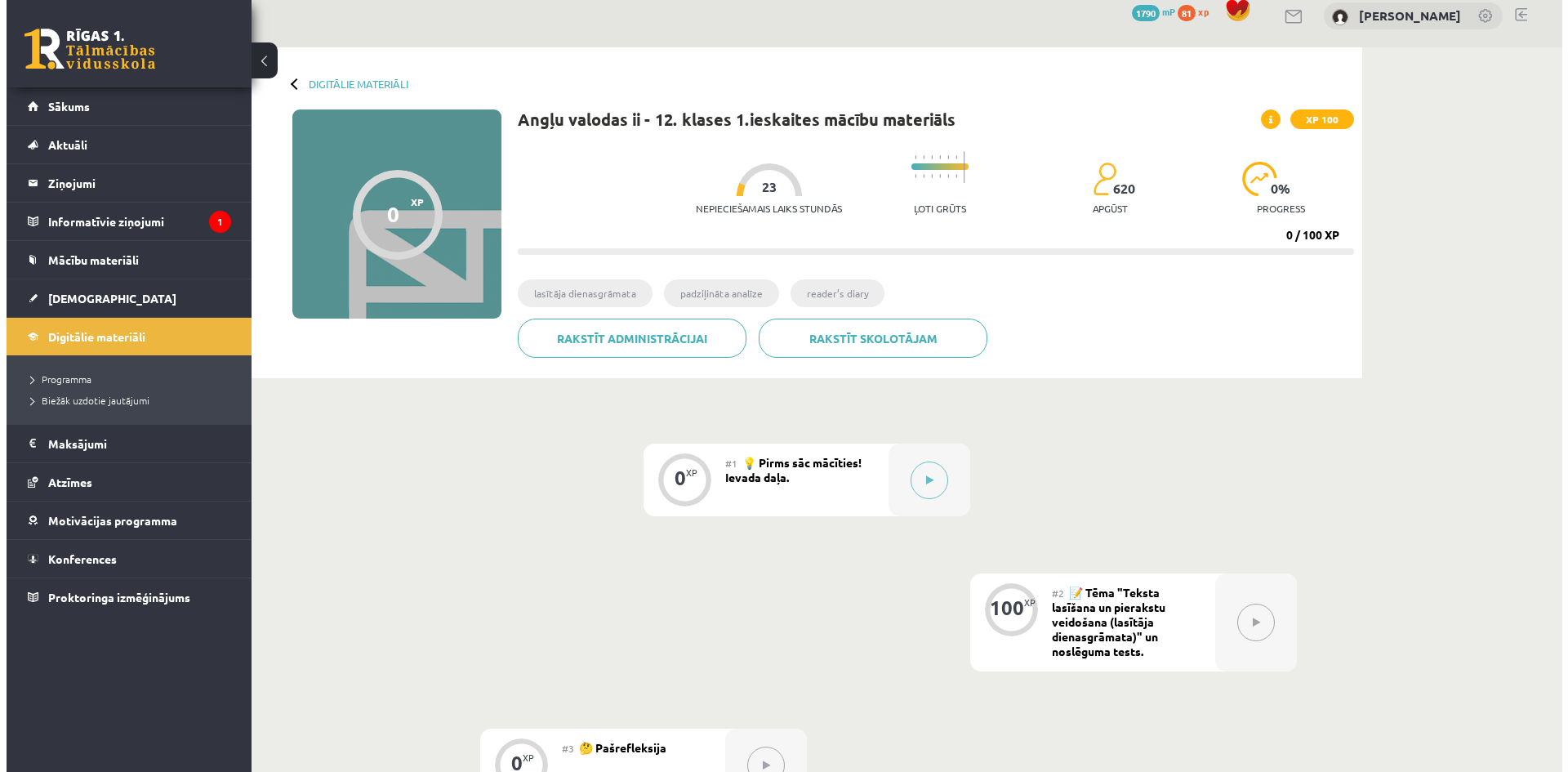
scroll to position [0, 0]
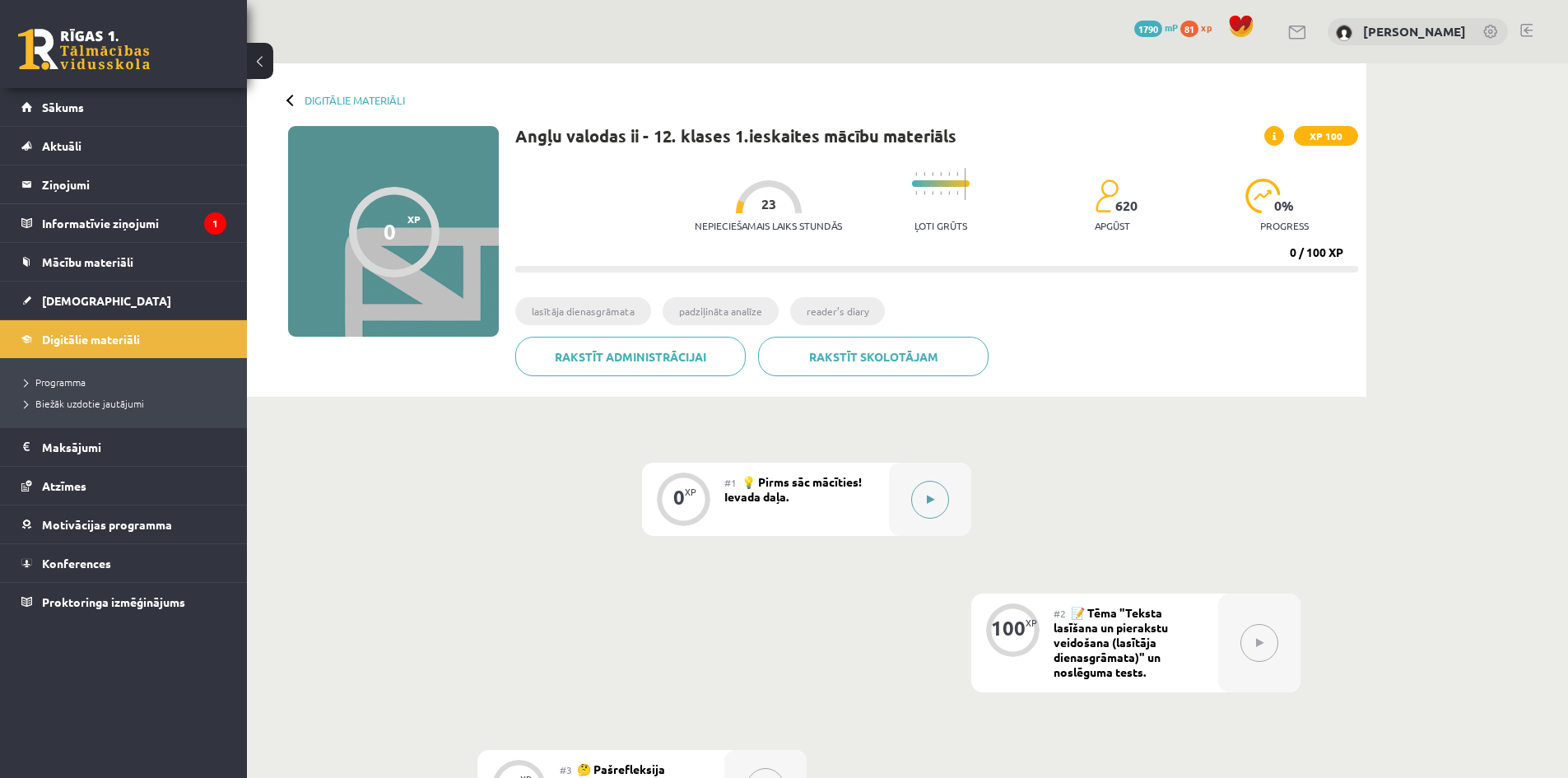
click at [940, 496] on button at bounding box center [931, 500] width 38 height 38
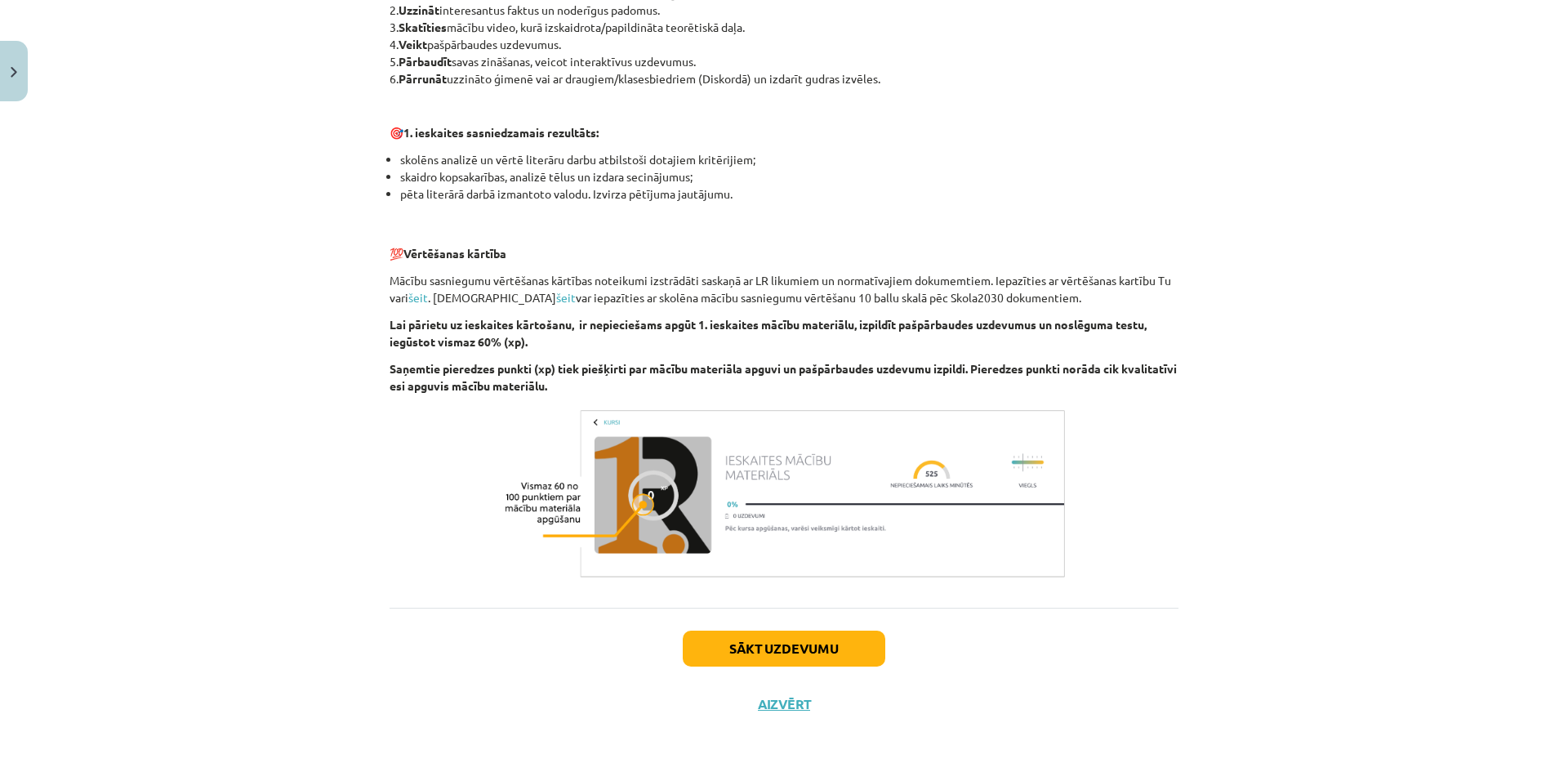
scroll to position [949, 0]
click at [786, 647] on button "Sākt uzdevumu" at bounding box center [784, 648] width 202 height 36
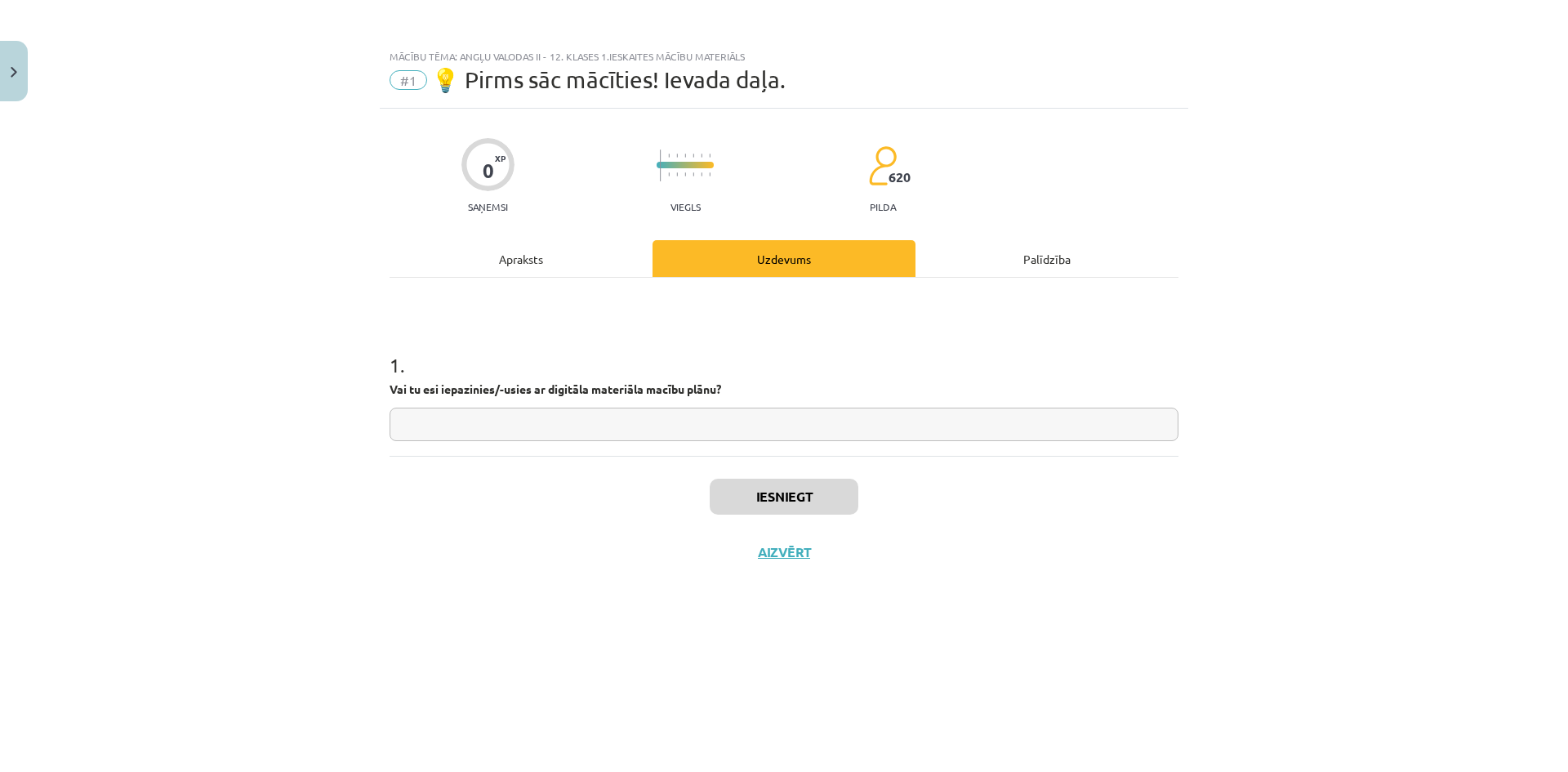
scroll to position [0, 0]
click at [537, 418] on input "text" at bounding box center [784, 425] width 789 height 34
type input "**"
click at [740, 492] on button "Iesniegt" at bounding box center [783, 497] width 148 height 36
click at [772, 571] on button "Nākamā nodarbība" at bounding box center [783, 563] width 160 height 38
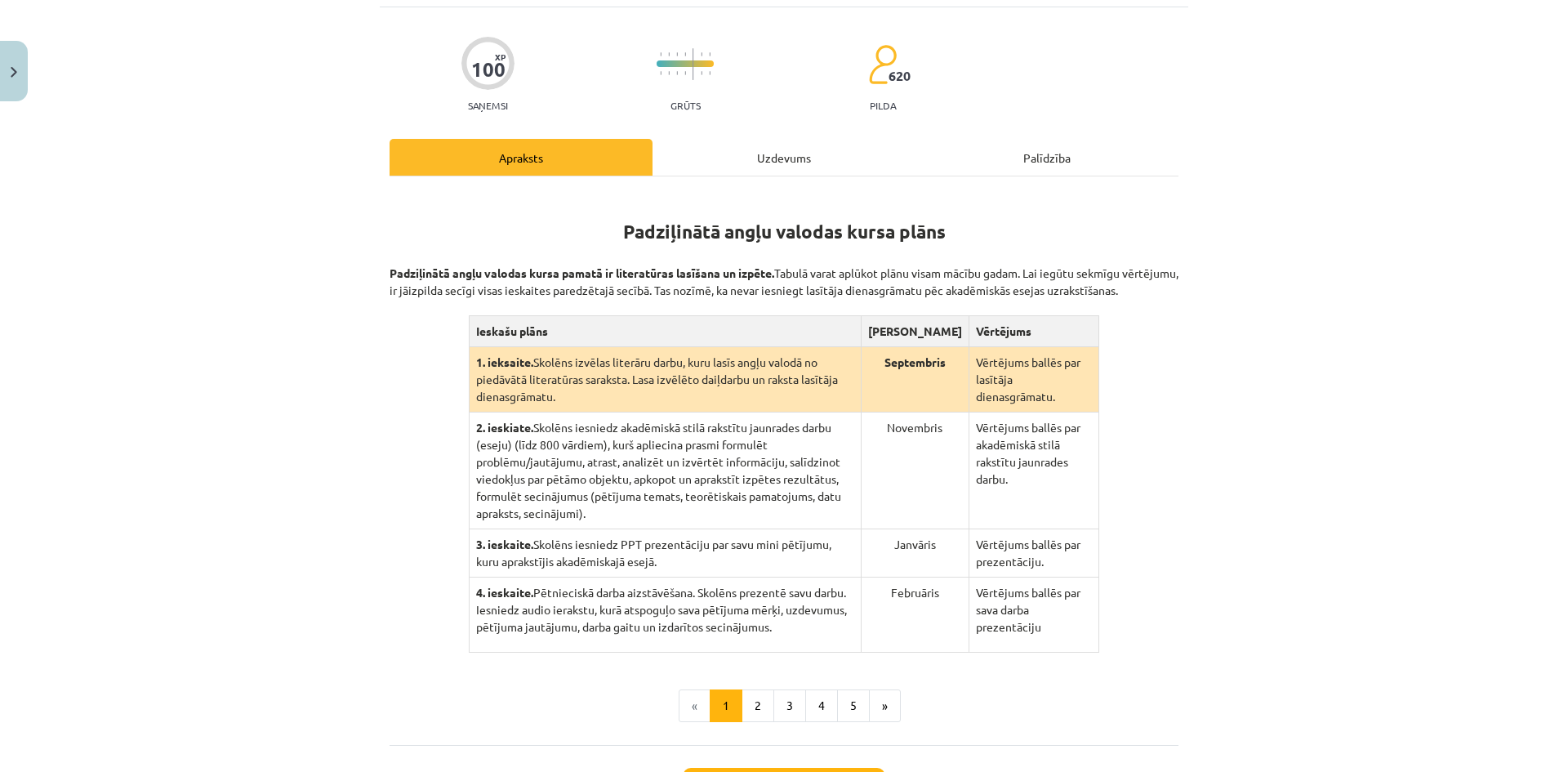
scroll to position [135, 0]
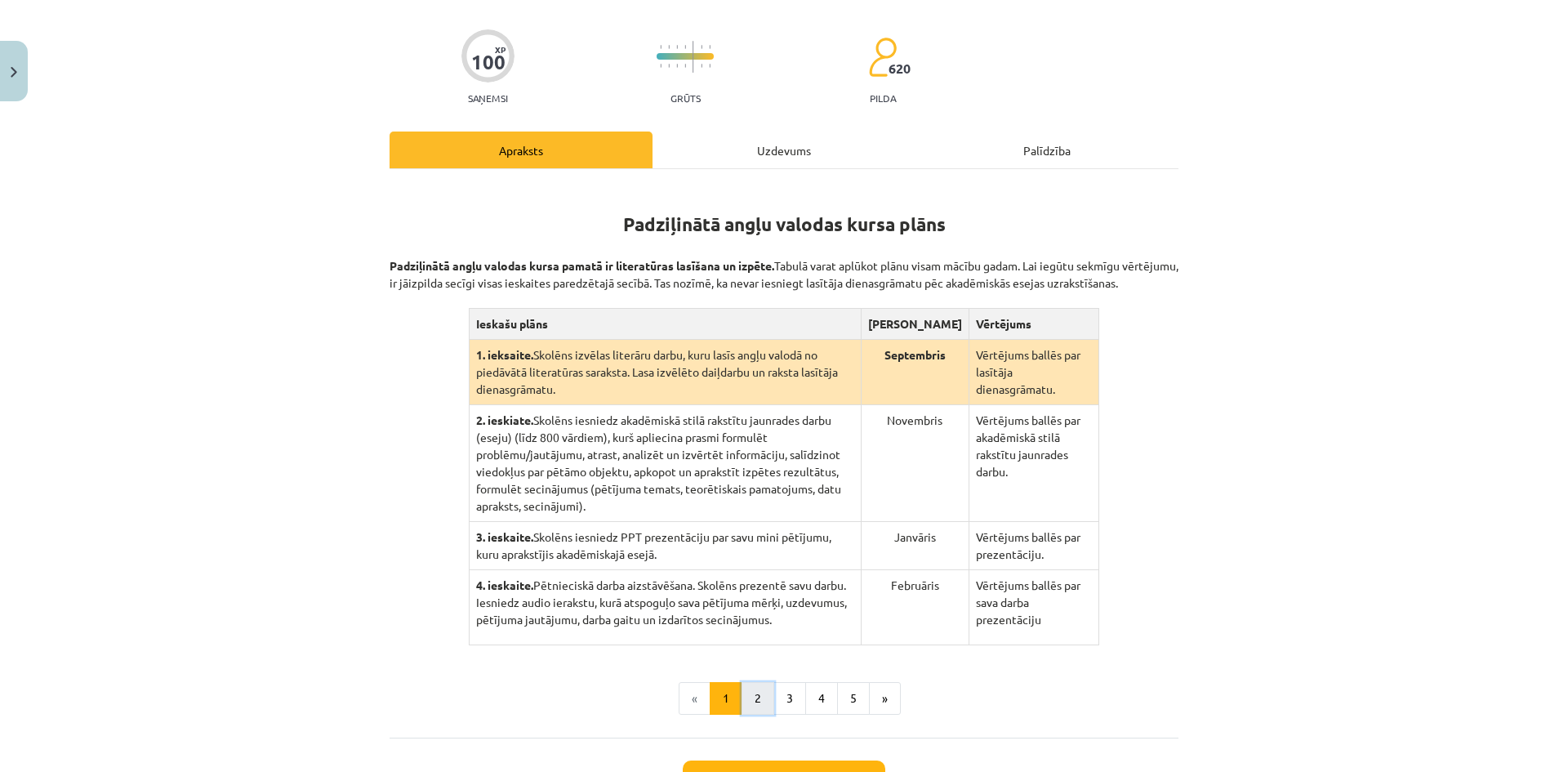
click at [757, 685] on button "2" at bounding box center [758, 699] width 33 height 33
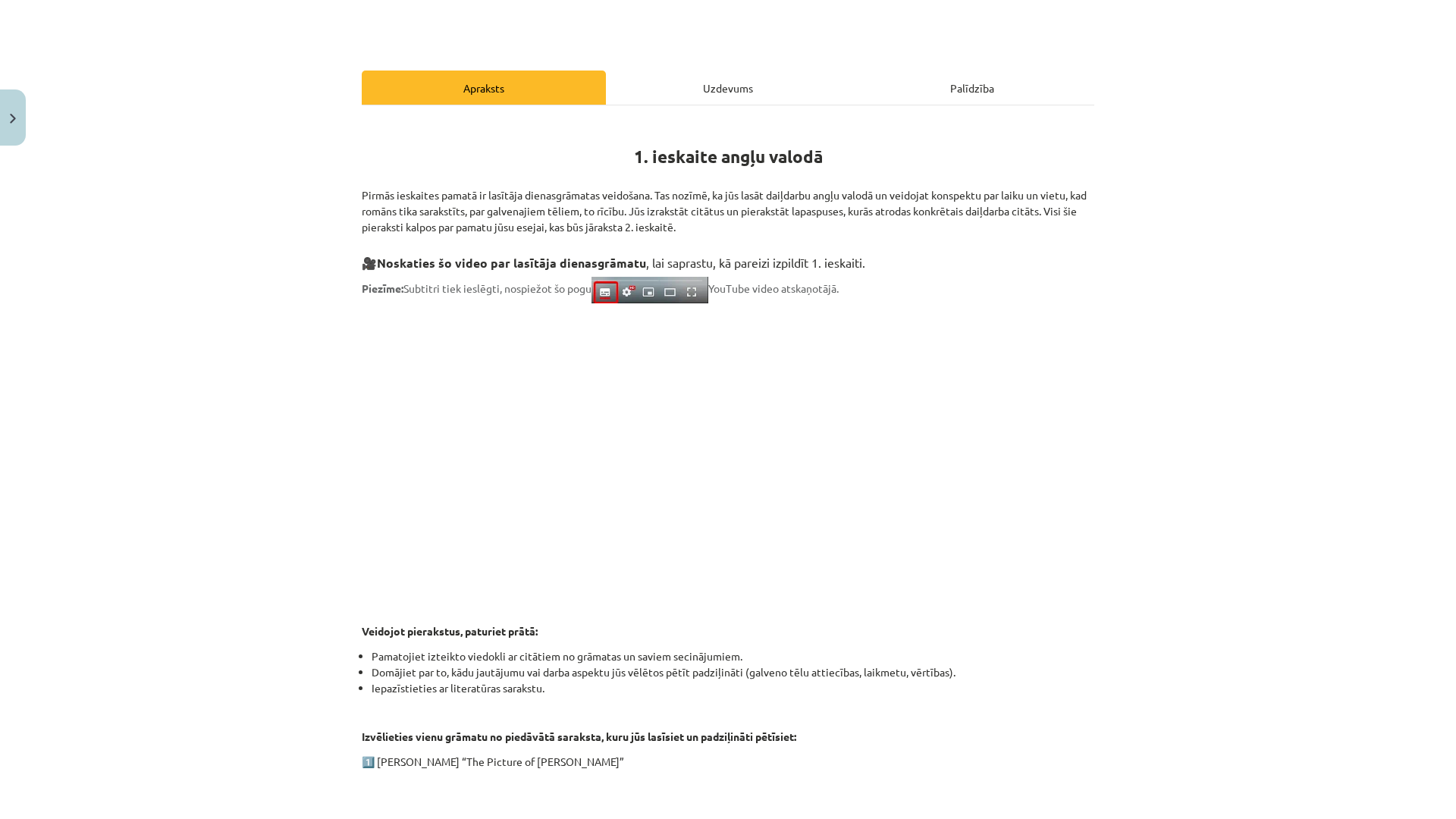
scroll to position [230, 0]
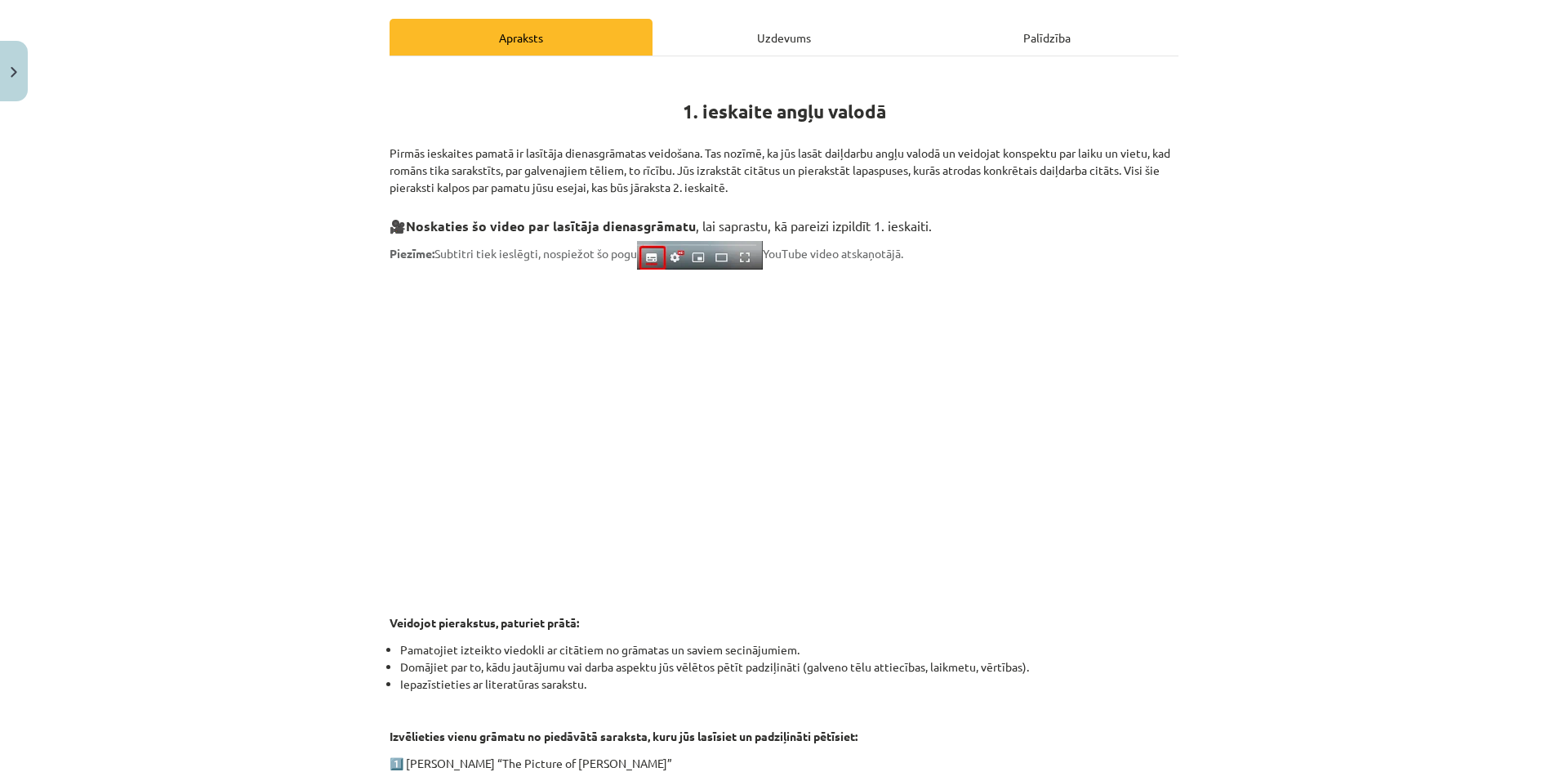
click at [901, 187] on p "Pirmās ieskaites pamatā ir lasītāja dienasgrāmatas veidošana. Tas nozīmē, ka jū…" at bounding box center [784, 162] width 789 height 69
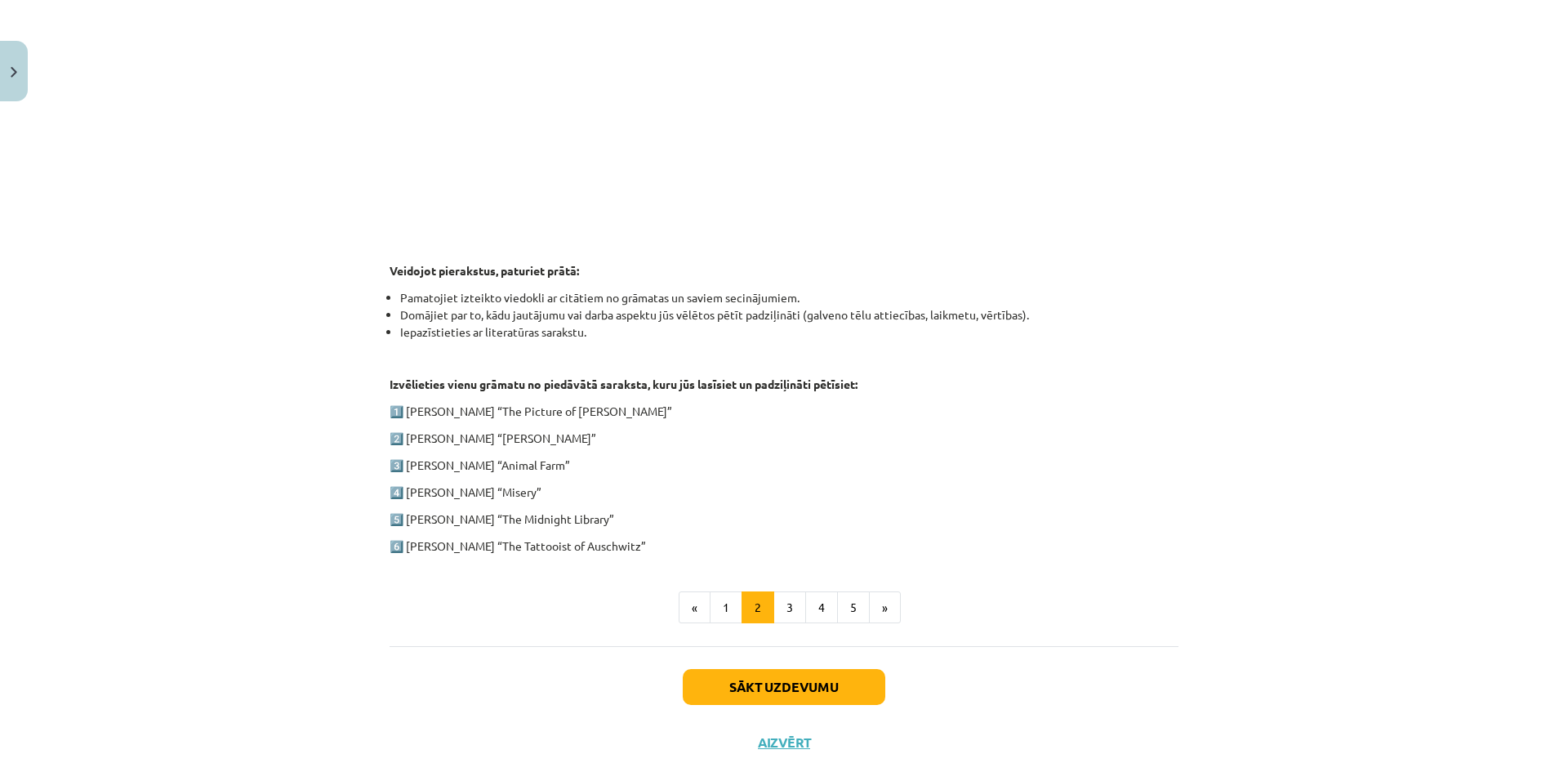
scroll to position [638, 0]
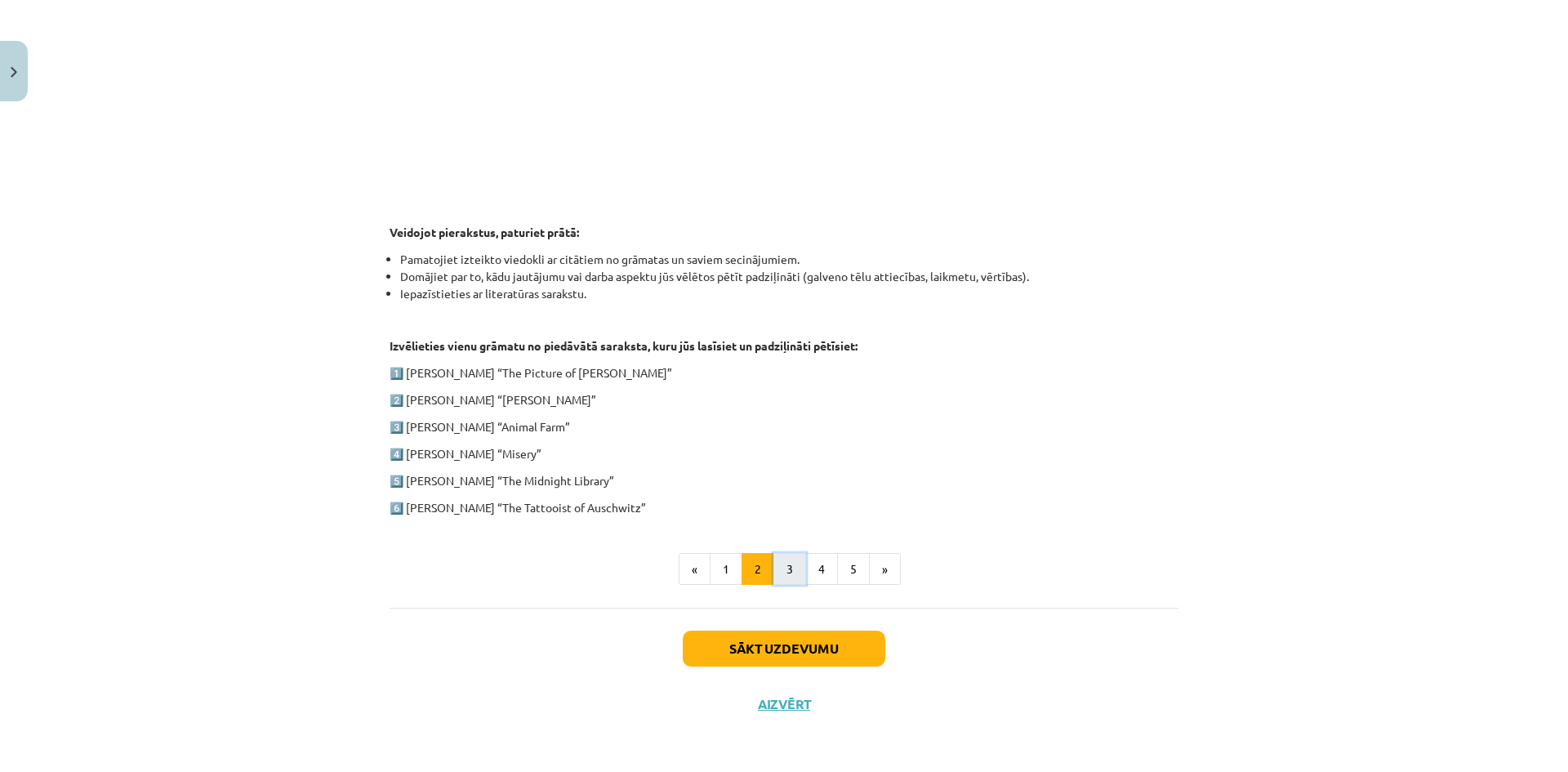
click at [773, 563] on button "3" at bounding box center [790, 570] width 33 height 33
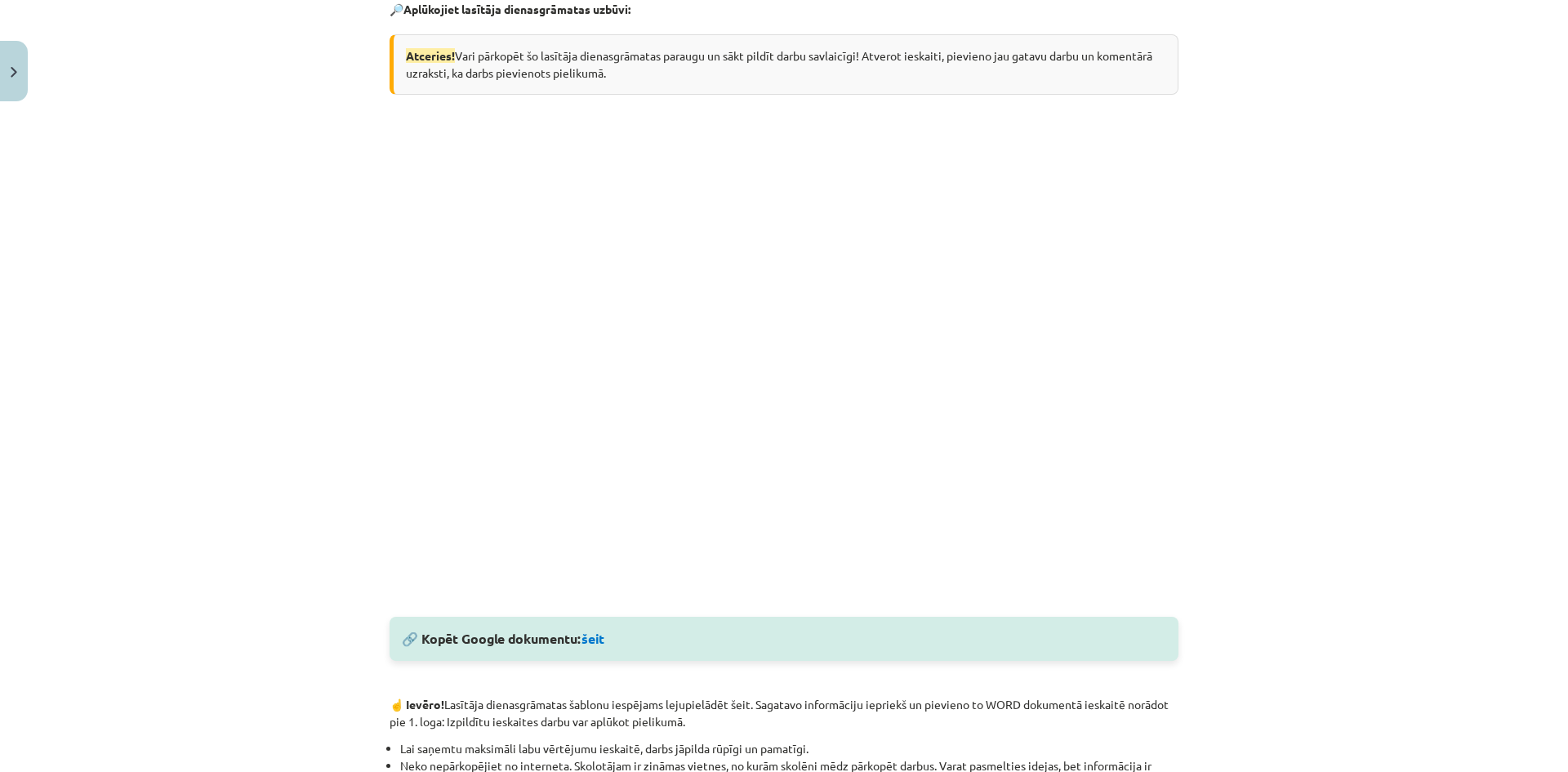
scroll to position [358, 0]
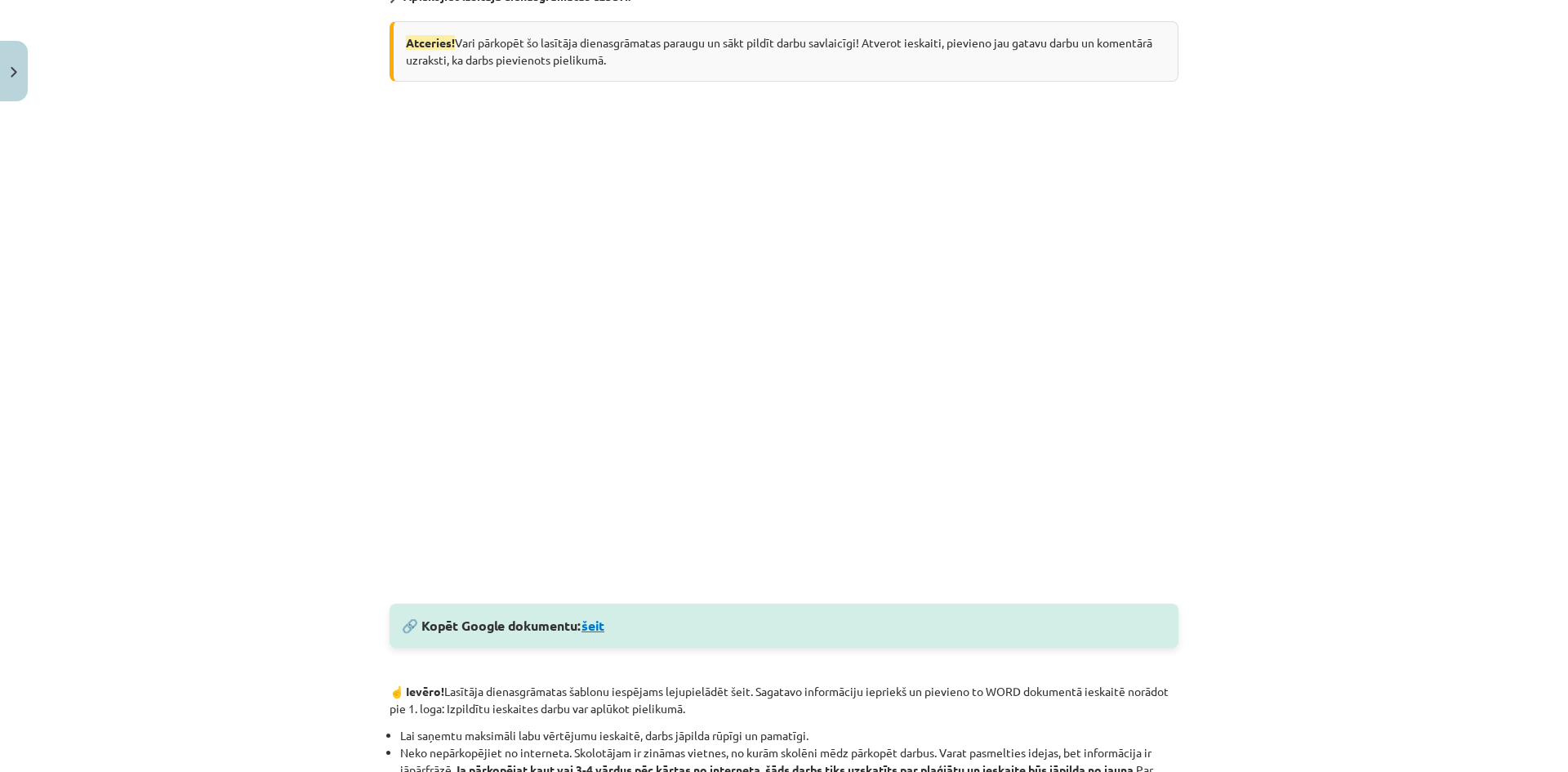
click at [596, 631] on link "šeit" at bounding box center [593, 625] width 23 height 17
click at [1322, 365] on div "Mācību tēma: Angļu valodas ii - 12. klases 1.ieskaites mācību materiāls #2 📝 Tē…" at bounding box center [784, 386] width 1568 height 772
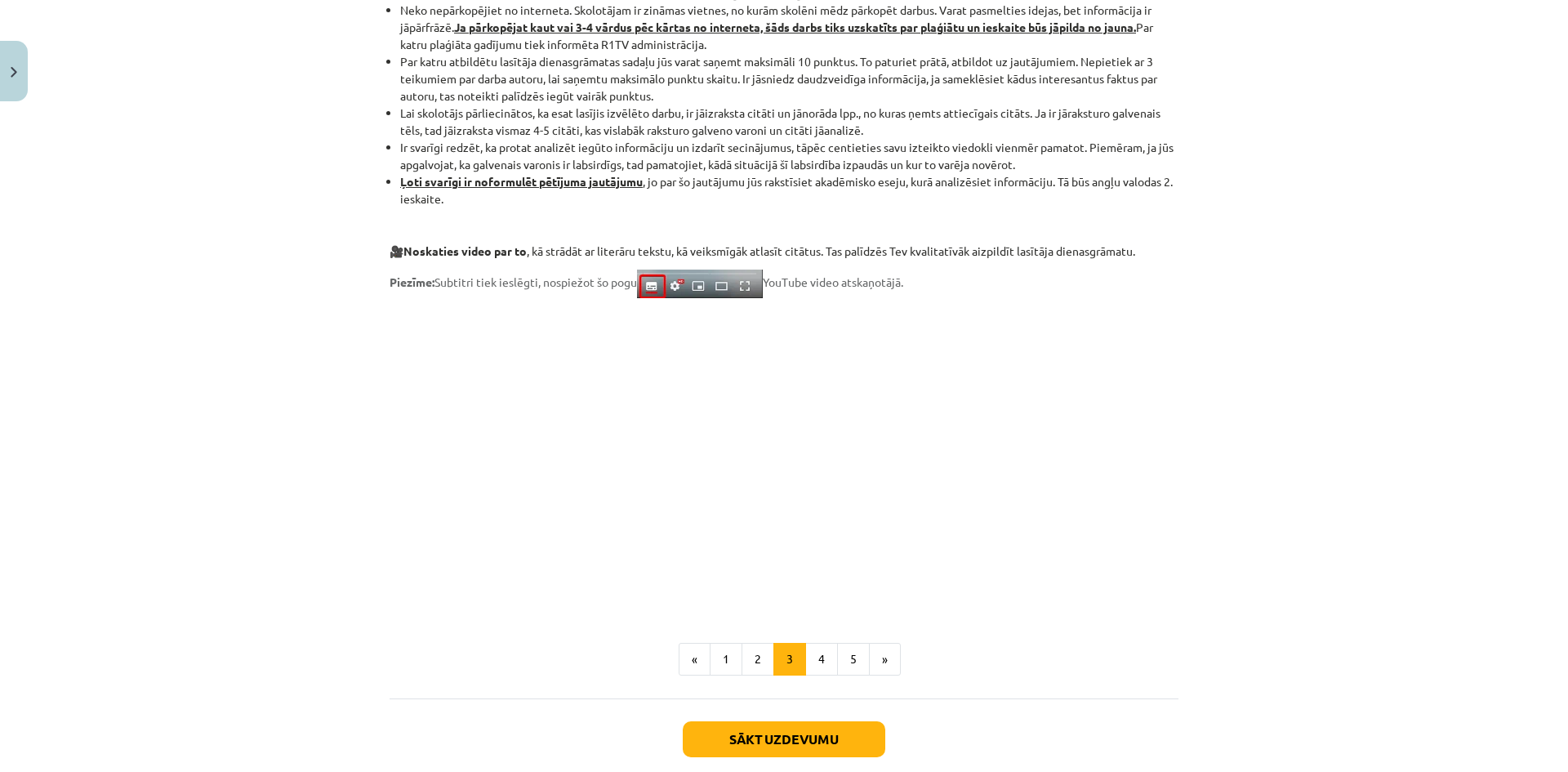
scroll to position [1103, 0]
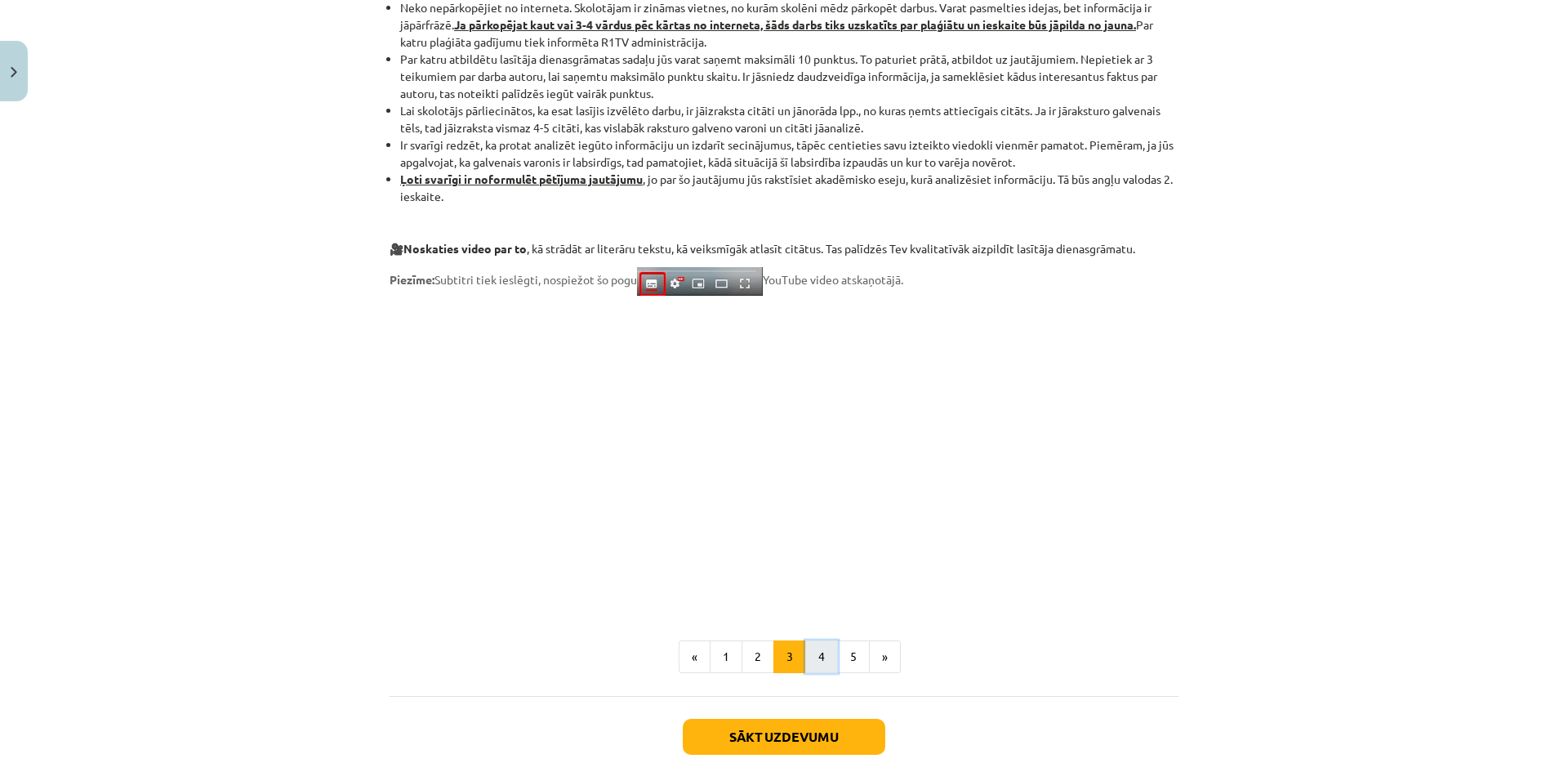
click at [813, 657] on button "4" at bounding box center [822, 657] width 33 height 33
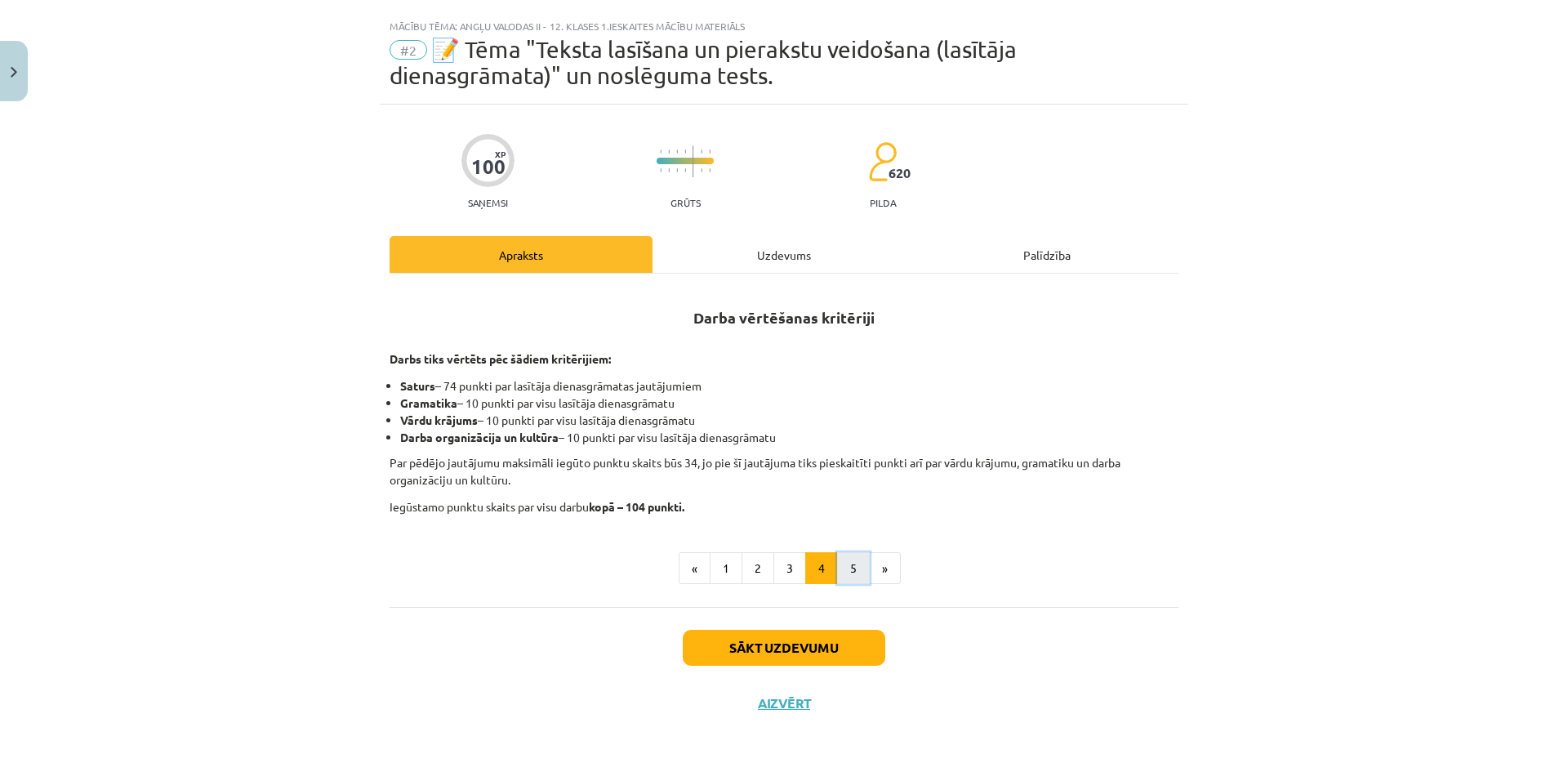
click at [849, 566] on button "5" at bounding box center [854, 569] width 33 height 33
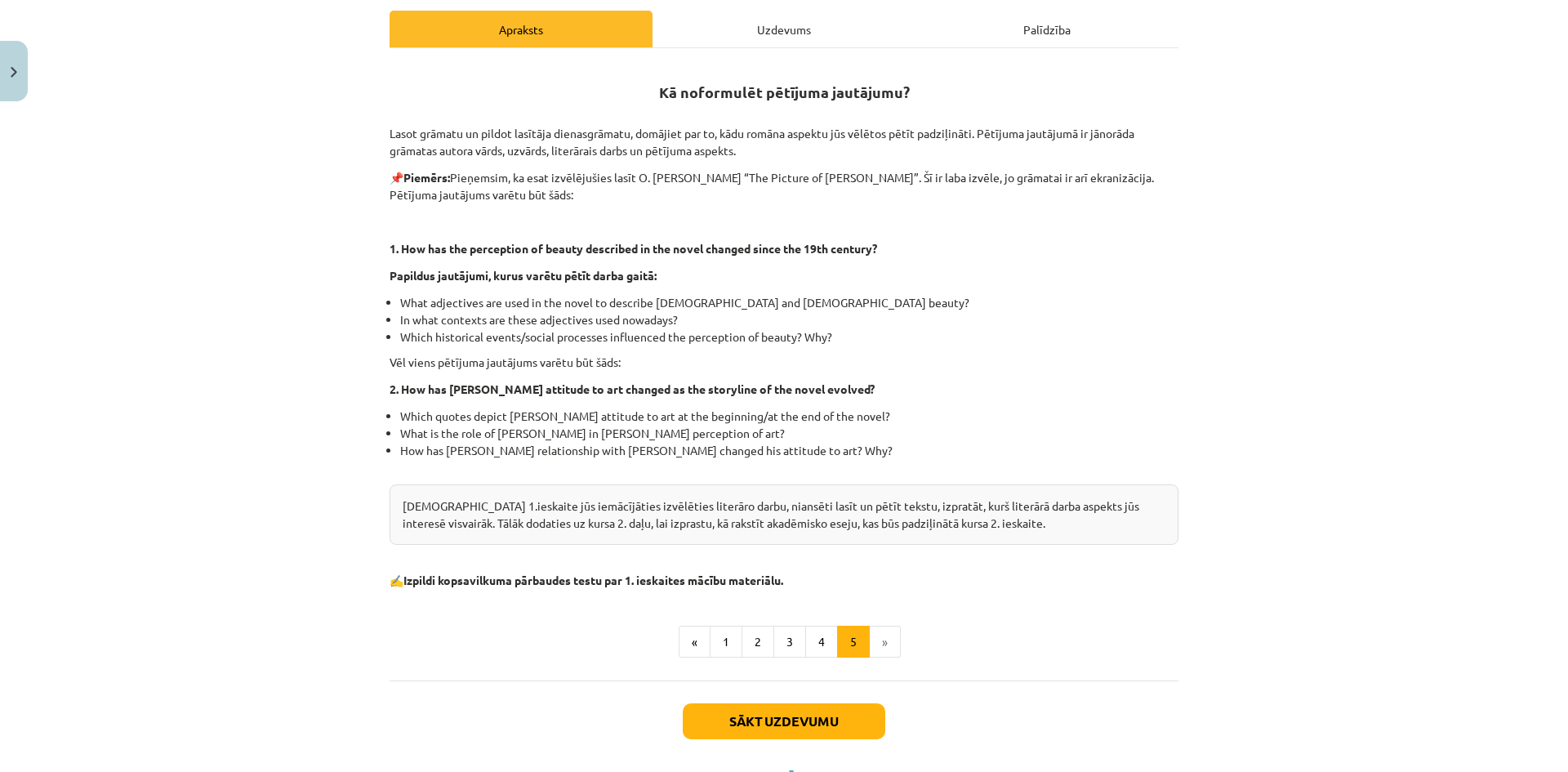
scroll to position [329, 0]
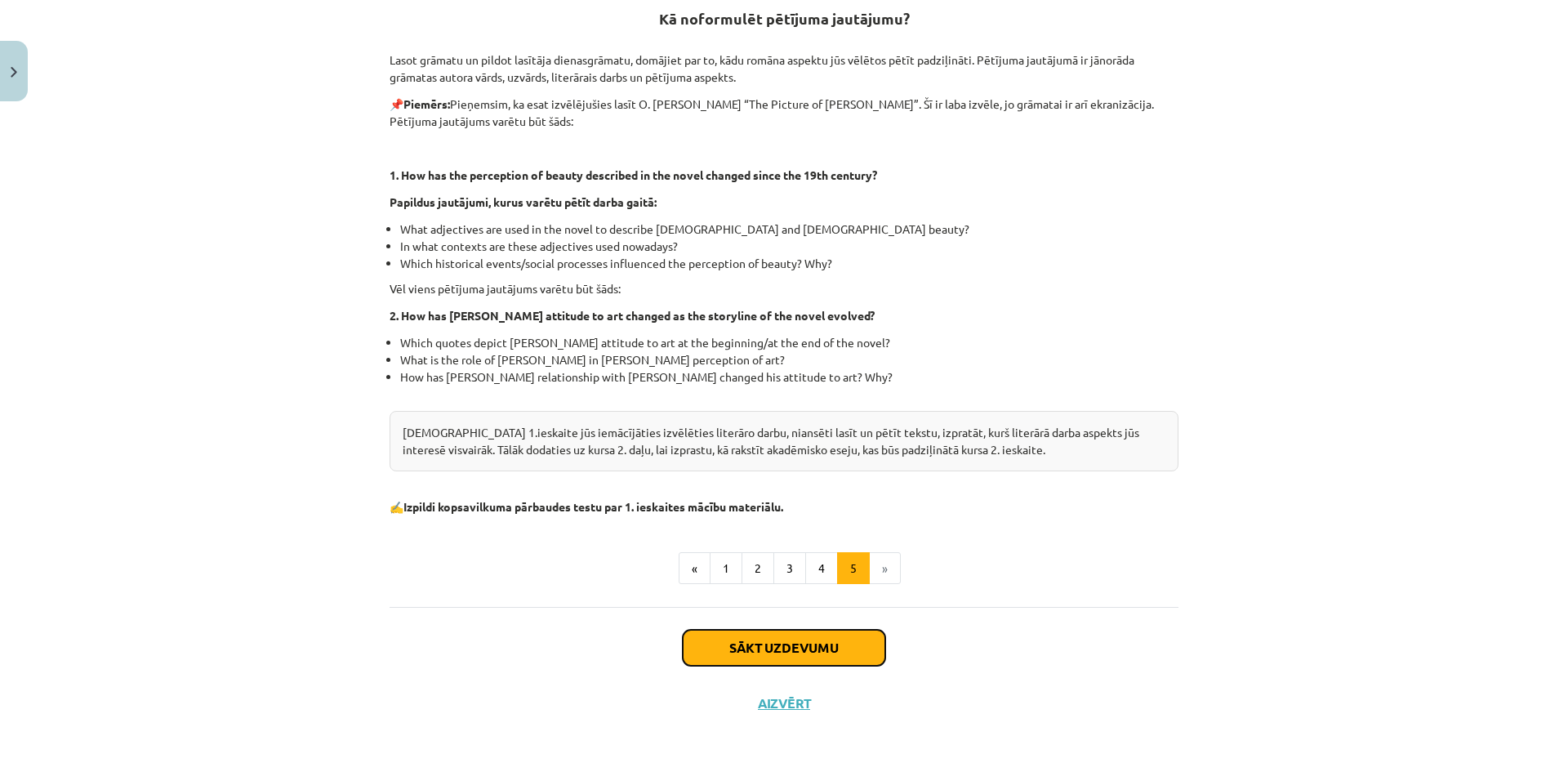
click at [800, 661] on button "Sākt uzdevumu" at bounding box center [784, 648] width 202 height 36
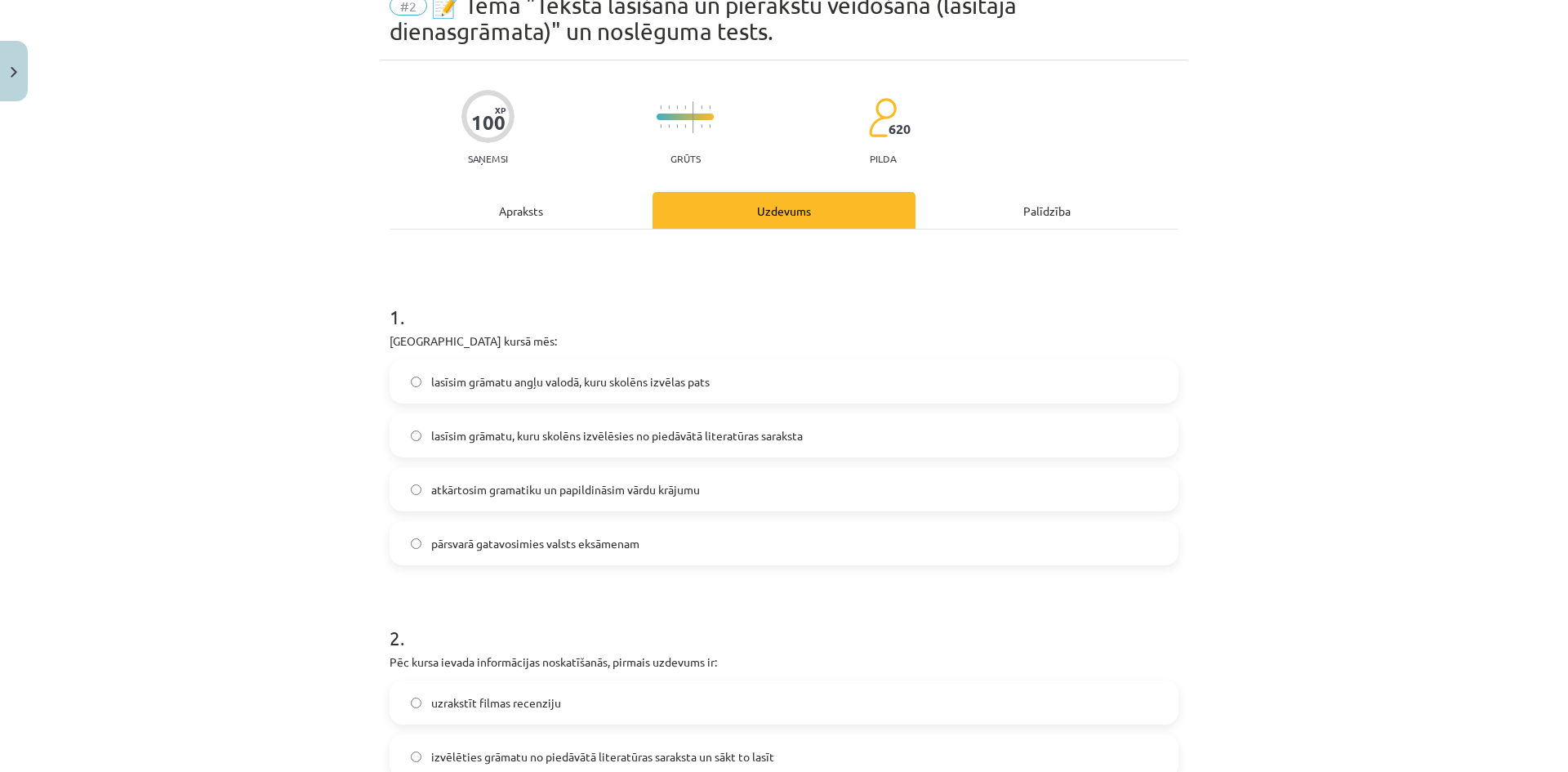
scroll to position [41, 0]
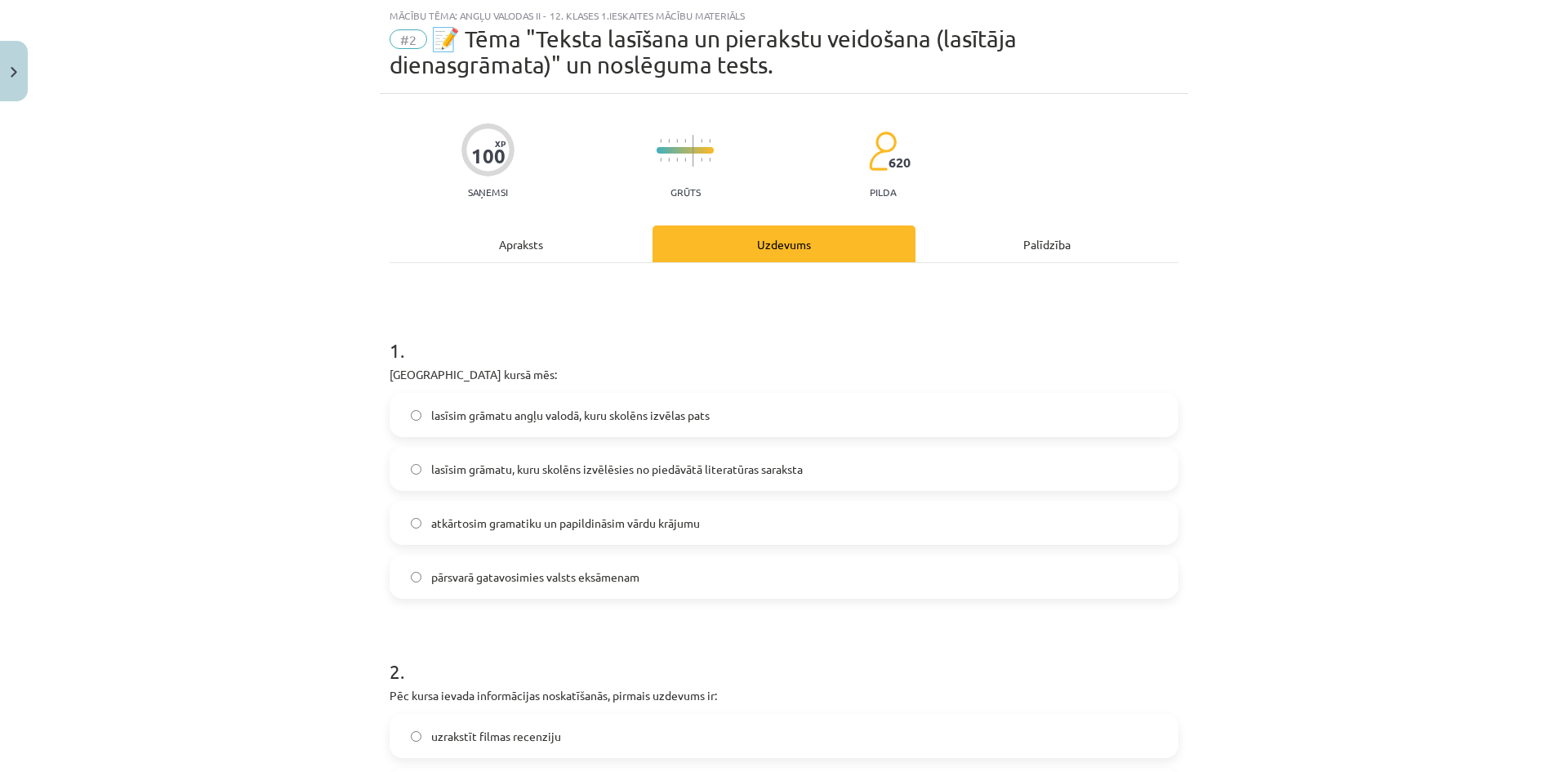
click at [847, 477] on label "lasīsim grāmatu, kuru skolēns izvēlēsies no piedāvātā literatūras saraksta" at bounding box center [784, 469] width 786 height 41
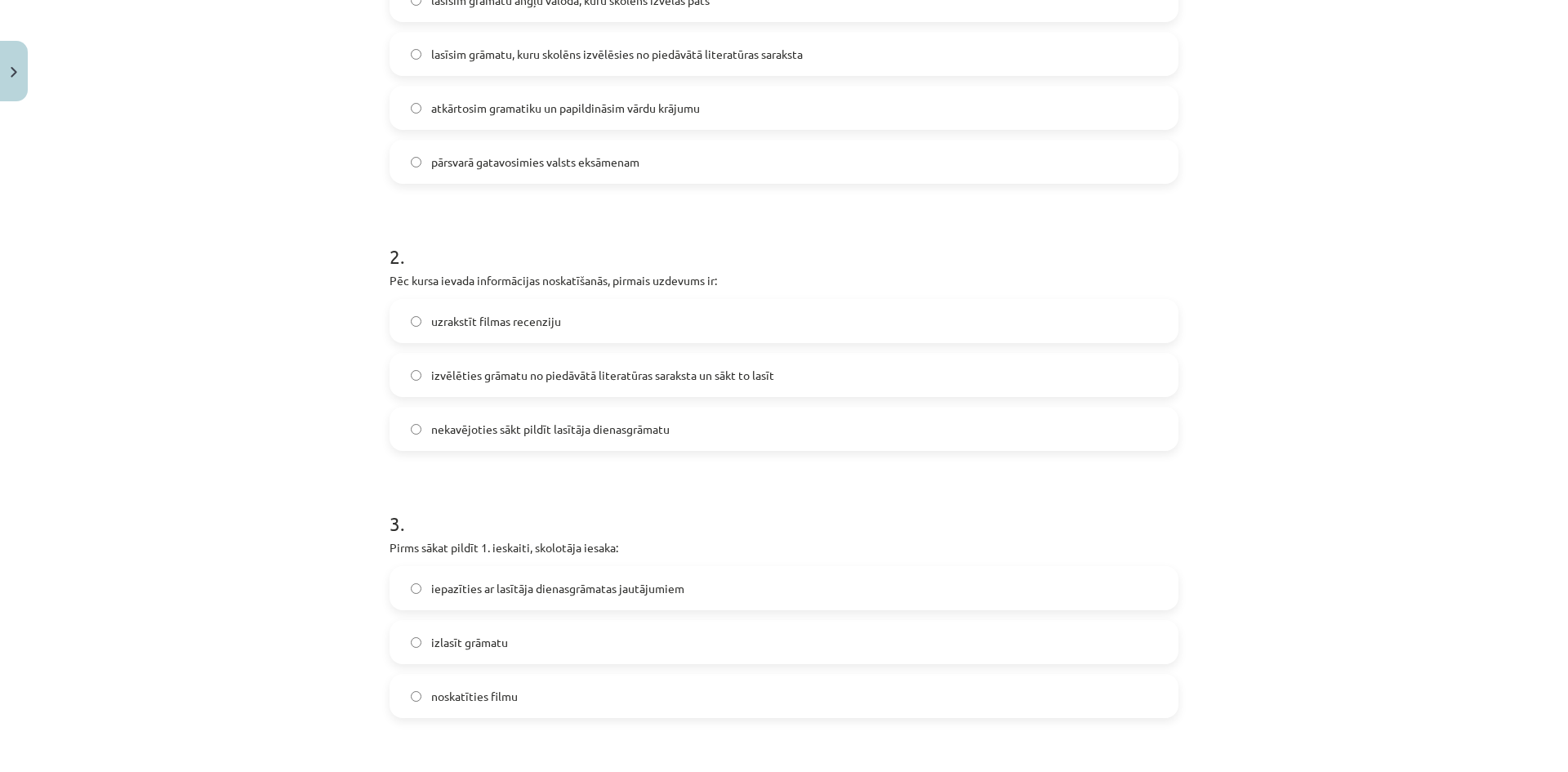
scroll to position [463, 0]
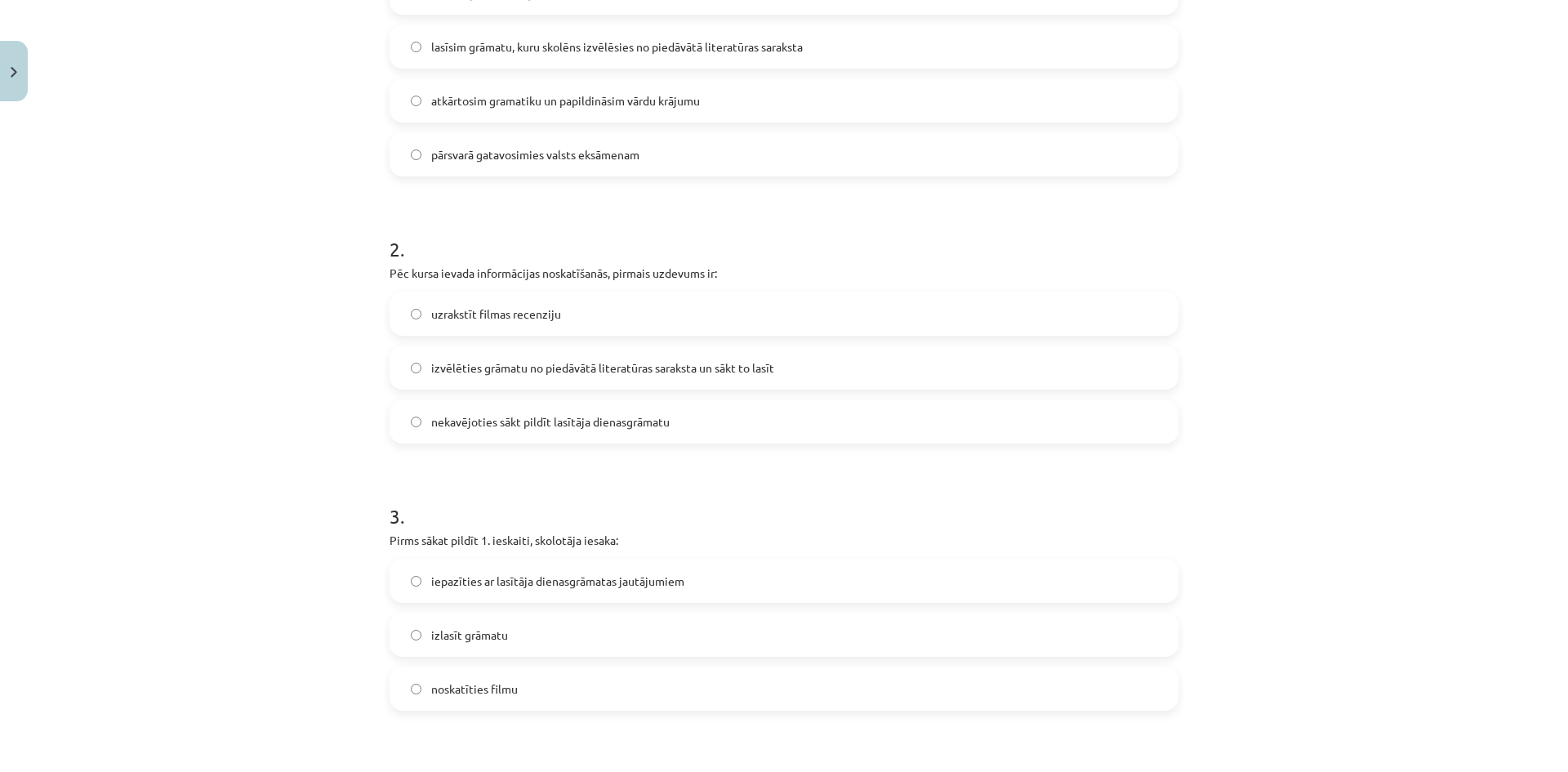
click at [823, 365] on label "izvēlēties grāmatu no piedāvātā literatūras saraksta un sākt to lasīt" at bounding box center [784, 368] width 786 height 41
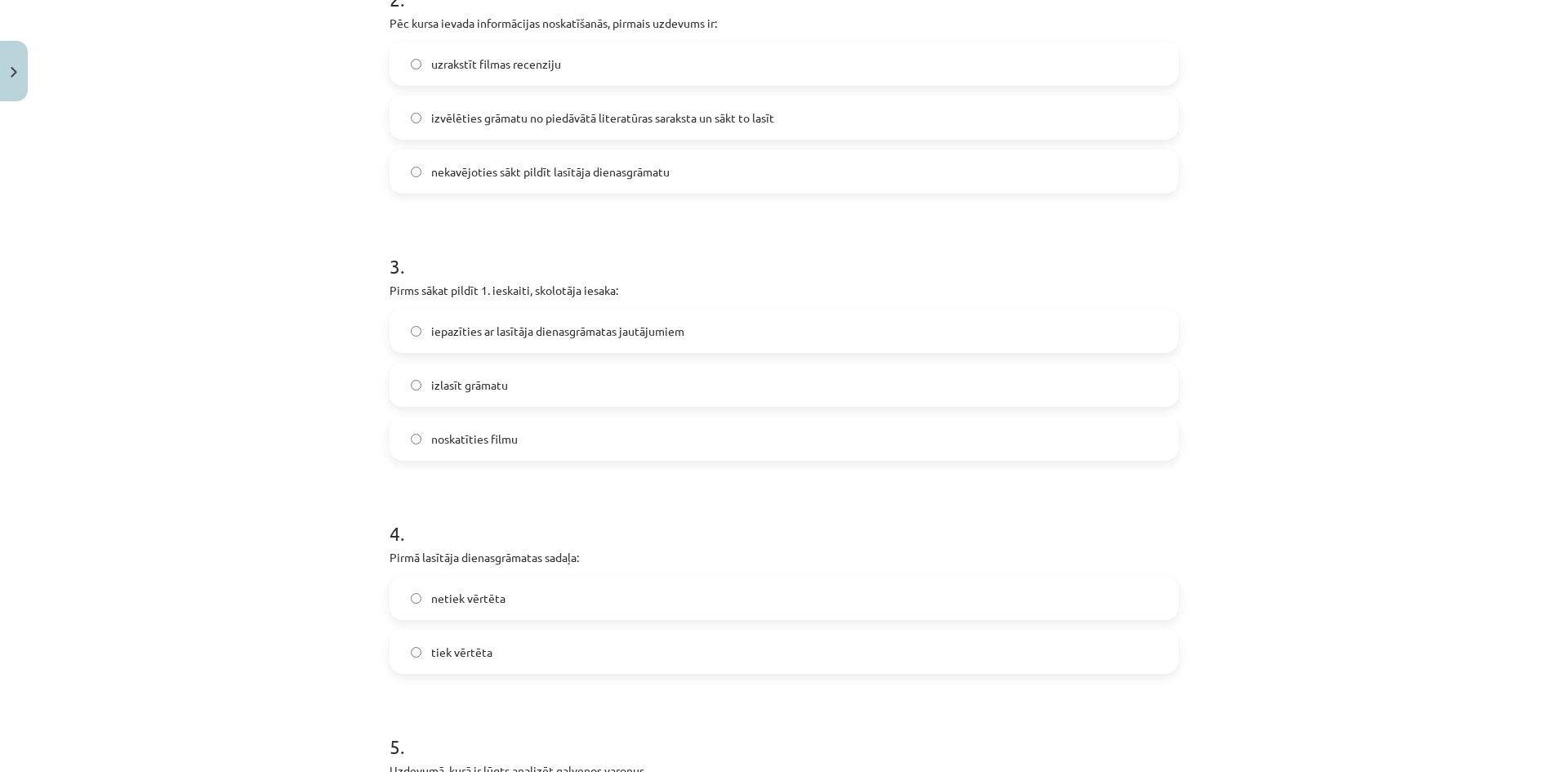
scroll to position [748, 0]
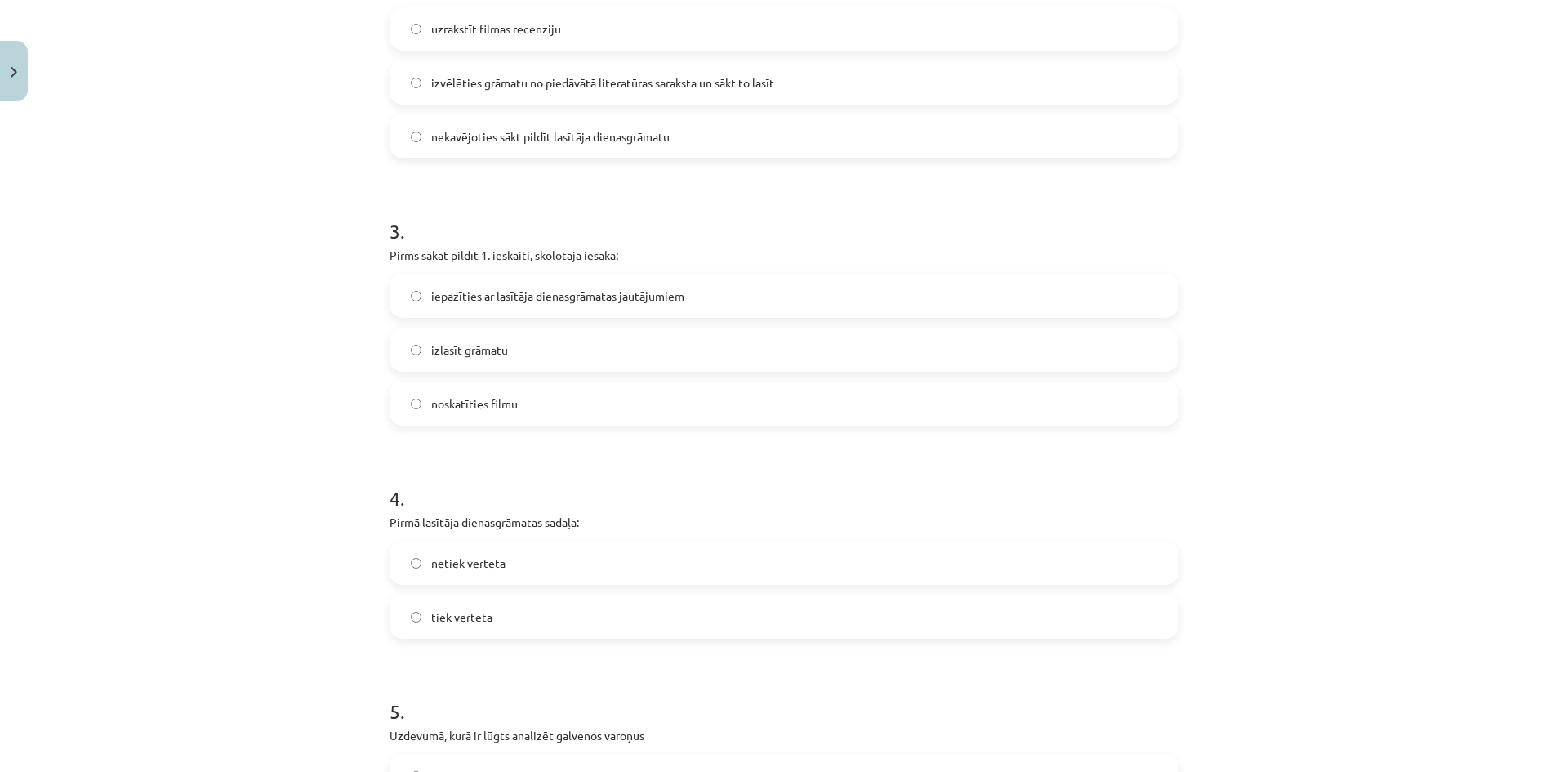
click at [742, 286] on label "iepazīties ar lasītāja dienasgrāmatas jautājumiem" at bounding box center [784, 296] width 786 height 41
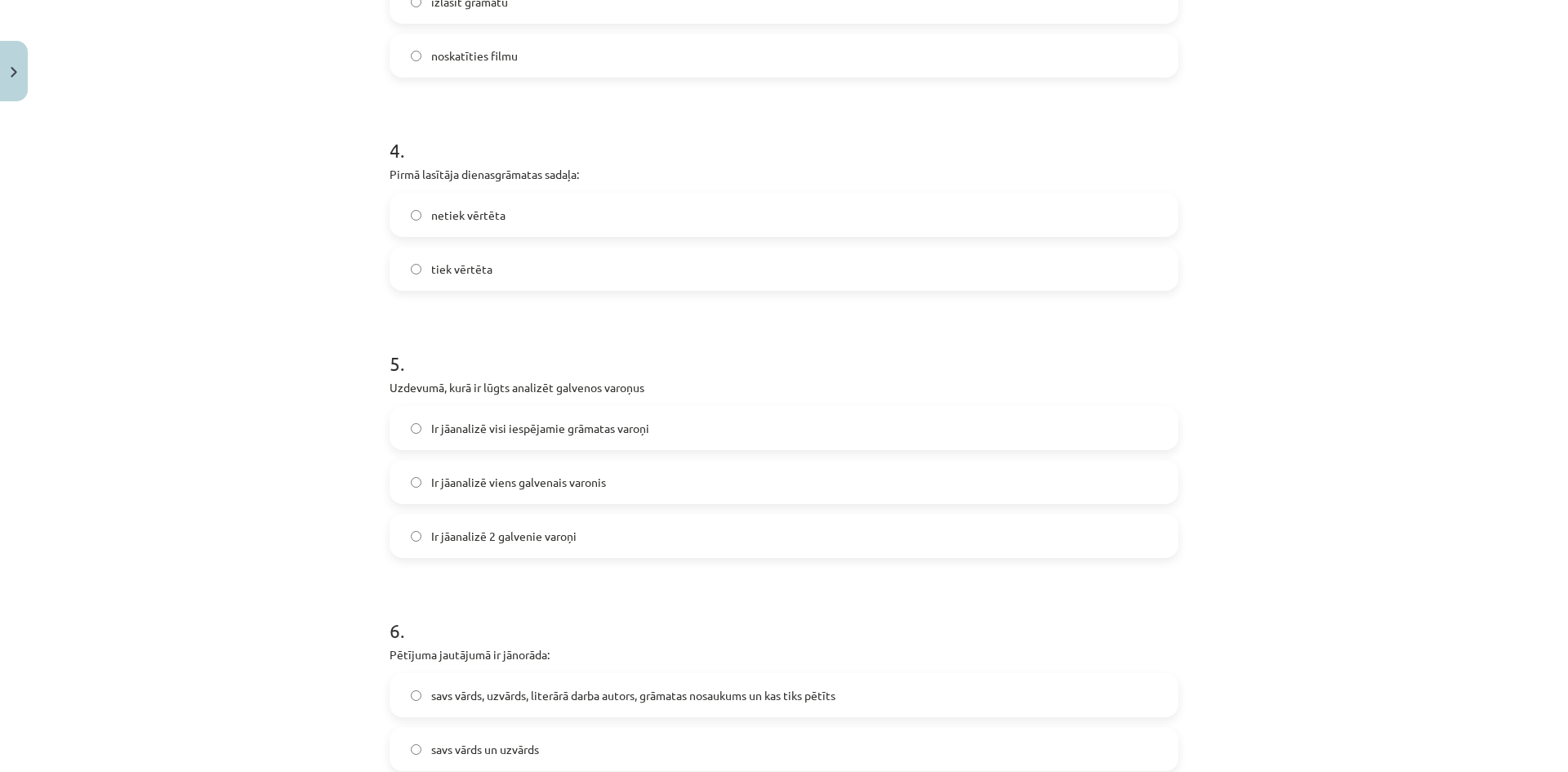
scroll to position [1111, 0]
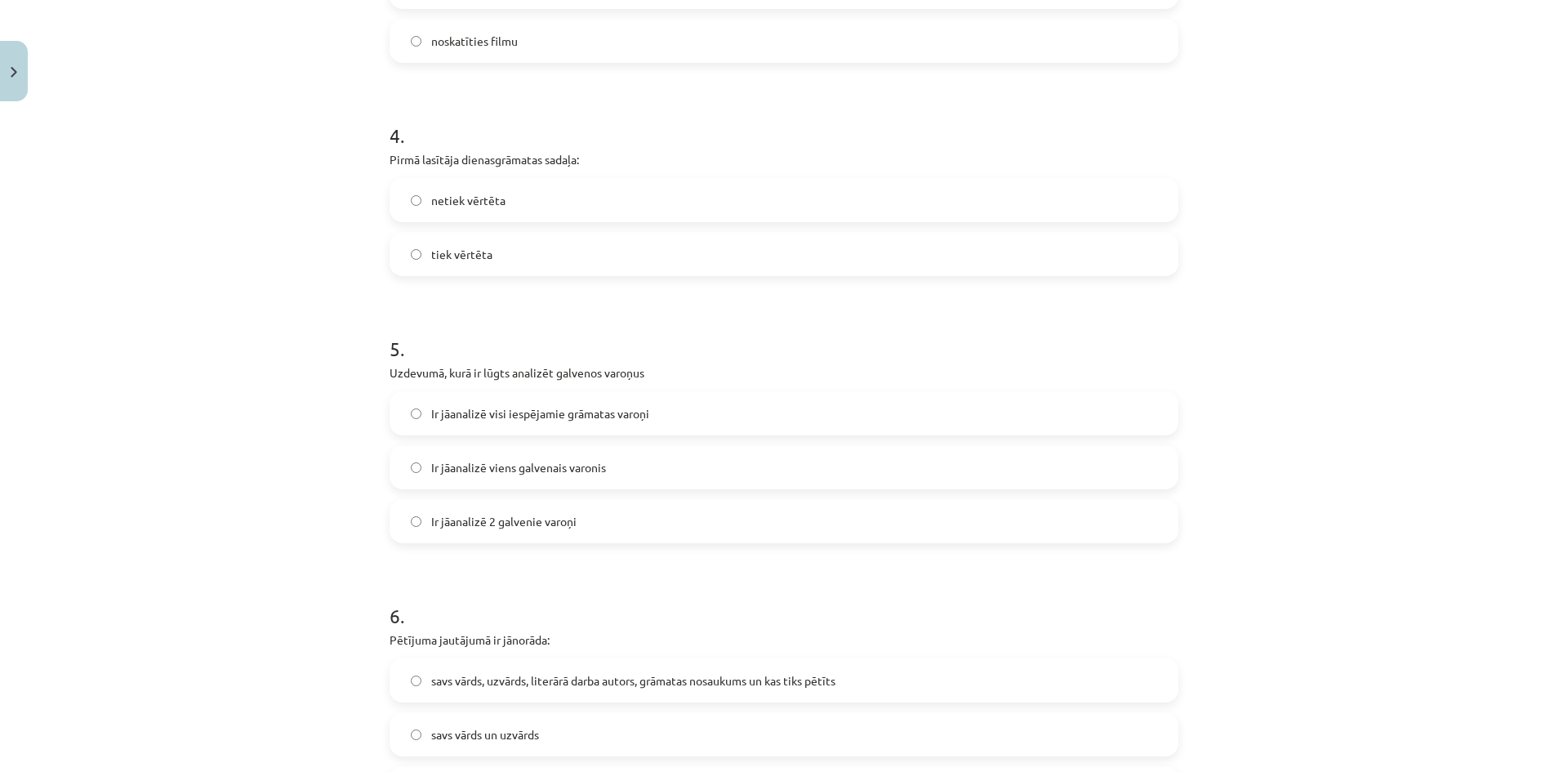
click at [646, 255] on label "tiek vērtēta" at bounding box center [784, 254] width 786 height 41
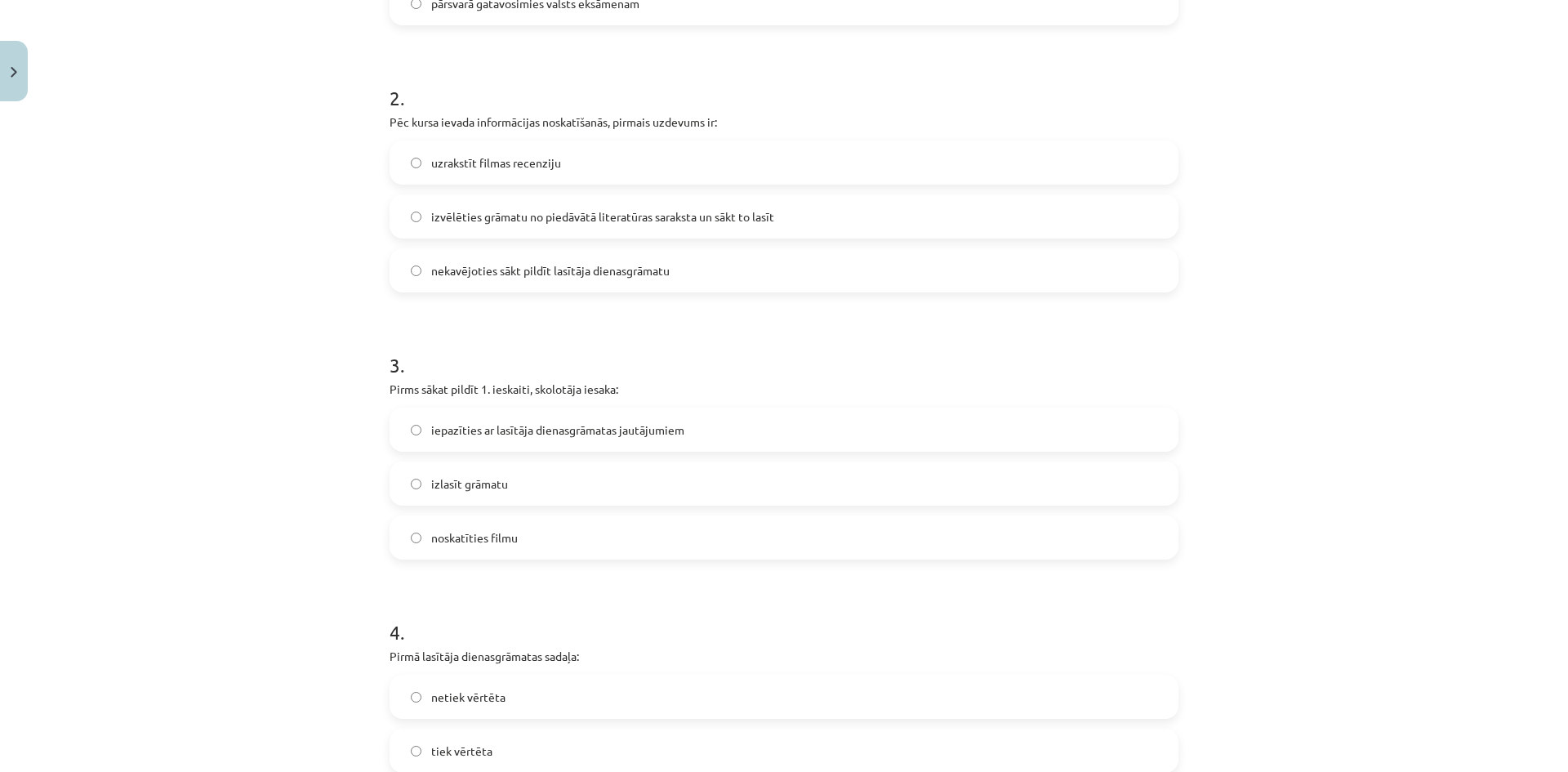
scroll to position [0, 0]
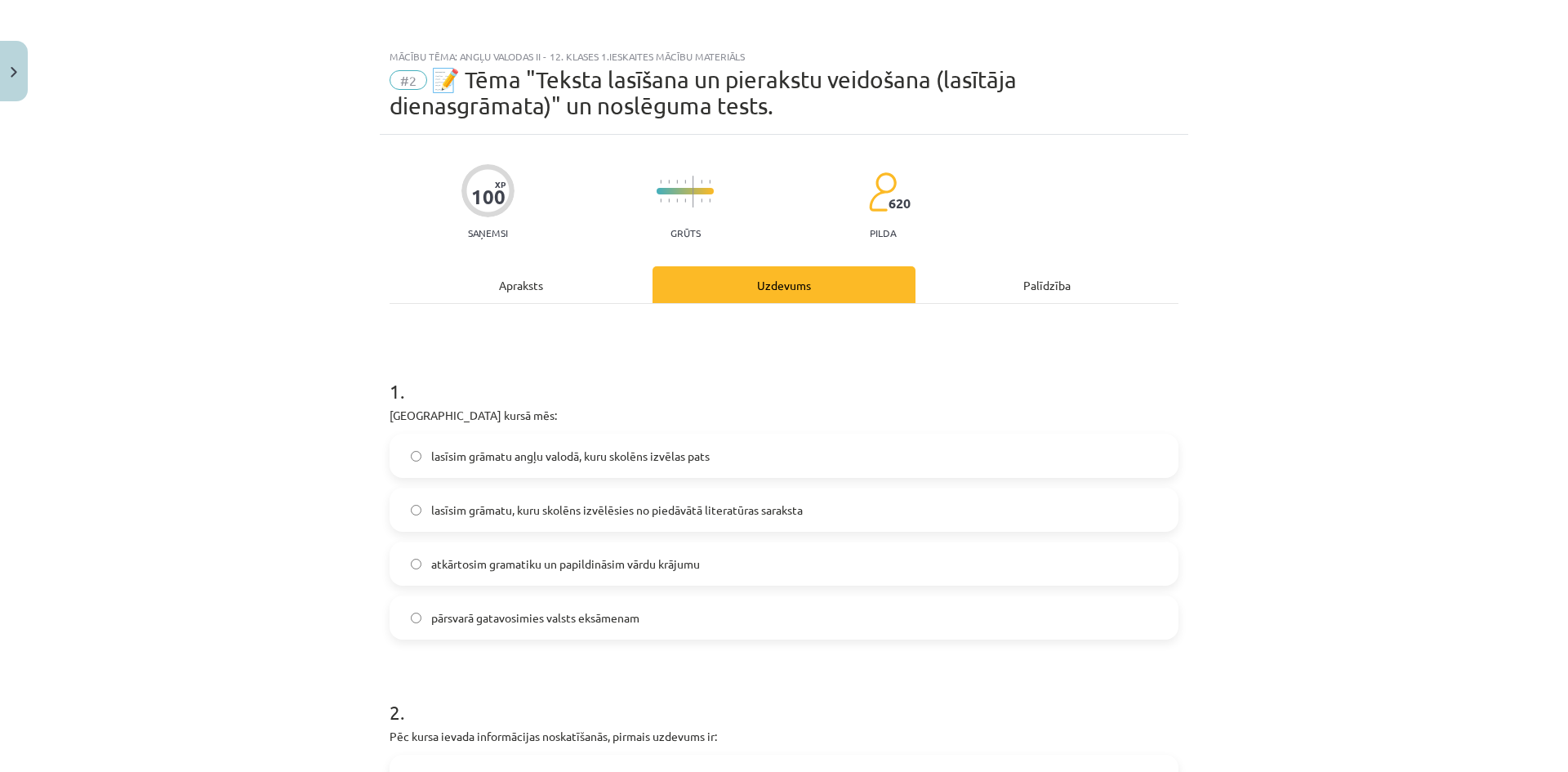
click at [555, 291] on div "Apraksts" at bounding box center [521, 284] width 263 height 37
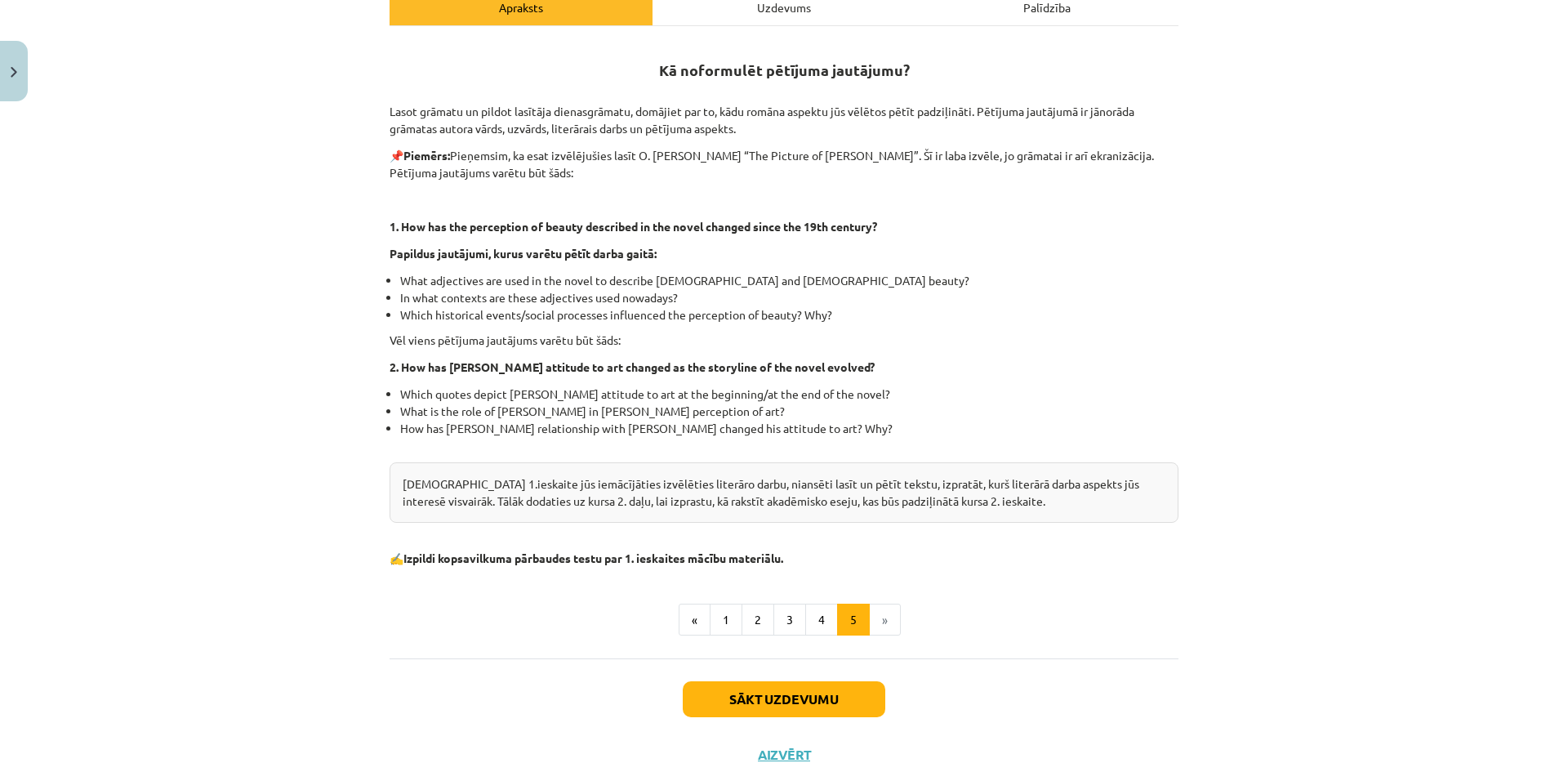
scroll to position [289, 0]
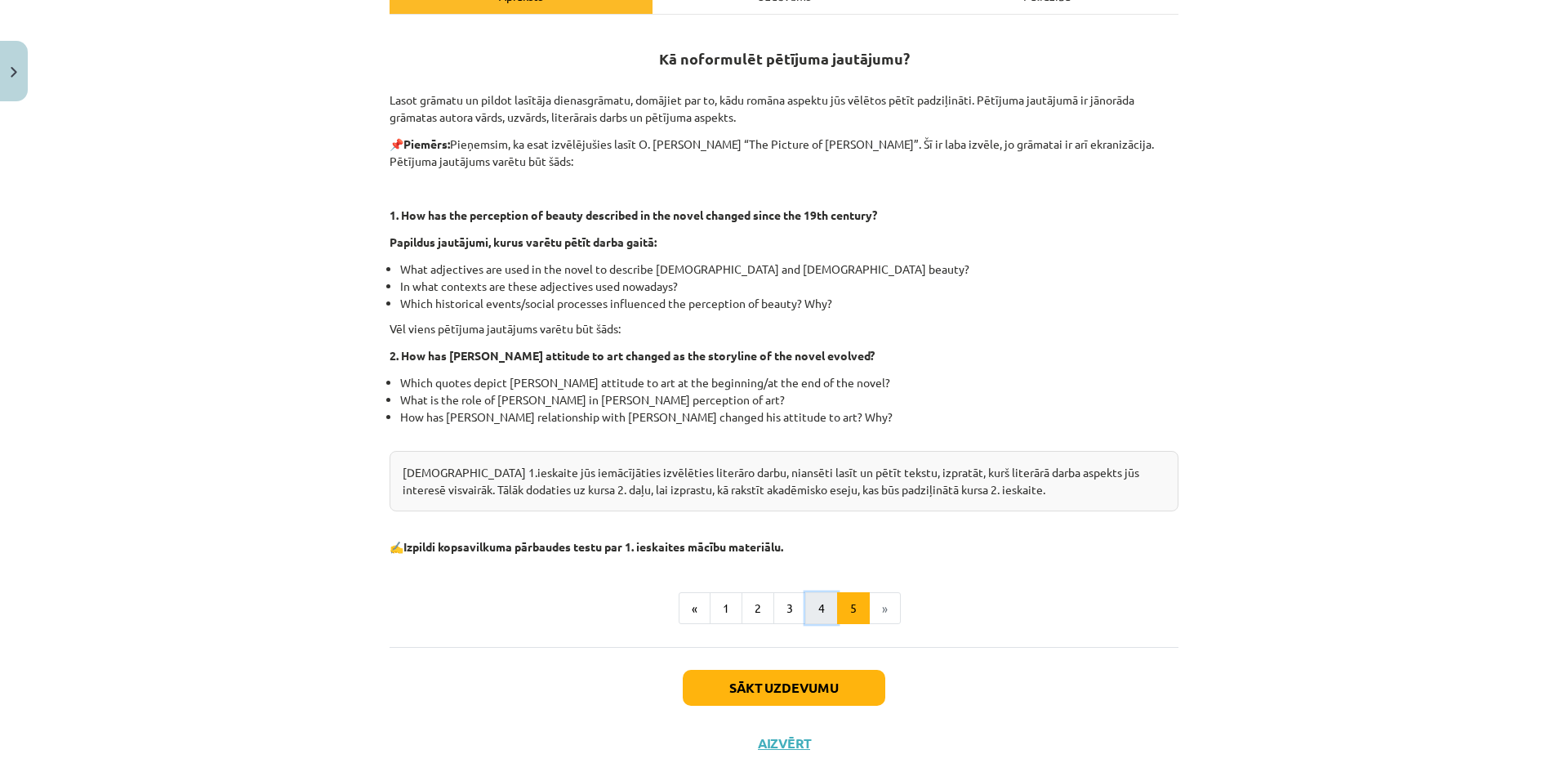
click at [817, 614] on button "4" at bounding box center [822, 609] width 33 height 33
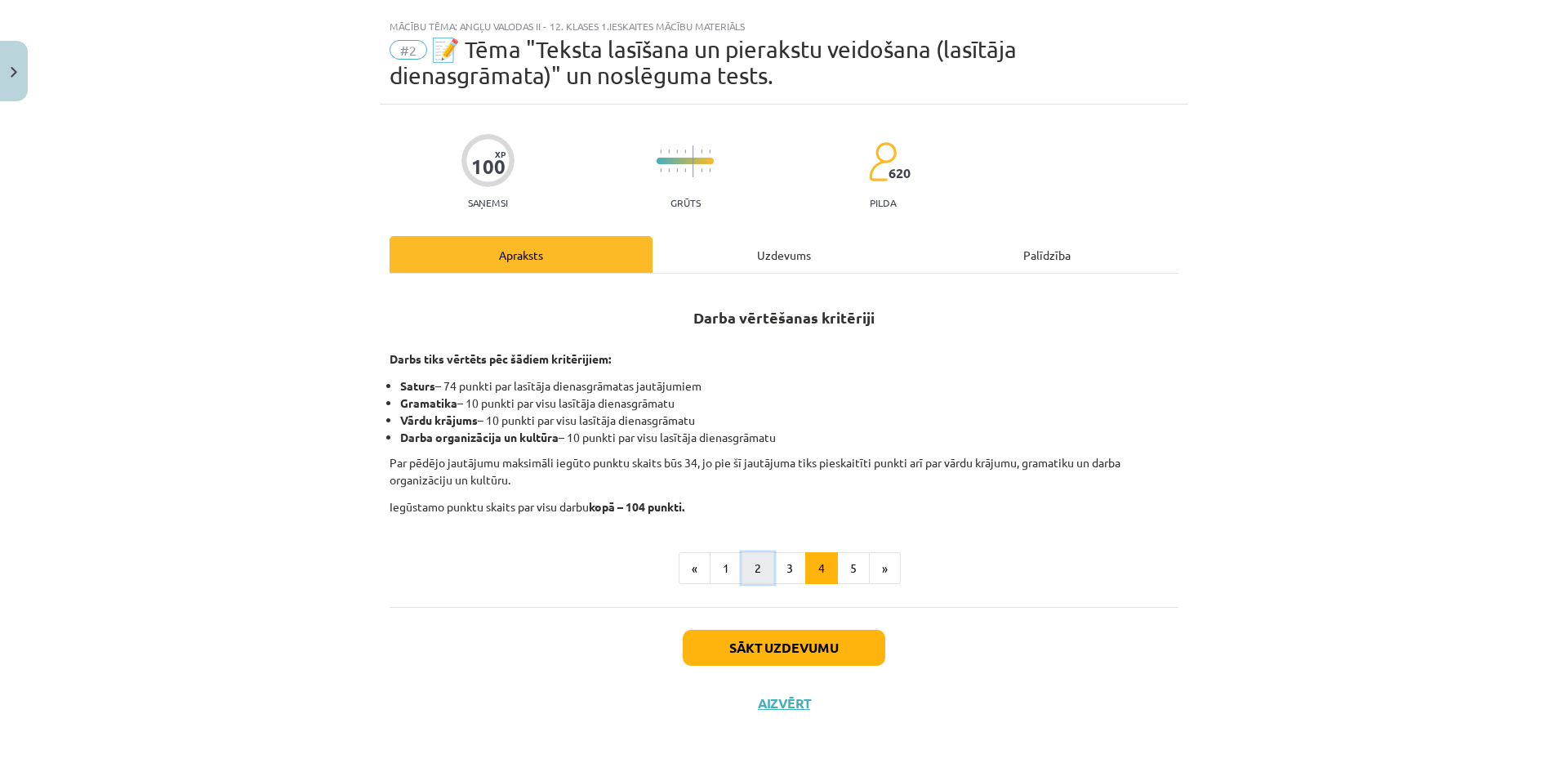
click at [763, 571] on button "2" at bounding box center [758, 569] width 33 height 33
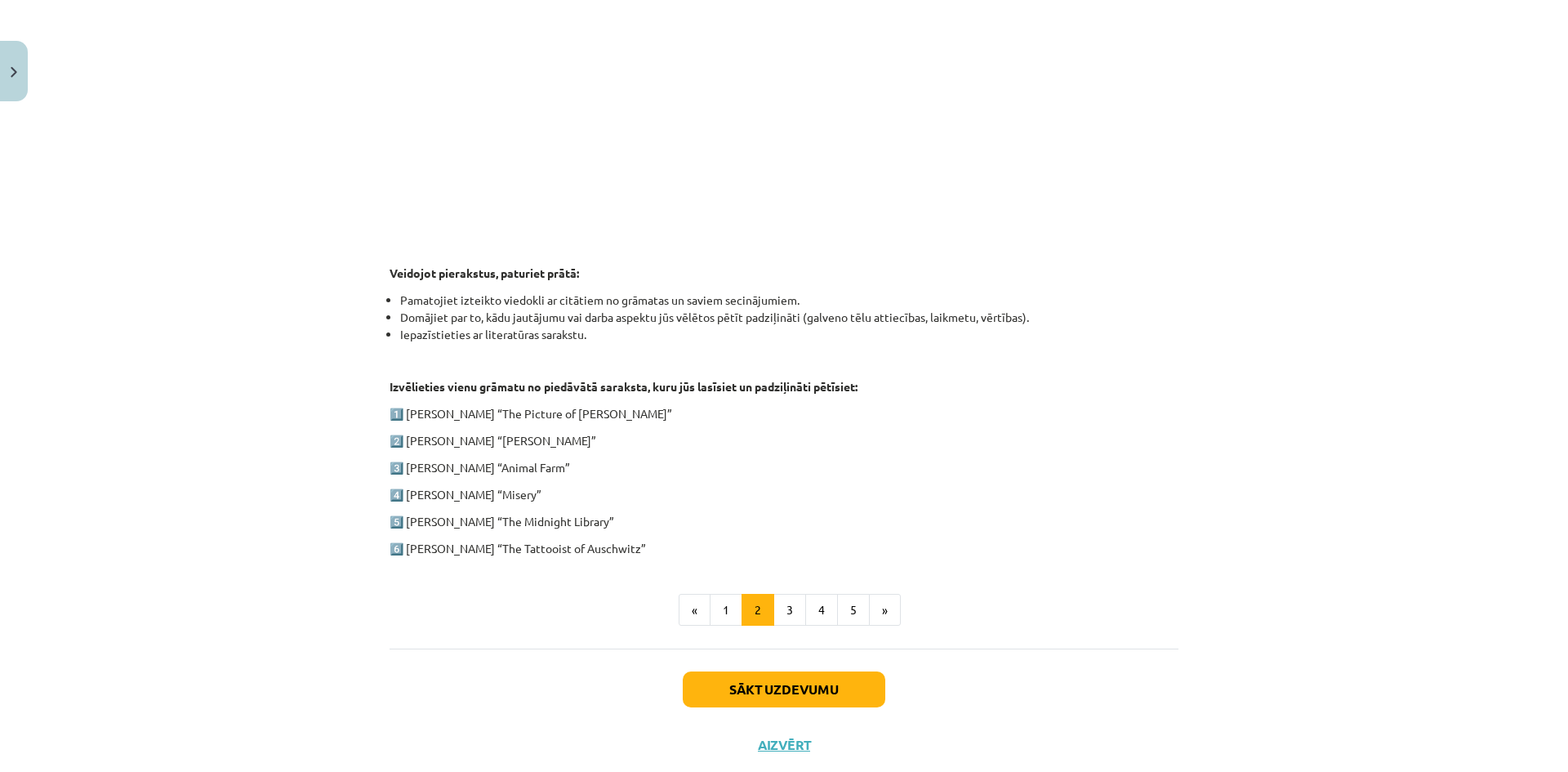
scroll to position [638, 0]
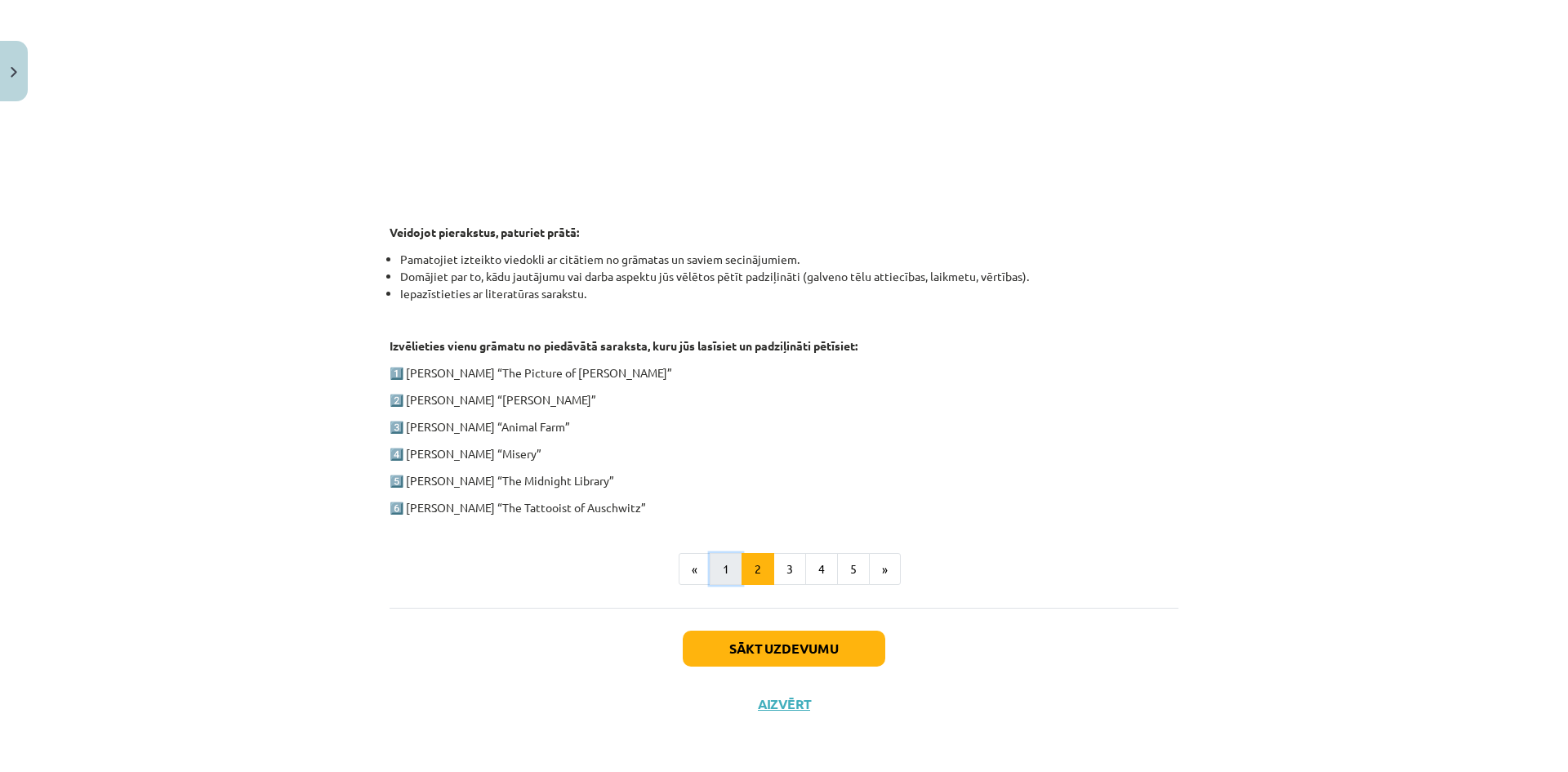
click at [723, 582] on button "1" at bounding box center [726, 570] width 33 height 33
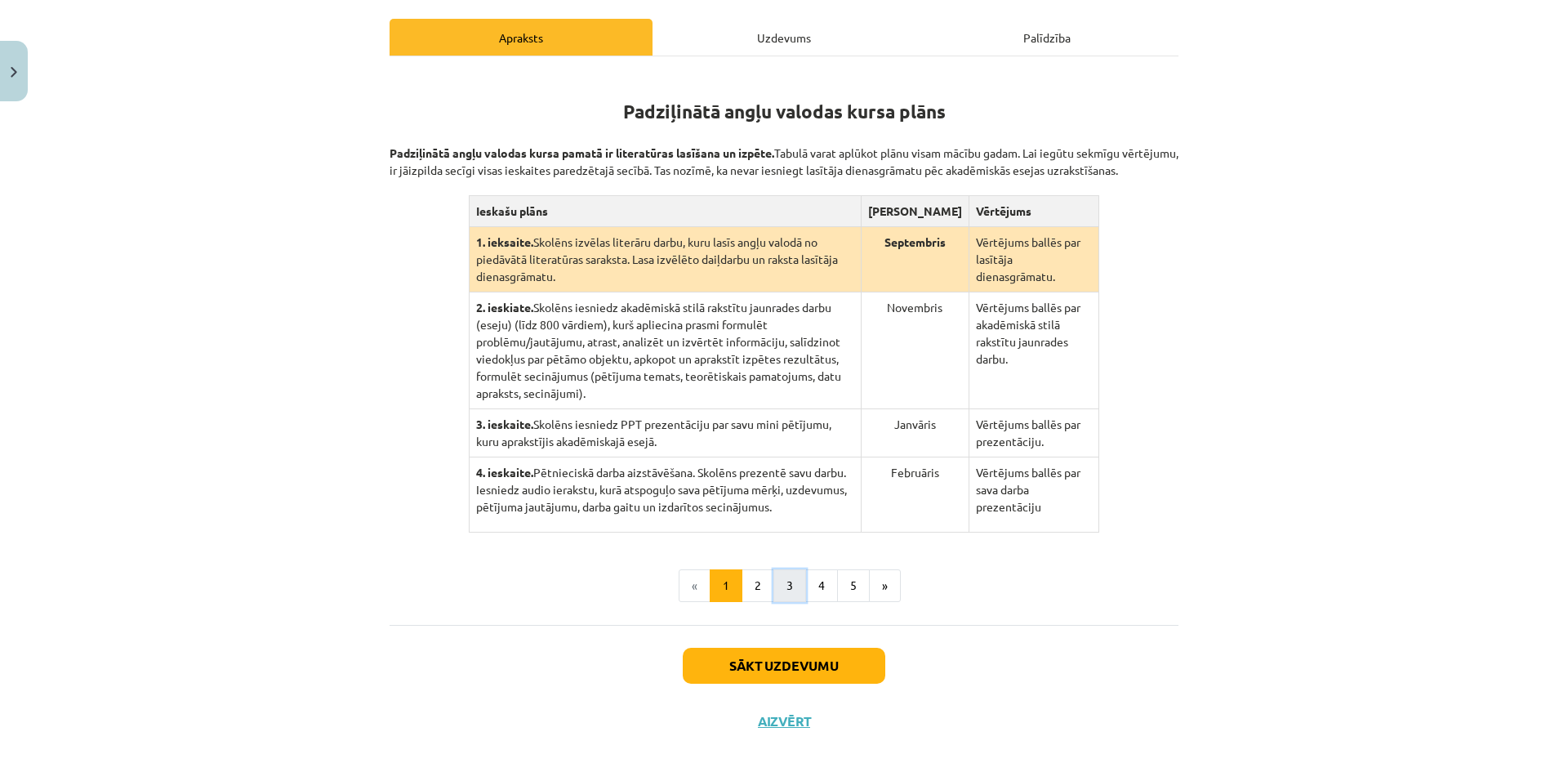
click at [782, 570] on button "3" at bounding box center [790, 586] width 33 height 33
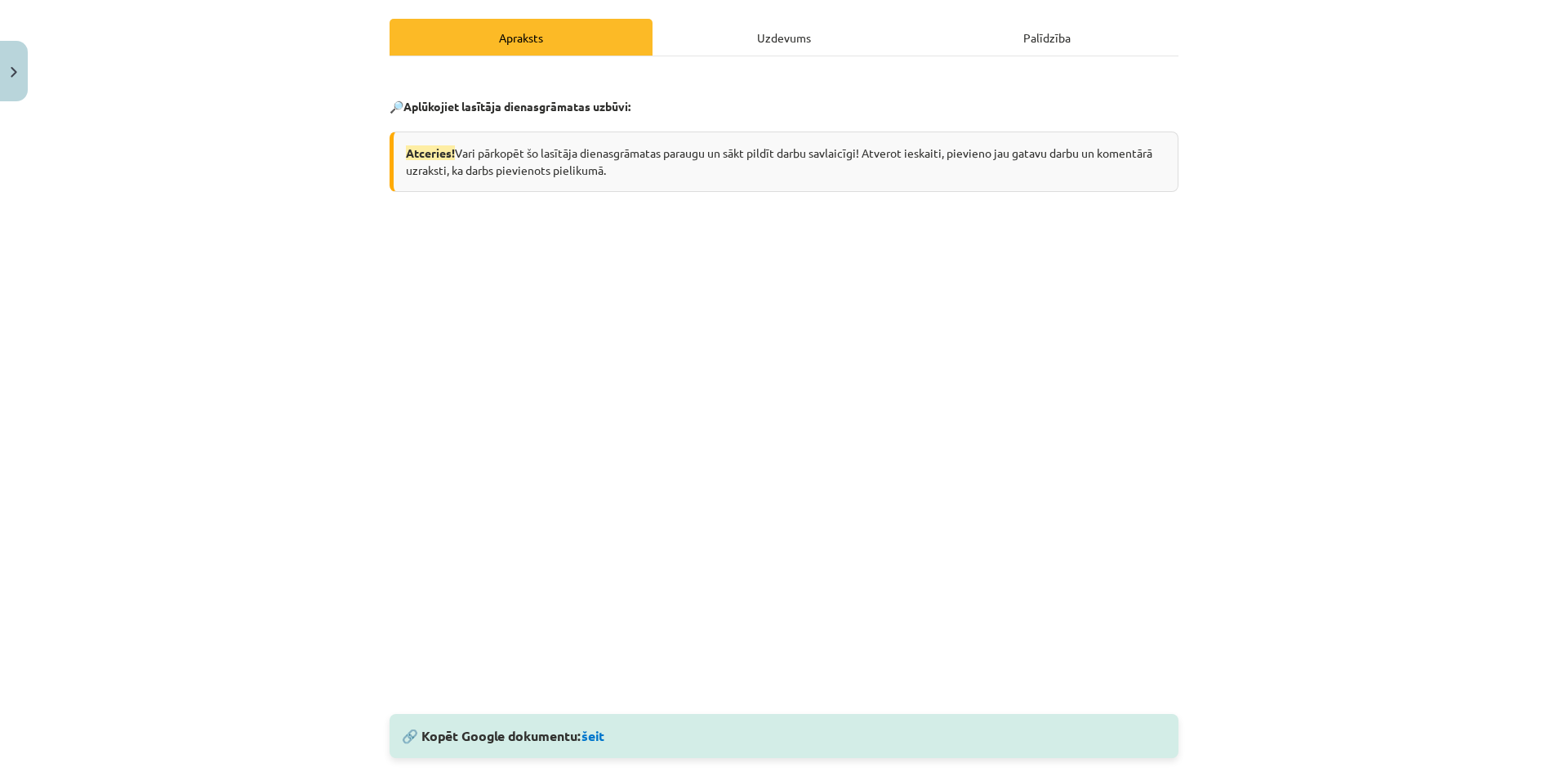
scroll to position [0, 0]
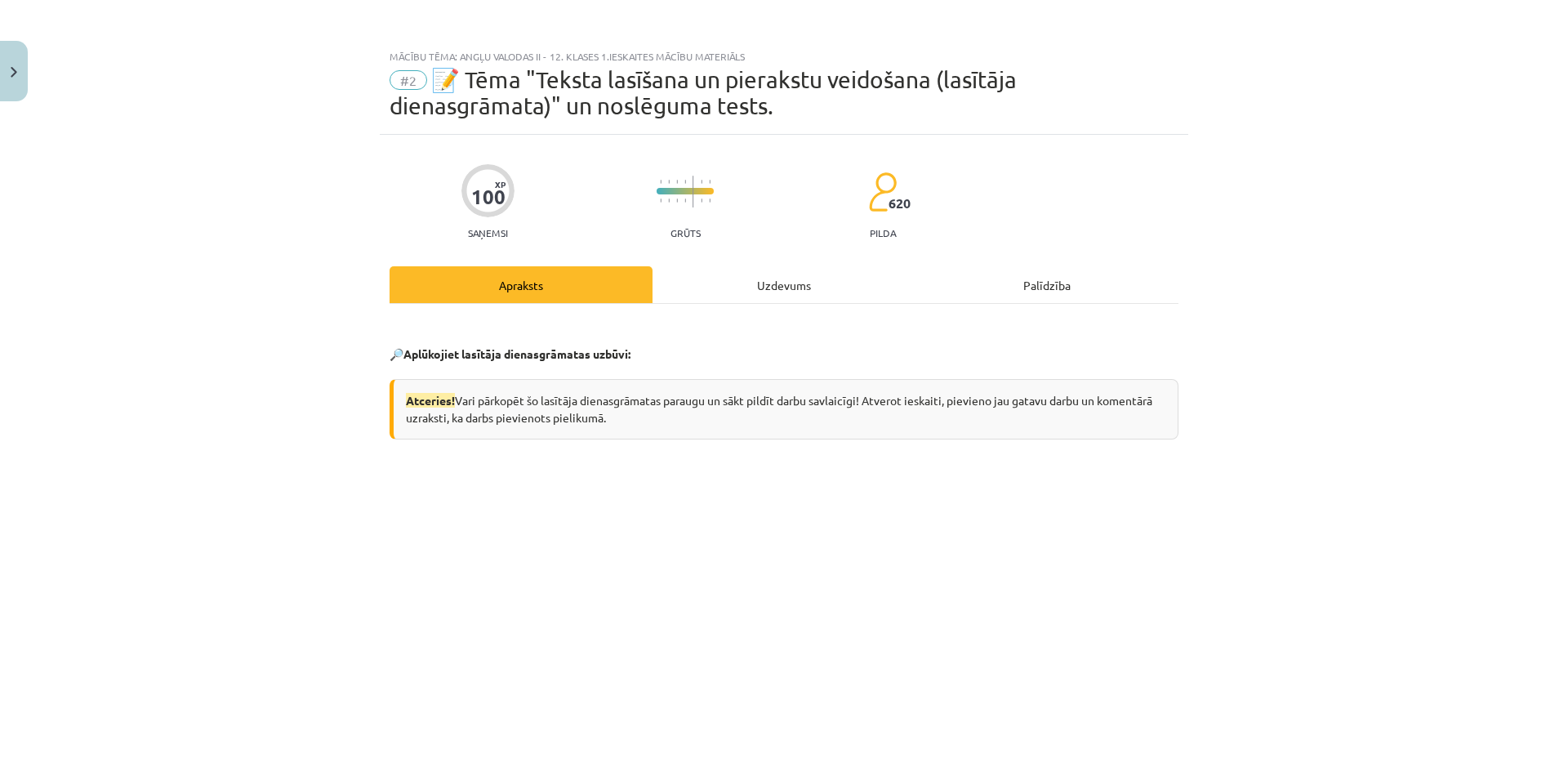
click at [769, 275] on div "Uzdevums" at bounding box center [784, 284] width 263 height 37
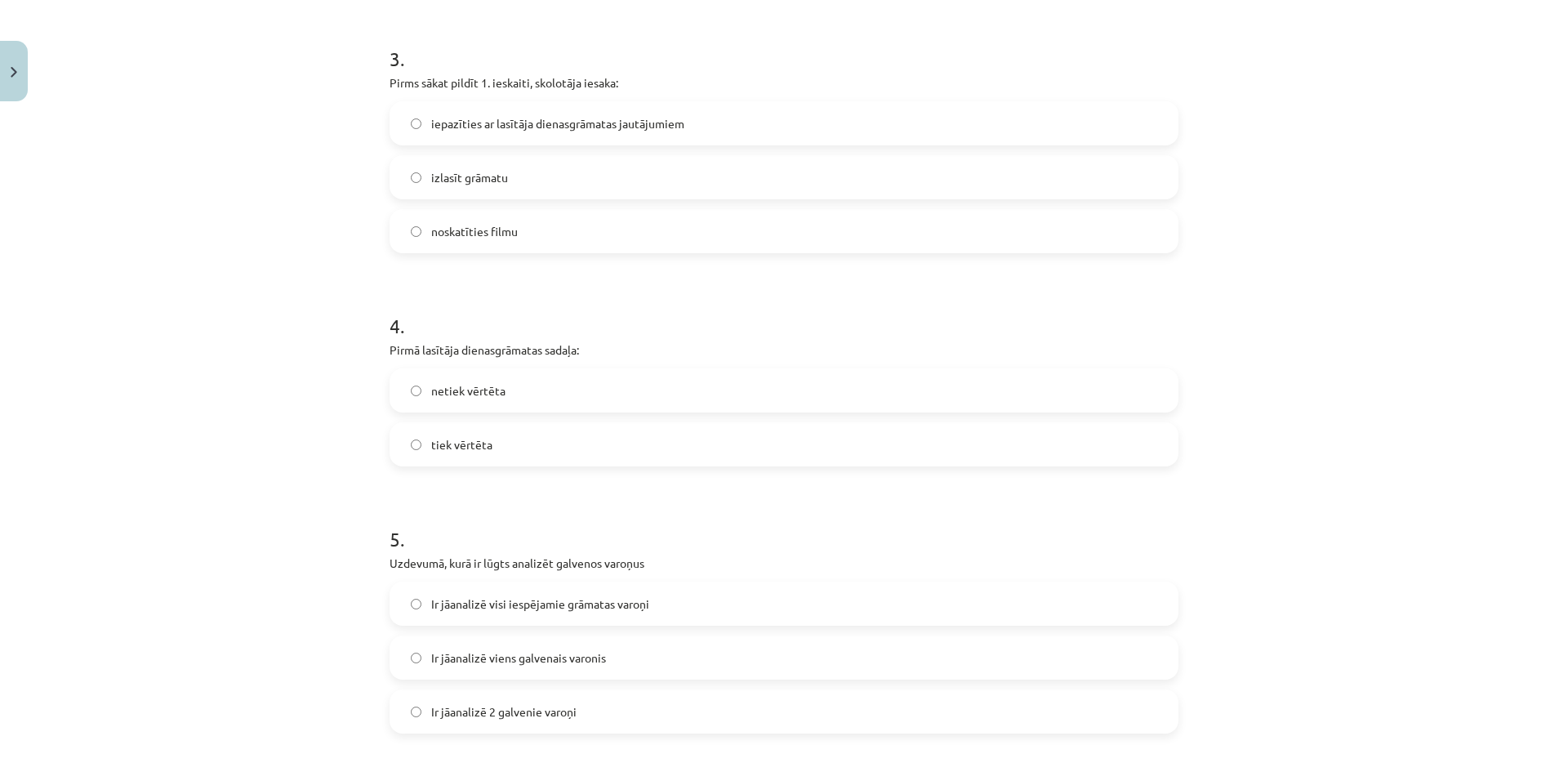
scroll to position [924, 0]
click at [659, 381] on label "netiek vērtēta" at bounding box center [784, 388] width 786 height 41
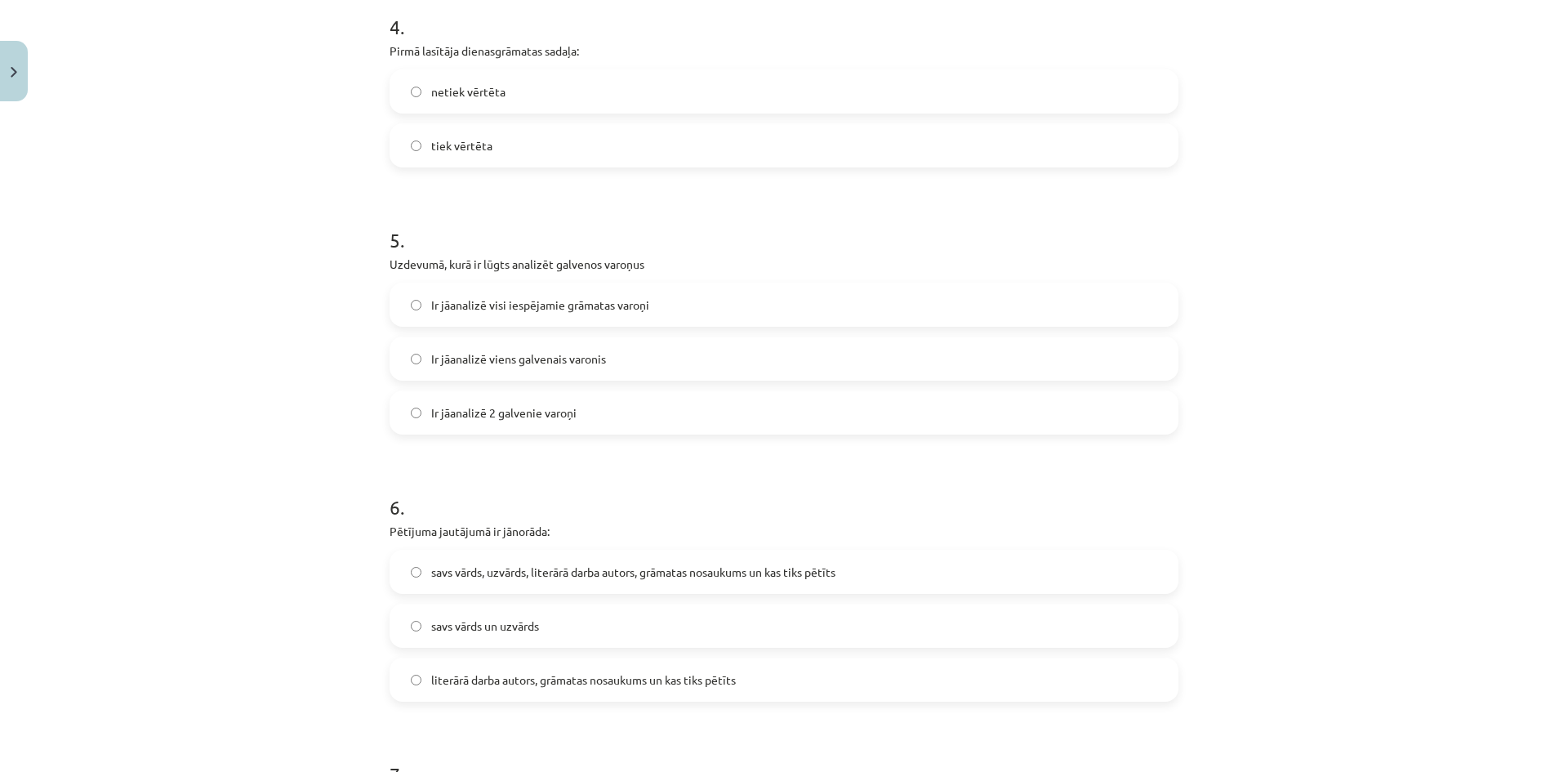
scroll to position [1203, 0]
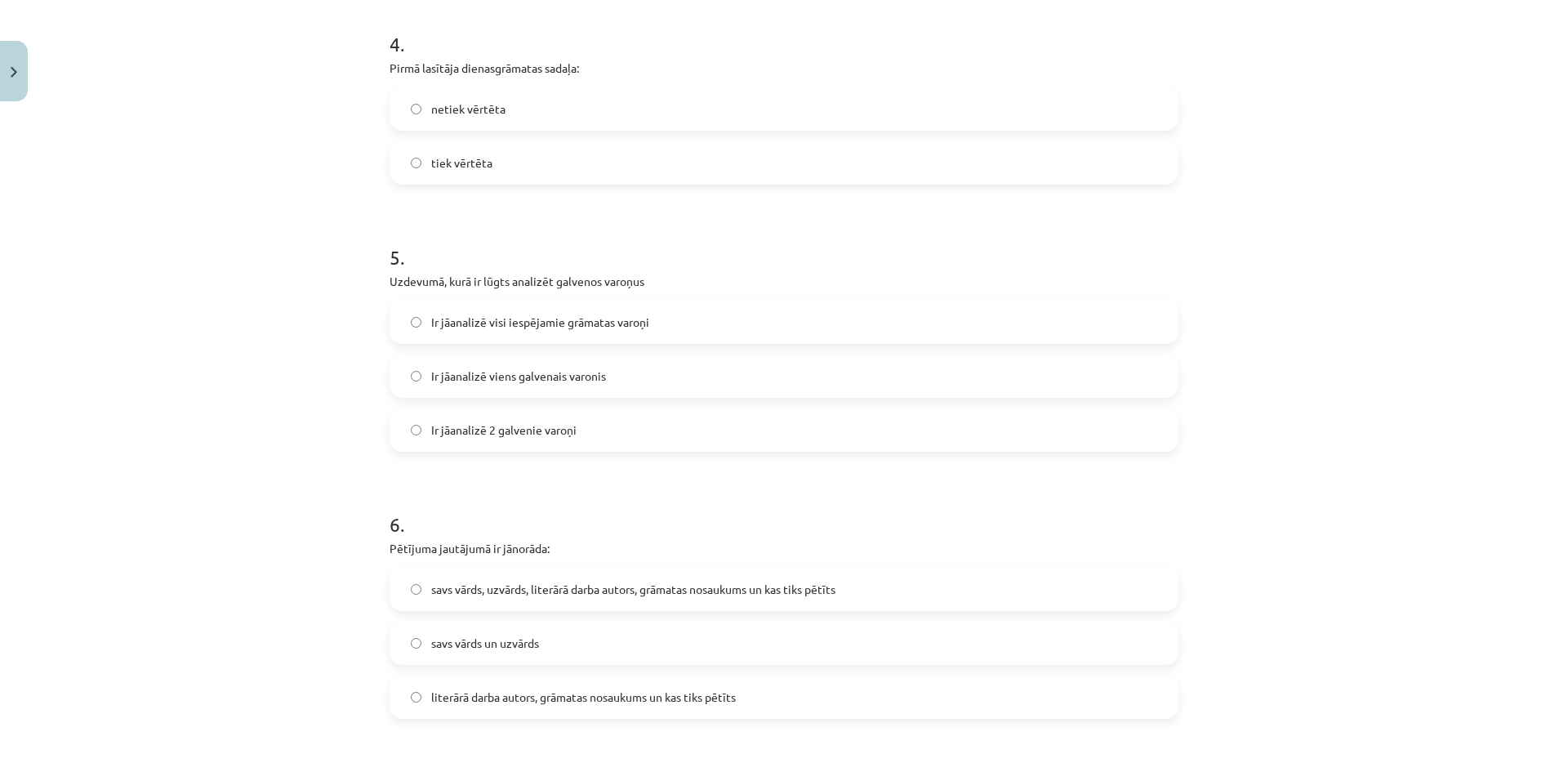
click at [601, 431] on label "Ir jāanalizē 2 galvenie varoņi" at bounding box center [784, 430] width 786 height 41
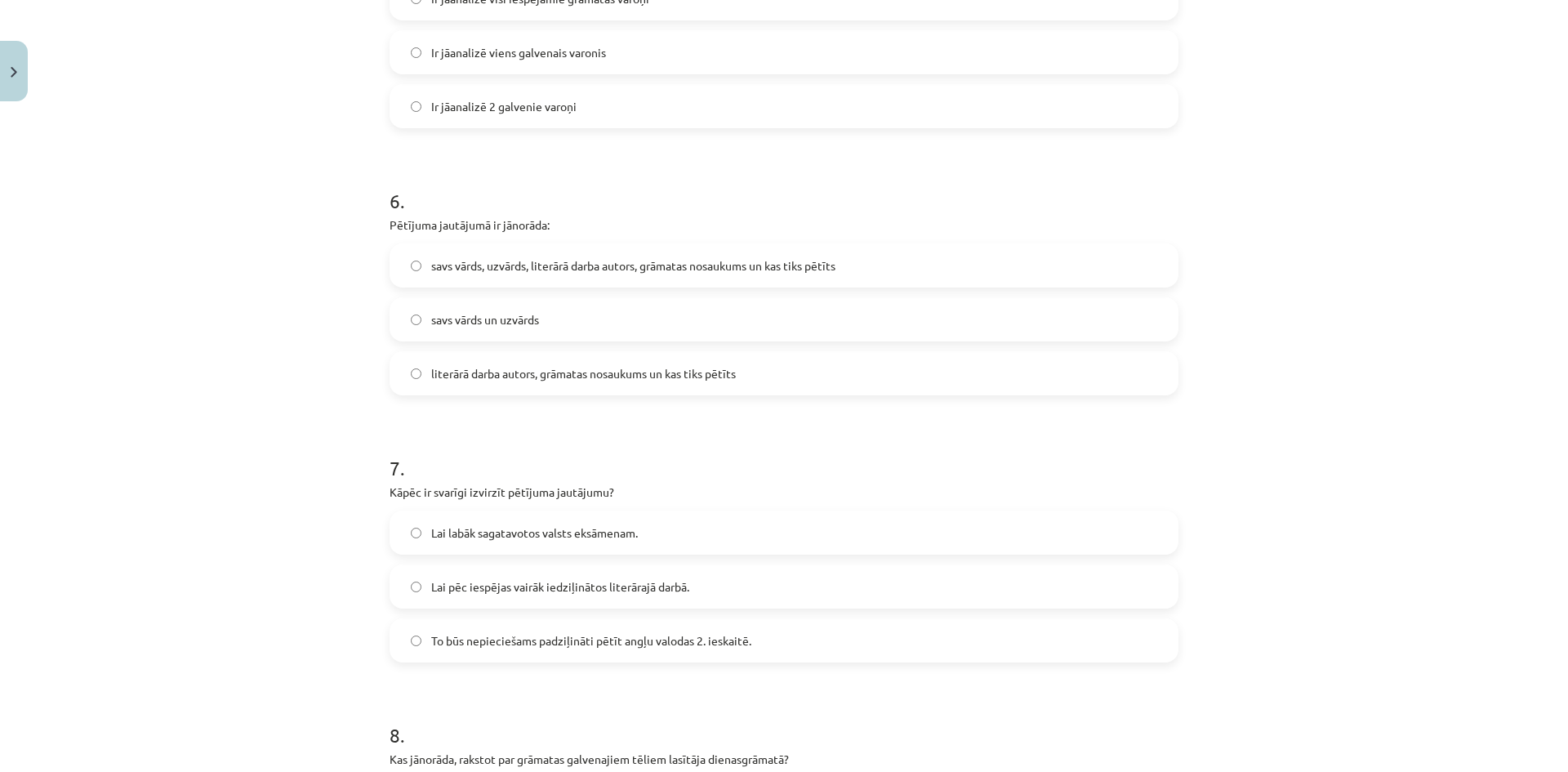
scroll to position [1533, 0]
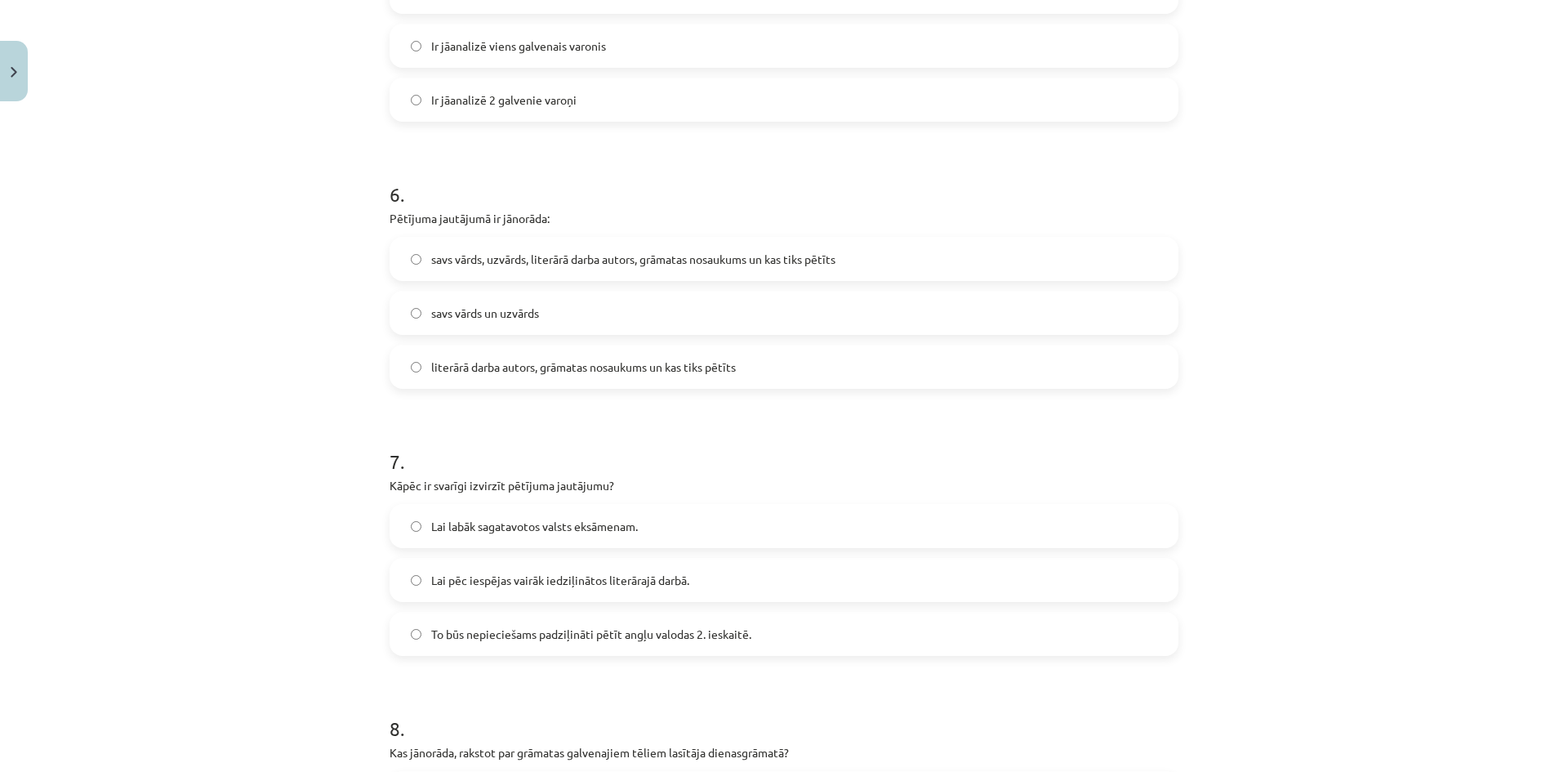
click at [637, 375] on span "literārā darba autors, grāmatas nosaukums un kas tiks pētīts" at bounding box center [583, 367] width 305 height 17
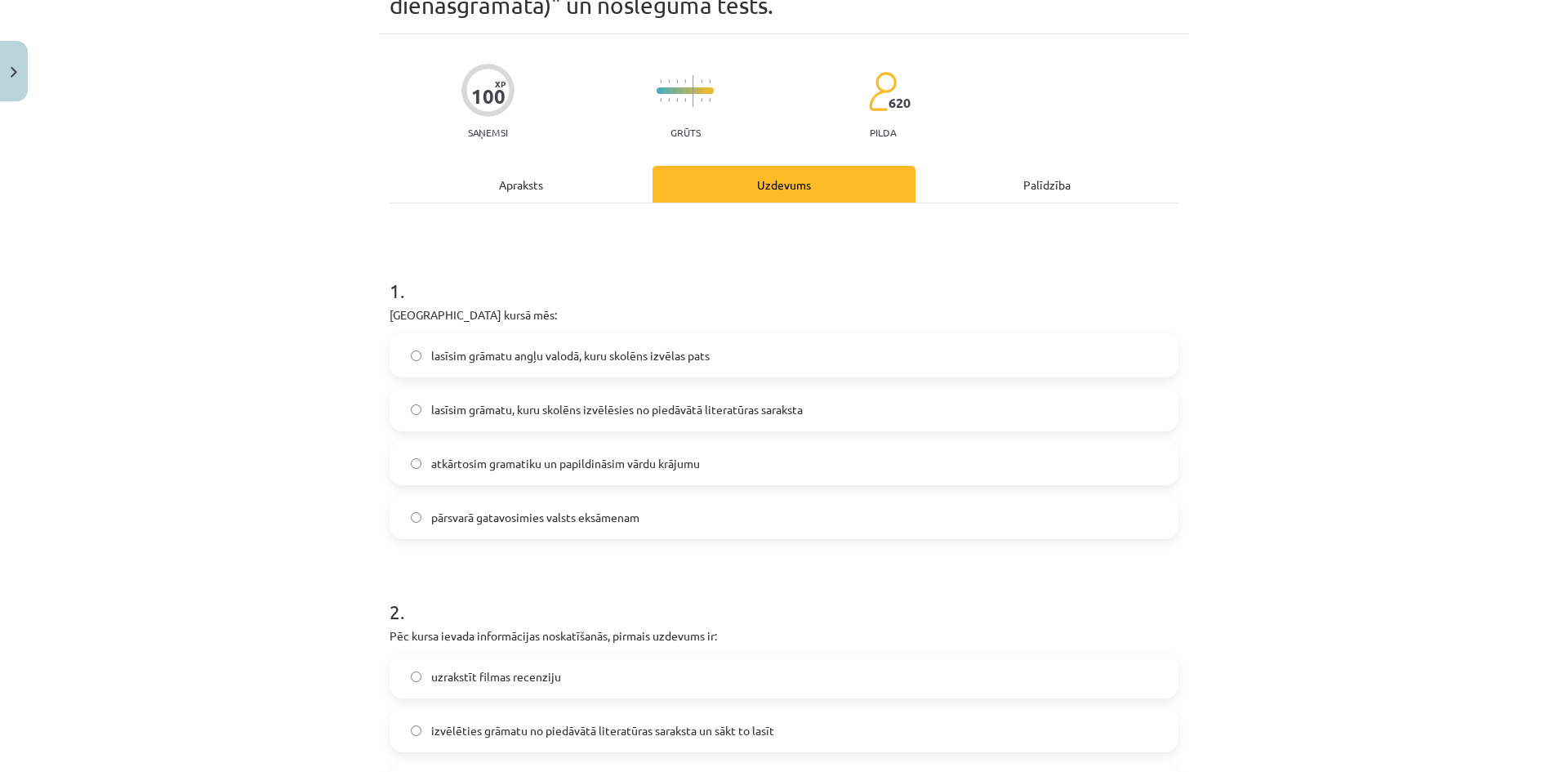
scroll to position [87, 0]
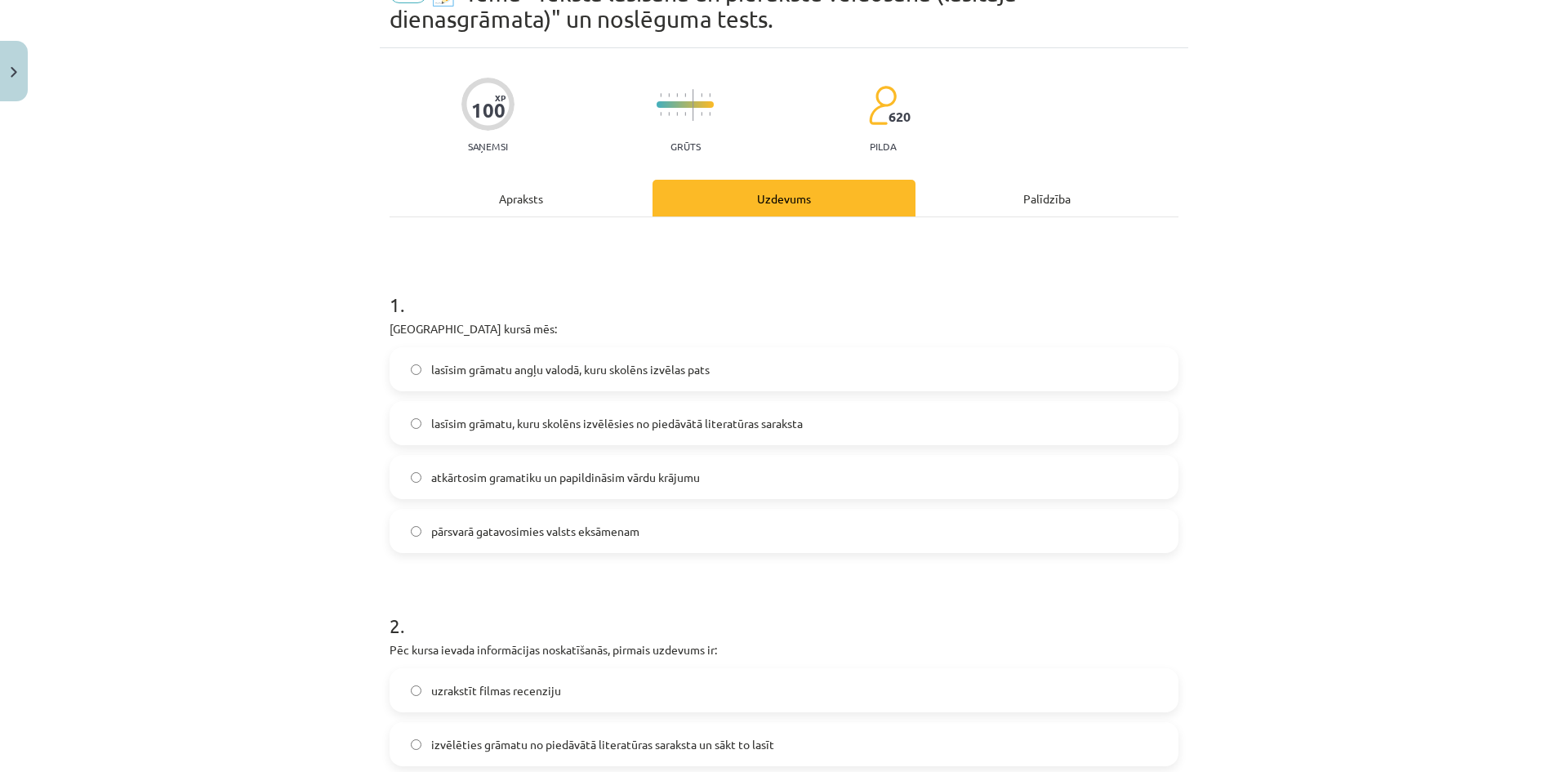
click at [512, 192] on div "Apraksts" at bounding box center [521, 198] width 263 height 37
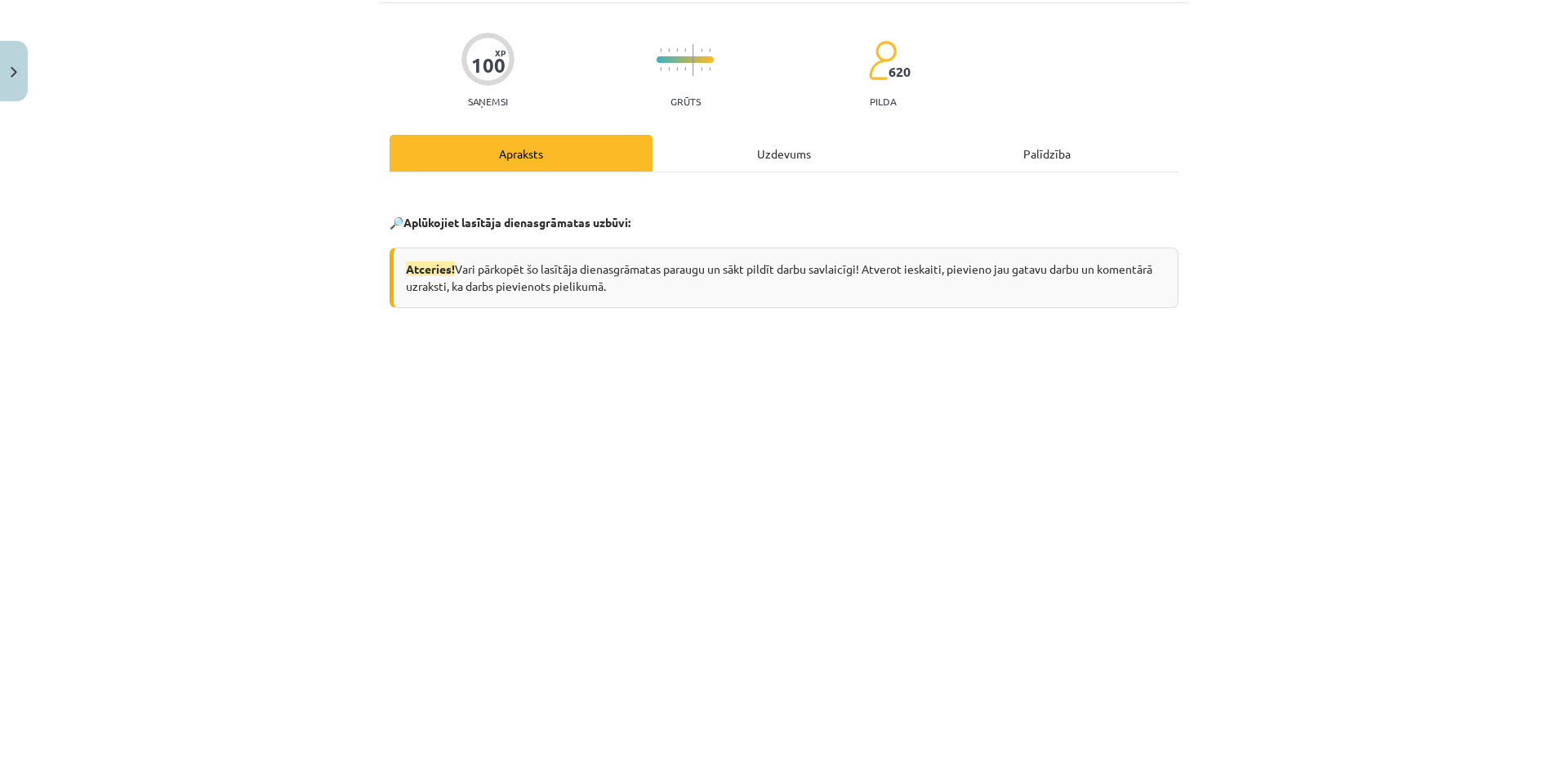
scroll to position [115, 0]
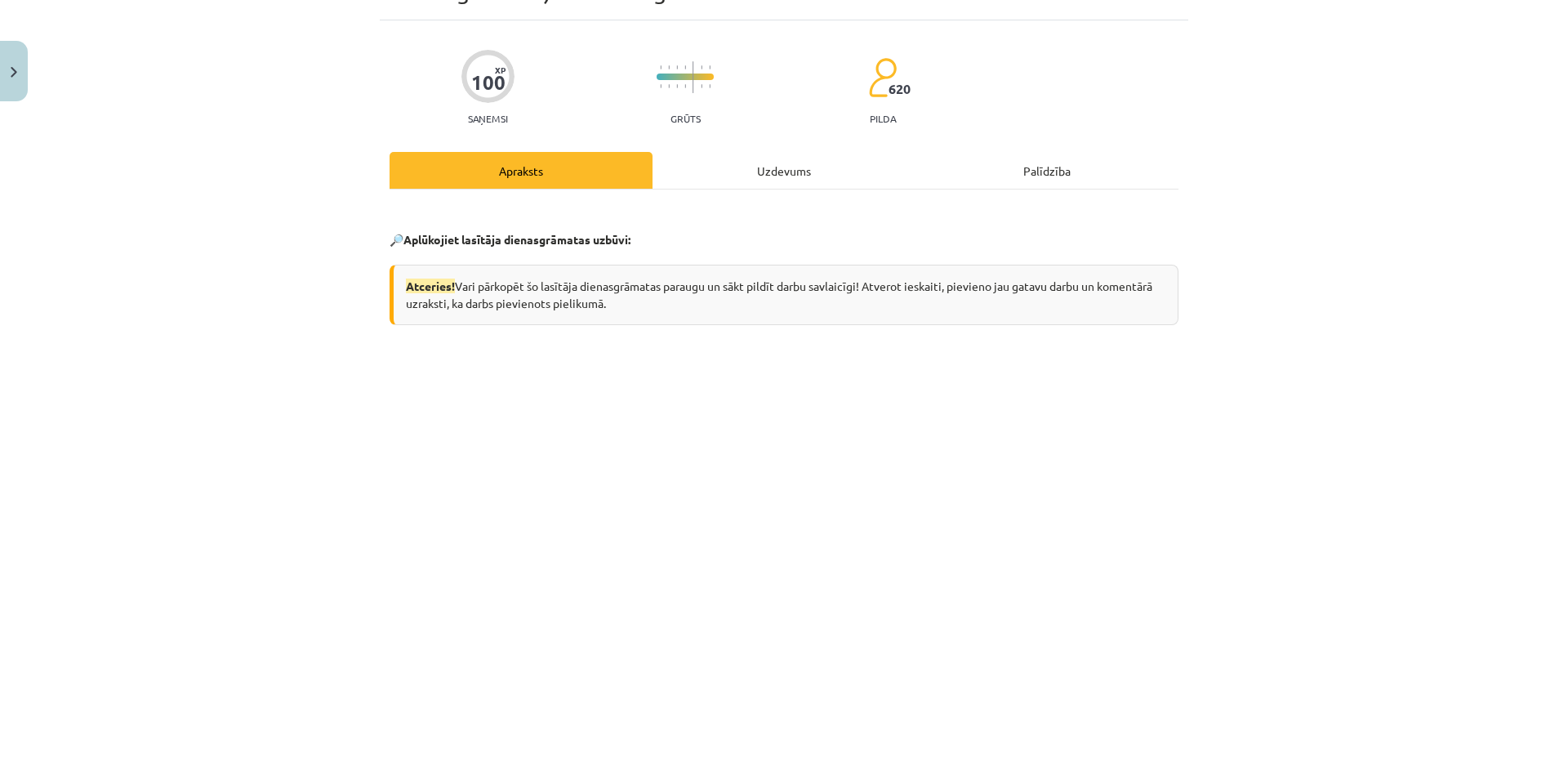
click at [790, 175] on div "Uzdevums" at bounding box center [784, 170] width 263 height 37
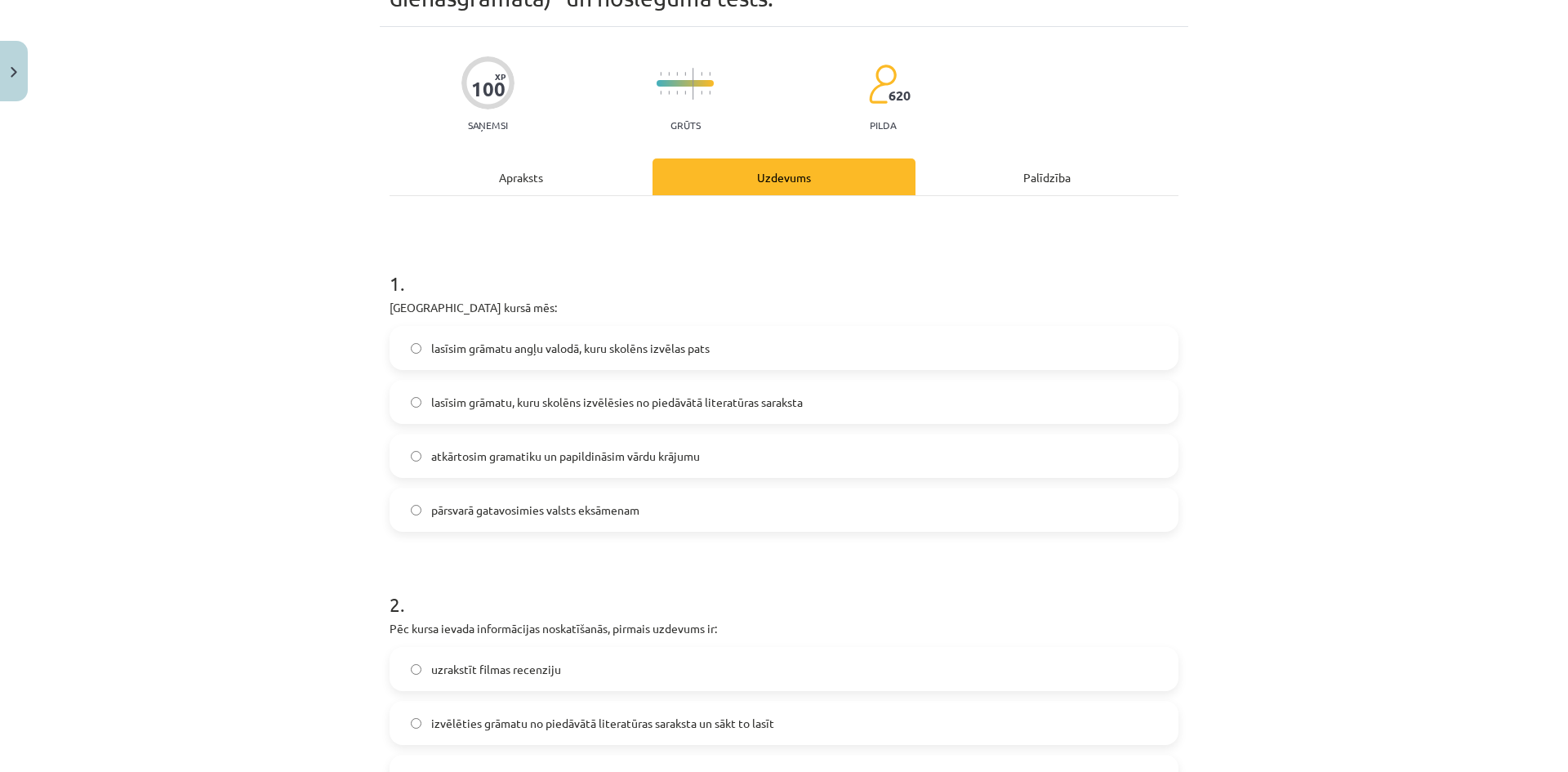
scroll to position [69, 0]
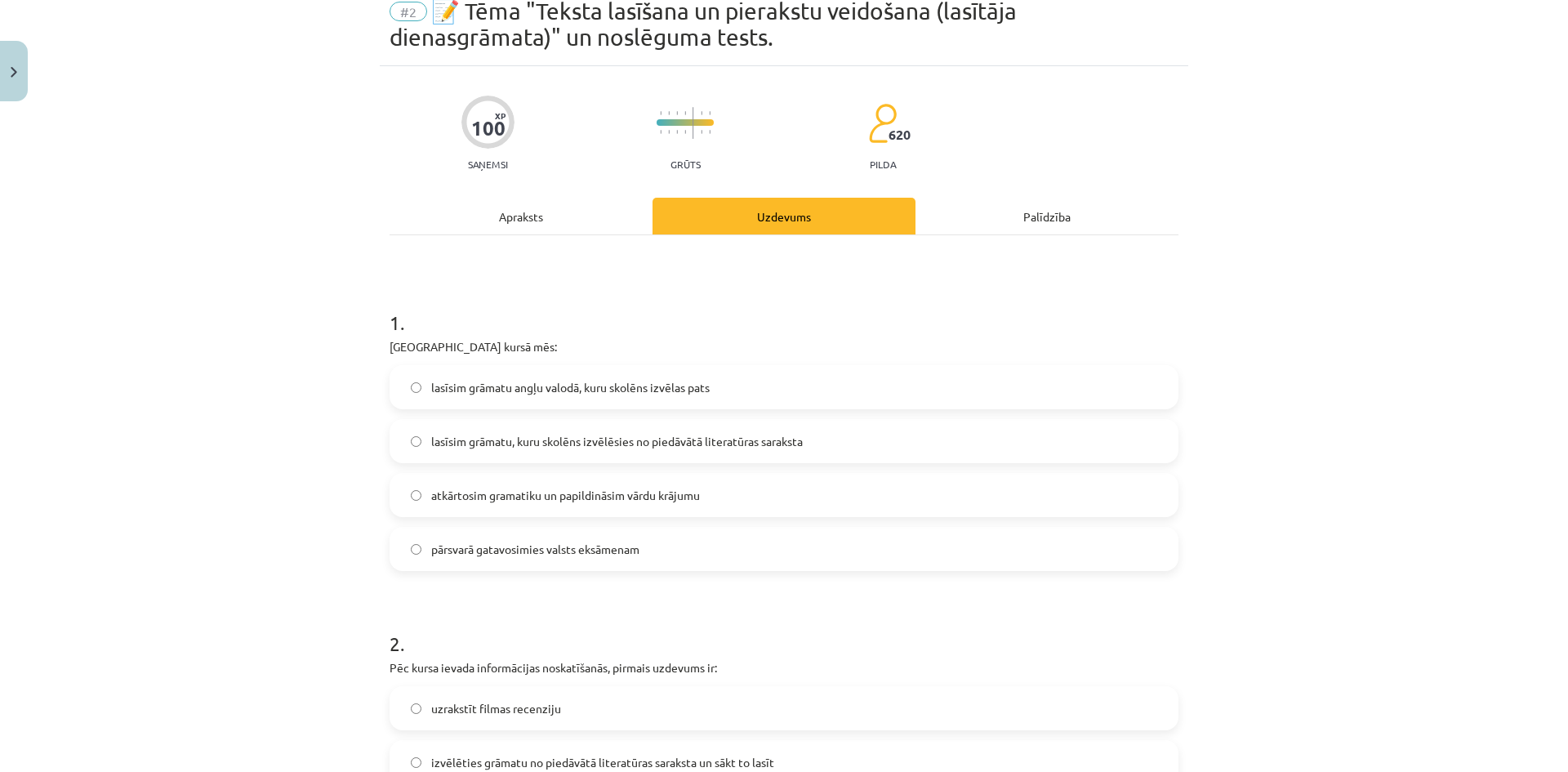
click at [515, 229] on div "Apraksts" at bounding box center [521, 216] width 263 height 37
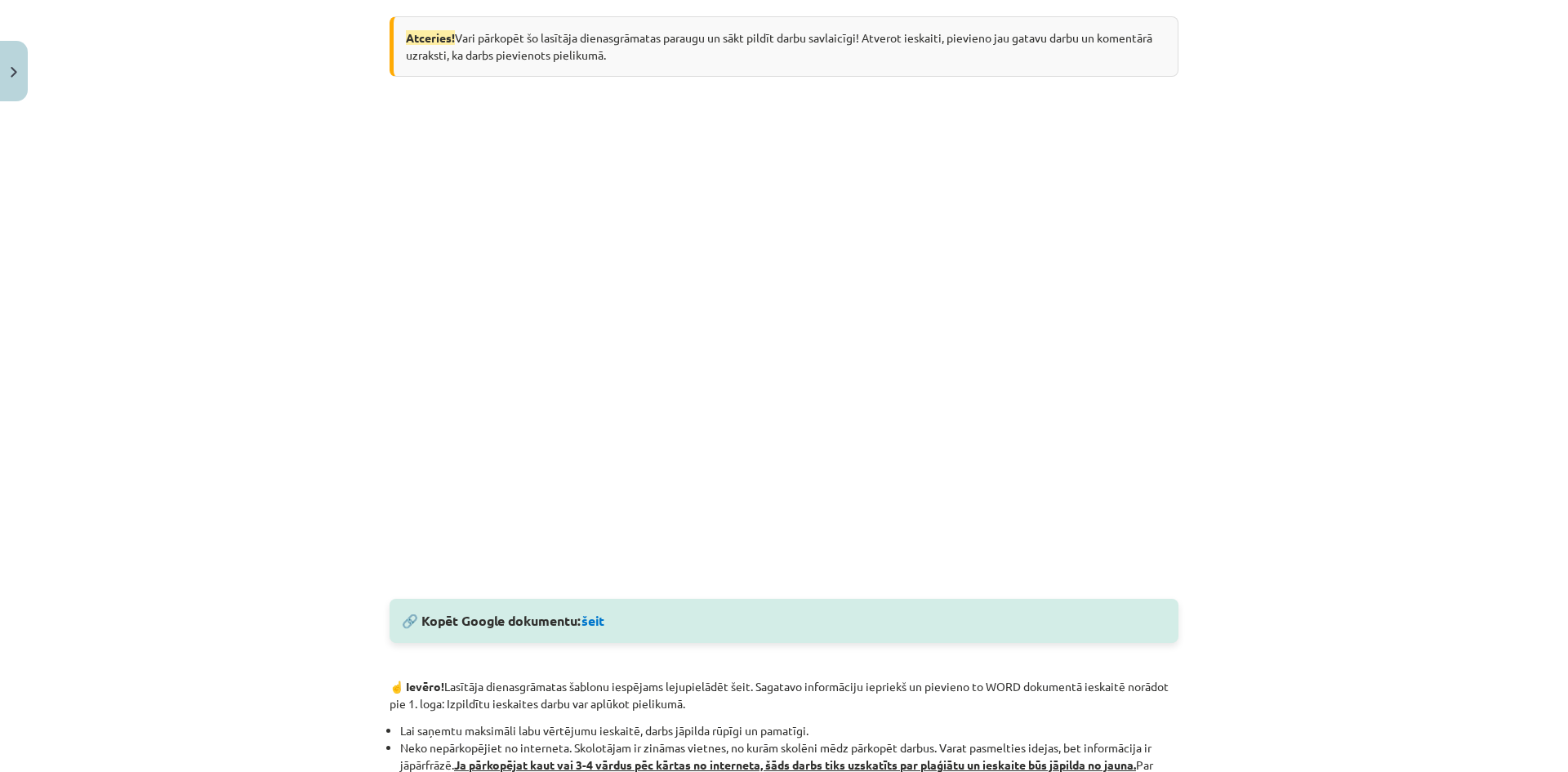
scroll to position [0, 0]
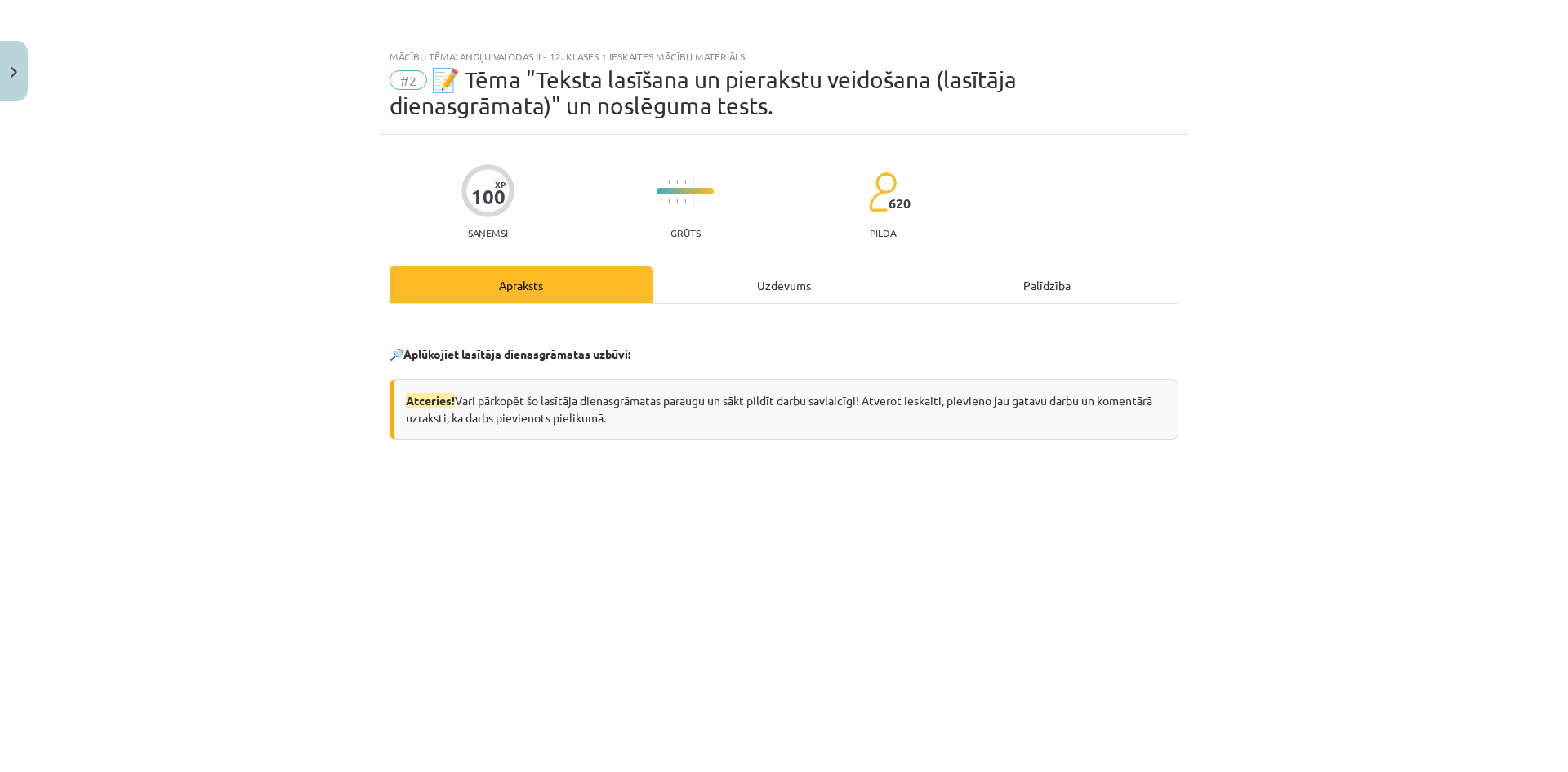
click at [781, 285] on div "Uzdevums" at bounding box center [784, 284] width 263 height 37
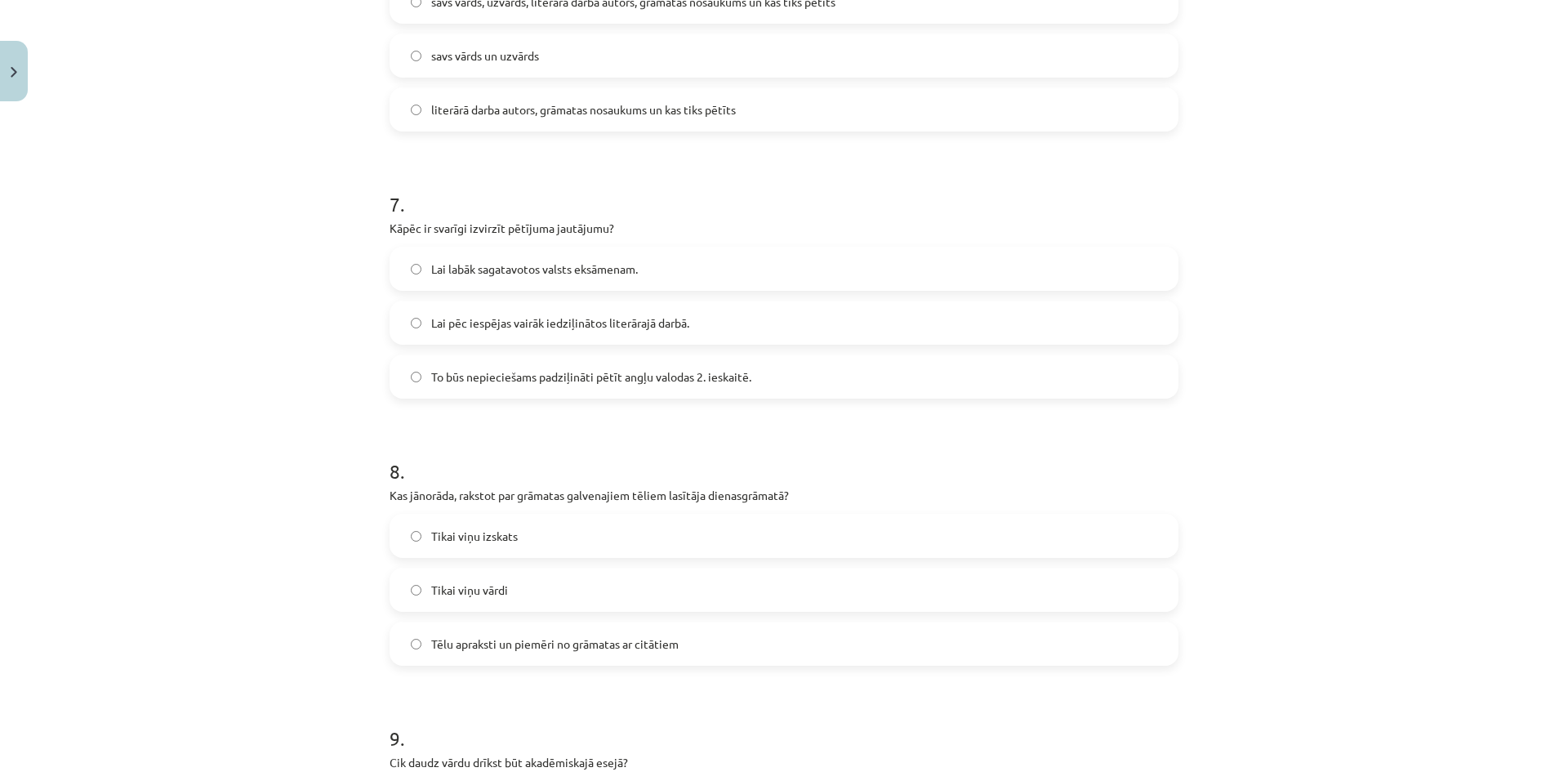
scroll to position [1794, 0]
click at [792, 369] on label "To būs nepieciešams padziļināti pētīt angļu valodas 2. ieskaitē." at bounding box center [784, 374] width 786 height 41
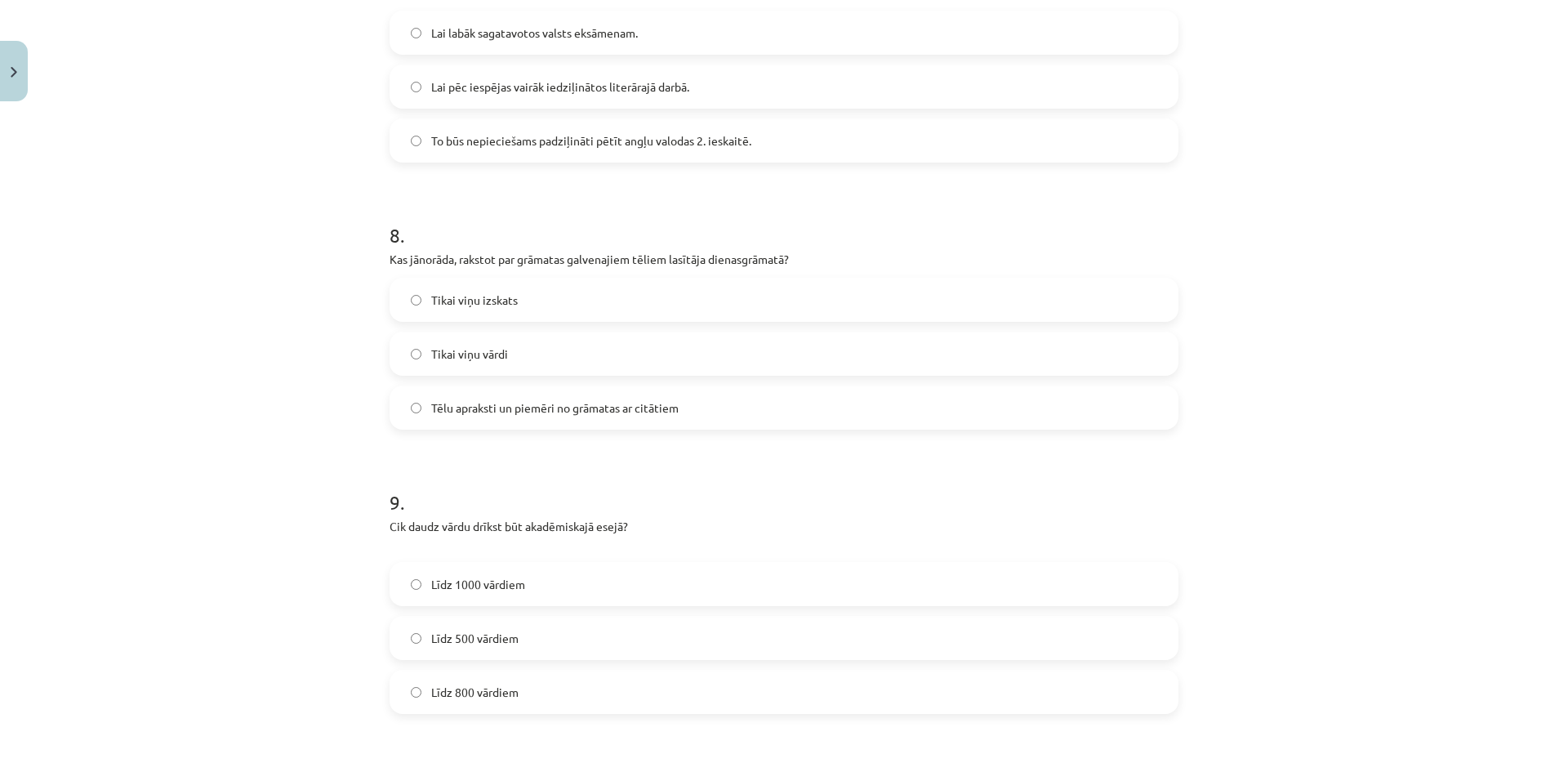
scroll to position [2047, 0]
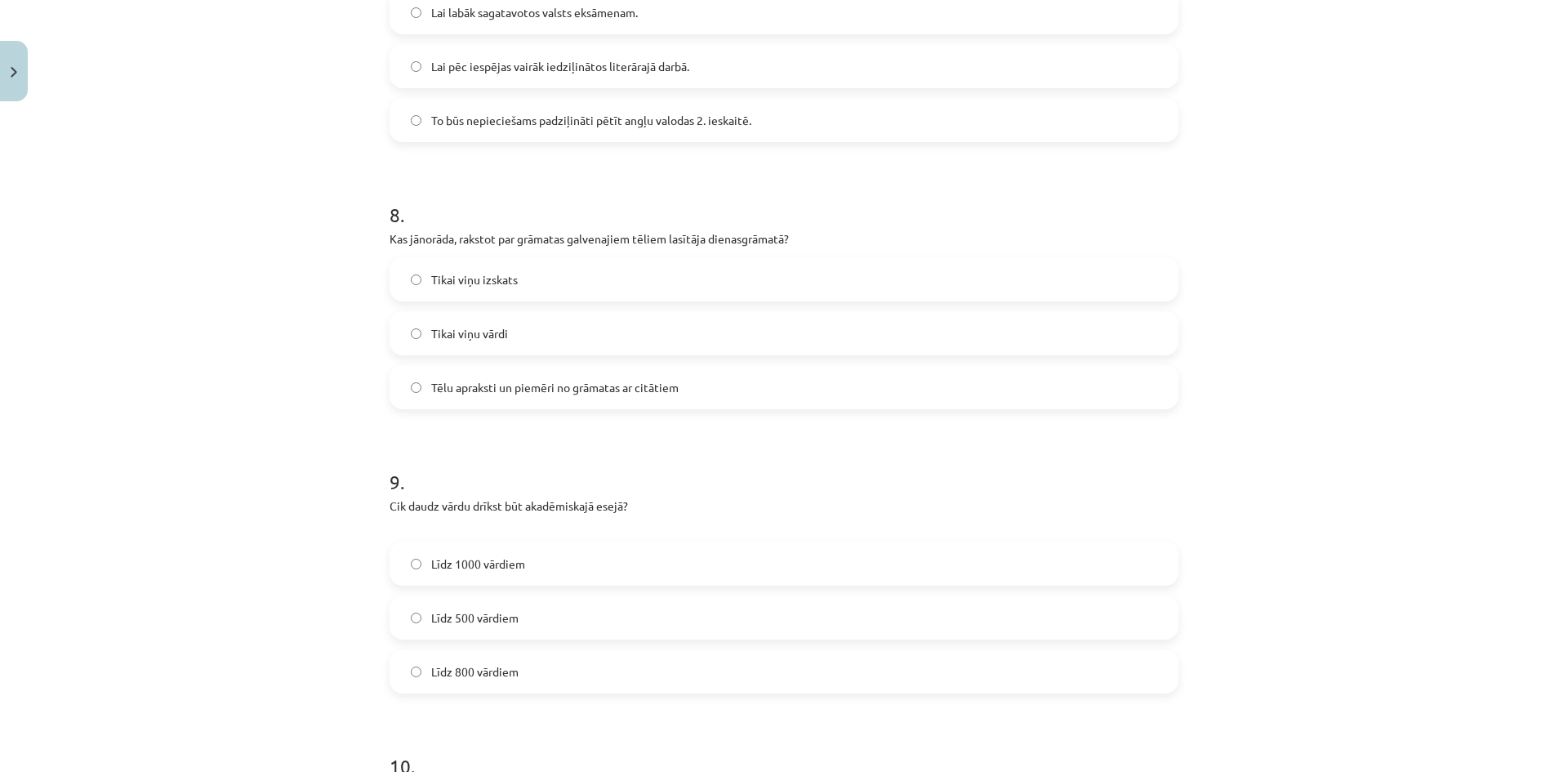
click at [721, 384] on label "Tēlu apraksti un piemēri no grāmatas ar citātiem" at bounding box center [784, 388] width 786 height 41
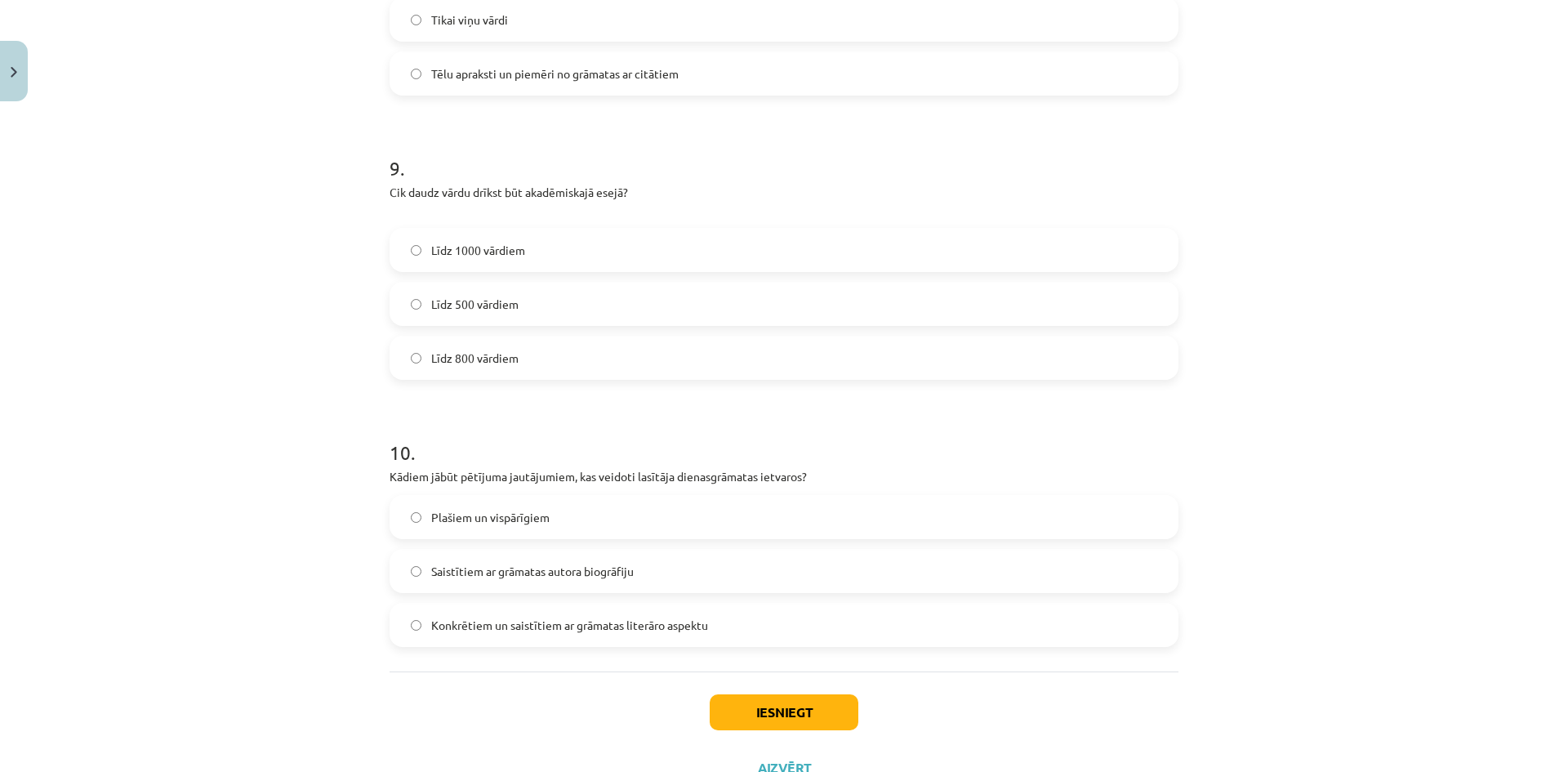
scroll to position [2378, 0]
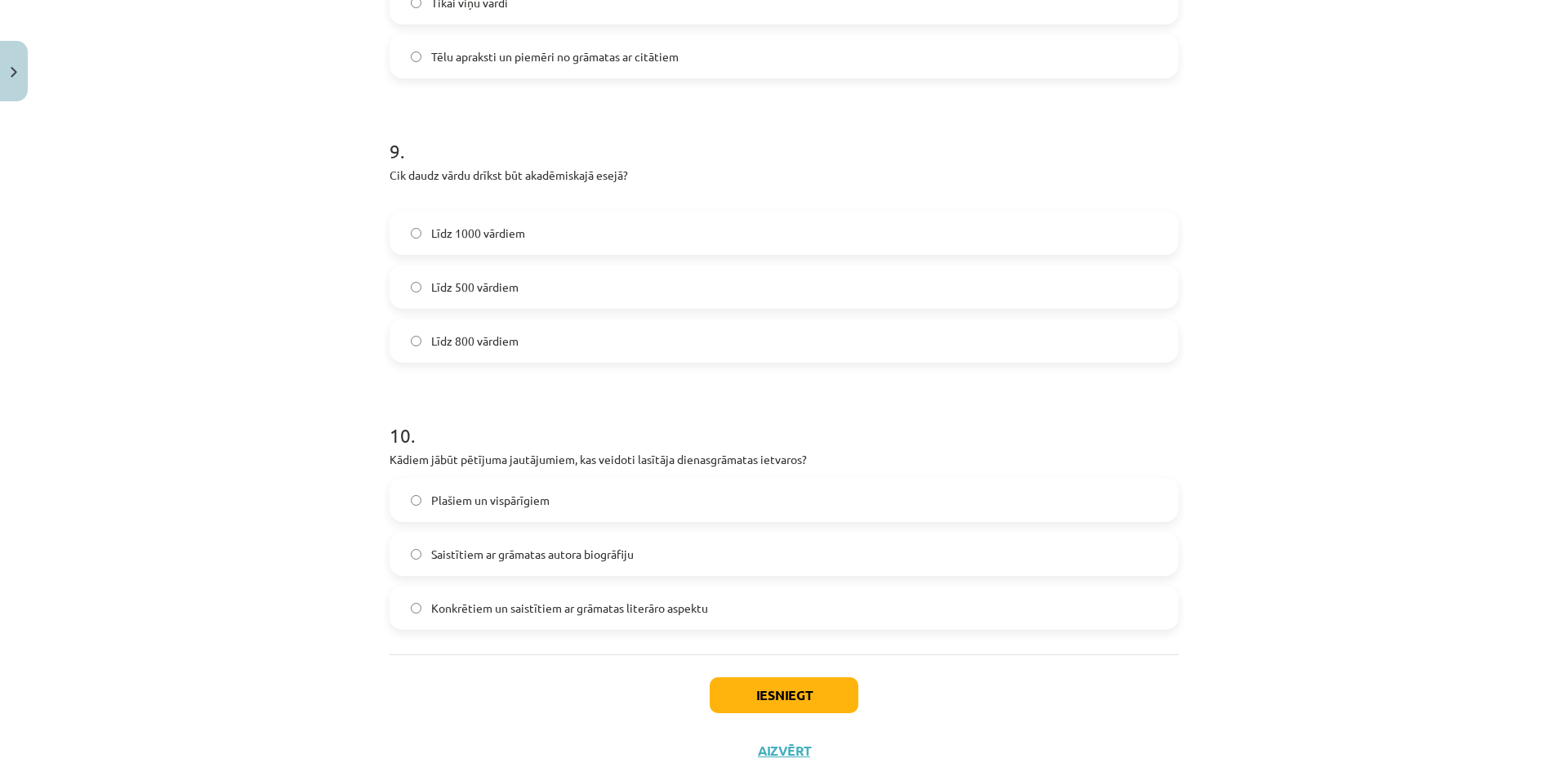
click at [573, 339] on label "Līdz 800 vārdiem" at bounding box center [784, 341] width 786 height 41
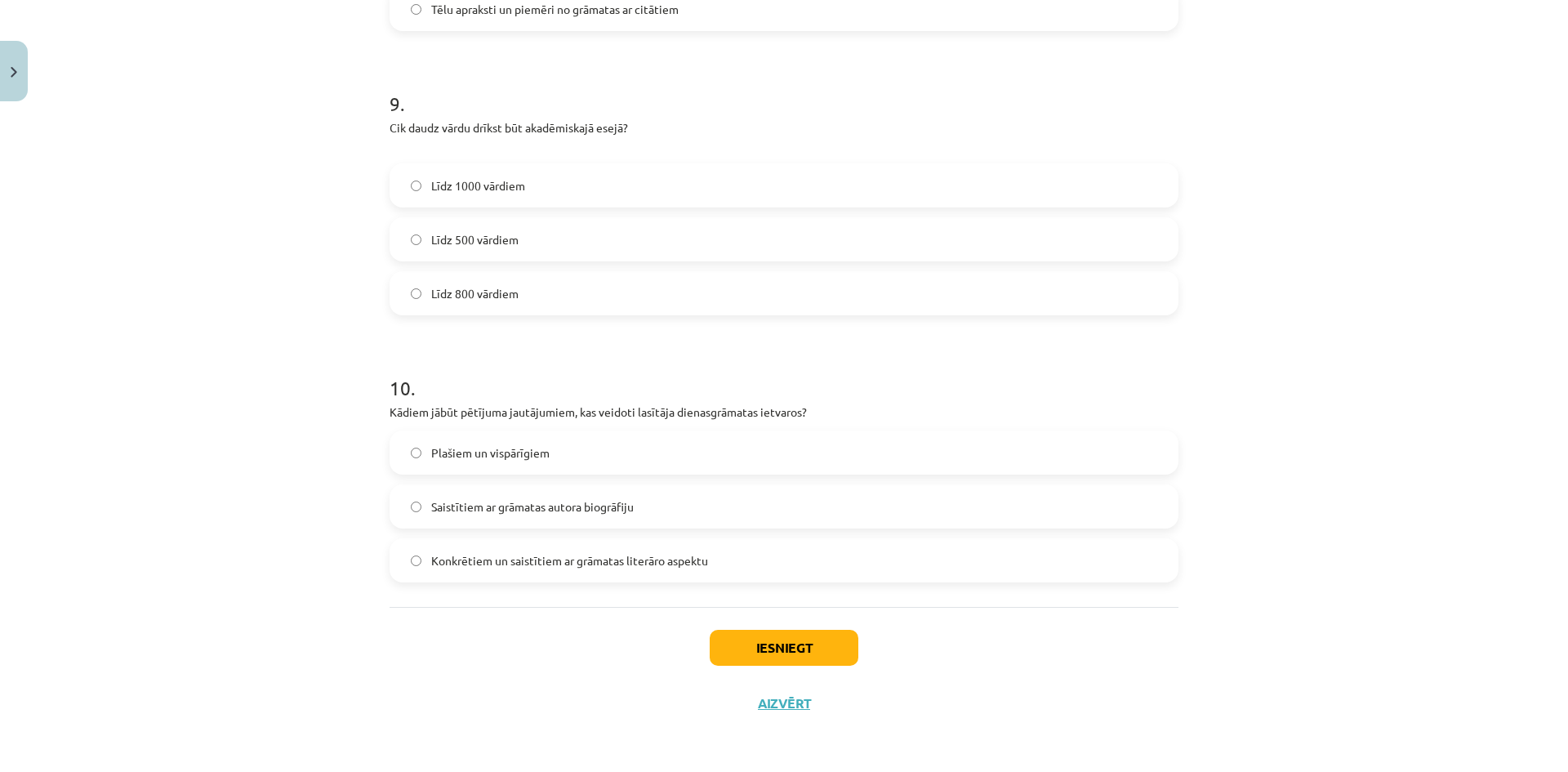
click at [556, 570] on label "Konkrētiem un saistītiem ar grāmatas literāro aspektu" at bounding box center [784, 561] width 786 height 41
click at [758, 654] on button "Iesniegt" at bounding box center [783, 648] width 148 height 36
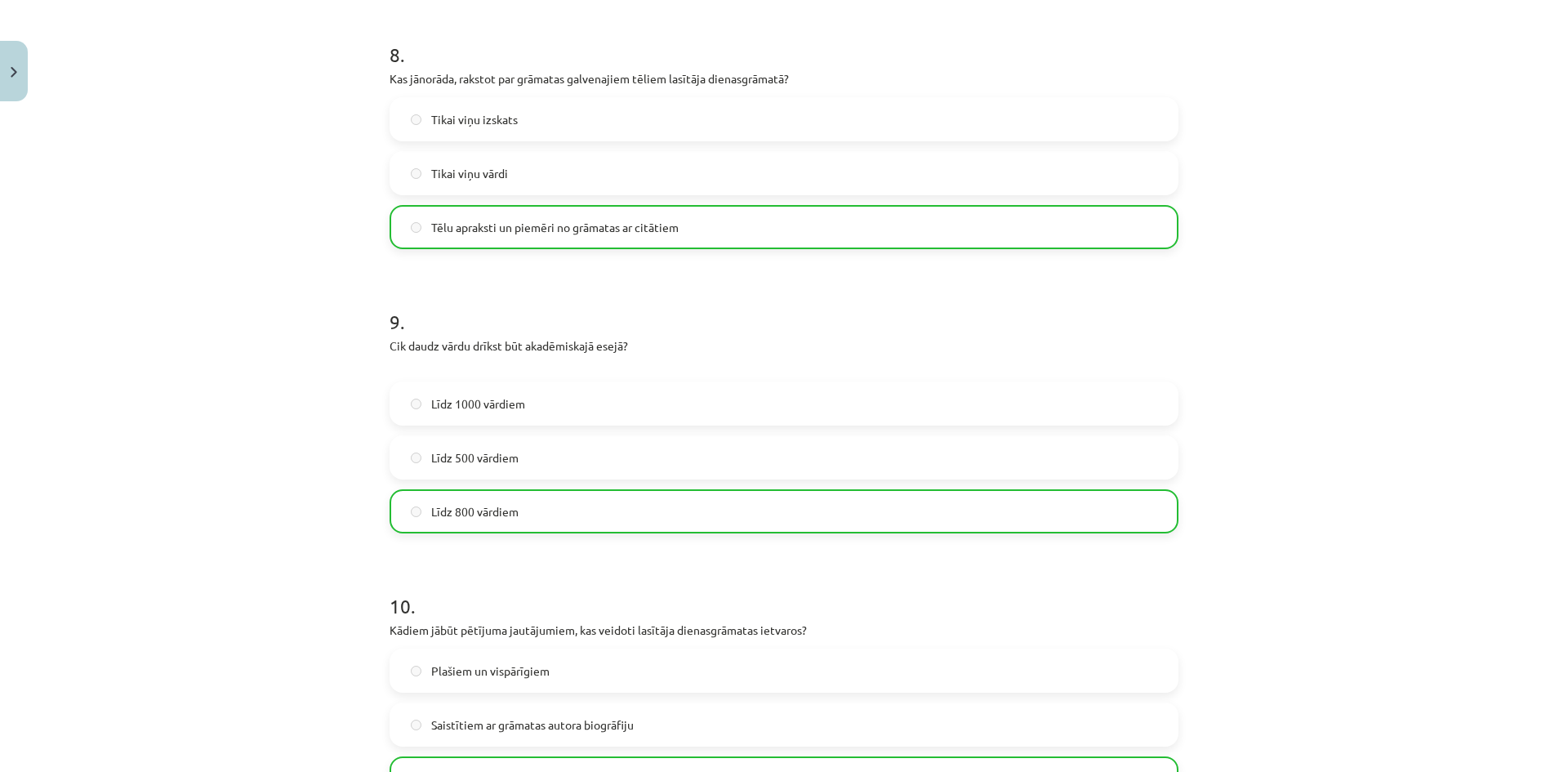
scroll to position [2477, 0]
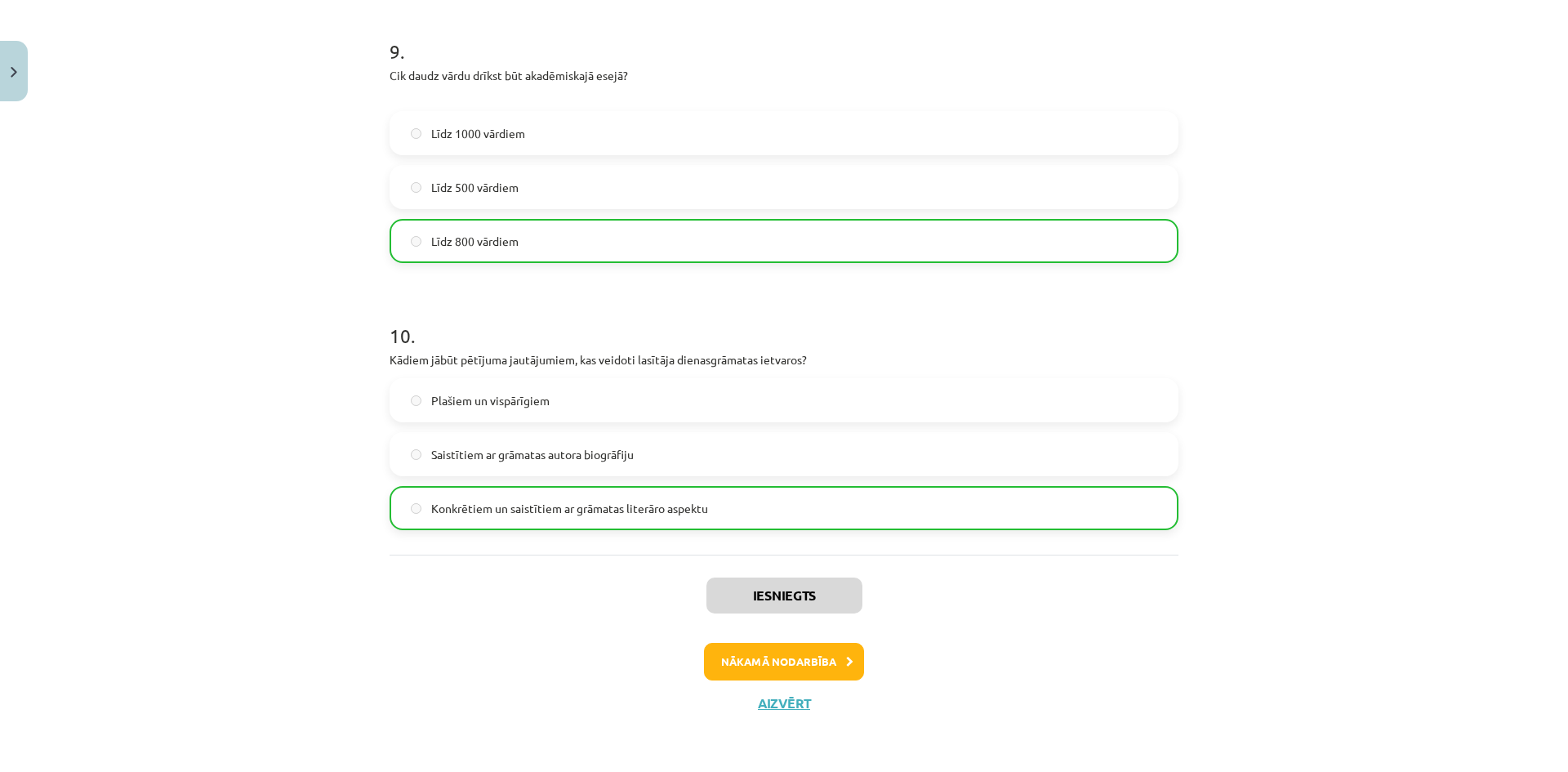
click at [744, 689] on div "Iesniegts Nākamā nodarbība Aizvērt" at bounding box center [784, 638] width 789 height 166
click at [731, 661] on button "Nākamā nodarbība" at bounding box center [783, 662] width 160 height 38
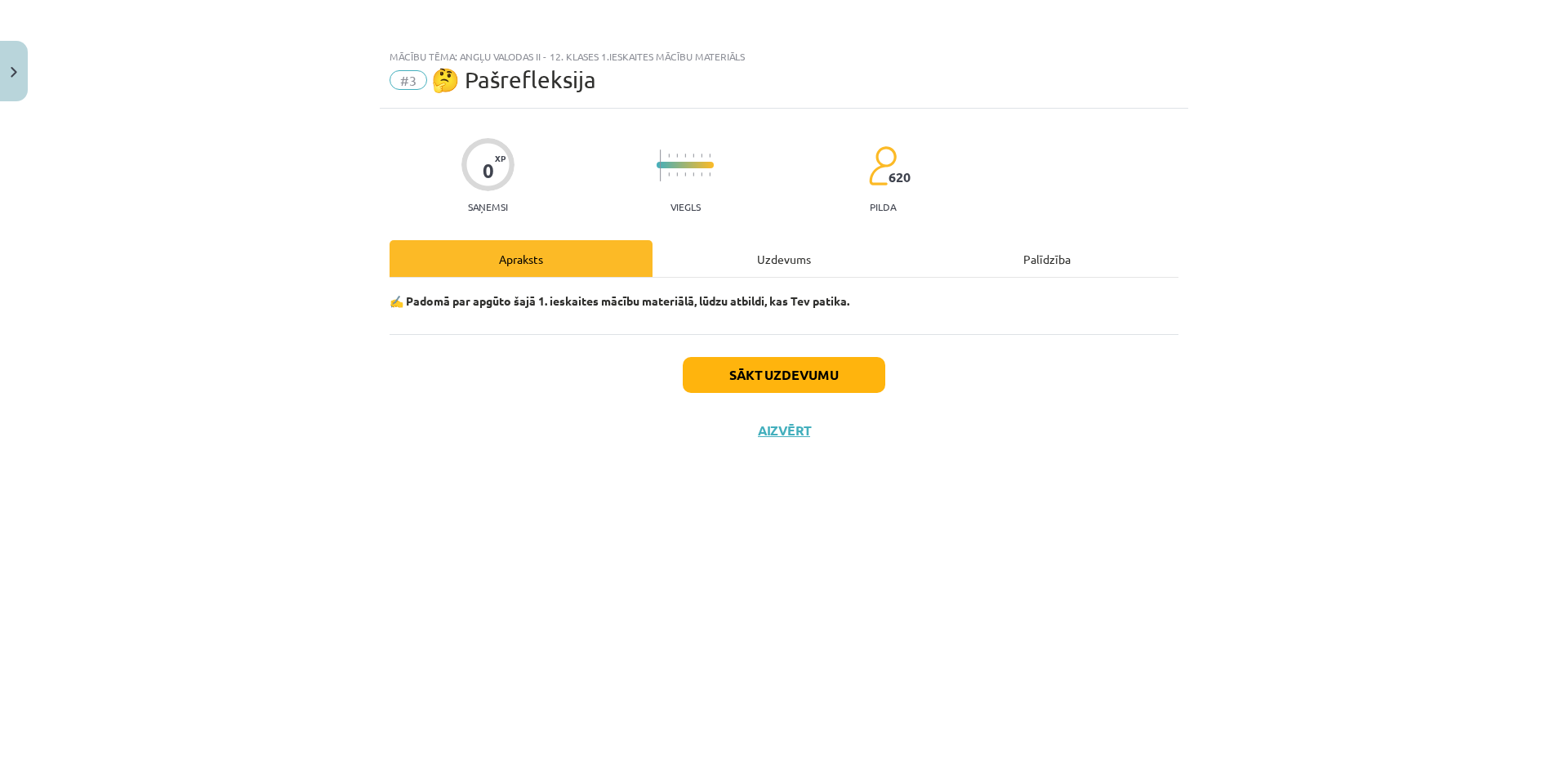
scroll to position [0, 0]
click at [709, 363] on button "Sākt uzdevumu" at bounding box center [784, 375] width 202 height 36
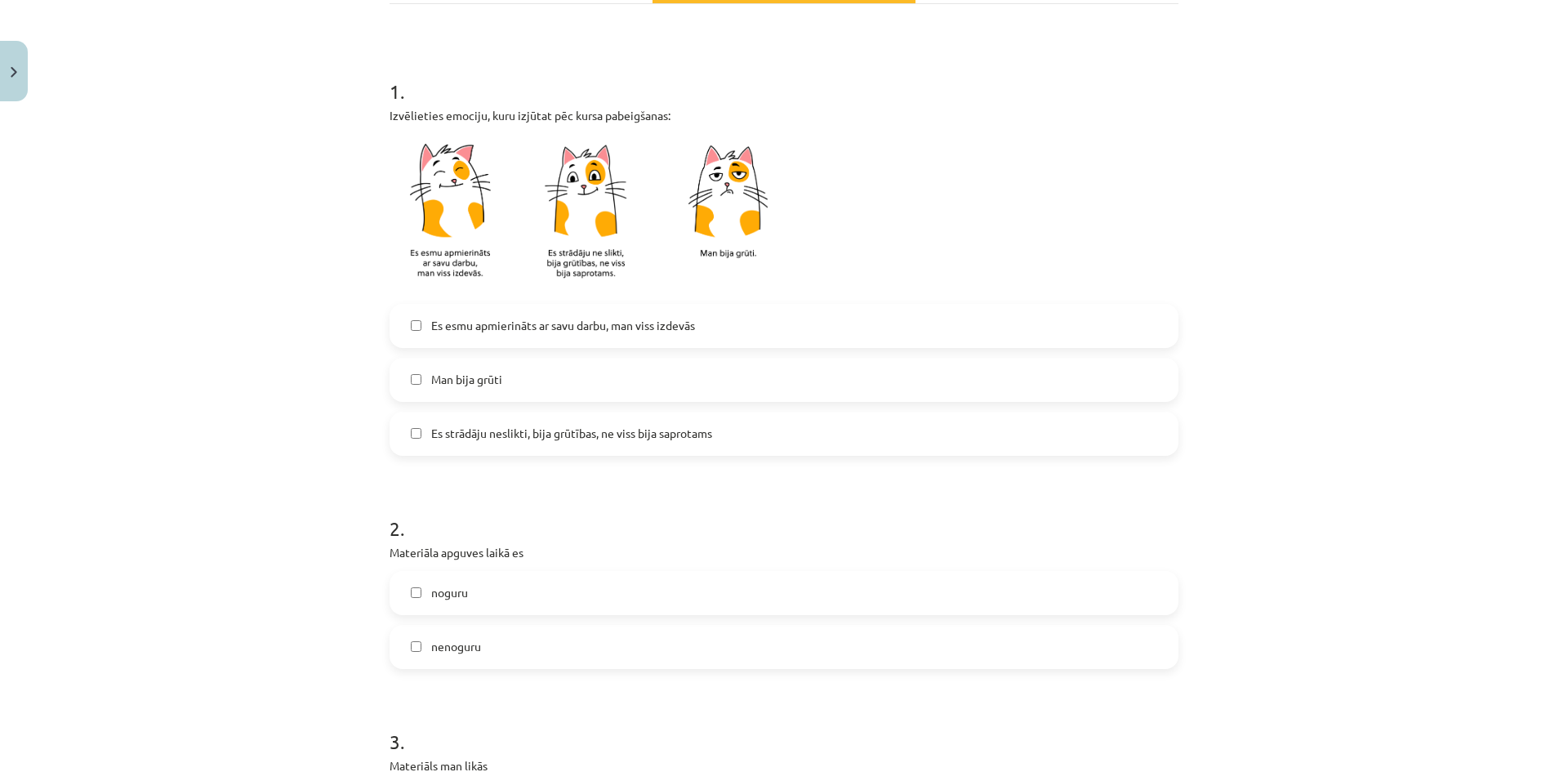
scroll to position [276, 0]
click at [697, 321] on label "Es esmu apmierināts ar savu darbu, man viss izdevās" at bounding box center [784, 324] width 786 height 41
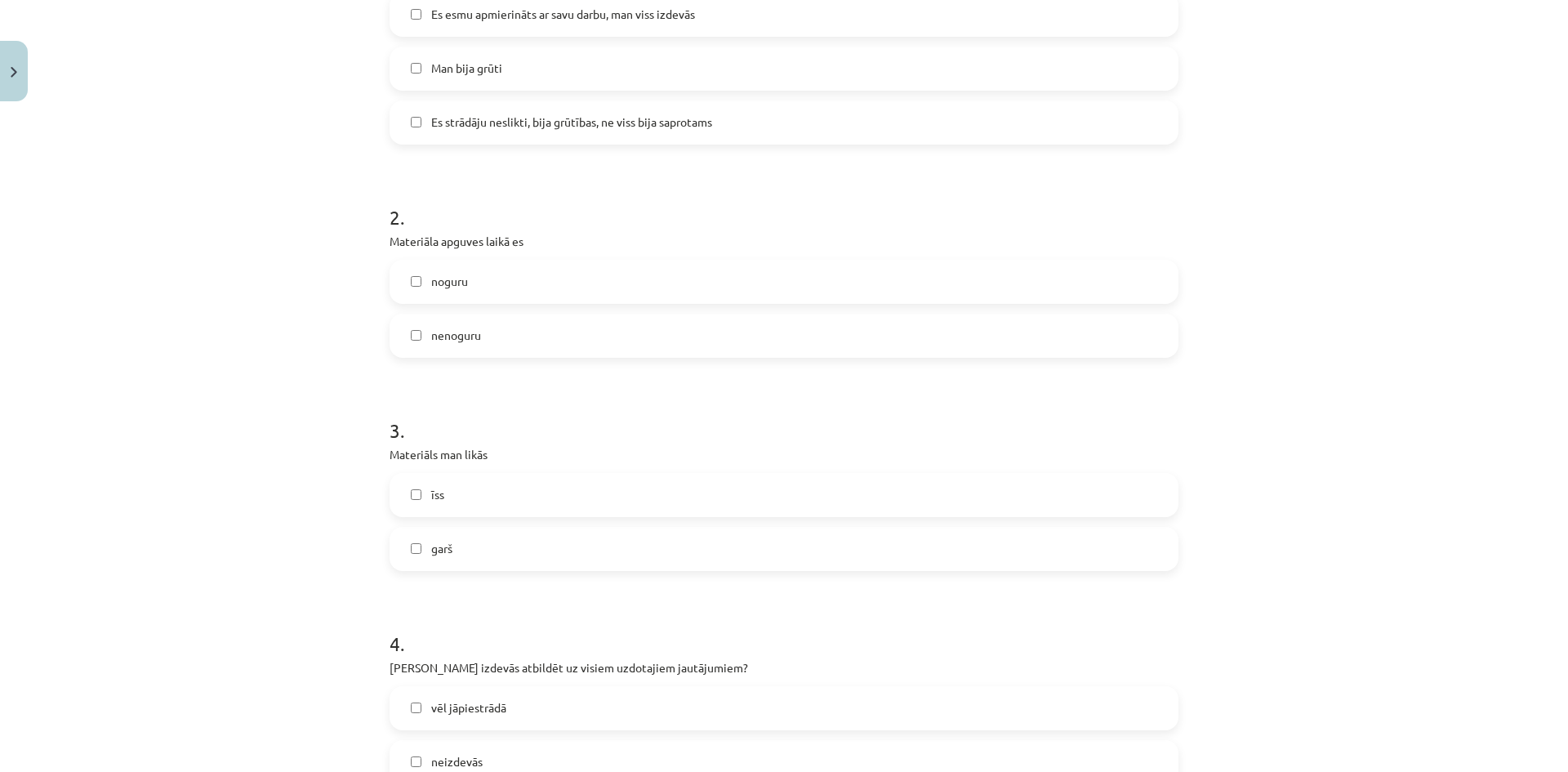
scroll to position [590, 0]
click at [563, 336] on label "nenoguru" at bounding box center [784, 331] width 786 height 41
click at [541, 504] on label "īss" at bounding box center [784, 490] width 786 height 41
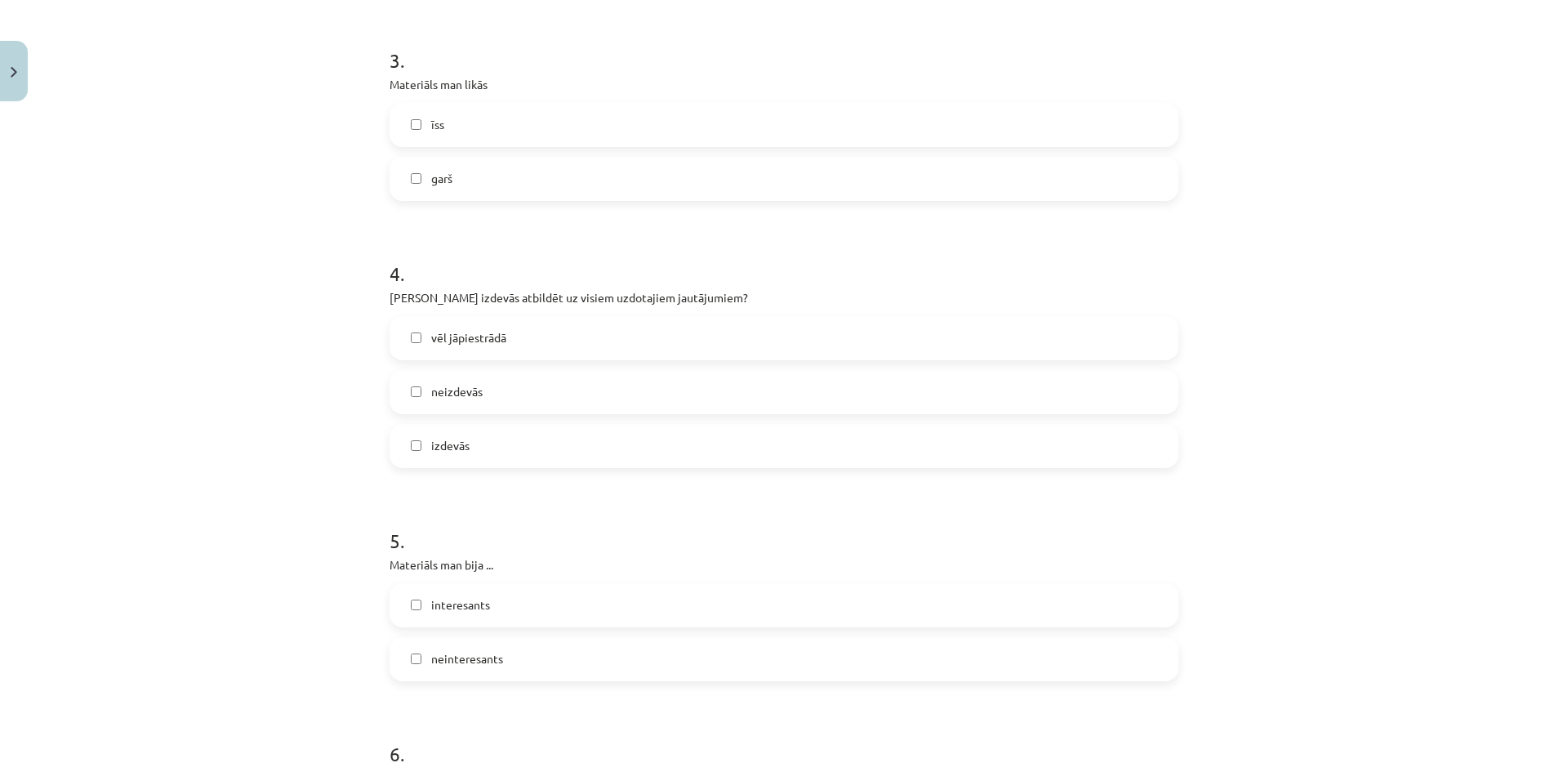
scroll to position [970, 0]
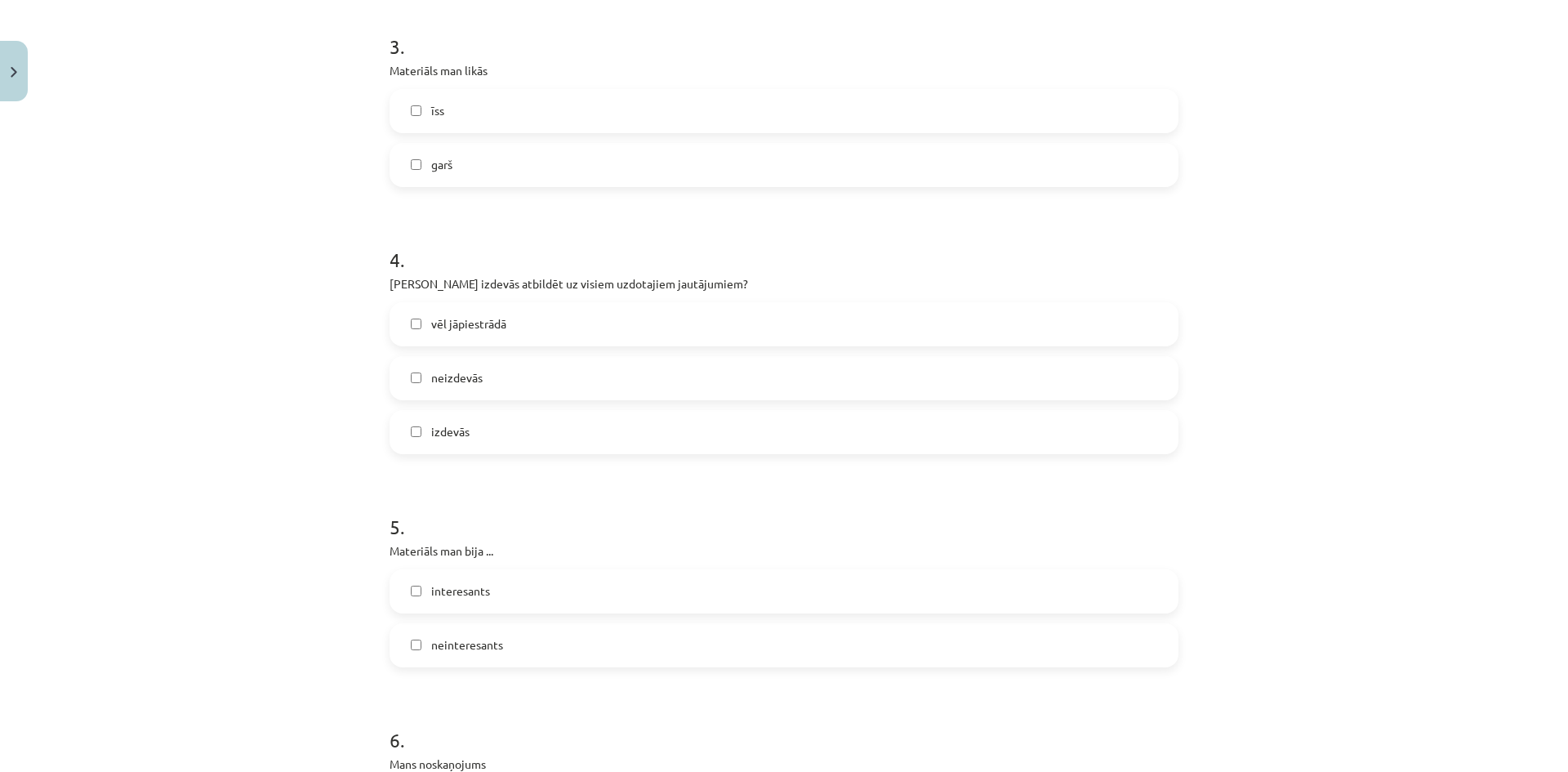
click at [565, 428] on label "izdevās" at bounding box center [784, 433] width 786 height 41
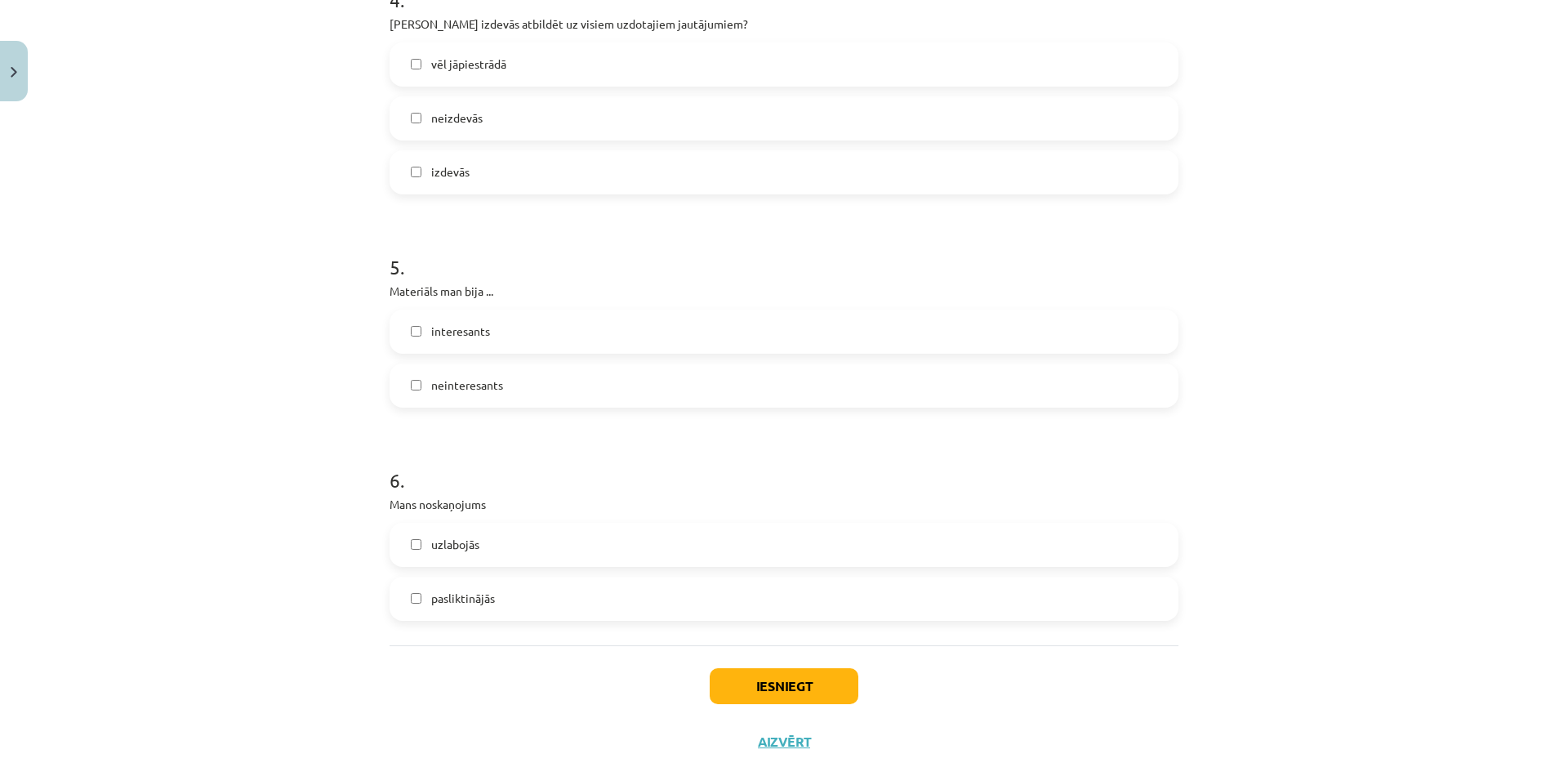
scroll to position [1250, 0]
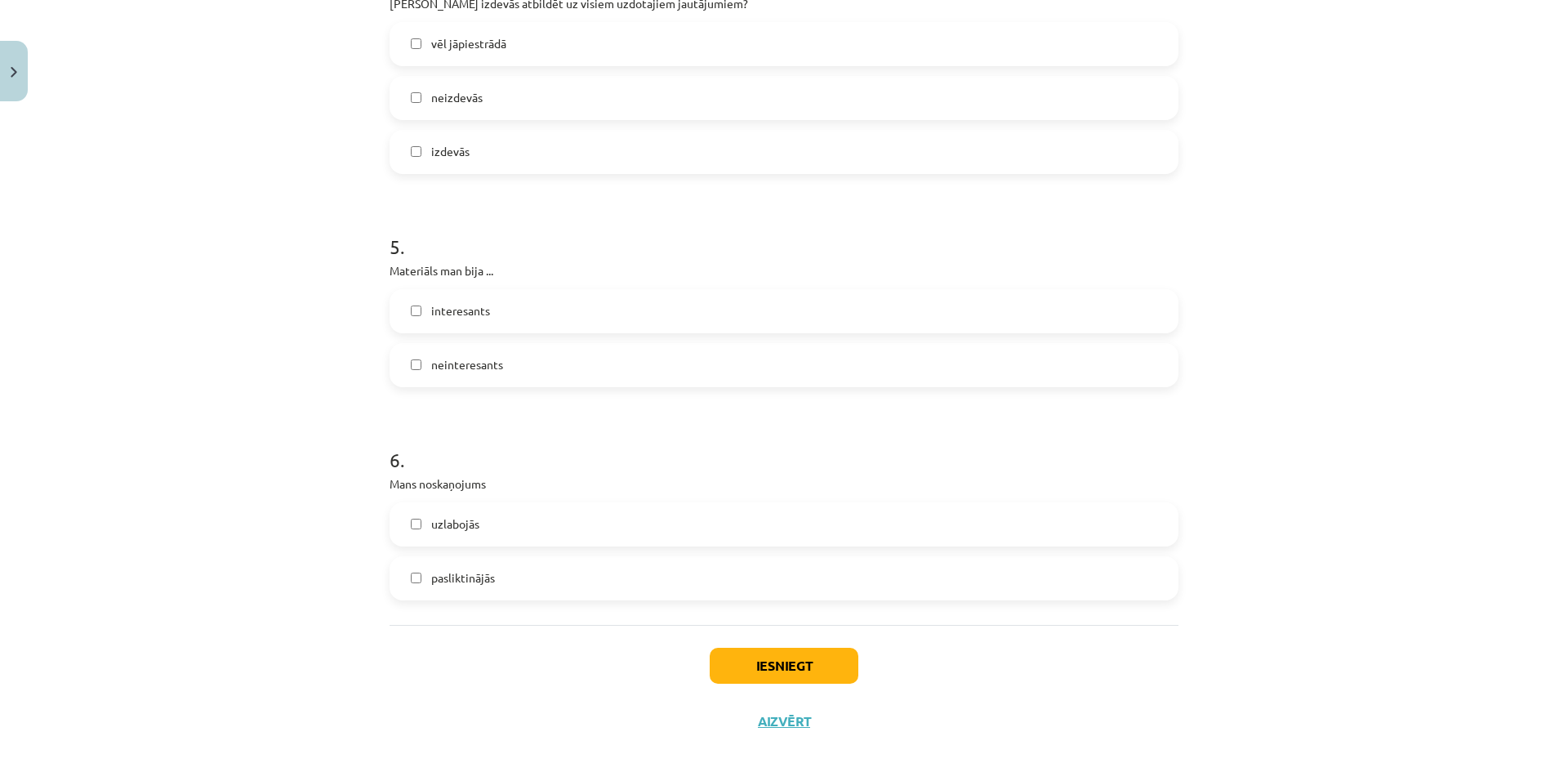
click at [558, 320] on label "interesants" at bounding box center [784, 311] width 786 height 41
click at [554, 538] on label "uzlabojās" at bounding box center [784, 525] width 786 height 41
click at [638, 366] on label "neinteresants" at bounding box center [784, 366] width 786 height 41
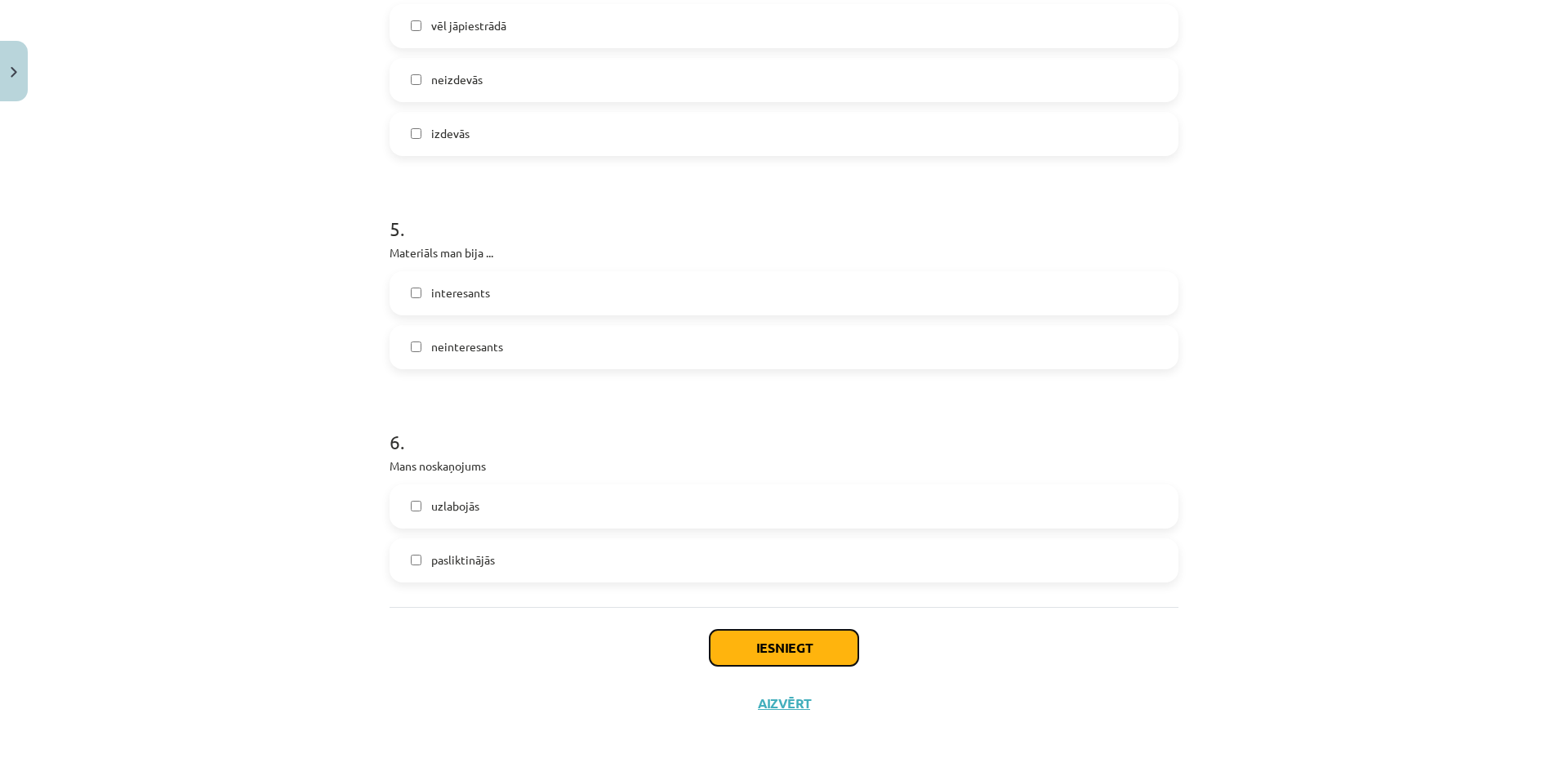
click at [740, 661] on button "Iesniegt" at bounding box center [783, 648] width 148 height 36
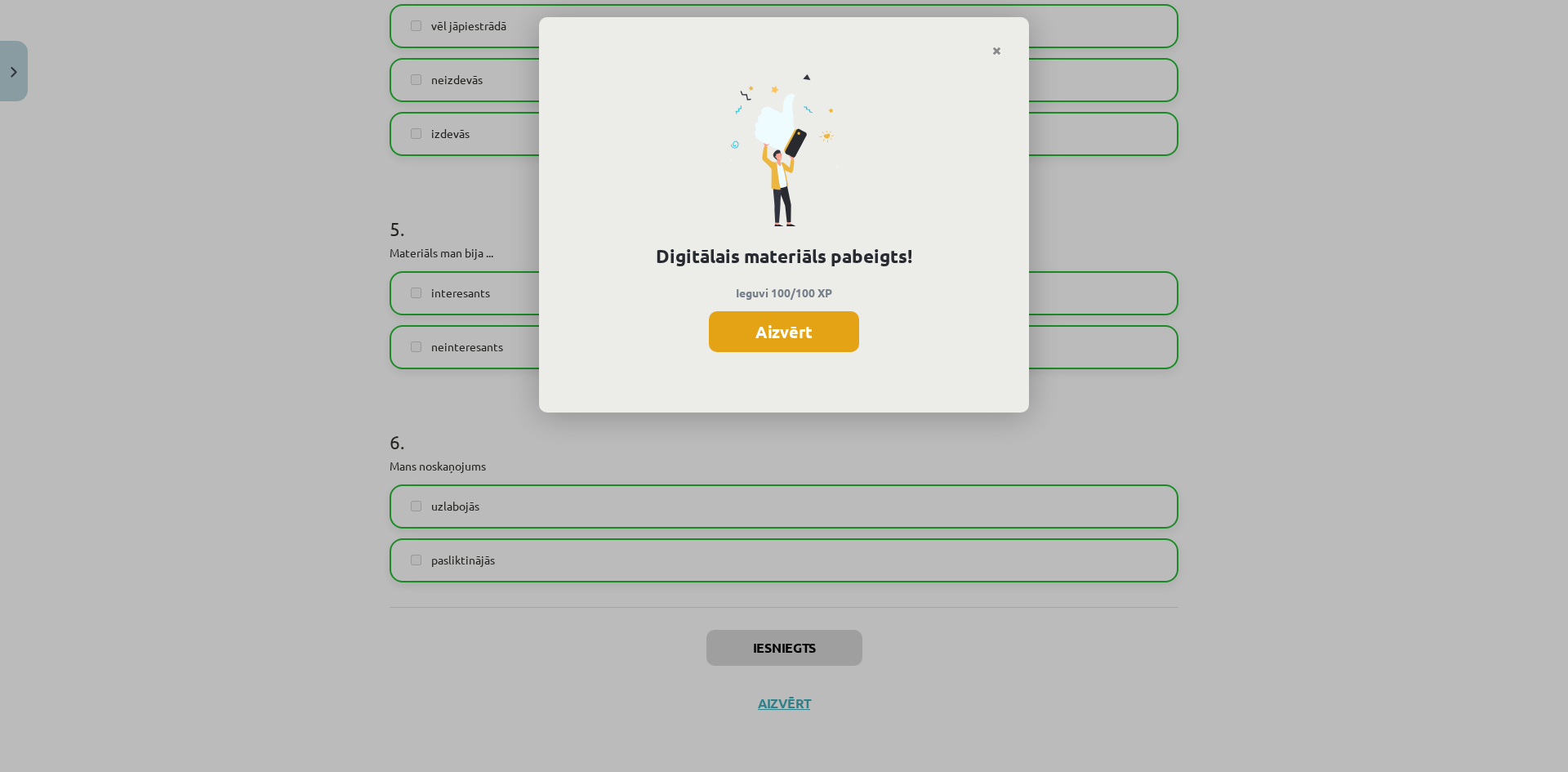
click at [800, 335] on button "Aizvērt" at bounding box center [783, 332] width 150 height 41
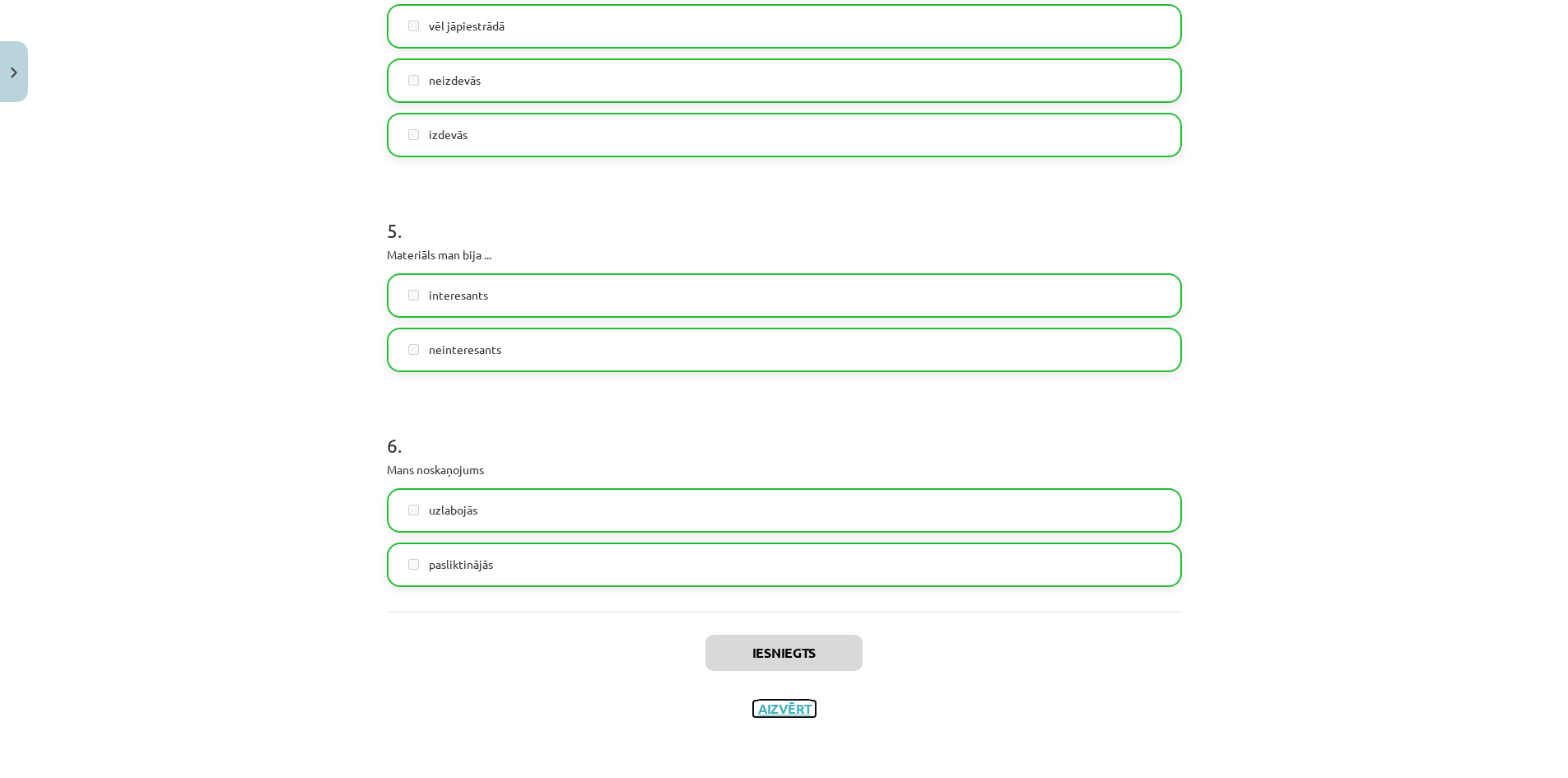
click at [790, 707] on button "Aizvērt" at bounding box center [784, 709] width 63 height 17
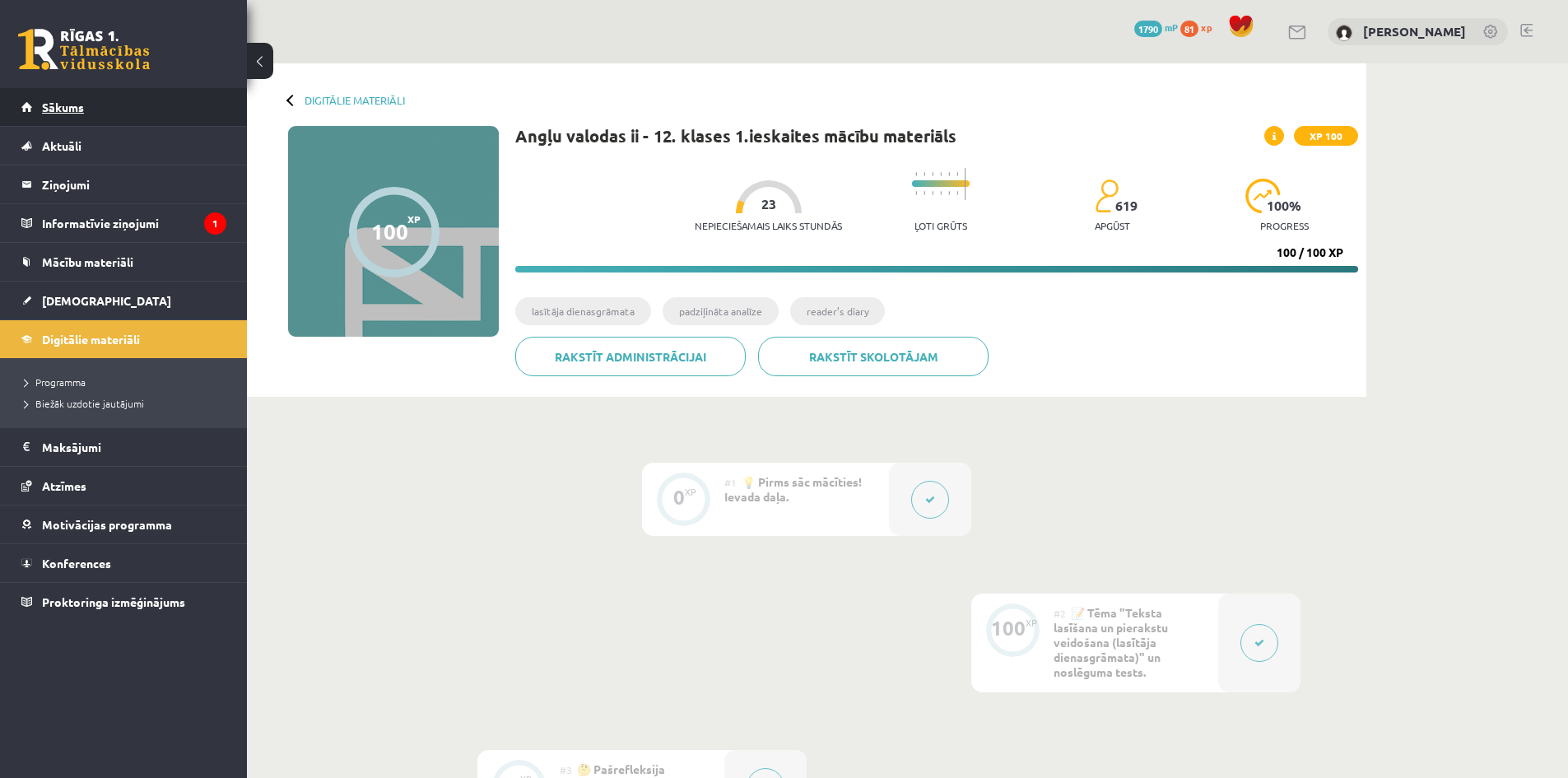
click at [127, 103] on link "Sākums" at bounding box center [124, 107] width 205 height 38
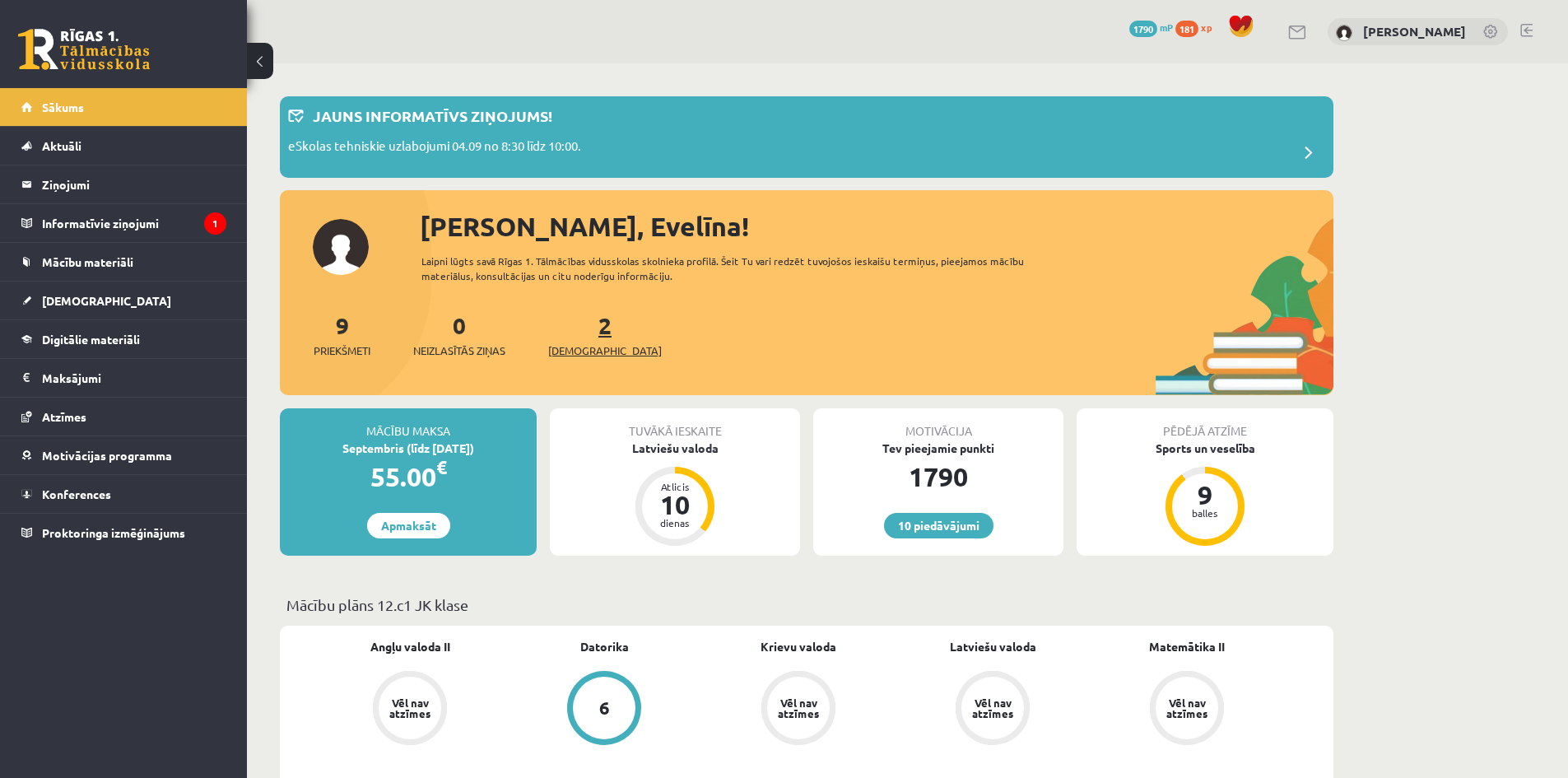
click at [580, 332] on link "2 Ieskaites" at bounding box center [605, 334] width 114 height 49
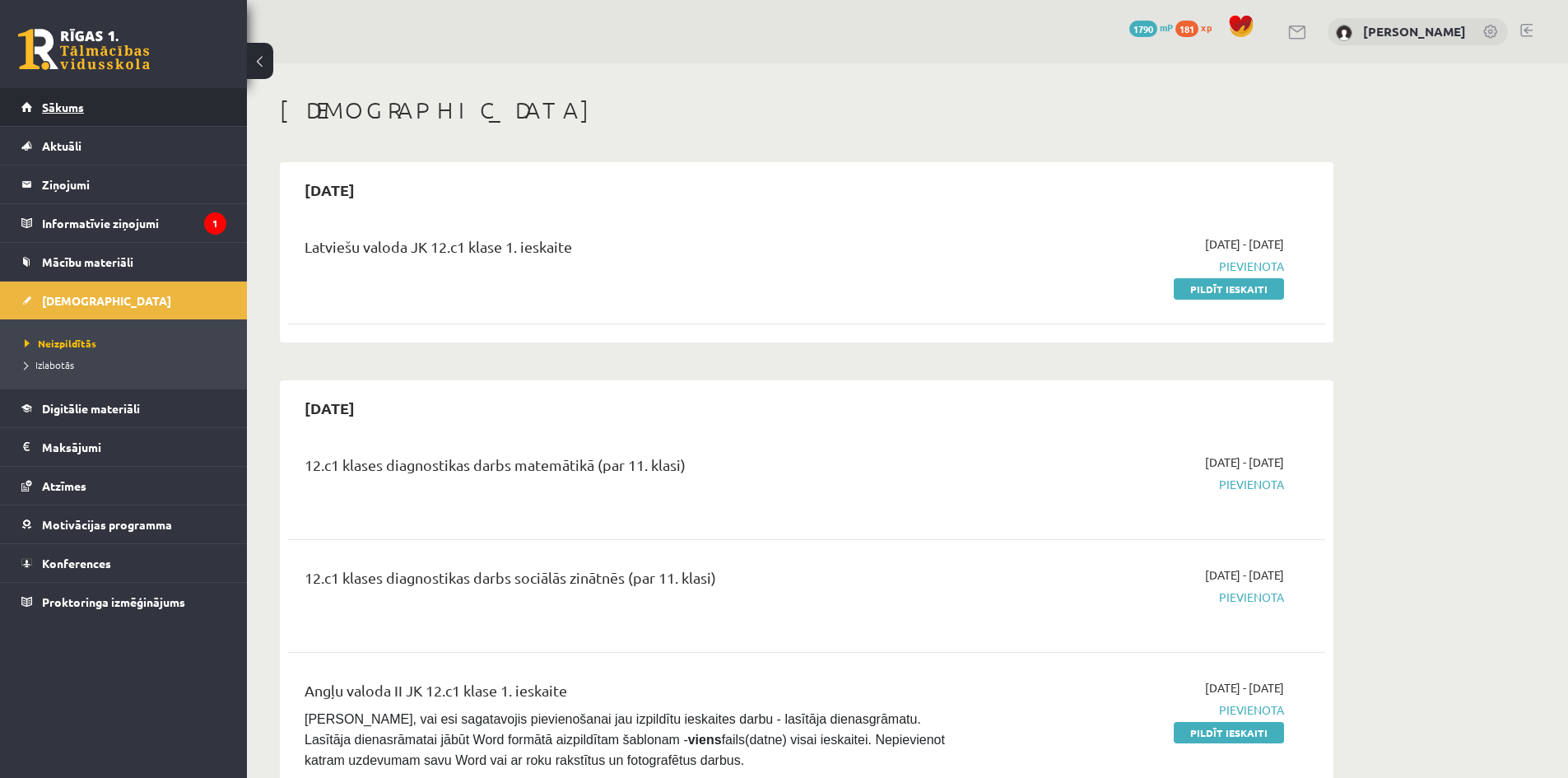
click at [147, 113] on link "Sākums" at bounding box center [124, 107] width 205 height 38
